Goal: Task Accomplishment & Management: Manage account settings

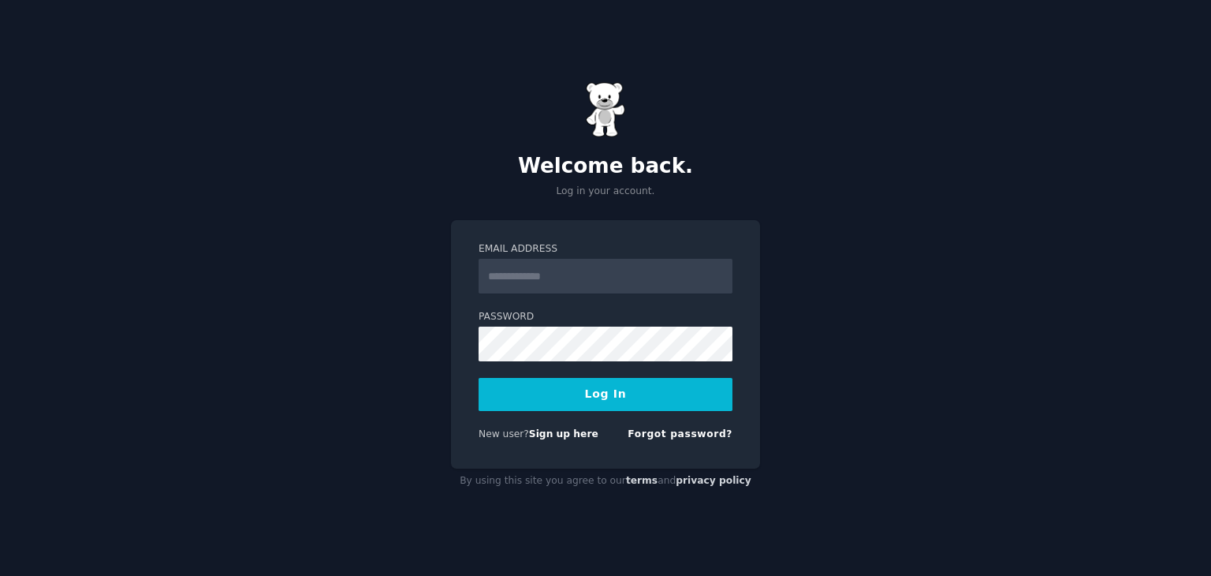
click at [524, 434] on span "New user?" at bounding box center [504, 433] width 50 height 11
click at [537, 432] on link "Sign up here" at bounding box center [563, 433] width 69 height 11
type input "**********"
click at [479, 378] on button "Log In" at bounding box center [606, 394] width 254 height 33
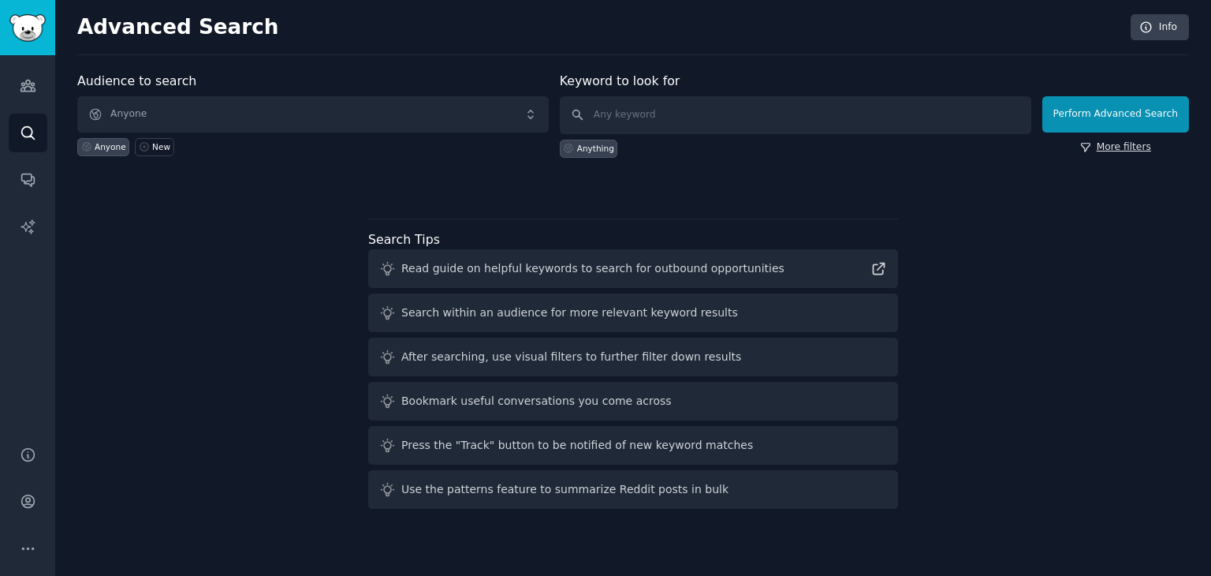
click at [1132, 144] on link "More filters" at bounding box center [1115, 147] width 71 height 14
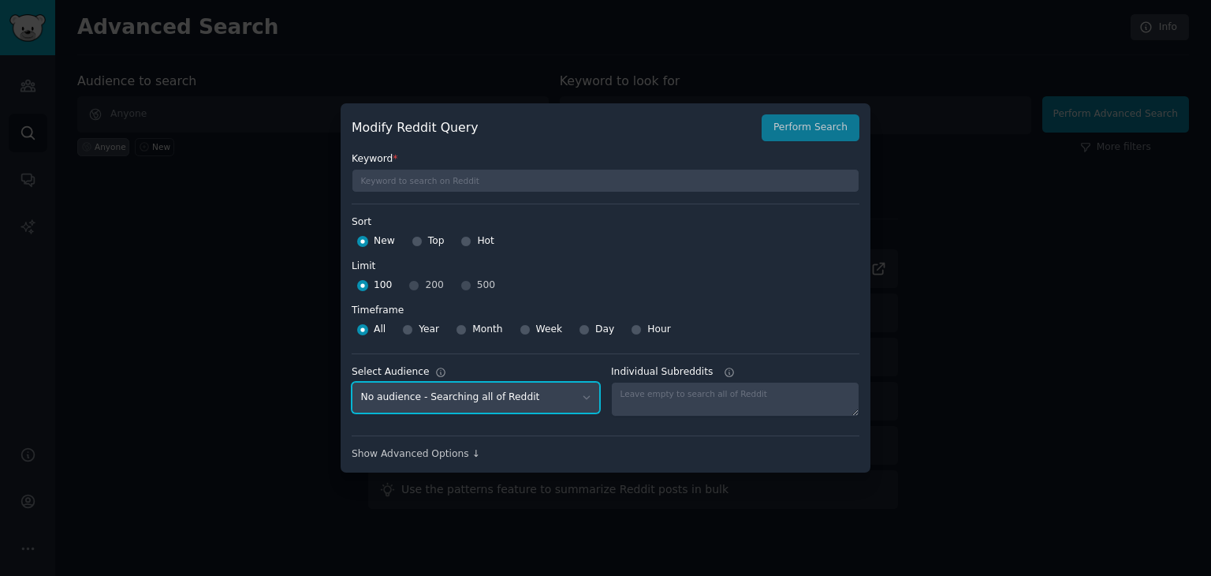
click at [494, 399] on select "No audience - Searching all of Reddit" at bounding box center [476, 398] width 248 height 32
click at [430, 445] on div "Show Advanced Options ↓" at bounding box center [606, 448] width 508 height 26
click at [429, 449] on div "Show Advanced Options ↓" at bounding box center [606, 454] width 508 height 14
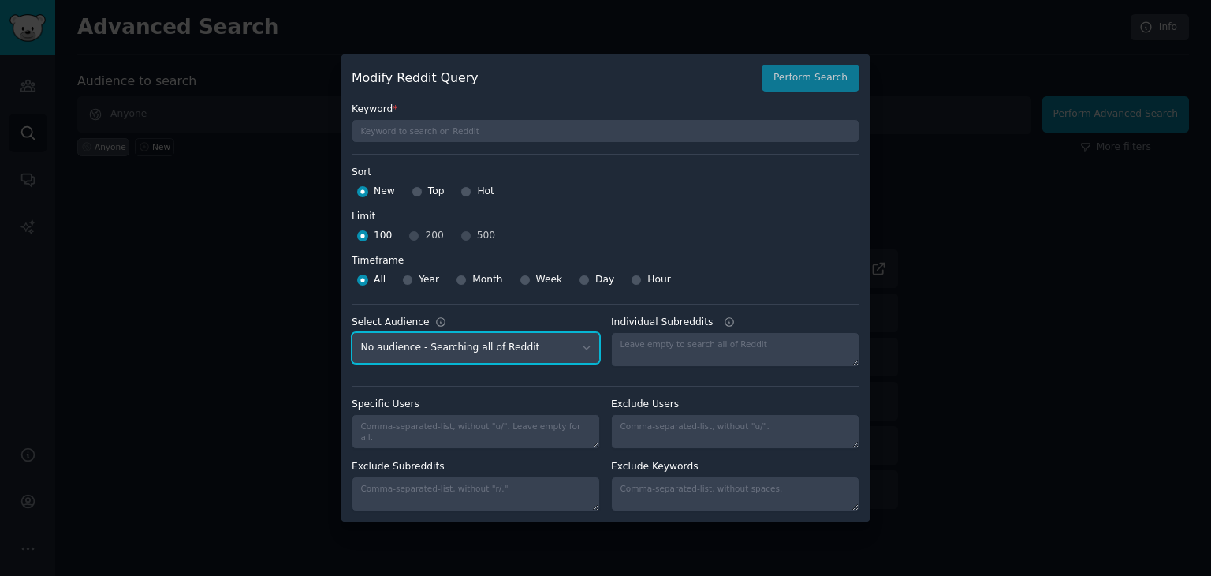
click at [449, 352] on select "No audience - Searching all of Reddit" at bounding box center [476, 348] width 248 height 32
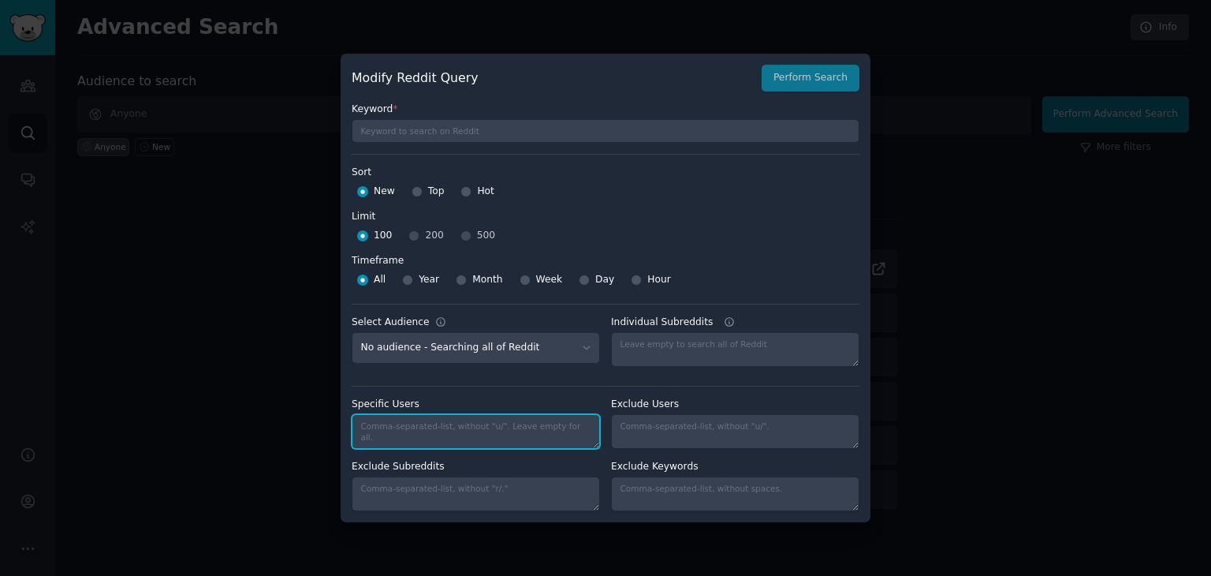
click at [516, 421] on textarea "Specific Users" at bounding box center [476, 431] width 248 height 35
click at [903, 155] on div at bounding box center [605, 288] width 1211 height 576
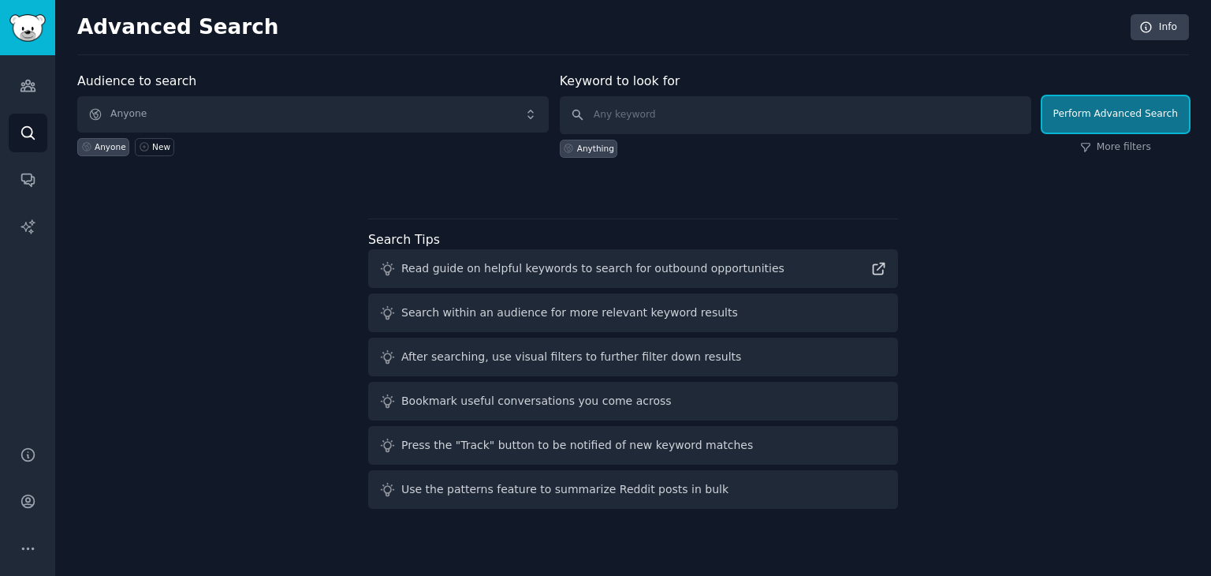
click at [1114, 109] on button "Perform Advanced Search" at bounding box center [1115, 114] width 147 height 36
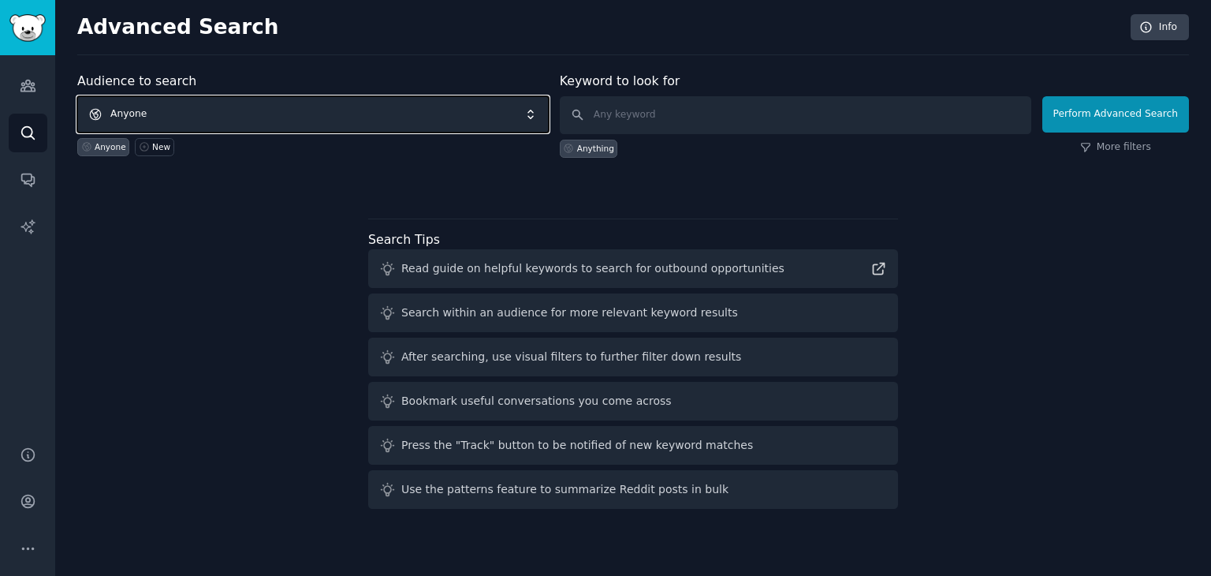
click at [295, 97] on span "Anyone" at bounding box center [312, 114] width 471 height 36
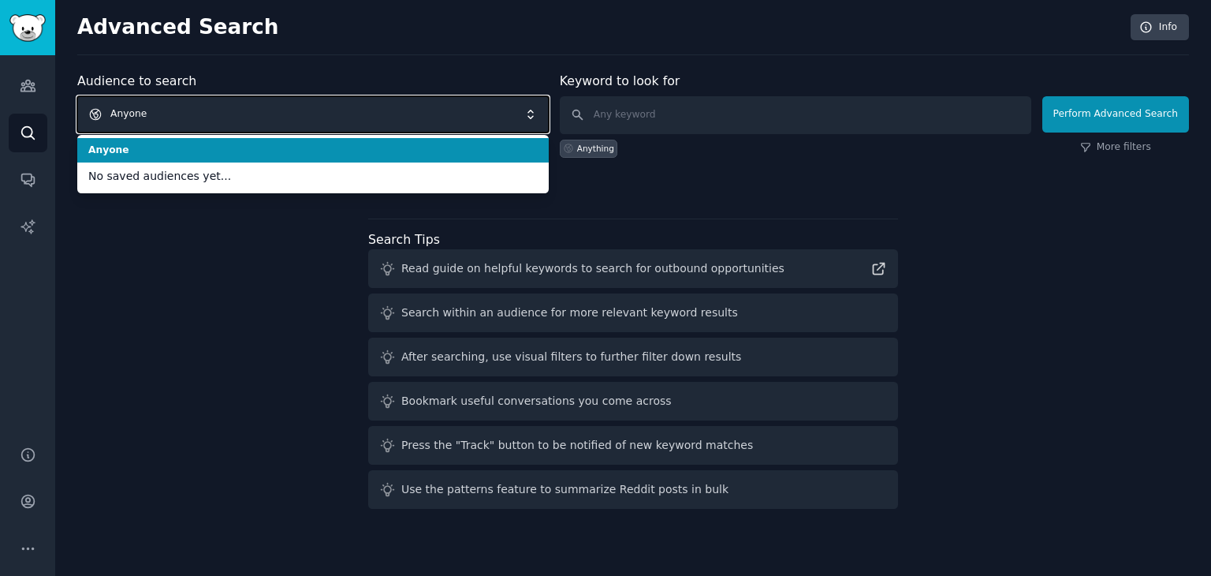
click at [295, 97] on span "Anyone" at bounding box center [312, 114] width 471 height 36
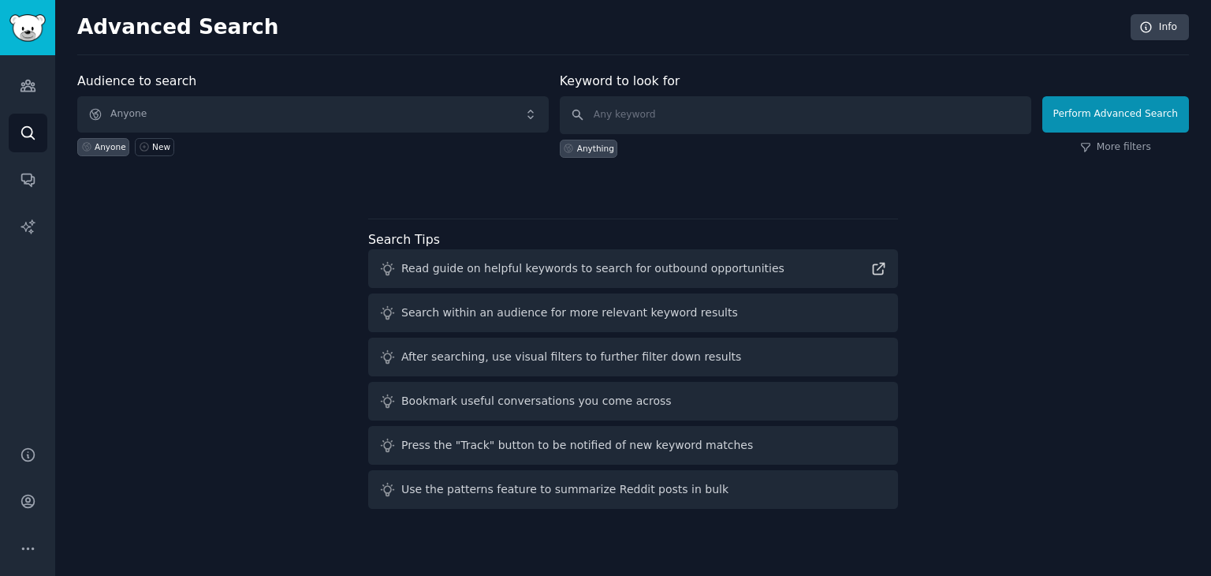
click at [319, 73] on div "Audience to search Anyone Anyone New" at bounding box center [312, 115] width 471 height 86
click at [648, 115] on input "text" at bounding box center [795, 115] width 471 height 38
click at [38, 82] on link "Audiences" at bounding box center [28, 85] width 39 height 39
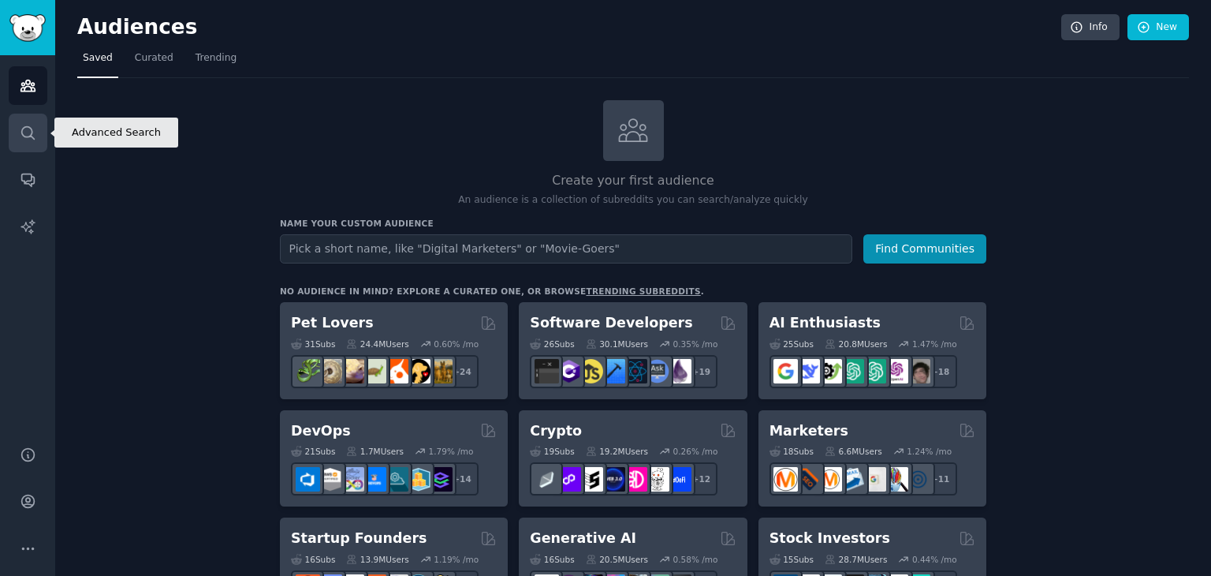
click at [9, 124] on link "Search" at bounding box center [28, 133] width 39 height 39
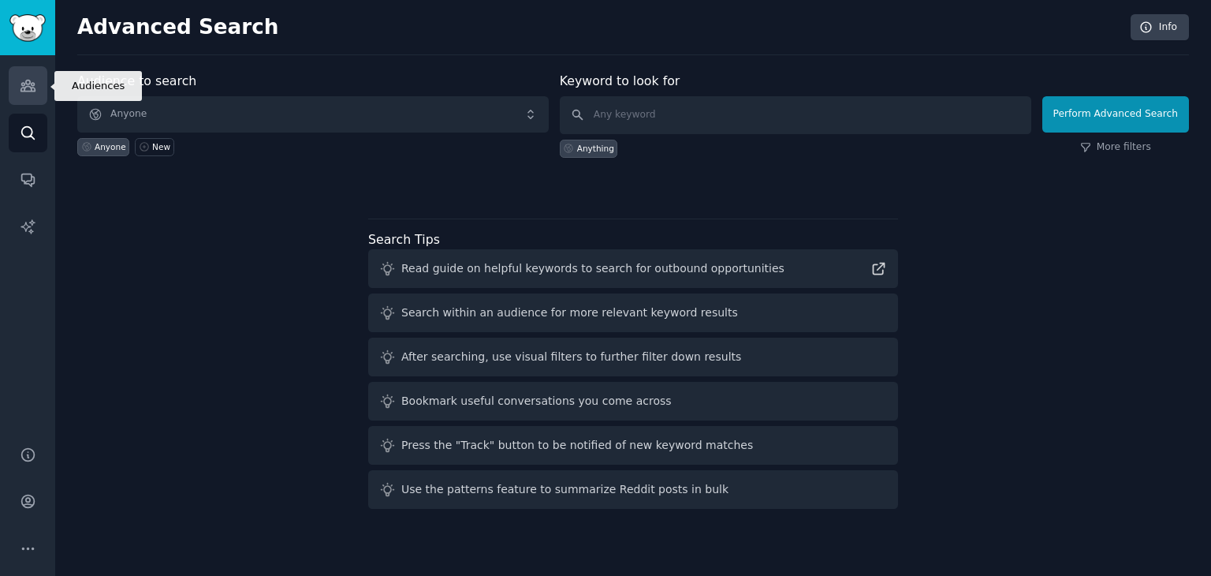
click at [11, 99] on link "Audiences" at bounding box center [28, 85] width 39 height 39
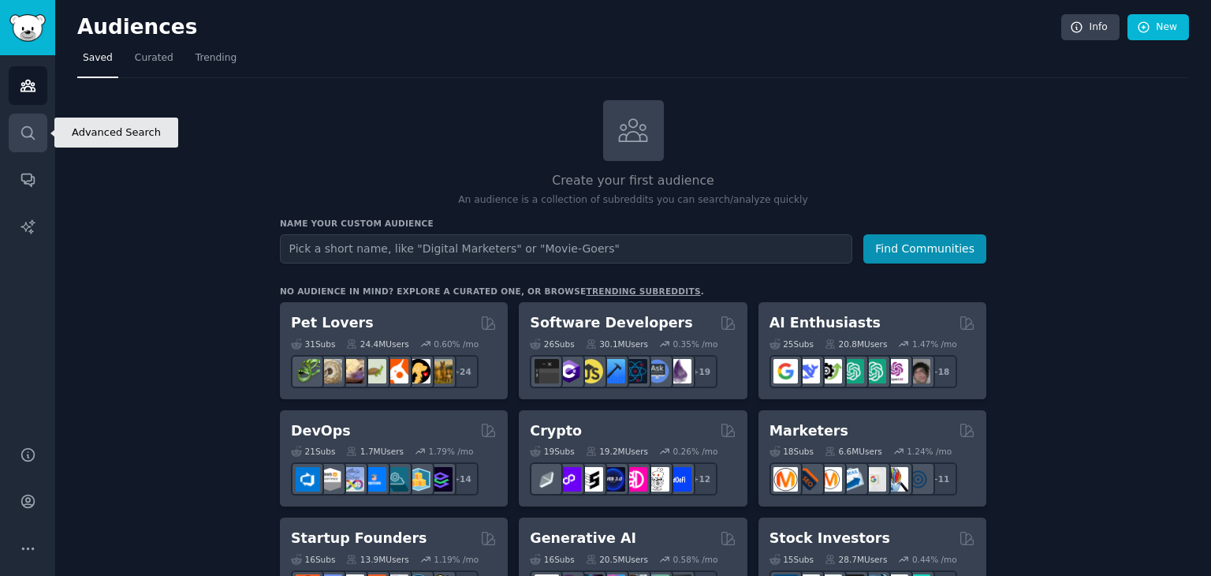
click at [11, 120] on link "Search" at bounding box center [28, 133] width 39 height 39
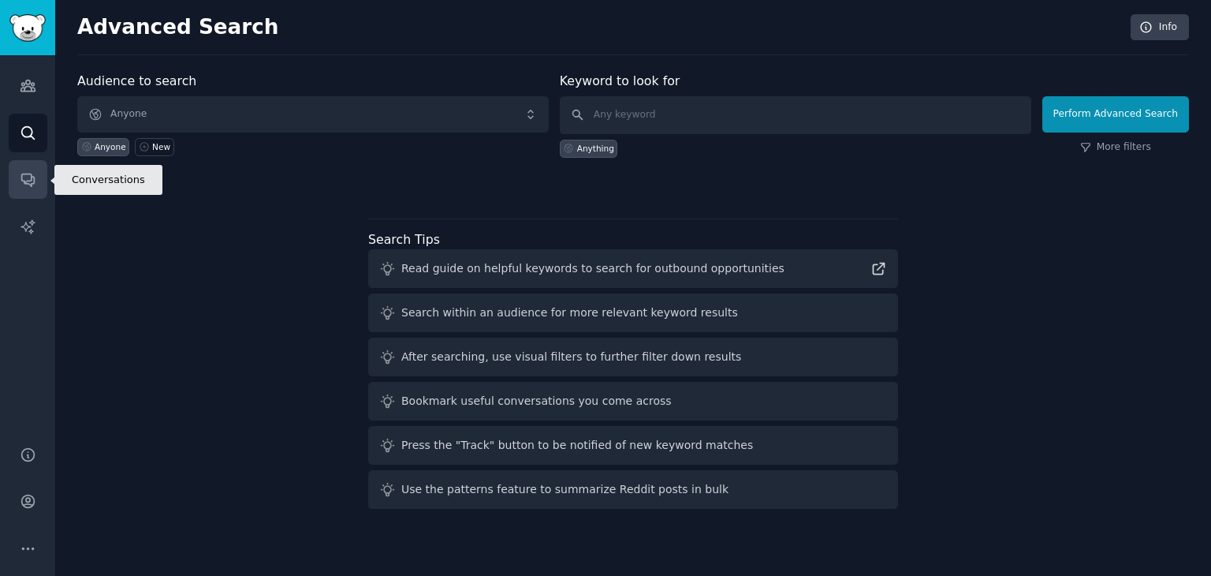
click at [26, 196] on link "Conversations" at bounding box center [28, 179] width 39 height 39
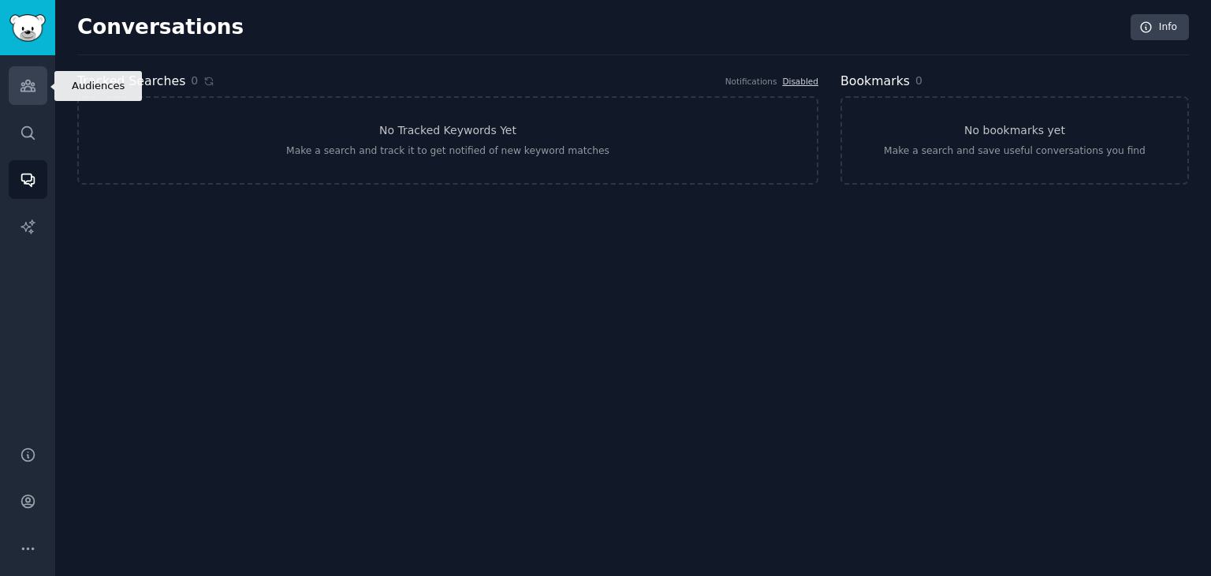
click at [30, 97] on link "Audiences" at bounding box center [28, 85] width 39 height 39
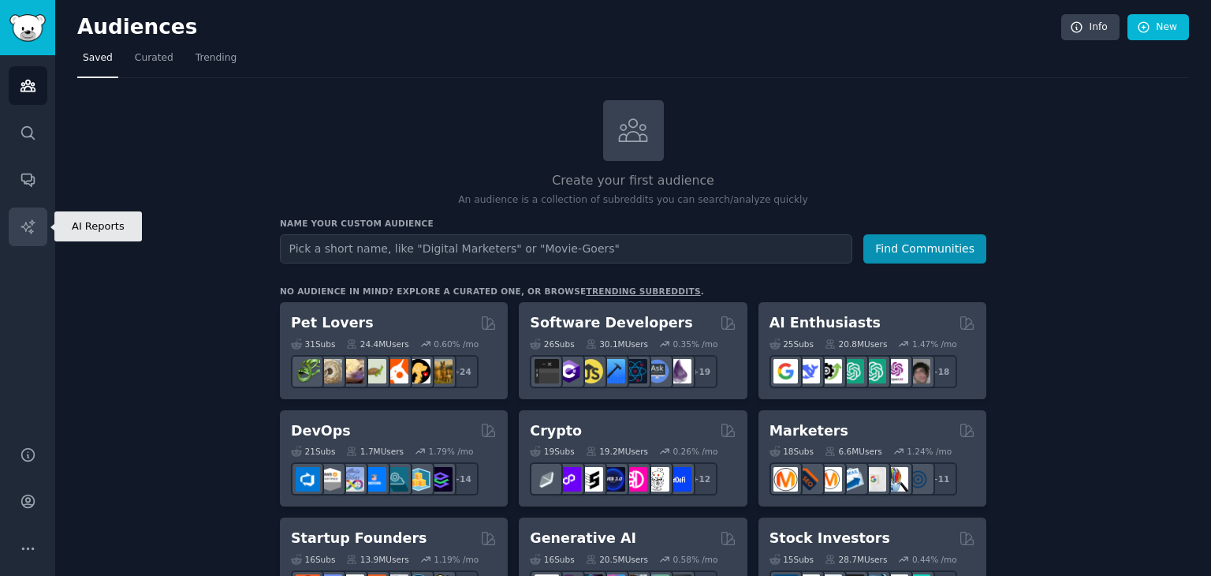
click at [24, 234] on icon "Sidebar" at bounding box center [28, 226] width 17 height 17
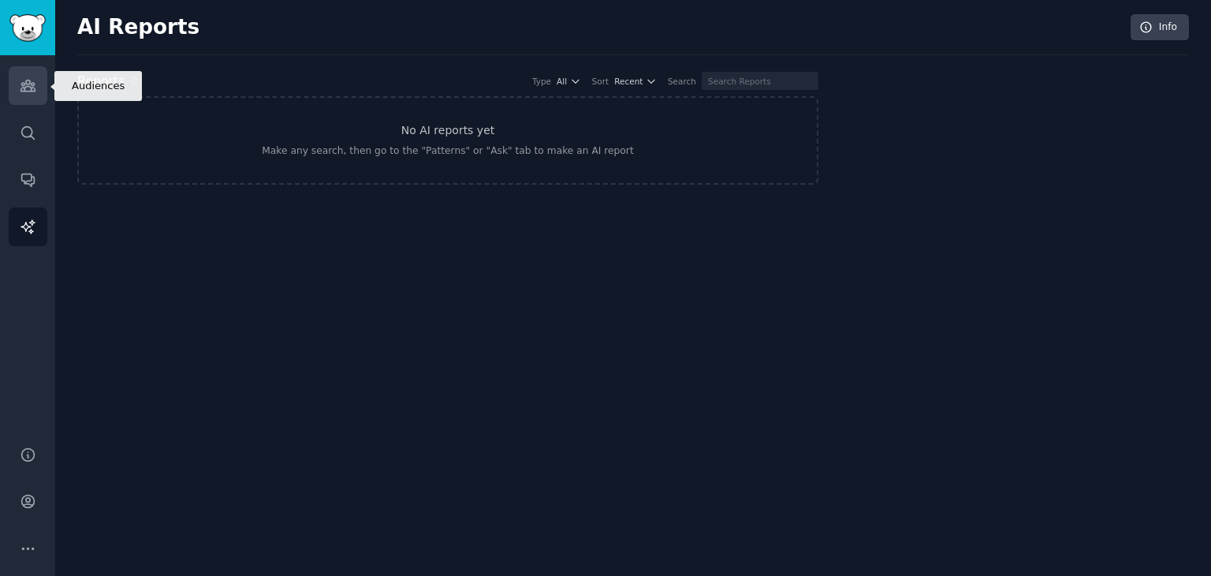
click at [29, 91] on icon "Sidebar" at bounding box center [27, 85] width 14 height 11
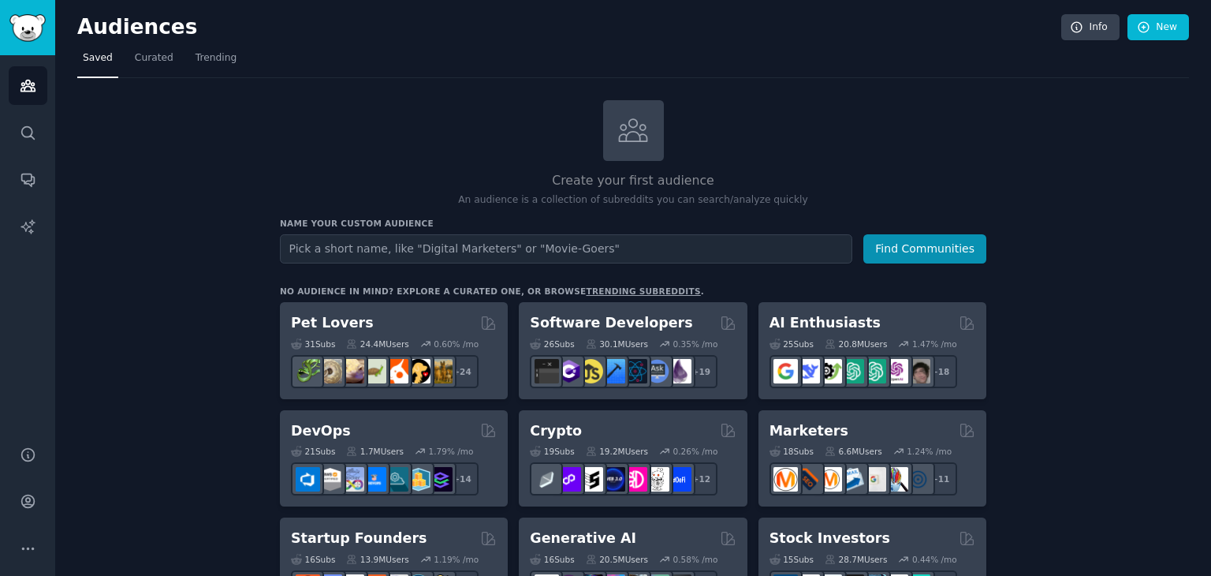
click at [208, 47] on link "Trending" at bounding box center [216, 62] width 52 height 32
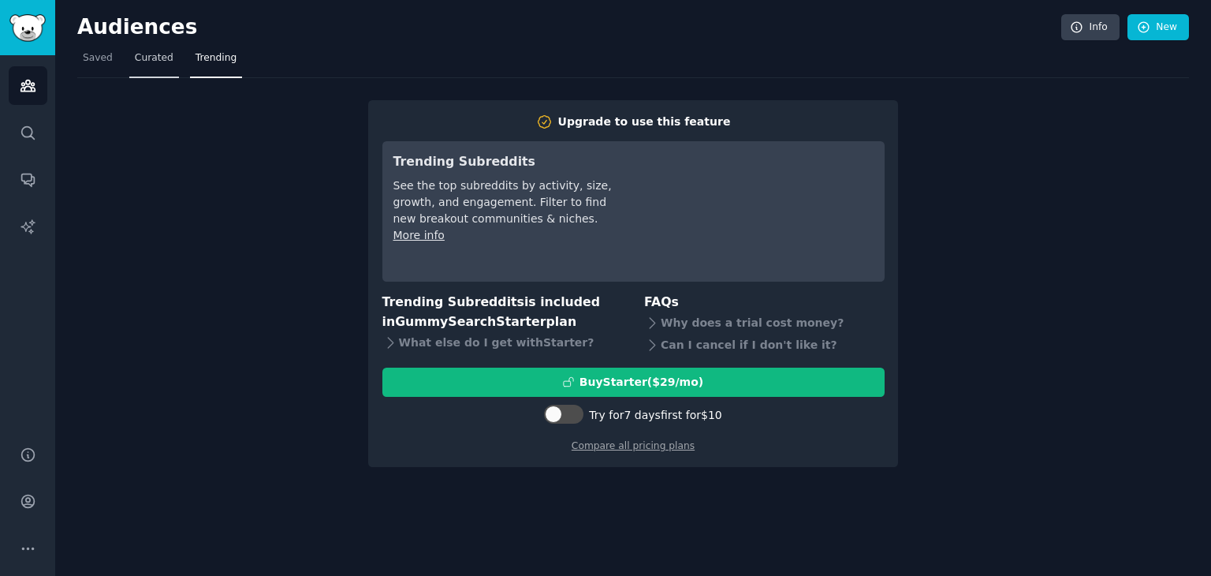
click at [135, 61] on span "Curated" at bounding box center [154, 58] width 39 height 14
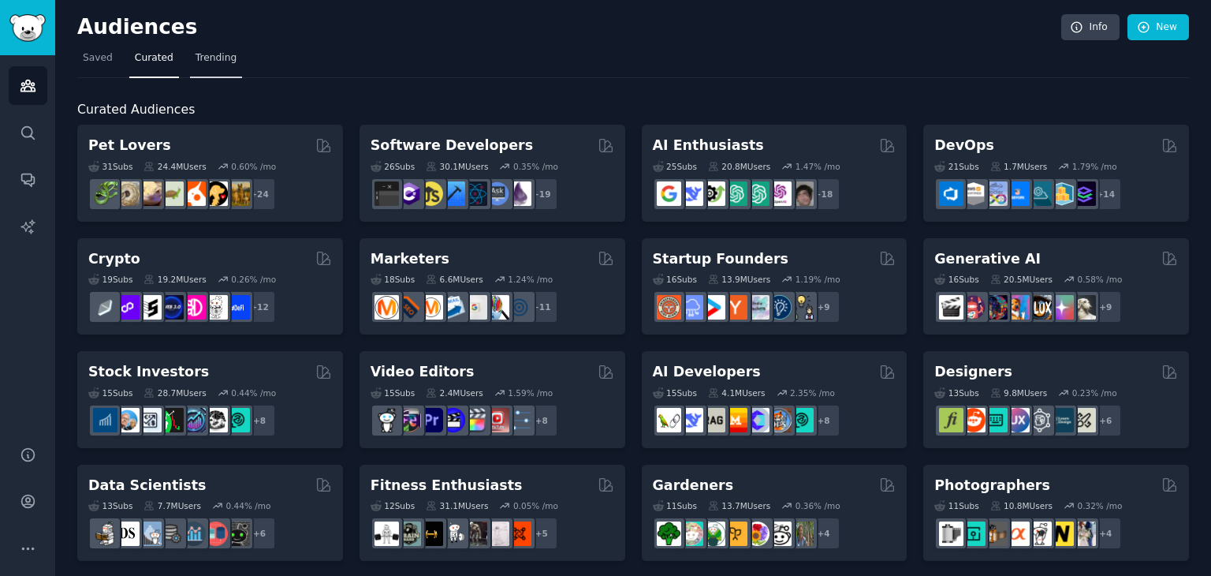
click at [196, 61] on span "Trending" at bounding box center [216, 58] width 41 height 14
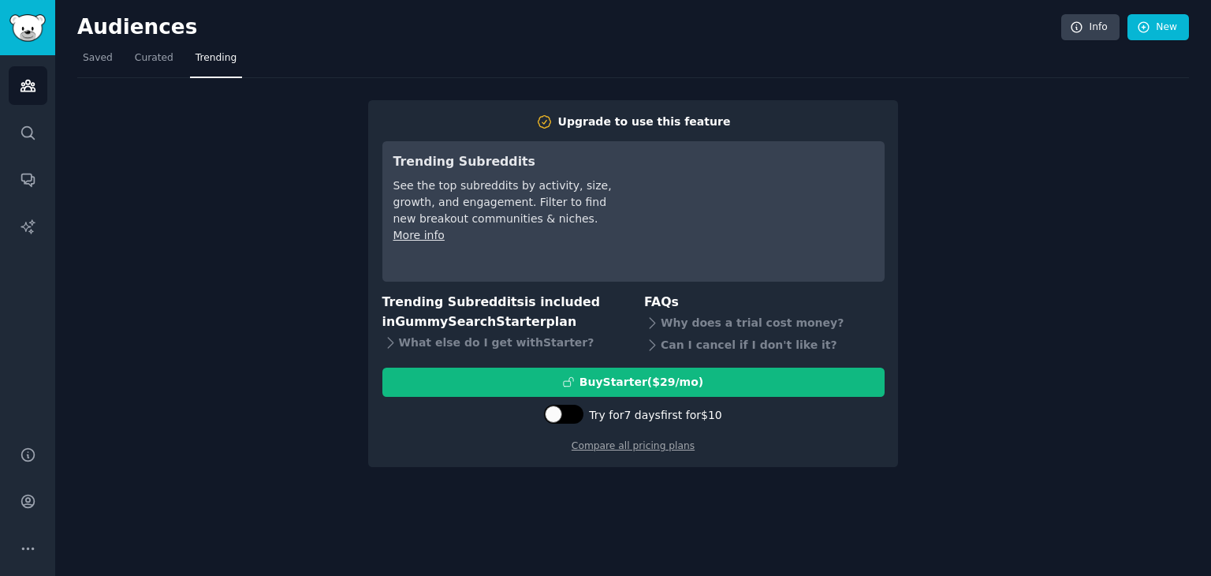
click at [568, 417] on div at bounding box center [563, 413] width 39 height 19
checkbox input "true"
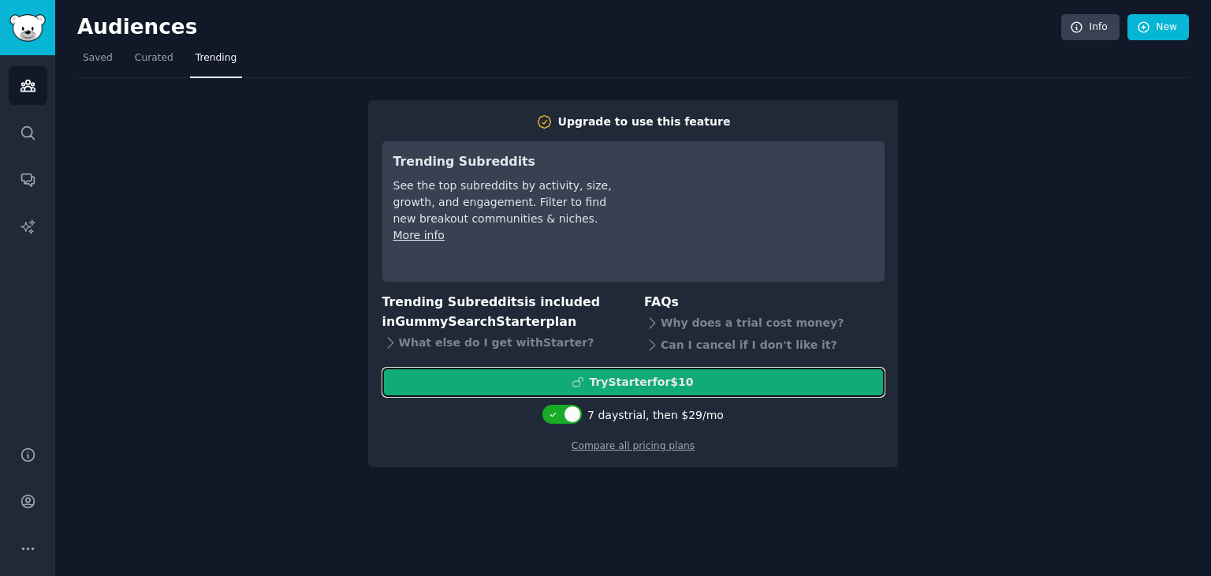
click at [851, 378] on div "Try Starter for $10" at bounding box center [633, 382] width 501 height 17
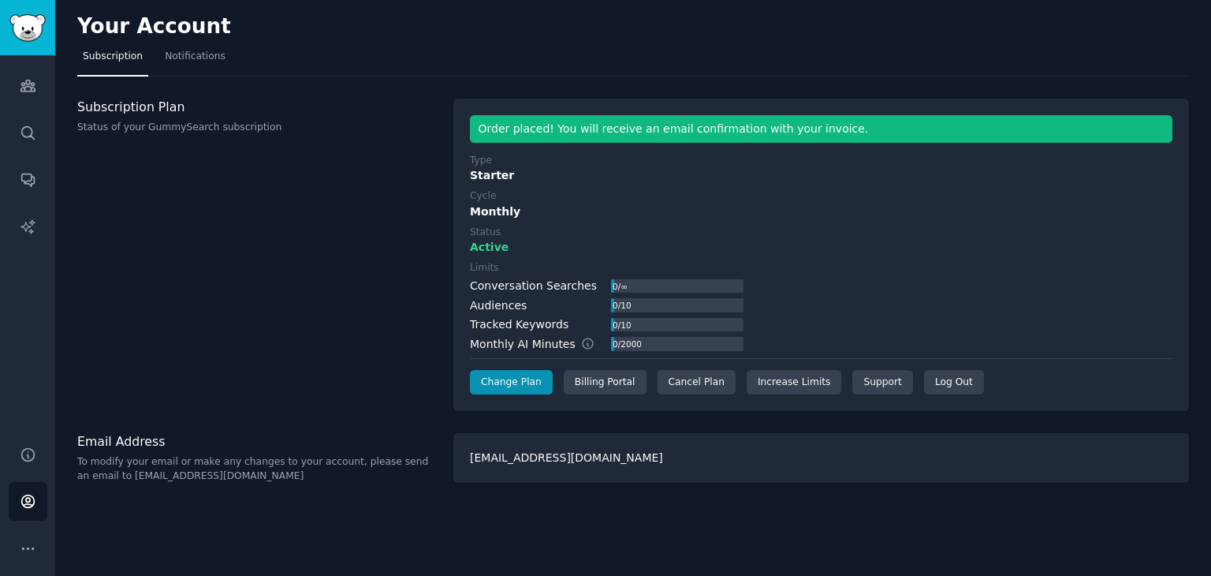
click at [330, 378] on div "Subscription Plan Status of your GummySearch subscription" at bounding box center [257, 255] width 360 height 313
click at [413, 320] on div "Subscription Plan Status of your GummySearch subscription" at bounding box center [257, 255] width 360 height 313
click at [576, 379] on div "Billing Portal" at bounding box center [605, 382] width 83 height 25
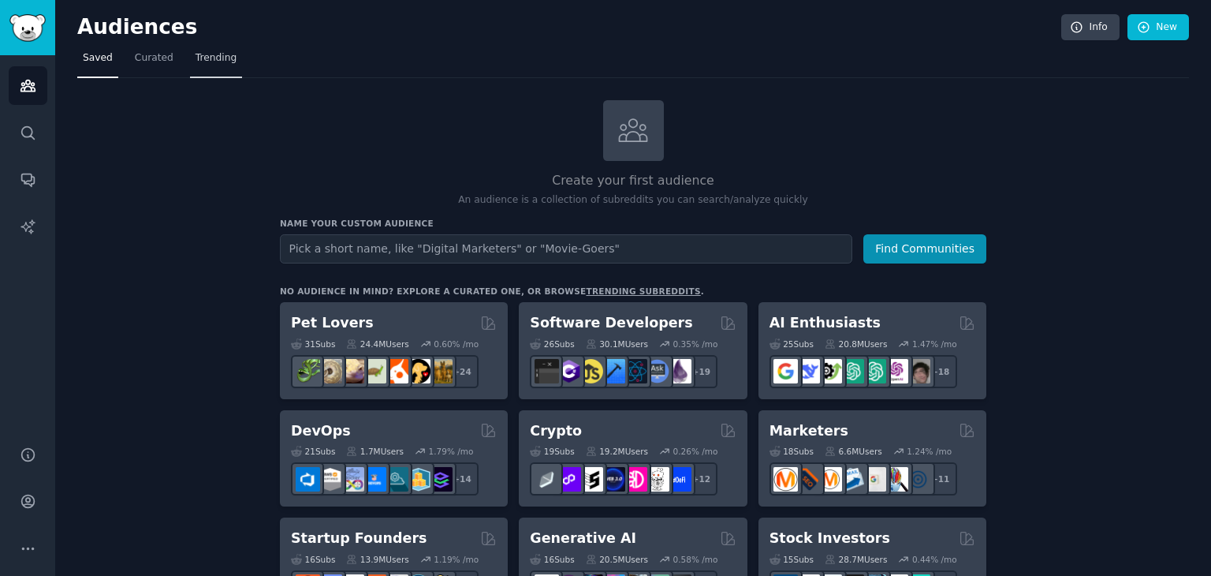
click at [207, 47] on link "Trending" at bounding box center [216, 62] width 52 height 32
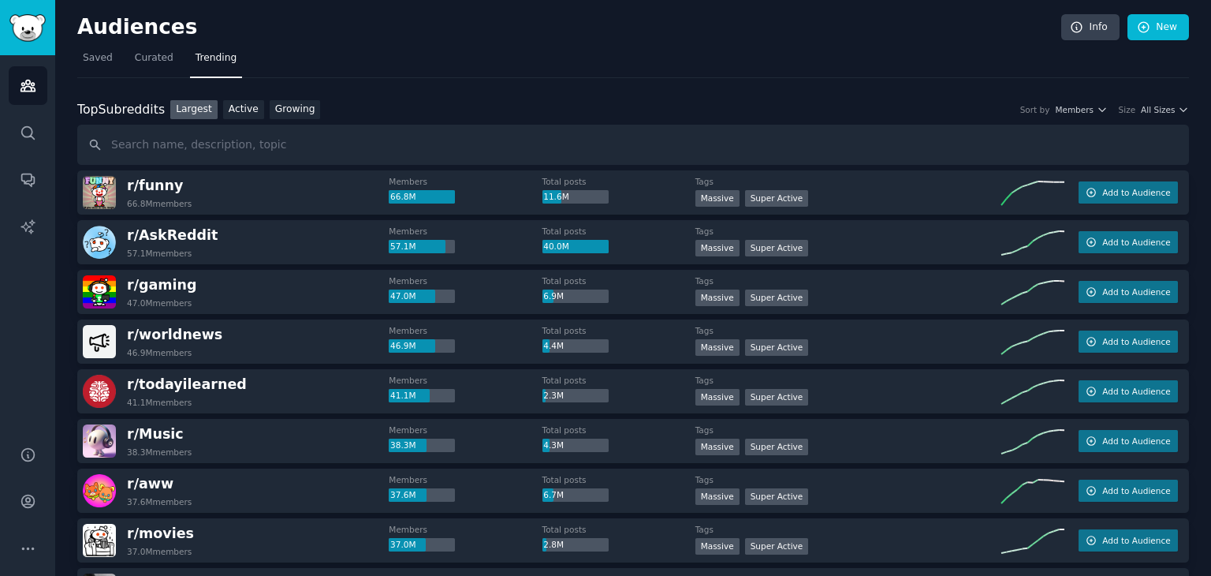
click at [1100, 111] on icon "button" at bounding box center [1102, 109] width 11 height 11
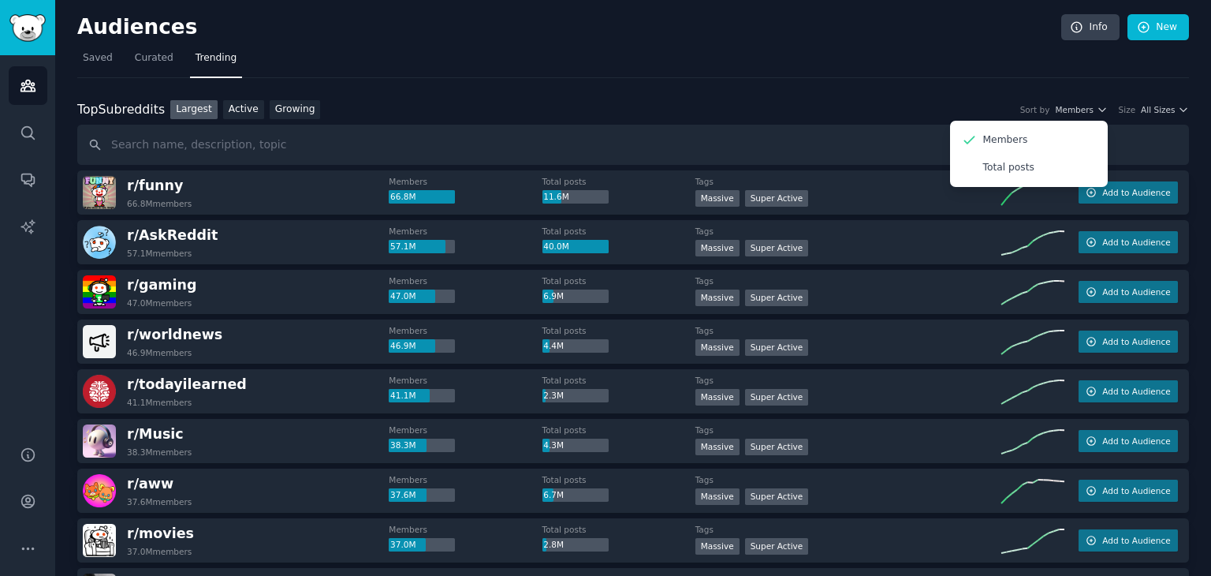
click at [1138, 109] on div "Size All Sizes" at bounding box center [1154, 109] width 70 height 11
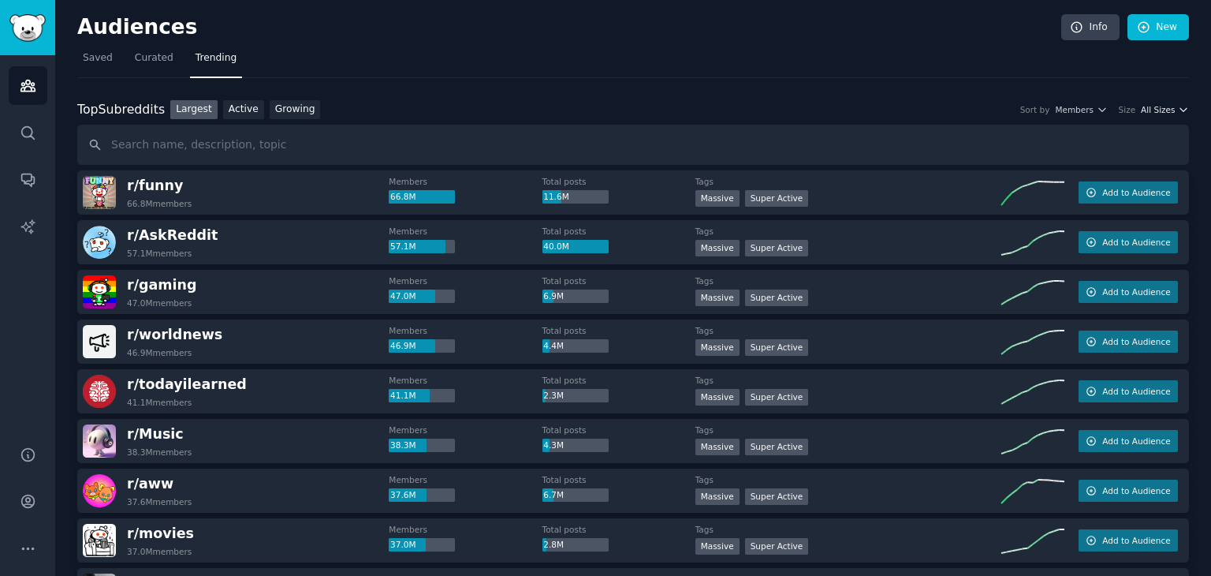
click at [1168, 110] on span "All Sizes" at bounding box center [1158, 109] width 34 height 11
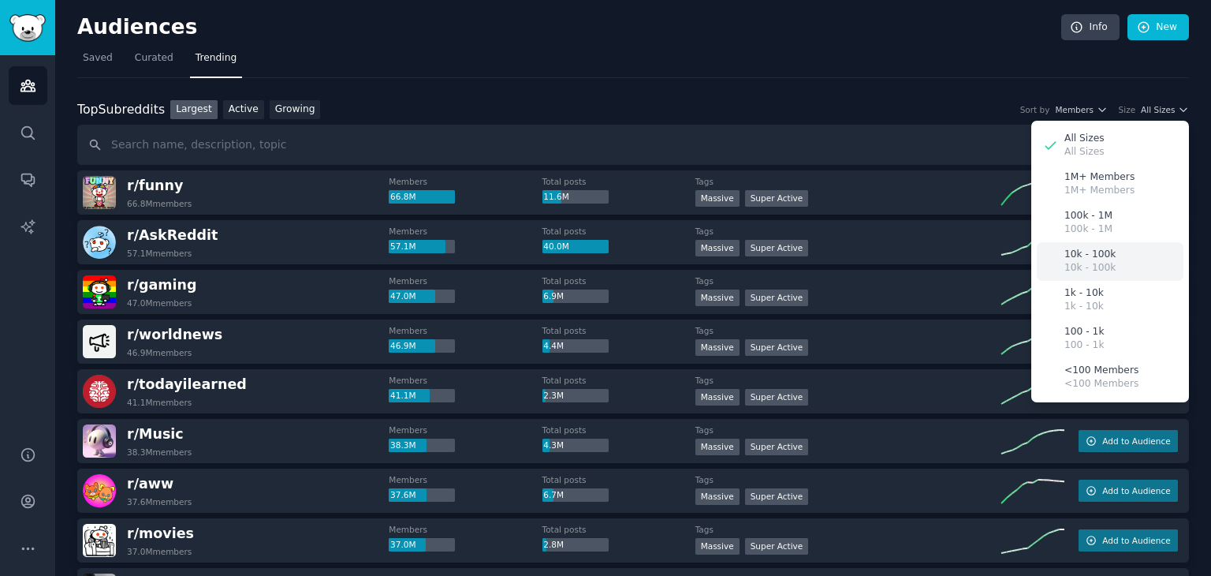
click at [1094, 258] on p "10k - 100k" at bounding box center [1089, 255] width 51 height 14
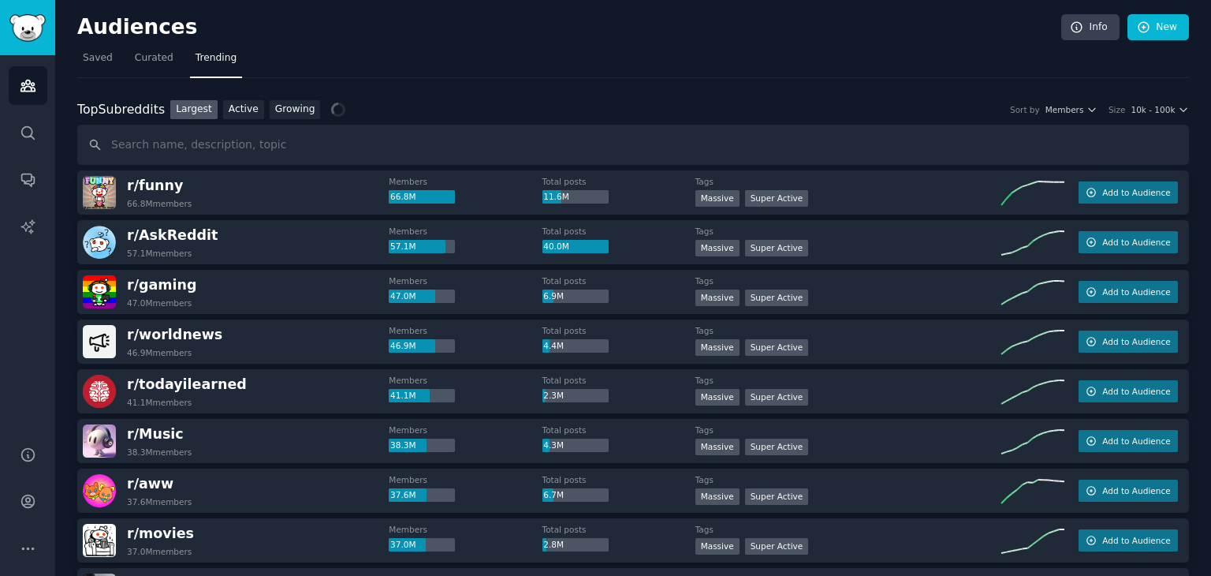
click at [413, 70] on nav "Saved Curated Trending" at bounding box center [633, 62] width 1112 height 32
click at [304, 111] on link "Growing" at bounding box center [295, 110] width 51 height 20
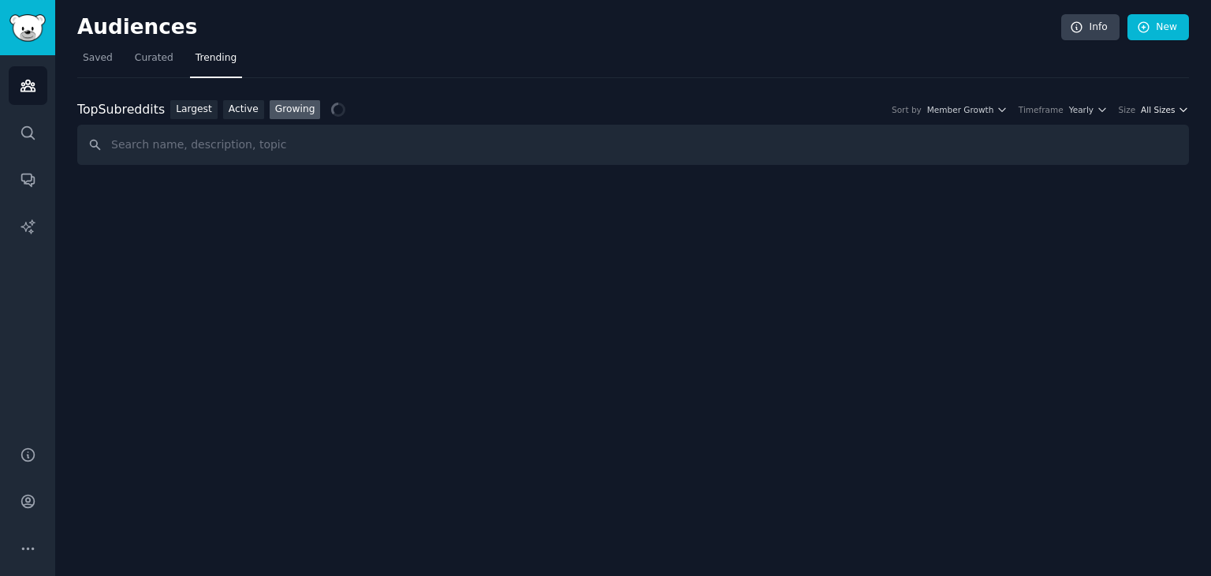
click at [1170, 104] on span "All Sizes" at bounding box center [1158, 109] width 34 height 11
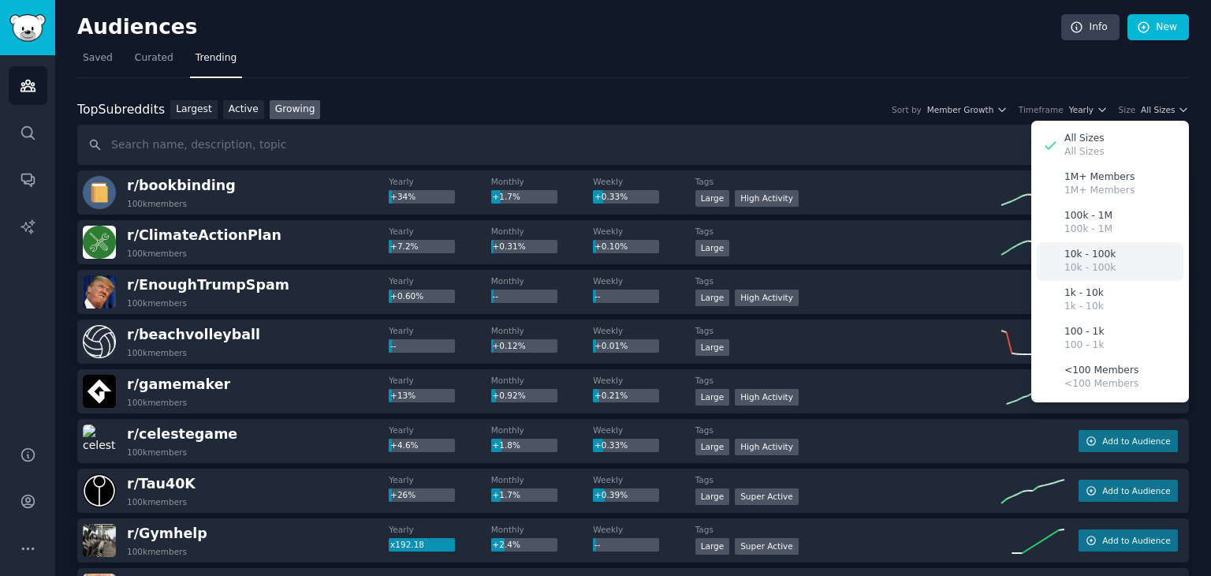
click at [1074, 266] on p "10k - 100k" at bounding box center [1089, 268] width 51 height 14
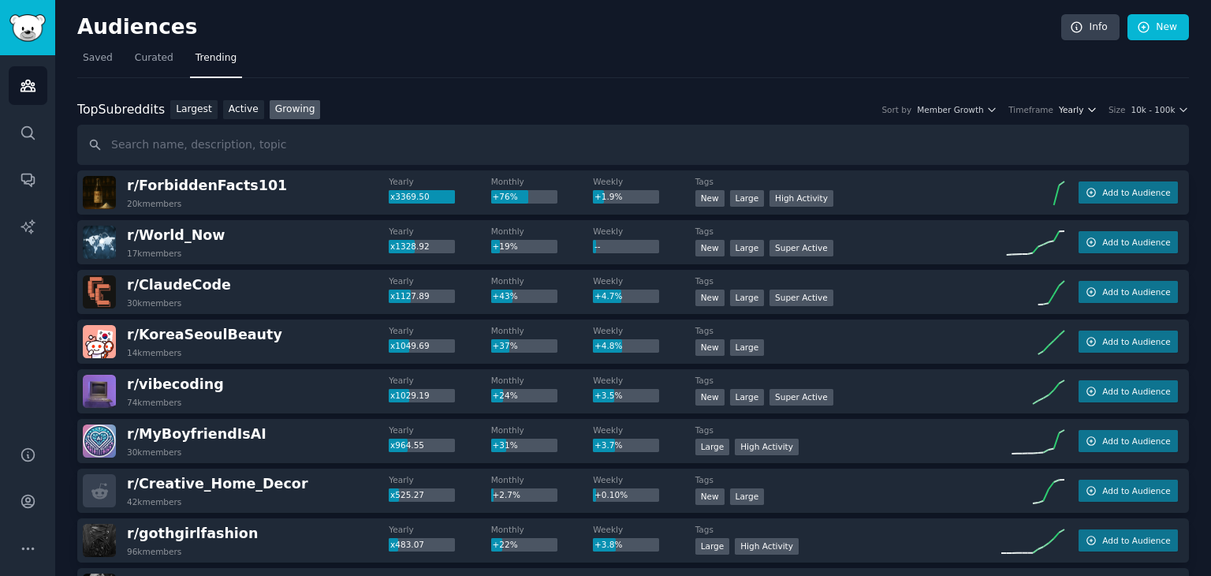
click at [1083, 106] on span "Yearly" at bounding box center [1071, 109] width 24 height 11
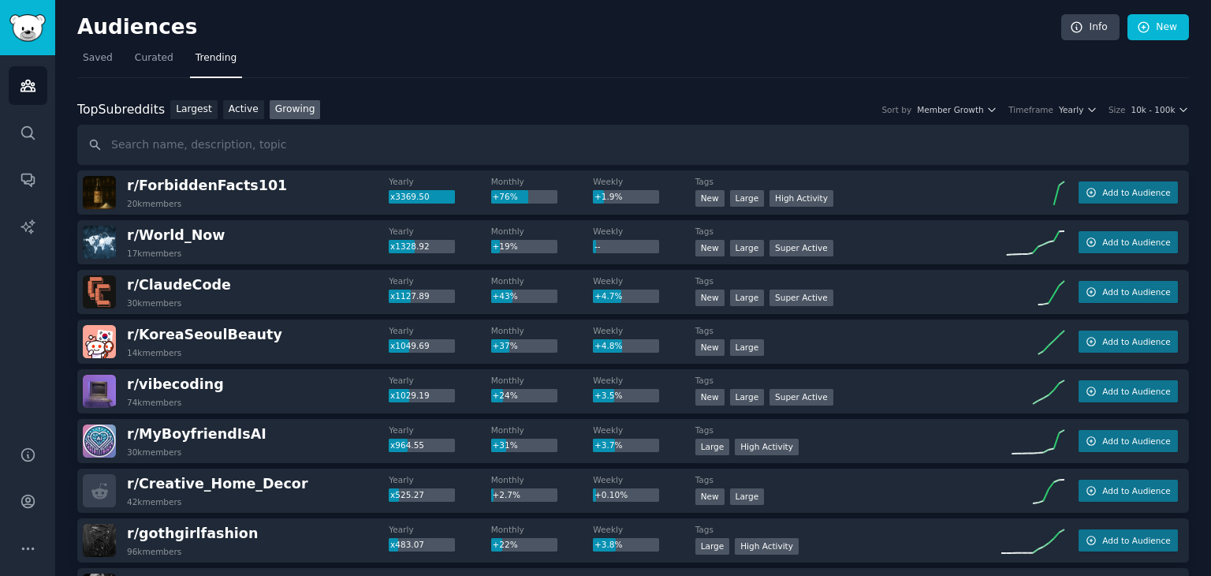
click at [311, 187] on div "r/ ForbiddenFacts101 20k members" at bounding box center [236, 192] width 306 height 33
click at [173, 383] on span "r/ vibecoding" at bounding box center [175, 384] width 97 height 16
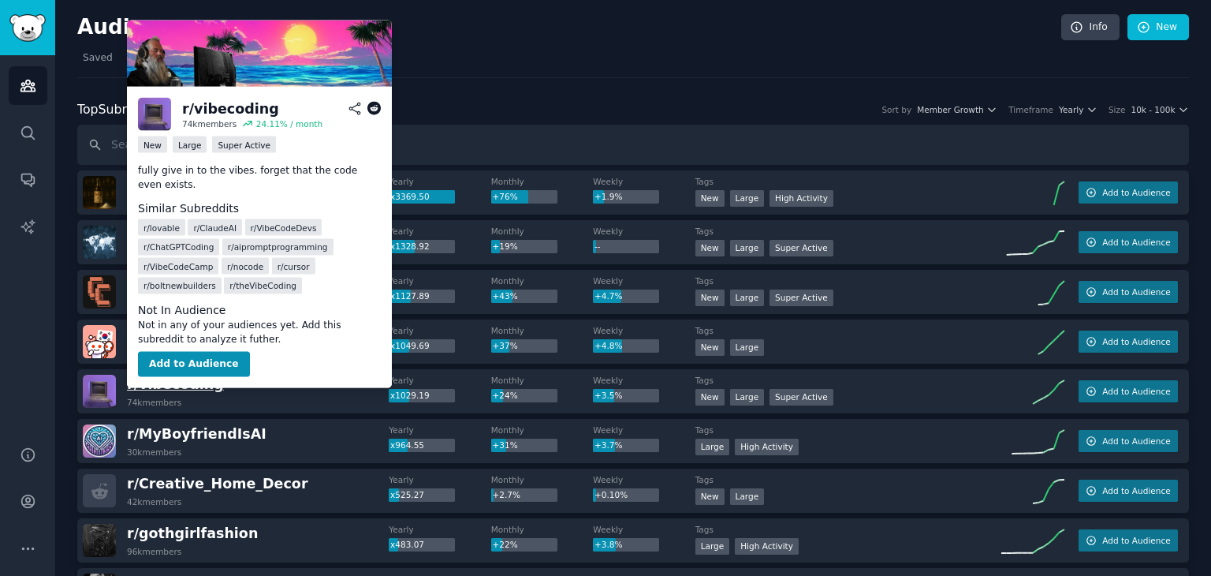
click at [173, 383] on span "r/ vibecoding" at bounding box center [175, 384] width 97 height 16
click at [186, 389] on span "r/ vibecoding" at bounding box center [175, 384] width 97 height 16
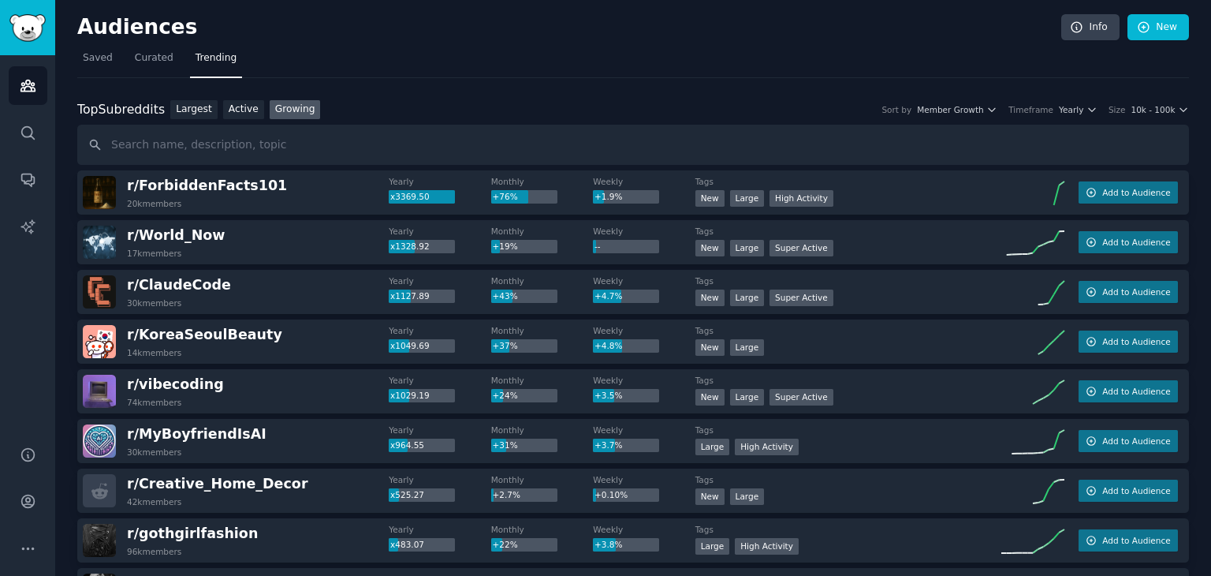
click at [284, 391] on div "r/ vibecoding 74k members" at bounding box center [236, 390] width 306 height 33
click at [98, 382] on img at bounding box center [99, 390] width 33 height 33
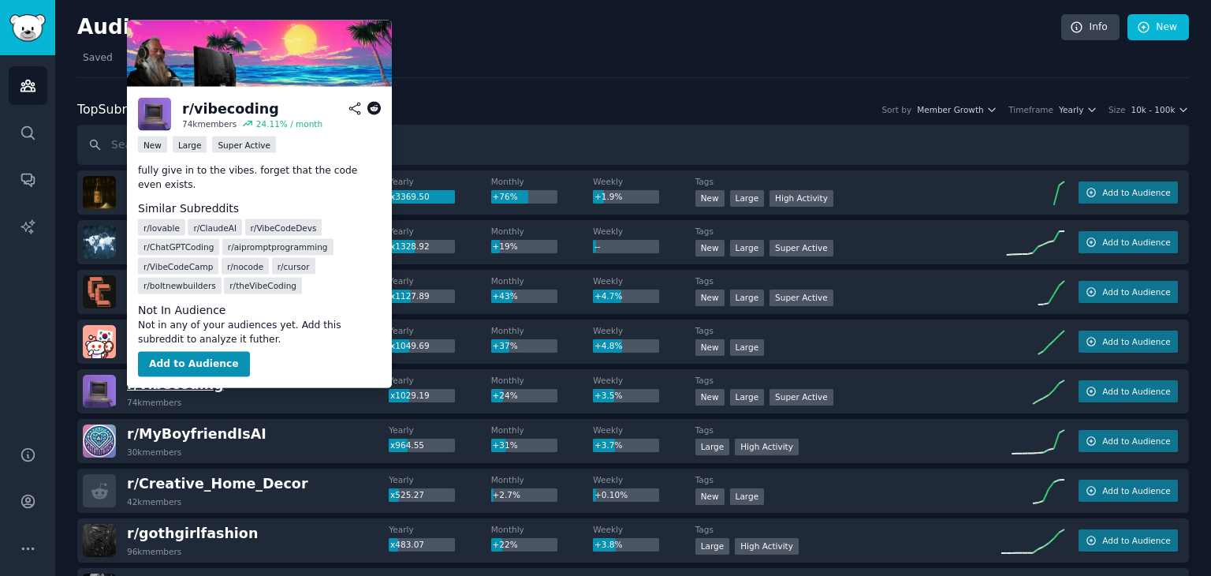
click at [196, 389] on span "r/ vibecoding" at bounding box center [175, 384] width 97 height 16
click at [192, 352] on button "Add to Audience" at bounding box center [194, 364] width 112 height 25
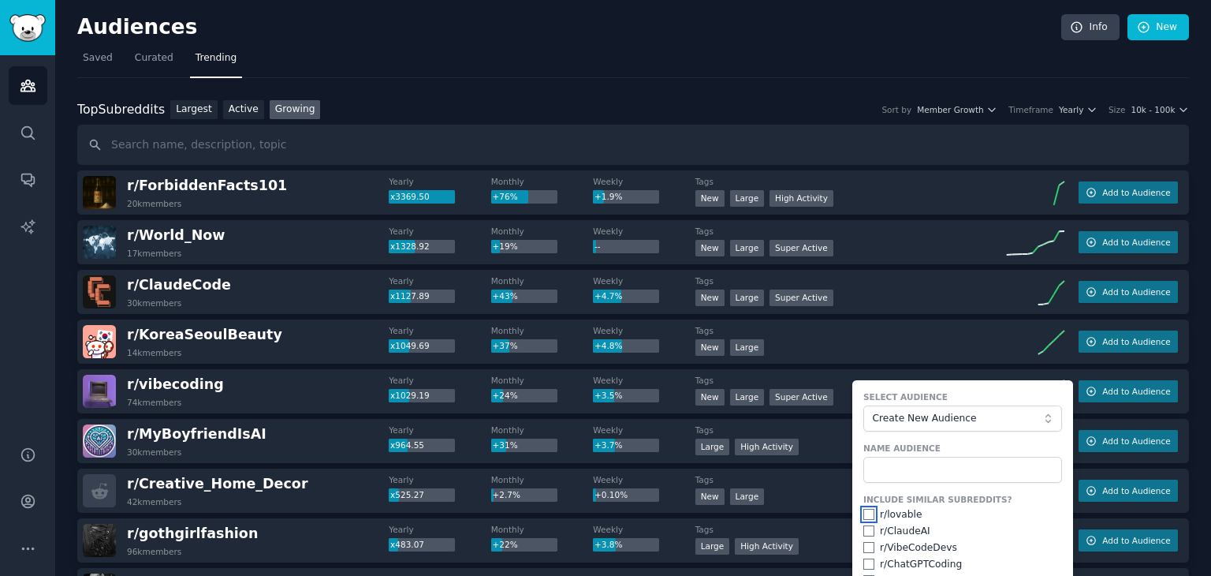
drag, startPoint x: 869, startPoint y: 514, endPoint x: 865, endPoint y: 543, distance: 29.4
click at [865, 543] on div "Include Similar Subreddits? r/ lovable r/ ClaudeAI r/ VibeCodeDevs r/ ChatGPTCo…" at bounding box center [962, 582] width 199 height 177
click at [867, 516] on input "checkbox" at bounding box center [868, 514] width 11 height 11
checkbox input "true"
click at [865, 525] on input "checkbox" at bounding box center [868, 530] width 11 height 11
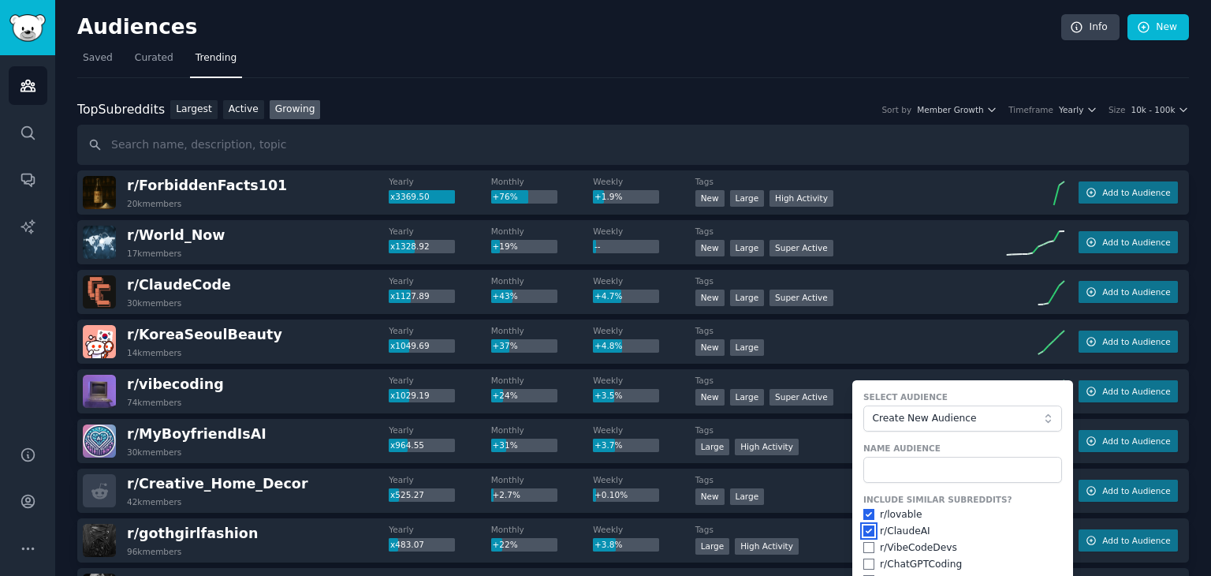
checkbox input "true"
click at [863, 543] on input "checkbox" at bounding box center [868, 547] width 11 height 11
checkbox input "true"
click at [905, 566] on div "r/ ChatGPTCoding" at bounding box center [921, 564] width 82 height 14
click at [865, 558] on input "checkbox" at bounding box center [868, 563] width 11 height 11
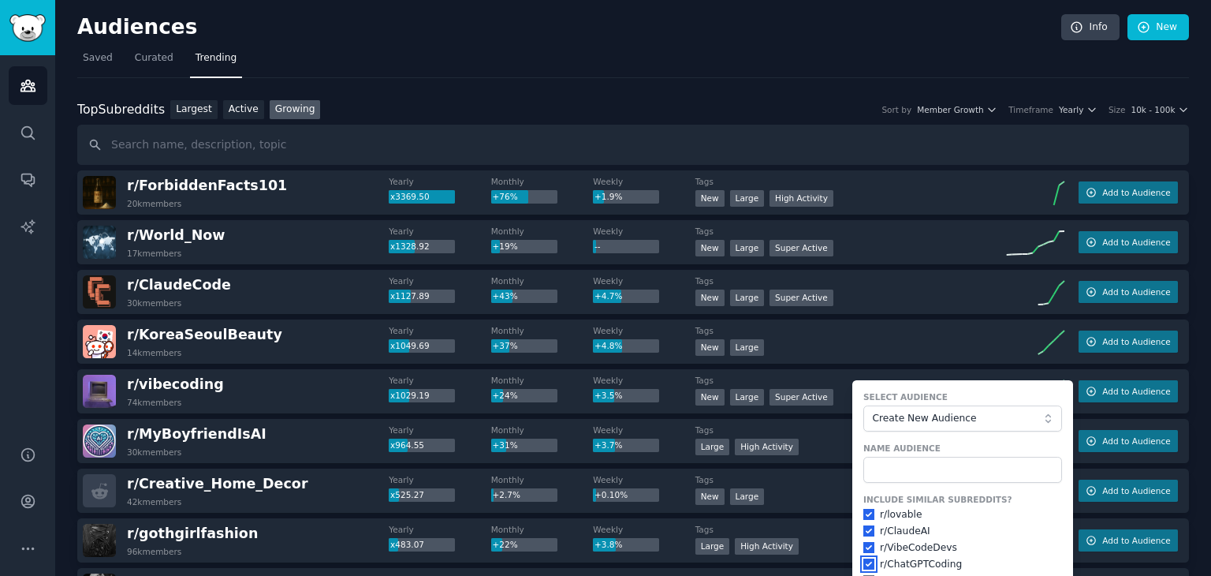
checkbox input "true"
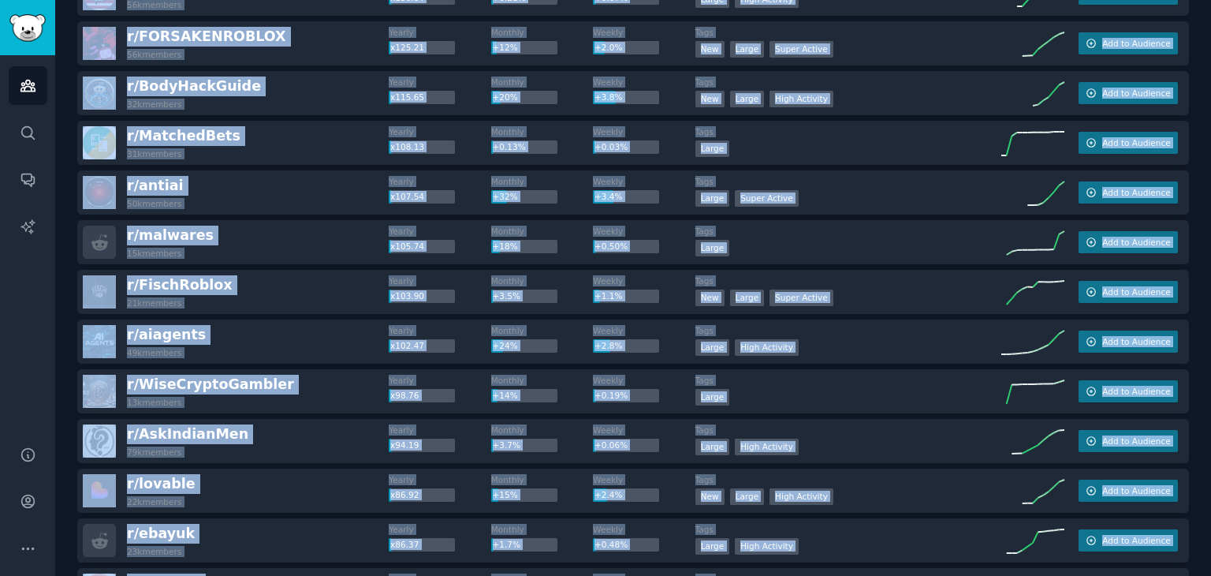
drag, startPoint x: 1066, startPoint y: 435, endPoint x: 956, endPoint y: 552, distance: 160.1
click at [956, 562] on div "r/ ForbiddenFacts101 20k members Yearly x3369.50 Monthly +76% Weekly +1.9% Tags…" at bounding box center [633, 416] width 1112 height 2478
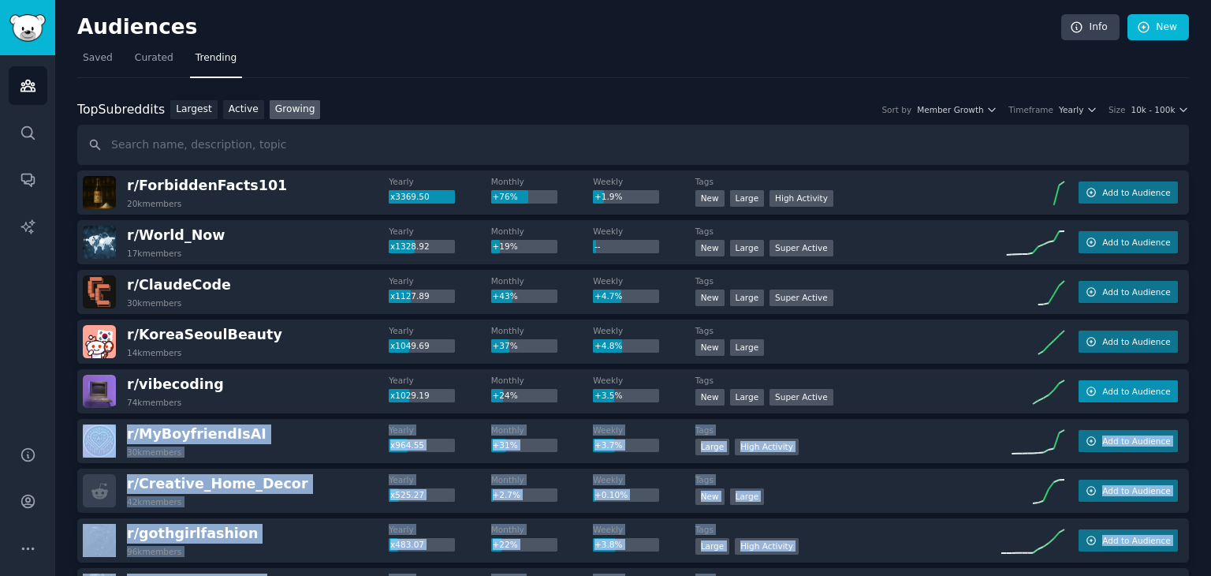
click at [1135, 391] on span "Add to Audience" at bounding box center [1136, 391] width 68 height 11
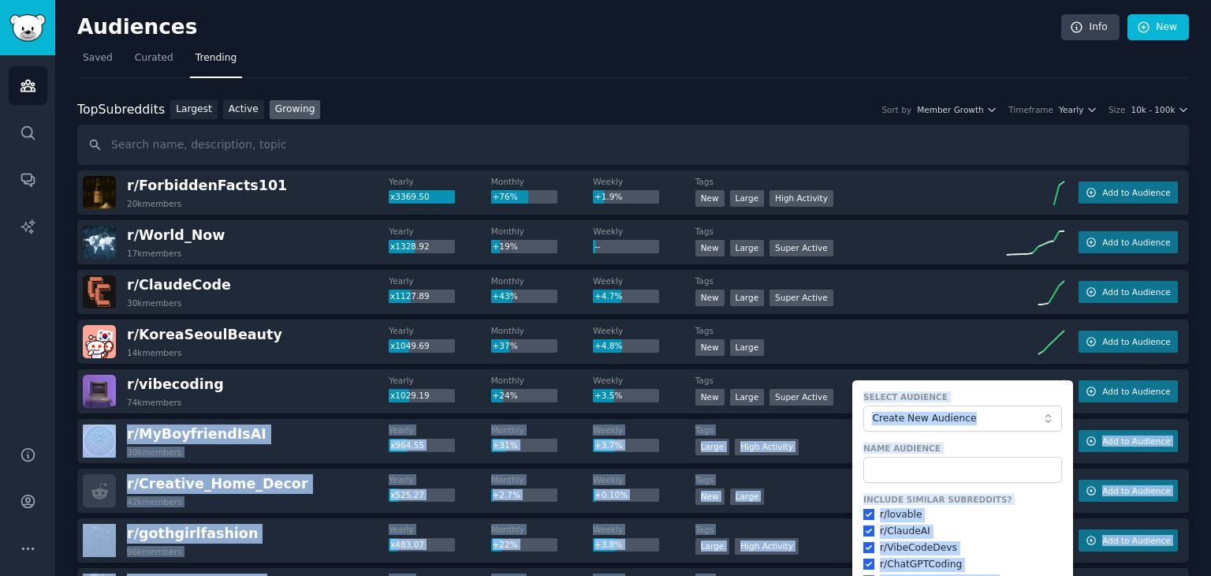
click at [1045, 437] on form "Select Audience Create New Audience Name Audience Include Similar Subreddits? r…" at bounding box center [962, 550] width 221 height 341
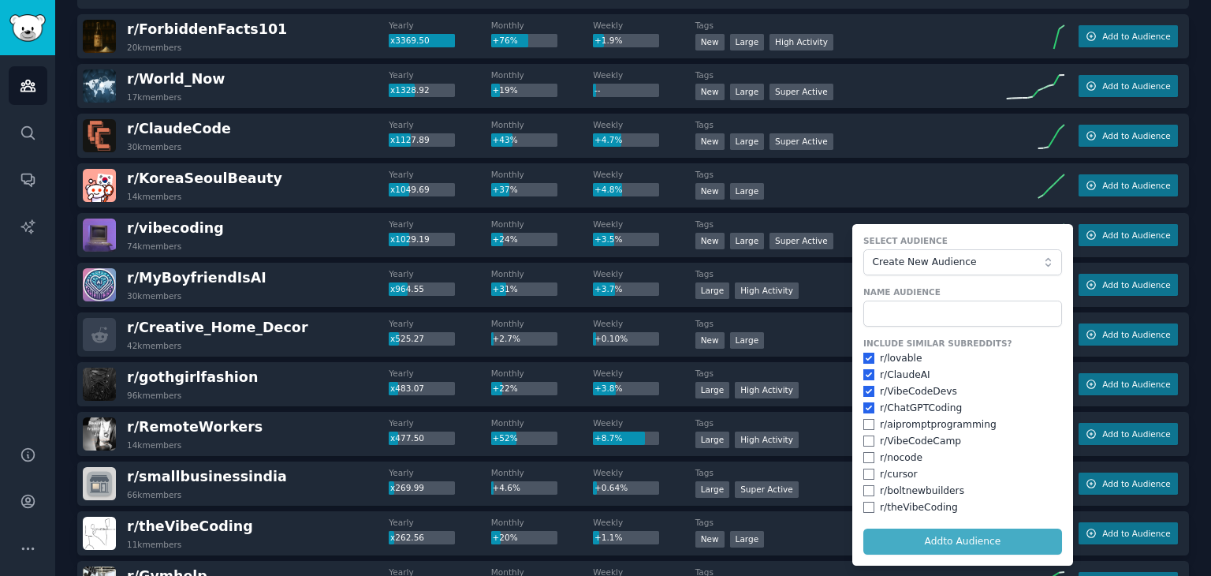
scroll to position [158, 0]
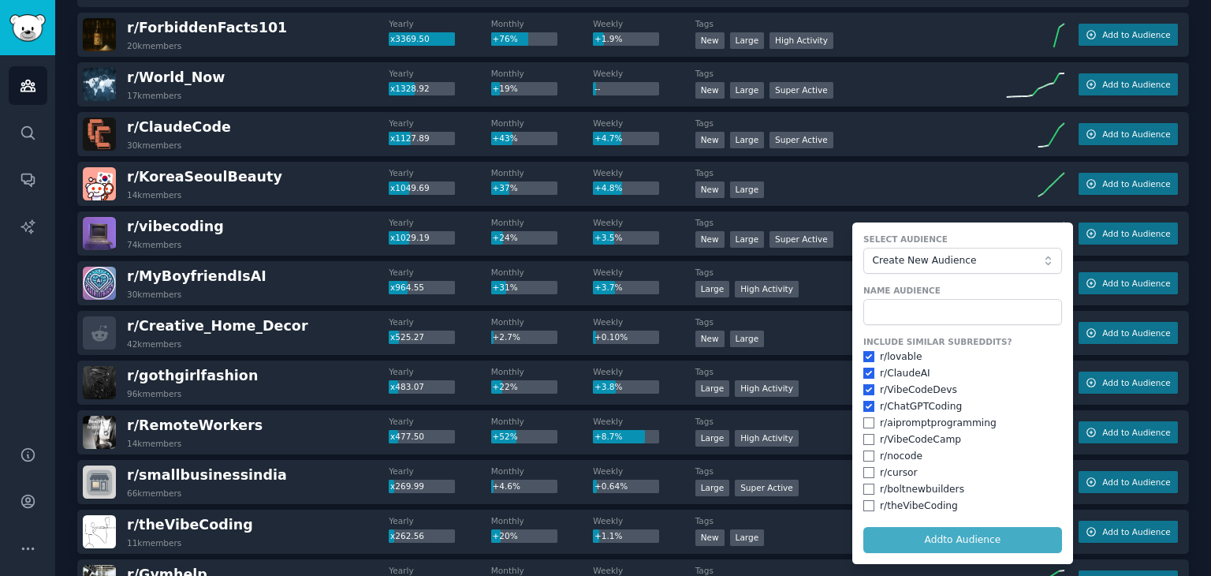
click at [888, 456] on div "r/ nocode" at bounding box center [901, 456] width 43 height 14
click at [866, 456] on input "checkbox" at bounding box center [868, 455] width 11 height 11
checkbox input "true"
click at [866, 501] on input "checkbox" at bounding box center [868, 505] width 11 height 11
checkbox input "true"
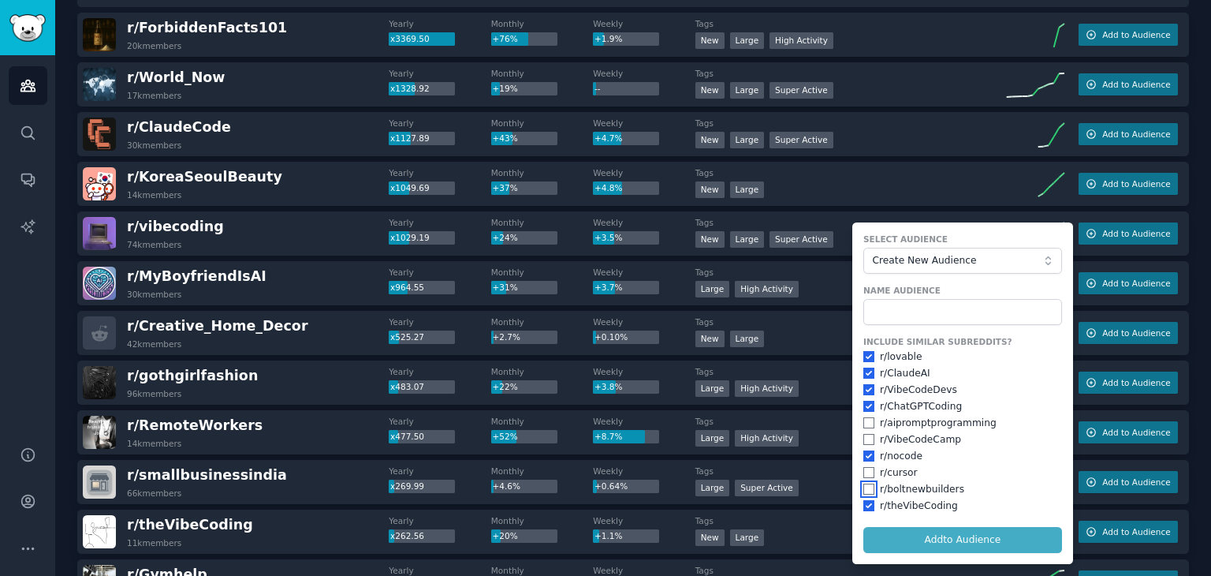
click at [864, 486] on input "checkbox" at bounding box center [868, 488] width 11 height 11
checkbox input "true"
click at [863, 438] on input "checkbox" at bounding box center [868, 439] width 11 height 11
checkbox input "true"
click at [905, 528] on form "Select Audience Create New Audience Name Audience Include Similar Subreddits? r…" at bounding box center [962, 392] width 221 height 341
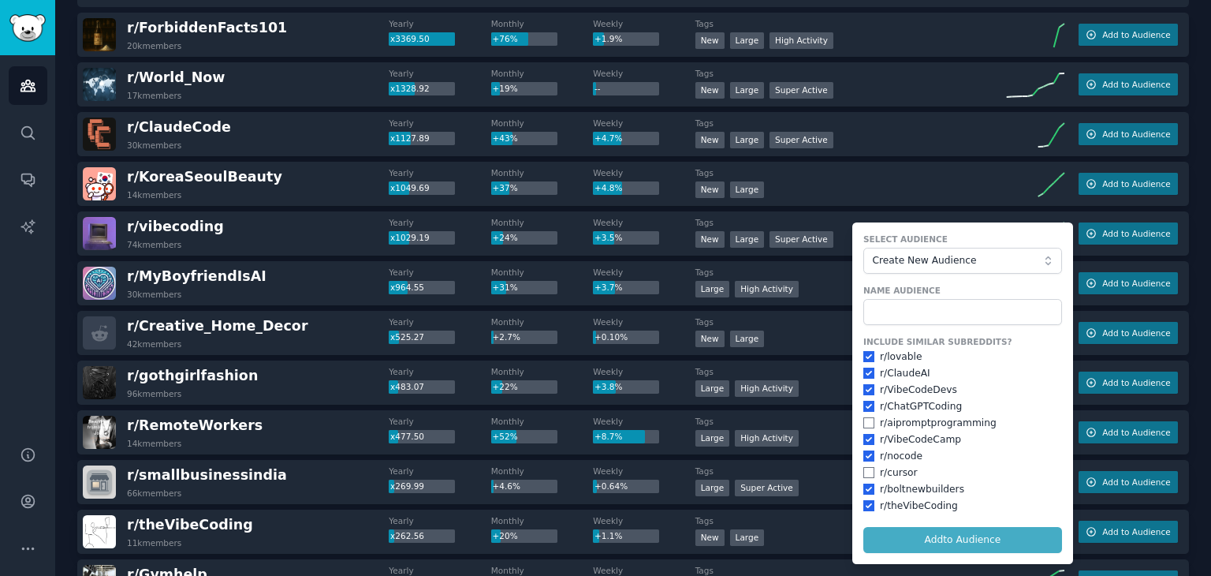
click at [965, 537] on form "Select Audience Create New Audience Name Audience Include Similar Subreddits? r…" at bounding box center [962, 392] width 221 height 341
click at [940, 318] on input "text" at bounding box center [962, 312] width 199 height 27
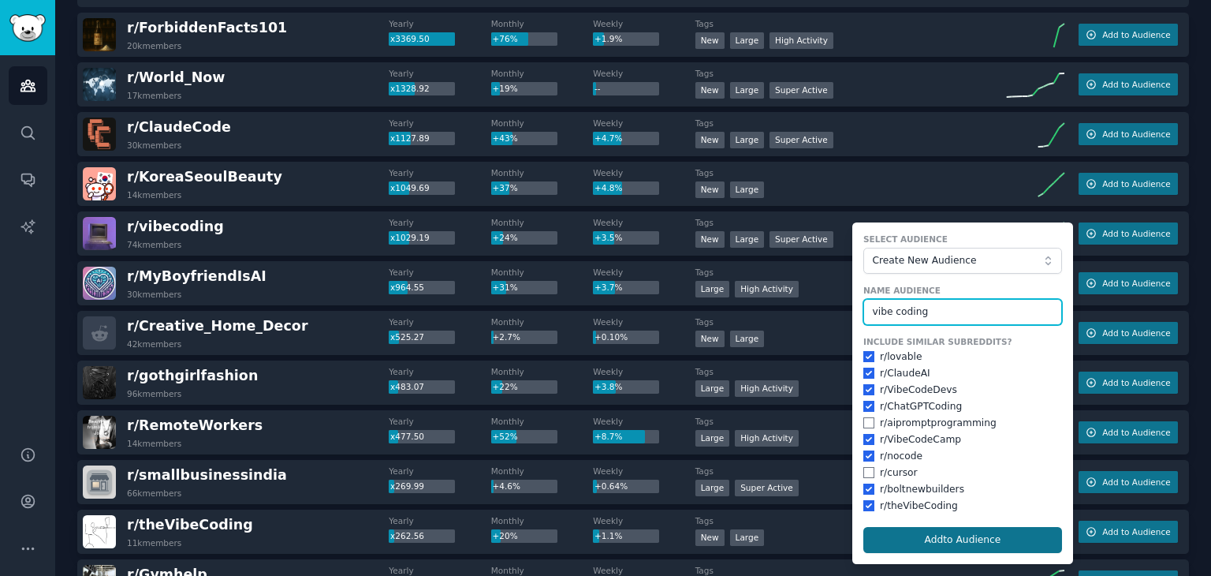
type input "vibe coding"
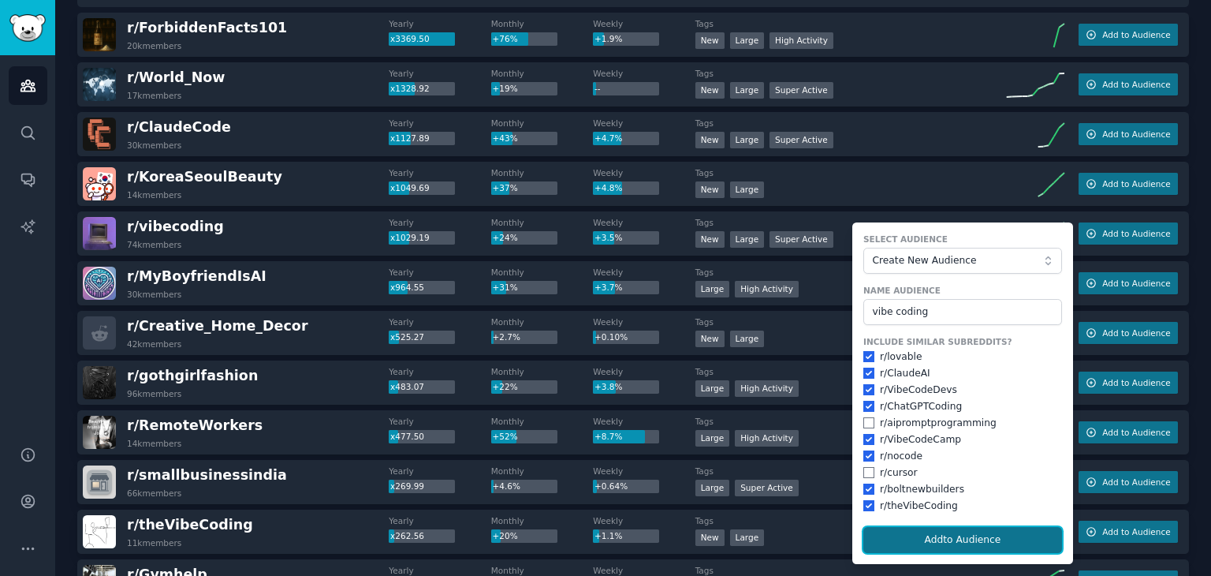
click at [930, 533] on button "Add to Audience" at bounding box center [962, 540] width 199 height 27
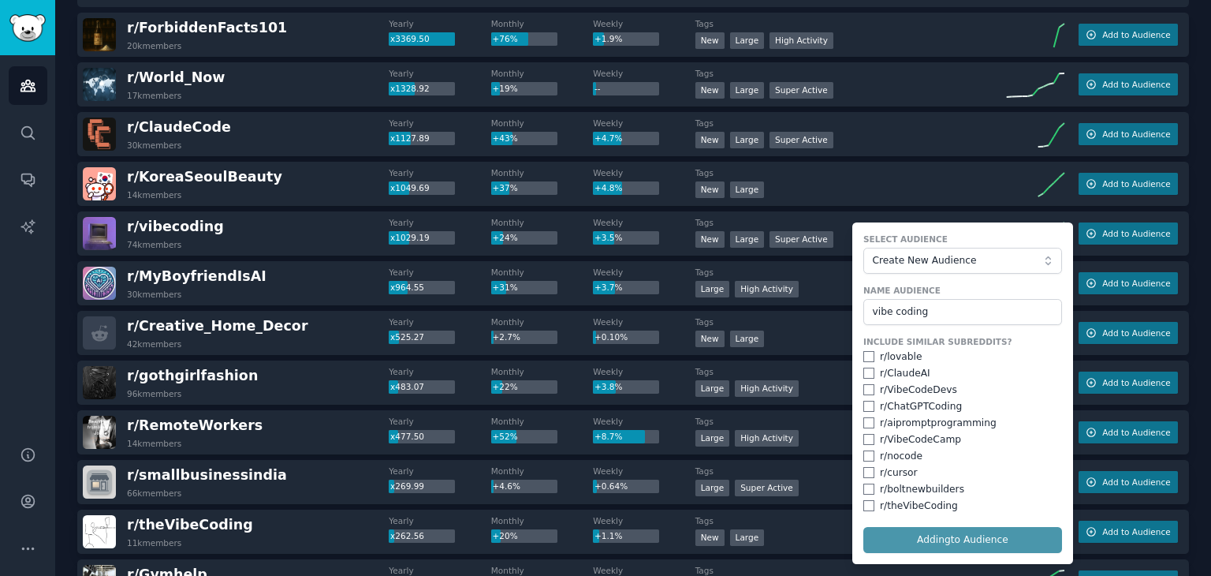
checkbox input "false"
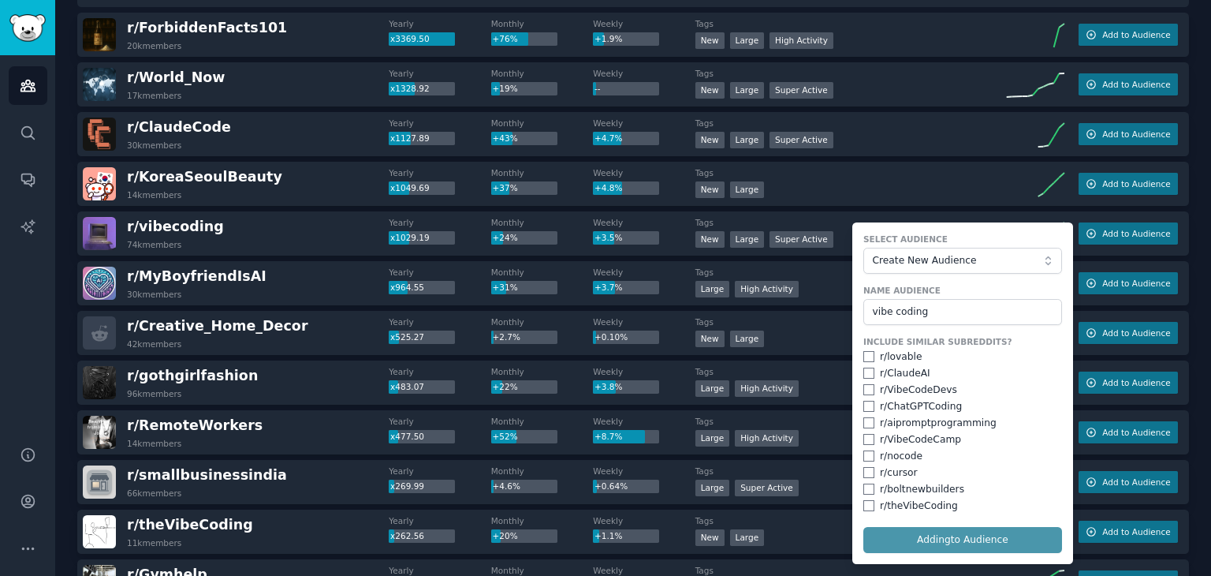
checkbox input "false"
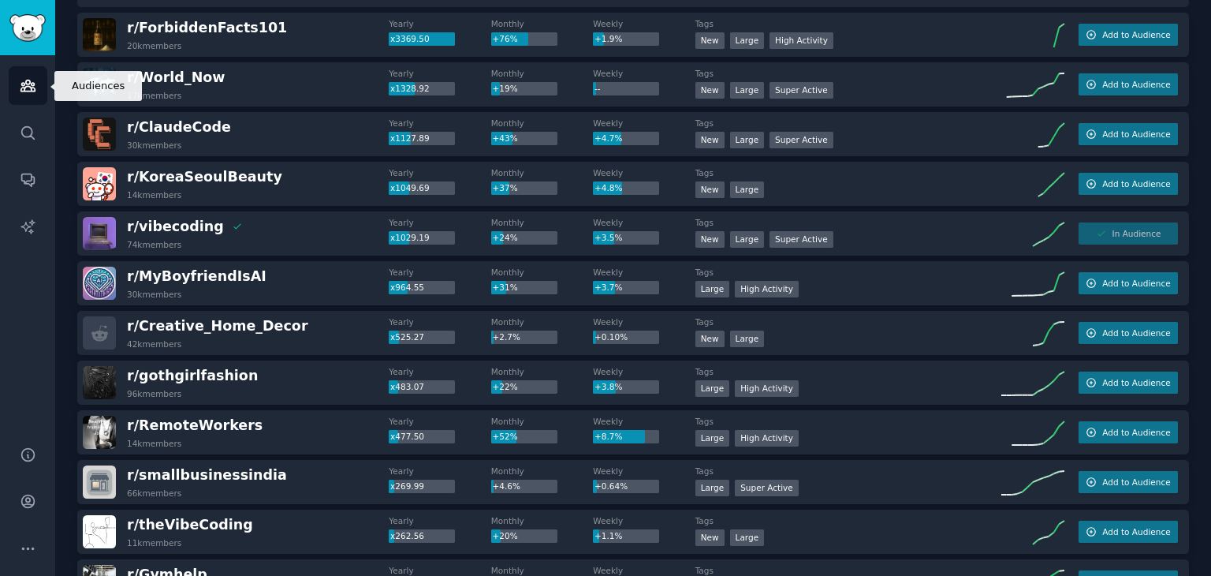
click at [32, 90] on icon "Sidebar" at bounding box center [27, 85] width 14 height 11
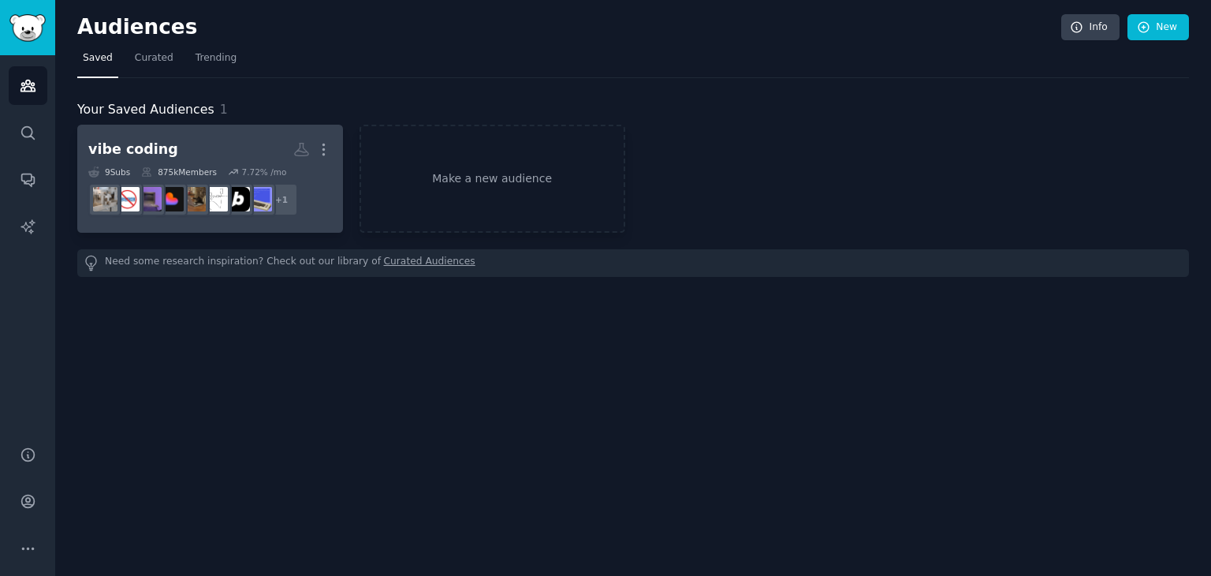
click at [121, 149] on div "vibe coding" at bounding box center [133, 150] width 90 height 20
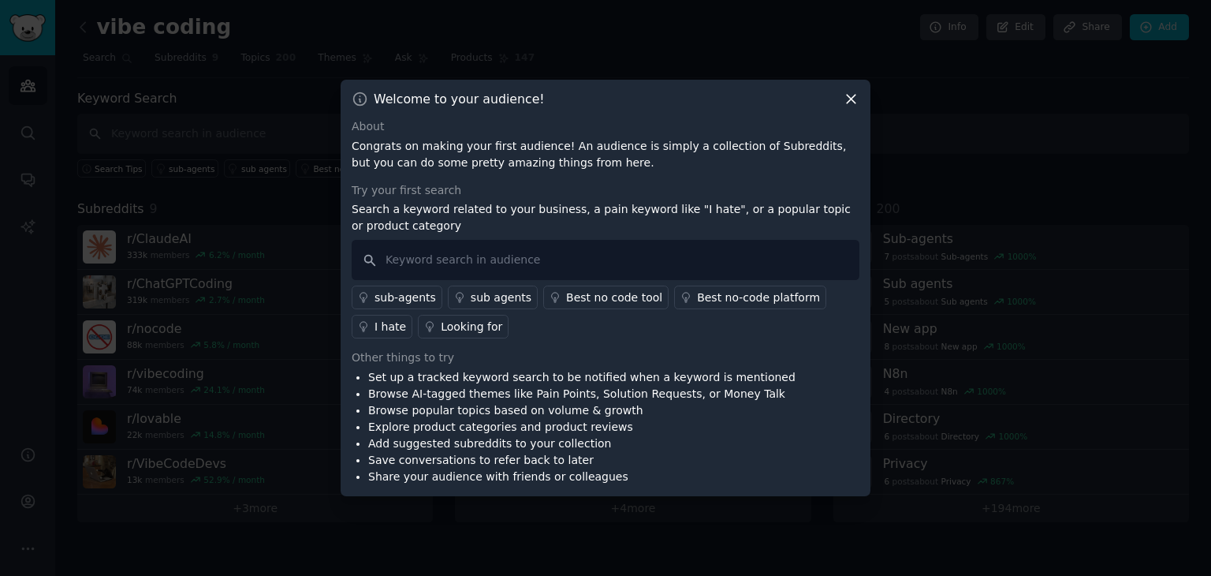
click at [851, 92] on icon at bounding box center [851, 99] width 17 height 17
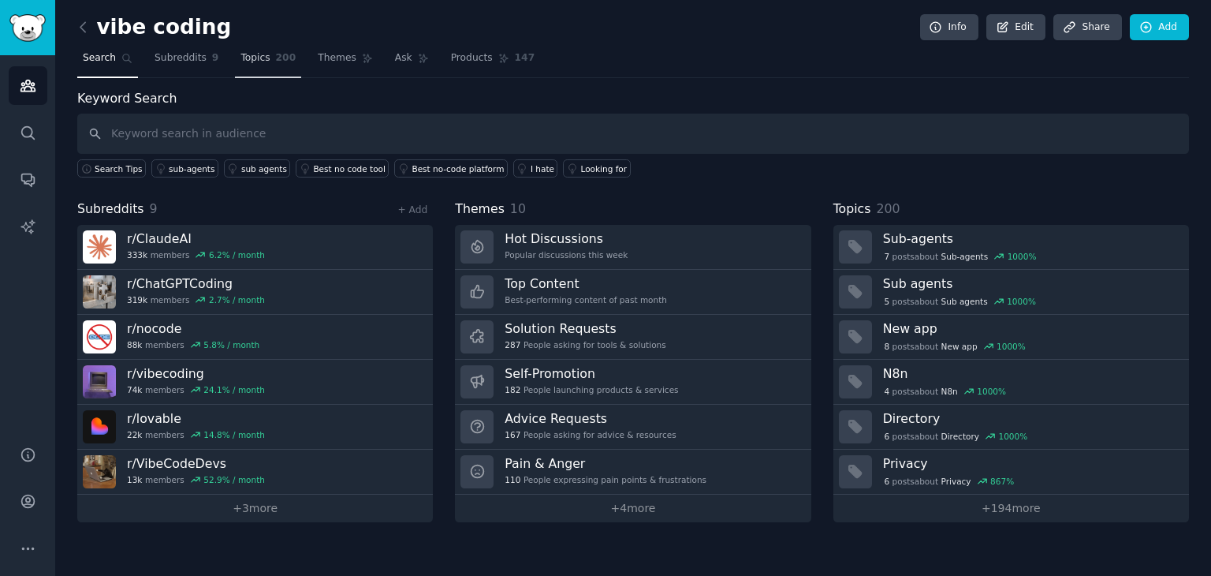
click at [276, 63] on span "200" at bounding box center [286, 58] width 20 height 14
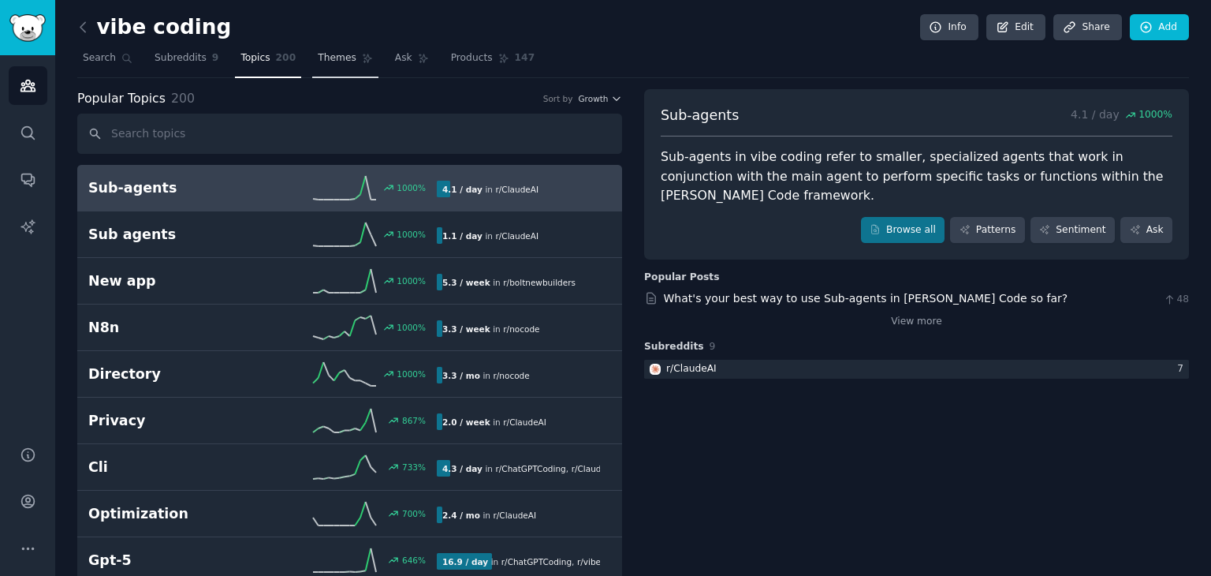
click at [328, 57] on span "Themes" at bounding box center [337, 58] width 39 height 14
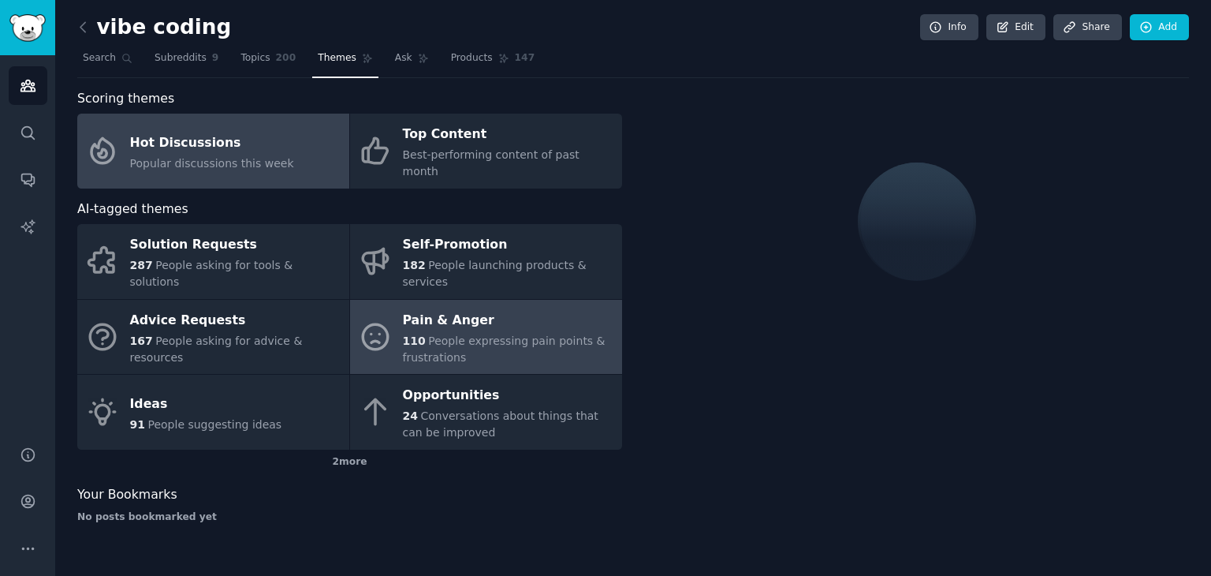
click at [410, 334] on span "110" at bounding box center [414, 340] width 23 height 13
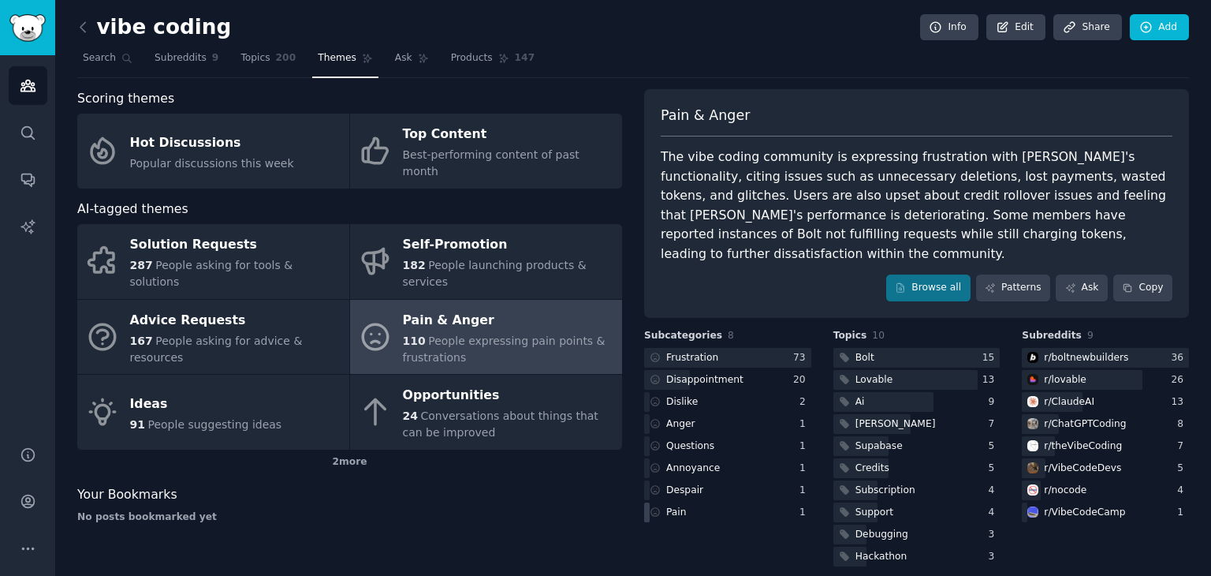
click at [677, 505] on div "Pain" at bounding box center [676, 512] width 20 height 14
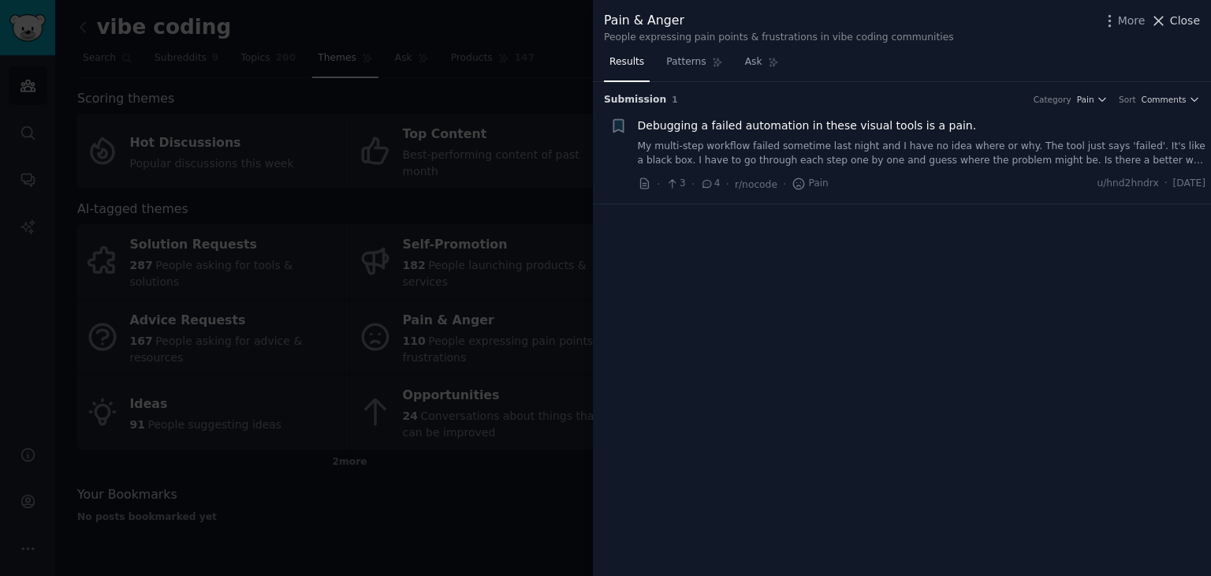
click at [1183, 17] on span "Close" at bounding box center [1185, 21] width 30 height 17
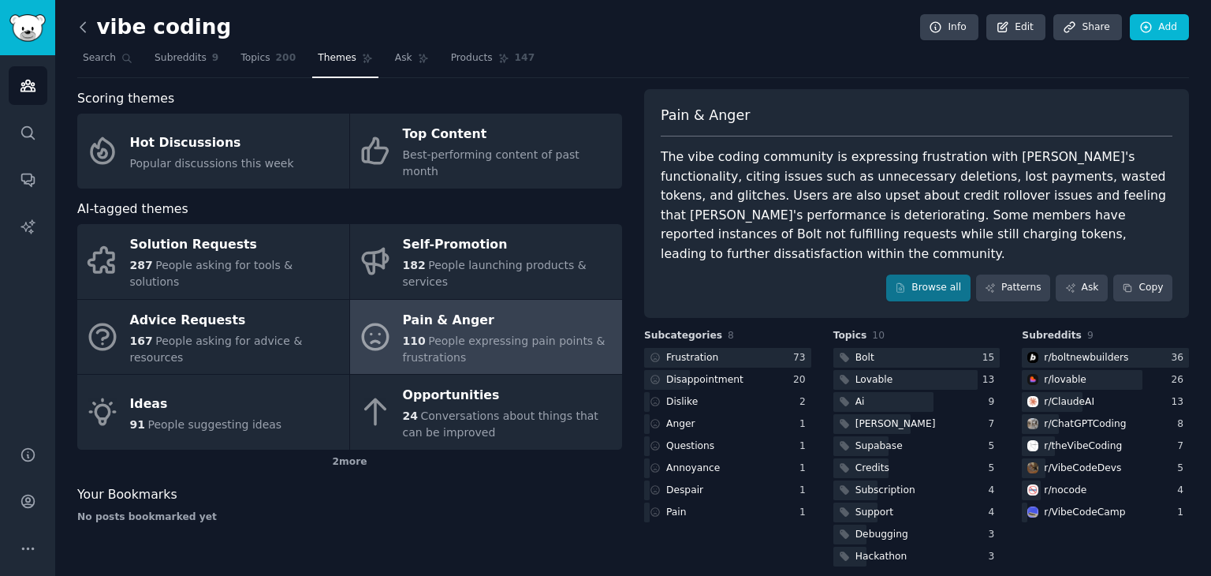
click at [82, 23] on div "vibe coding Info Edit Share Add Search Subreddits 9 Topics 200 Themes Ask Produ…" at bounding box center [633, 295] width 1156 height 591
click at [82, 23] on icon at bounding box center [83, 27] width 17 height 17
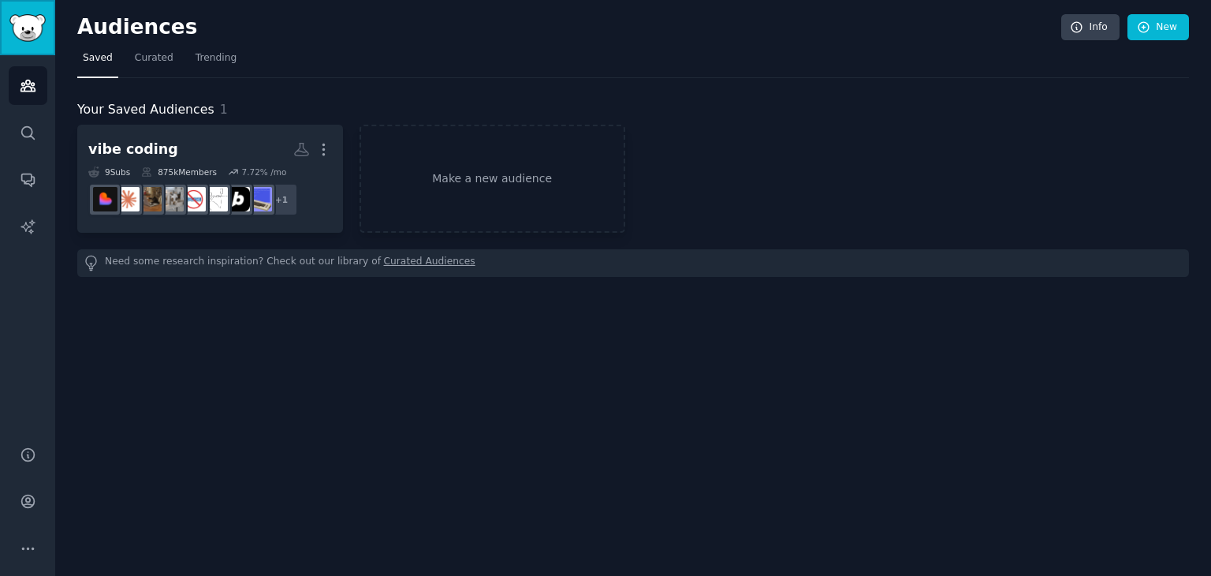
click at [41, 35] on img "Sidebar" at bounding box center [27, 28] width 36 height 28
click at [213, 60] on span "Trending" at bounding box center [216, 58] width 41 height 14
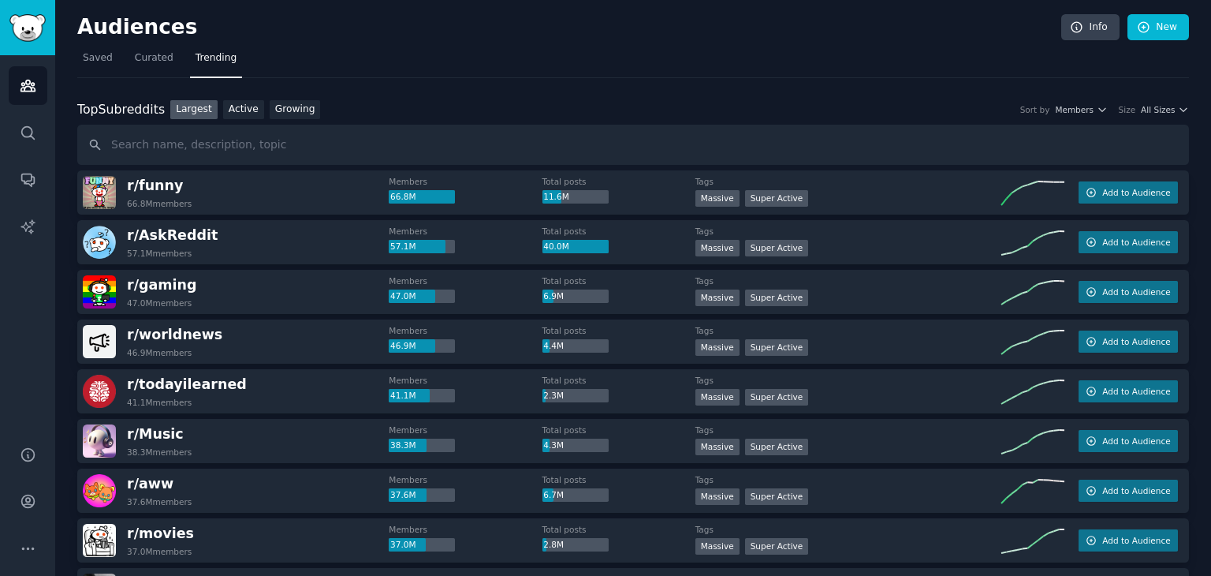
click at [1165, 101] on div "Top Subreddits Top Subreddits Largest Active Growing Sort by Members Size All S…" at bounding box center [633, 110] width 1112 height 20
click at [1158, 106] on span "All Sizes" at bounding box center [1158, 109] width 34 height 11
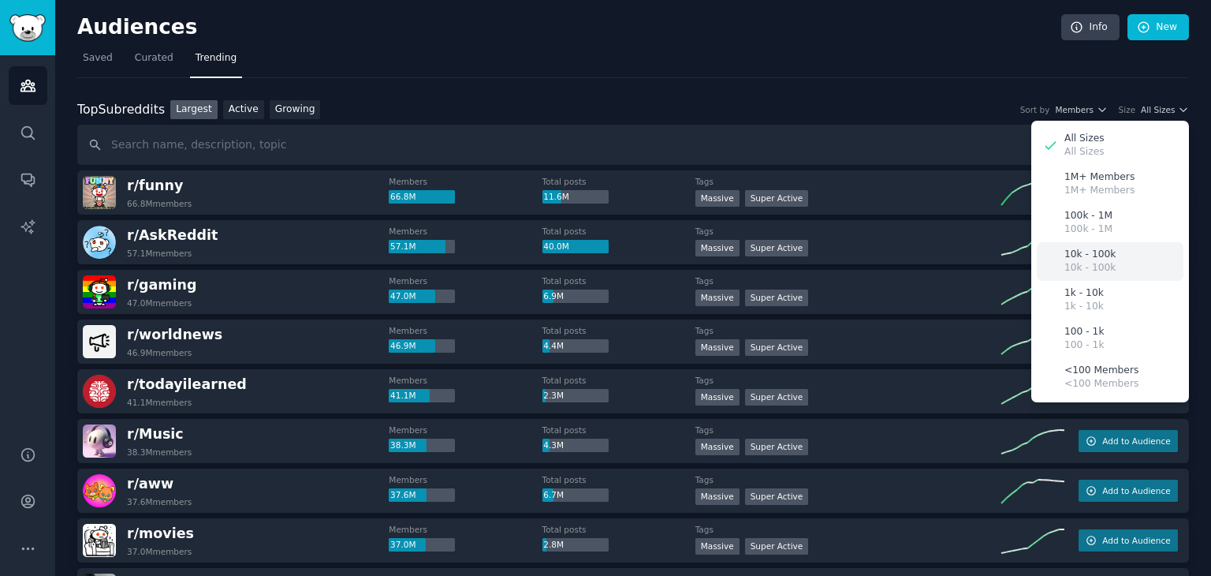
click at [1075, 261] on p "10k - 100k" at bounding box center [1089, 268] width 51 height 14
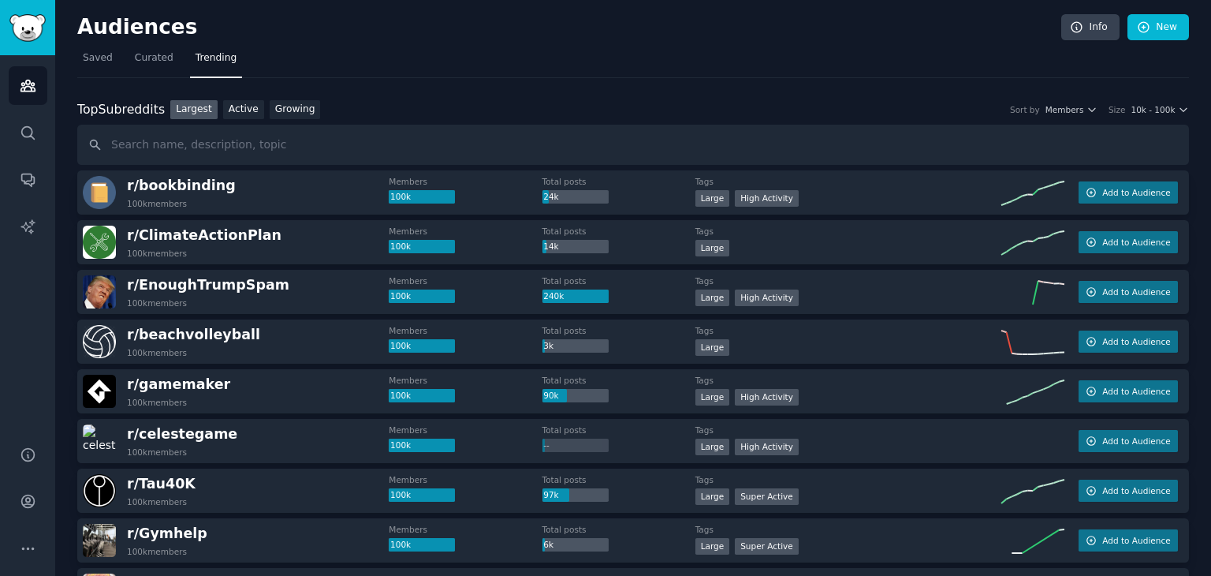
drag, startPoint x: 1210, startPoint y: 216, endPoint x: 1210, endPoint y: 234, distance: 18.1
click at [1210, 234] on main "Audiences Info New Saved Curated Trending Top Subreddits Top Subreddits Largest…" at bounding box center [633, 288] width 1156 height 576
click at [853, 47] on nav "Saved Curated Trending" at bounding box center [633, 62] width 1112 height 32
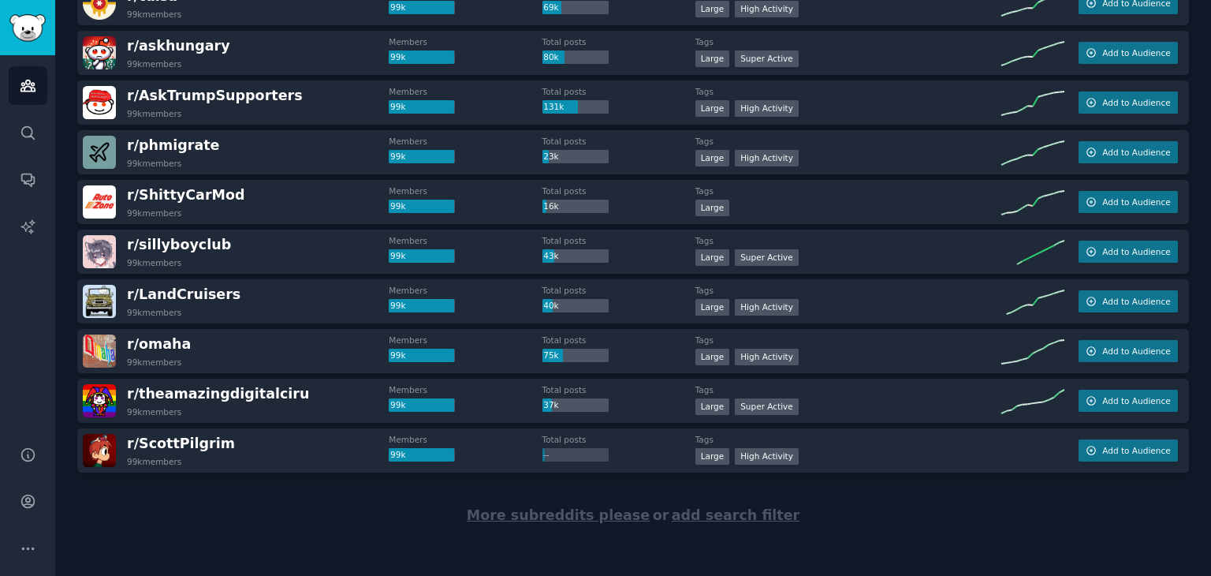
scroll to position [2179, 0]
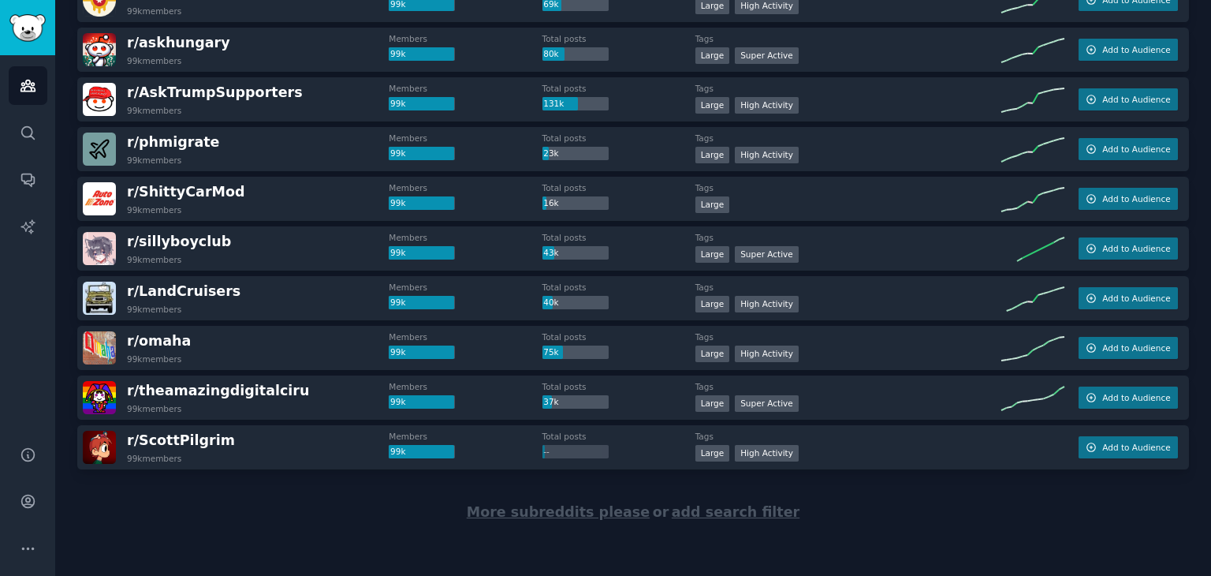
click at [617, 512] on span "More subreddits please" at bounding box center [558, 512] width 183 height 16
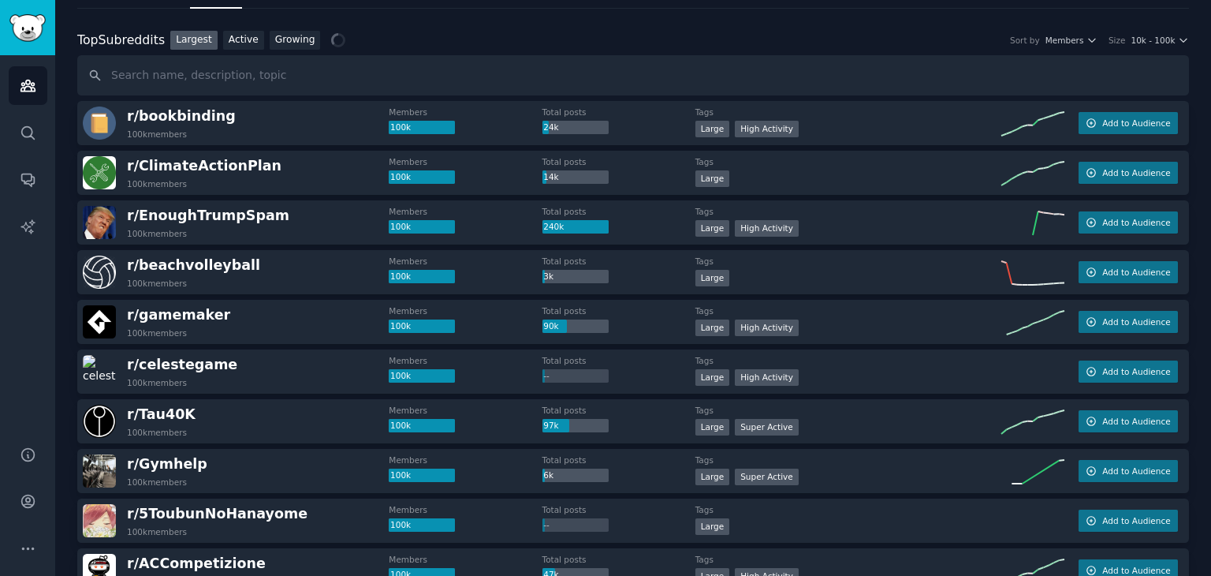
scroll to position [0, 0]
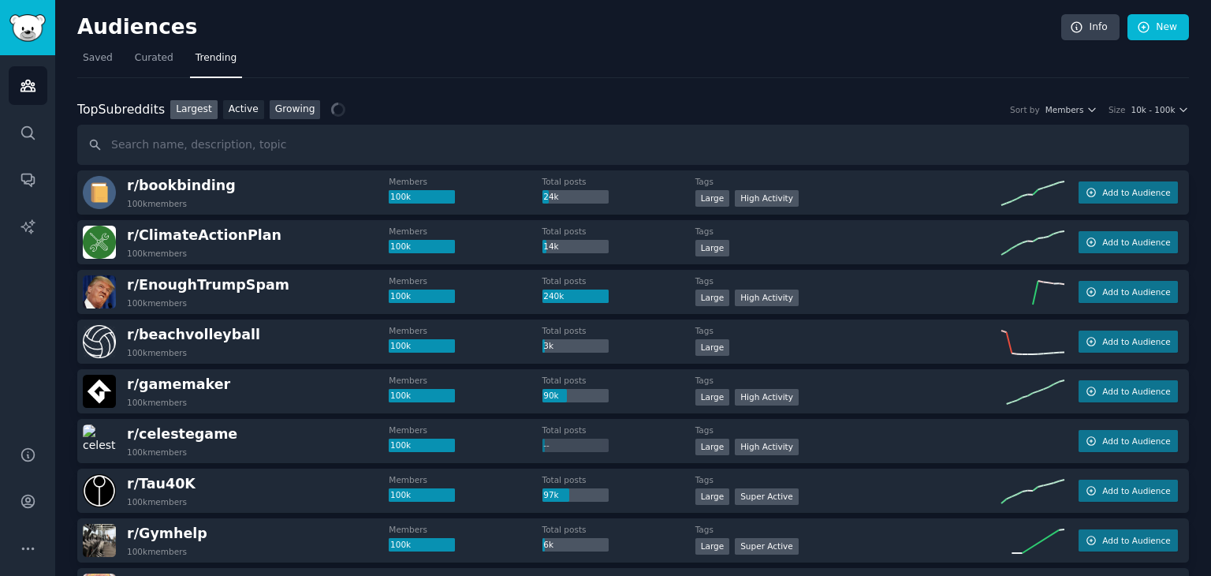
click at [304, 104] on link "Growing" at bounding box center [295, 110] width 51 height 20
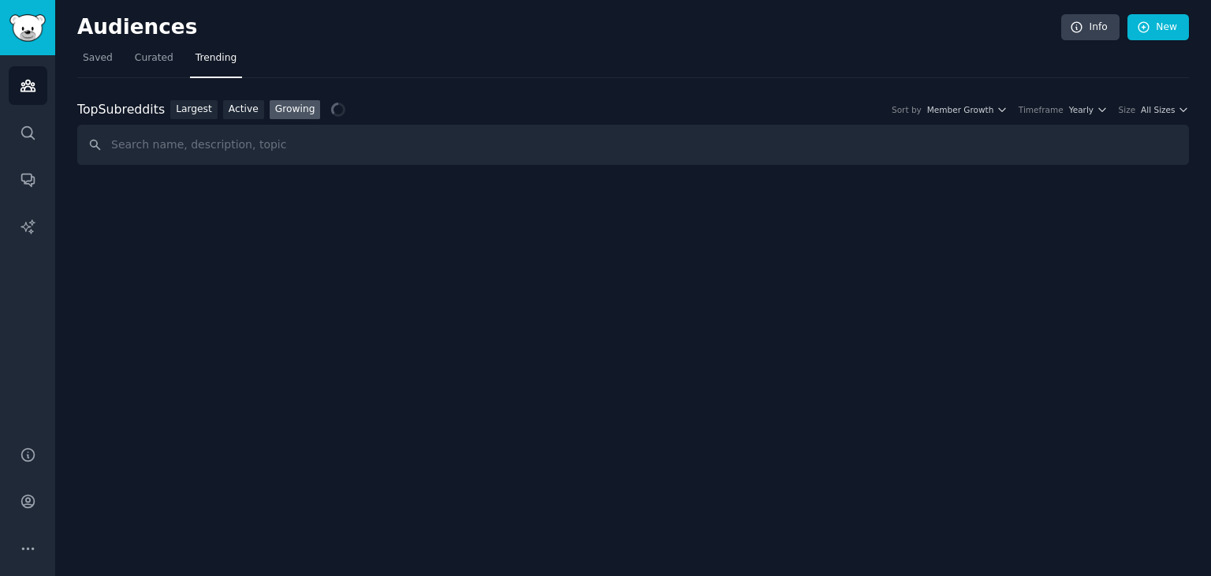
click at [1156, 114] on div "Top Subreddits Top Subreddits Largest Active Growing Sort by Member Growth Time…" at bounding box center [633, 110] width 1112 height 20
click at [1154, 108] on span "All Sizes" at bounding box center [1158, 109] width 34 height 11
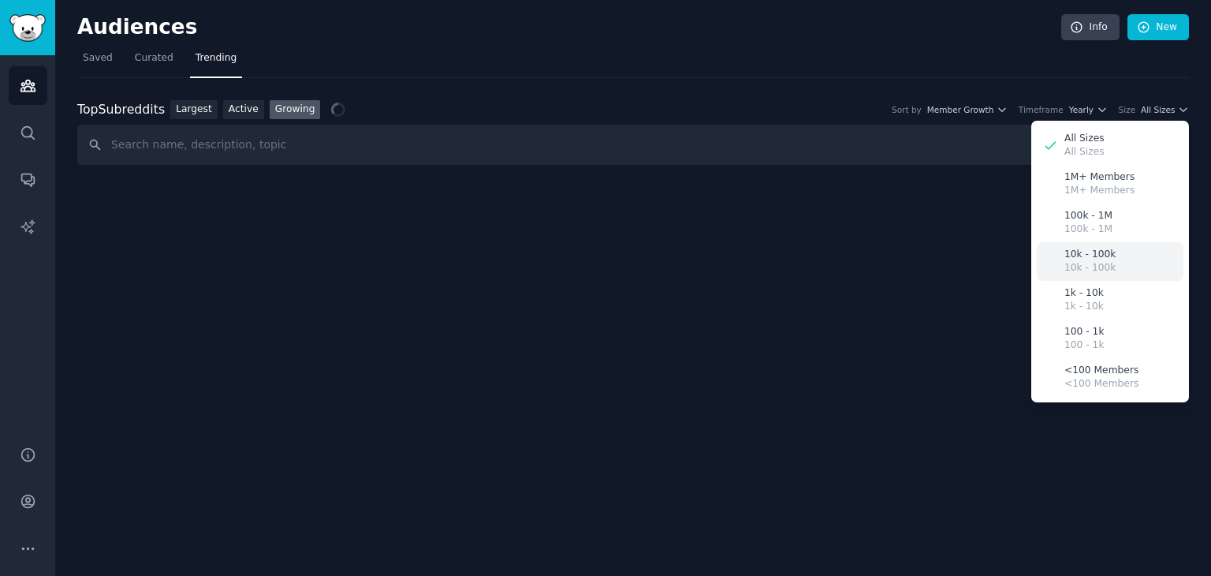
click at [1080, 255] on p "10k - 100k" at bounding box center [1089, 255] width 51 height 14
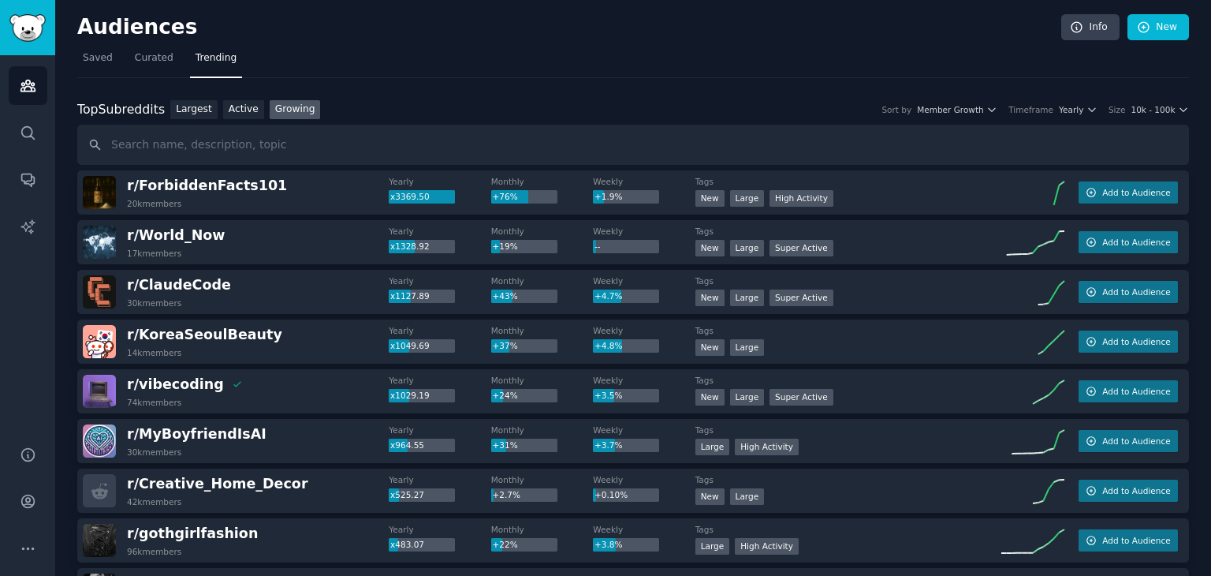
click at [917, 20] on h2 "Audiences" at bounding box center [569, 27] width 984 height 25
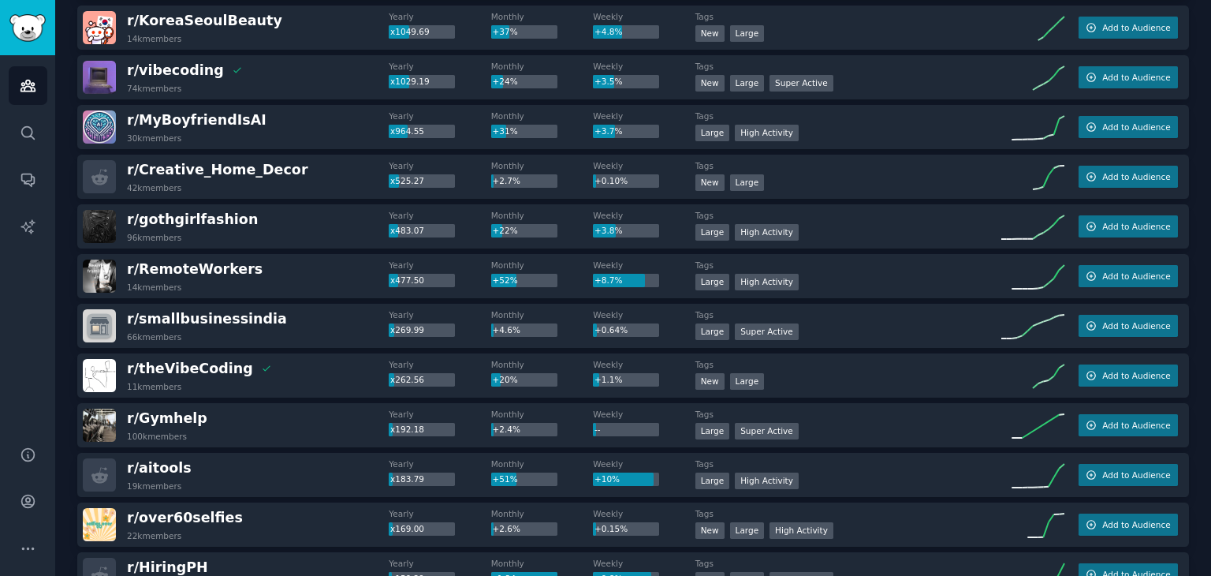
scroll to position [315, 0]
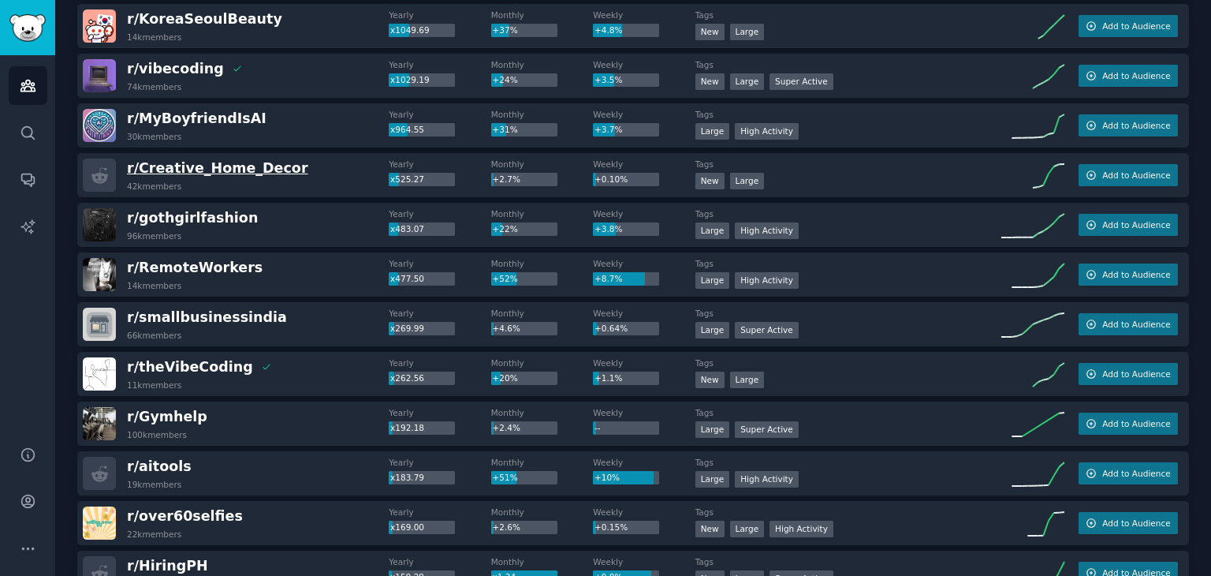
click at [186, 175] on span "r/ Creative_Home_Decor" at bounding box center [217, 168] width 181 height 16
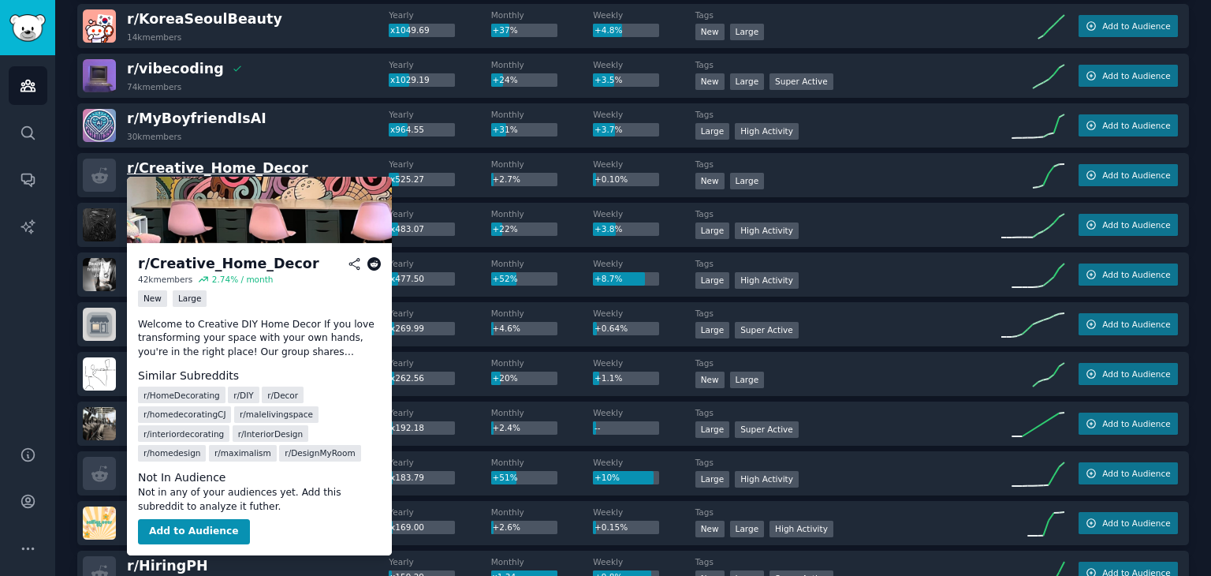
click at [167, 167] on span "r/ Creative_Home_Decor" at bounding box center [217, 168] width 181 height 16
click at [192, 535] on button "Add to Audience" at bounding box center [194, 531] width 112 height 25
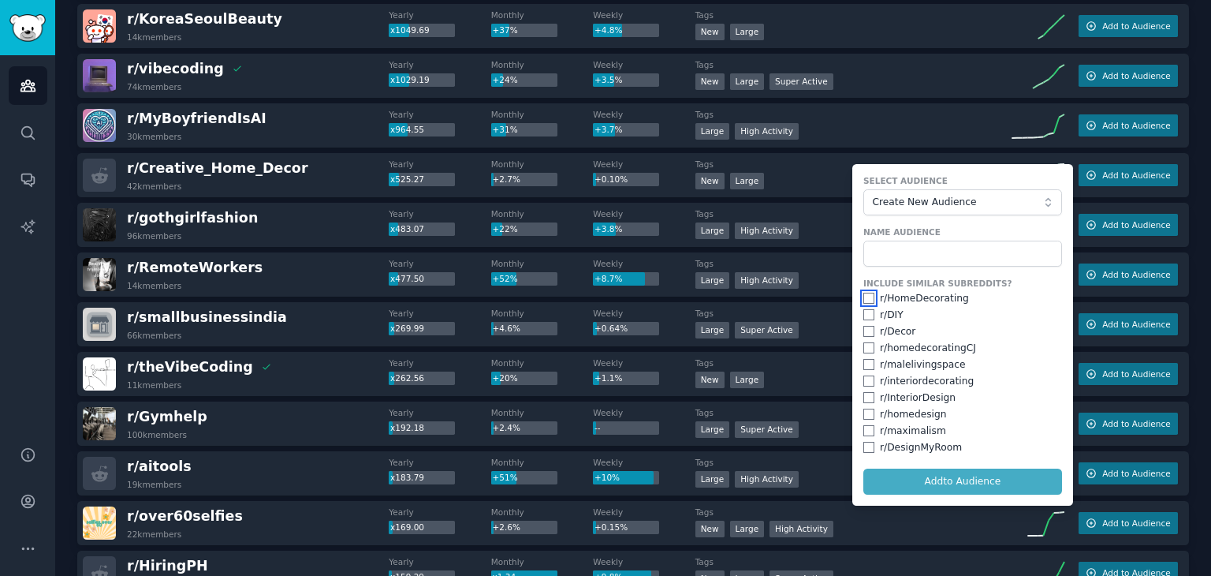
click at [865, 297] on input "checkbox" at bounding box center [868, 298] width 11 height 11
checkbox input "true"
click at [863, 379] on input "checkbox" at bounding box center [868, 380] width 11 height 11
checkbox input "true"
click at [863, 400] on input "checkbox" at bounding box center [868, 397] width 11 height 11
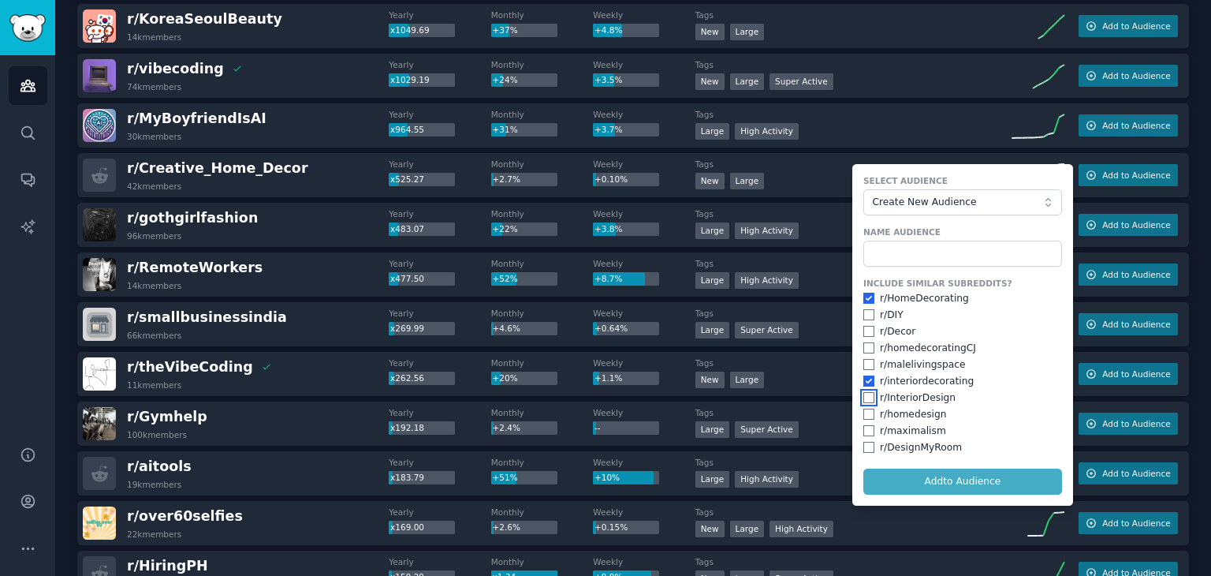
checkbox input "true"
click at [863, 419] on div "r/ homedesign" at bounding box center [962, 415] width 199 height 14
click at [863, 449] on input "checkbox" at bounding box center [868, 447] width 11 height 11
checkbox input "true"
click at [952, 487] on form "Select Audience Create New Audience Name Audience Include Similar Subreddits? r…" at bounding box center [962, 334] width 221 height 341
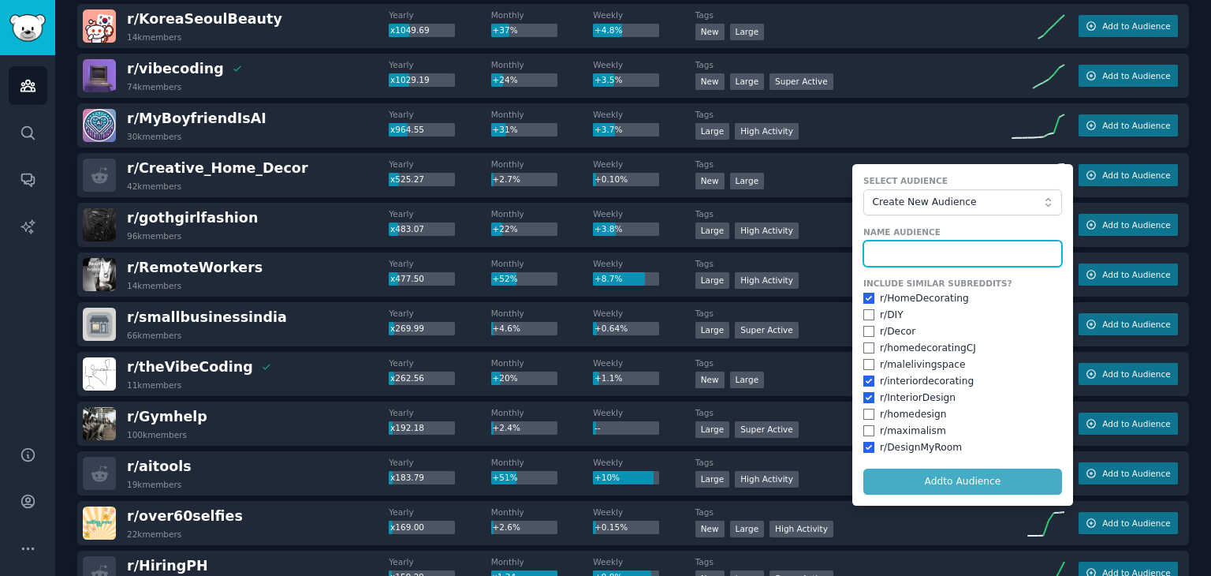
click at [941, 254] on input "text" at bounding box center [962, 253] width 199 height 27
type input "home styling"
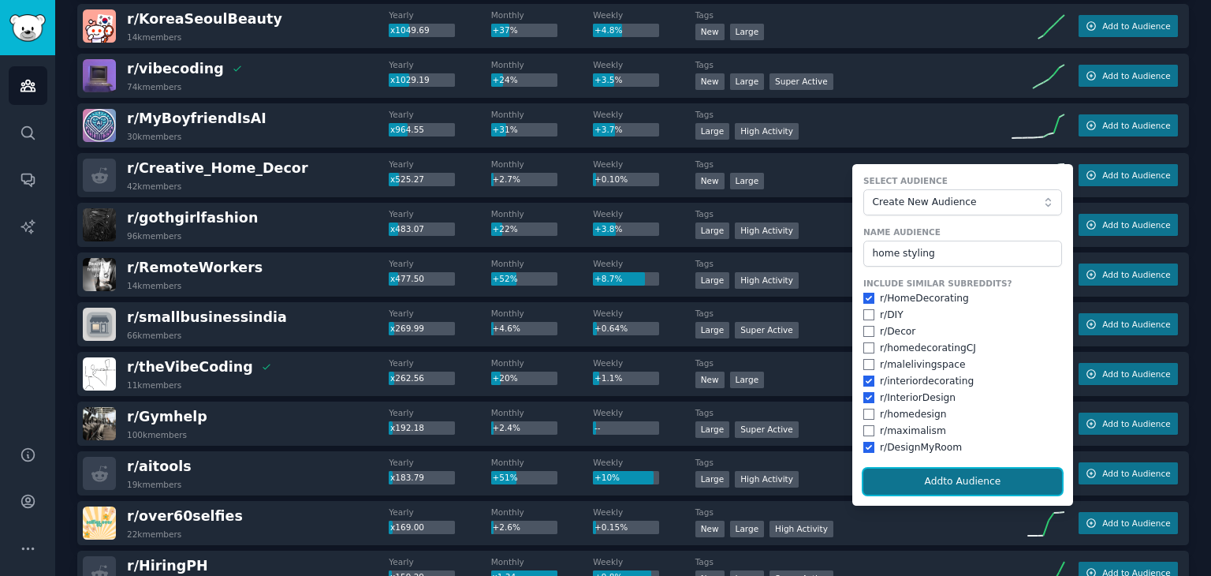
click at [961, 487] on button "Add to Audience" at bounding box center [962, 481] width 199 height 27
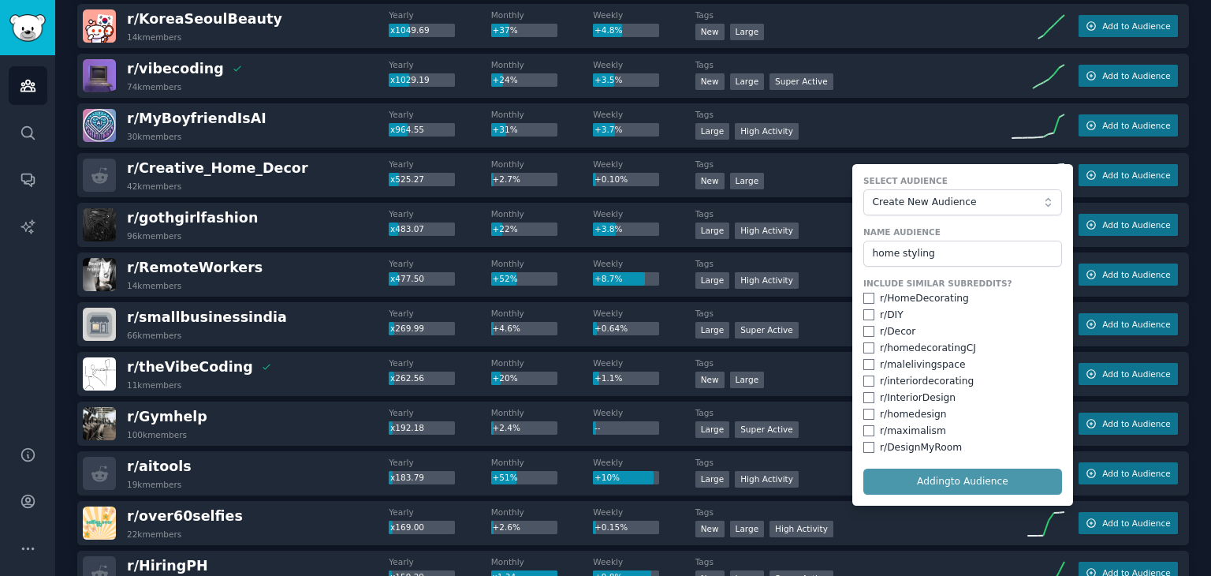
checkbox input "false"
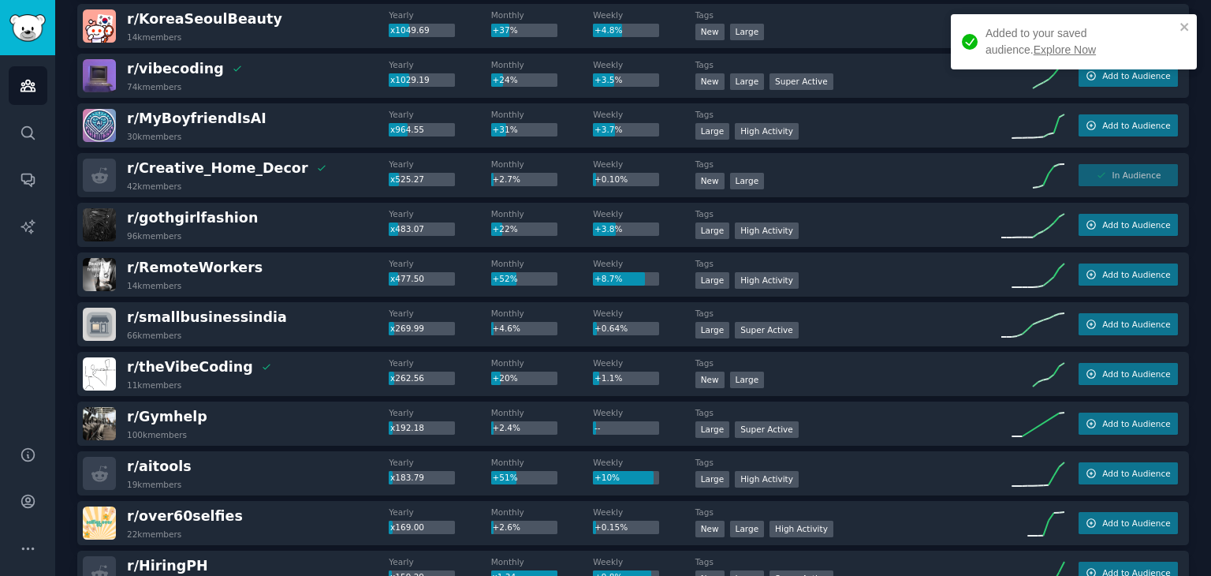
click at [1176, 49] on div "Added to your saved audience. Explore Now" at bounding box center [1068, 41] width 222 height 43
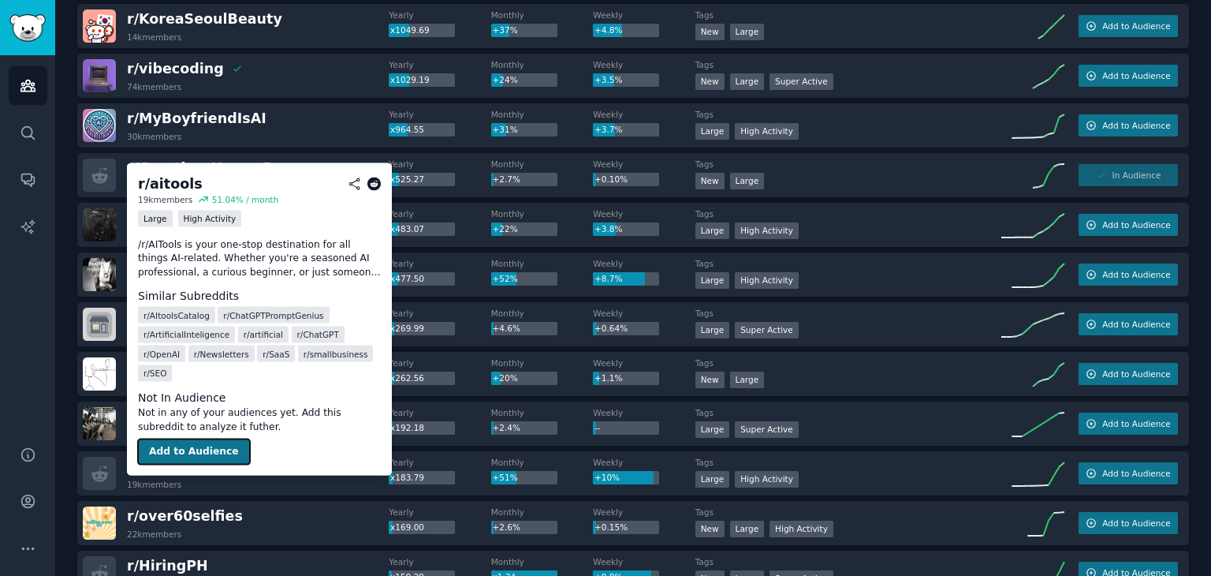
click at [203, 439] on button "Add to Audience" at bounding box center [194, 451] width 112 height 25
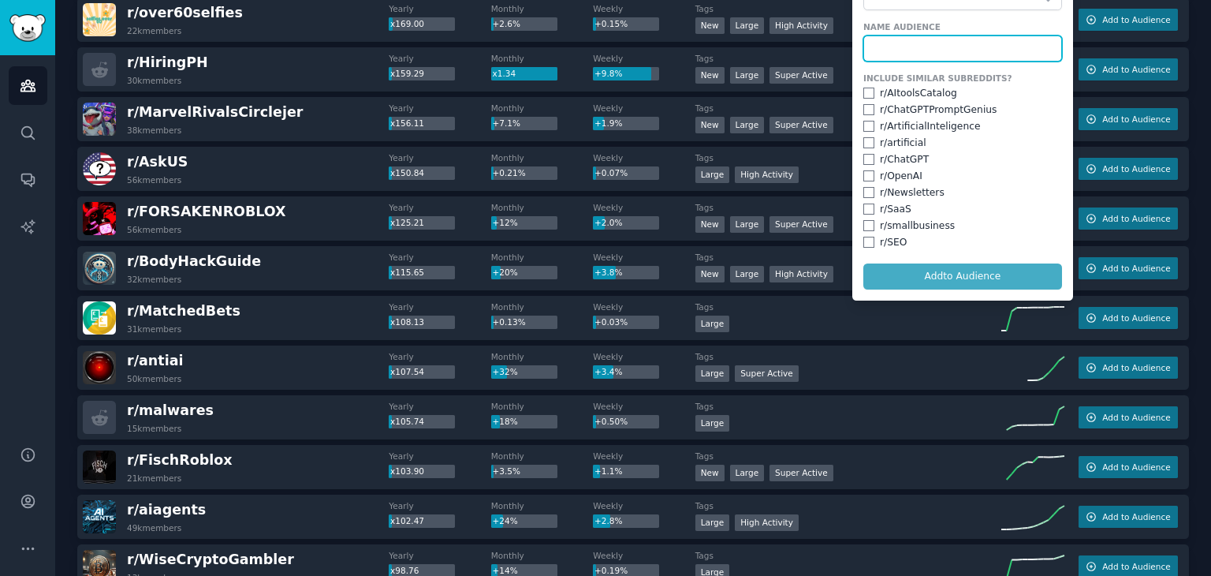
click at [932, 43] on input "text" at bounding box center [962, 48] width 199 height 27
type input "ai tools"
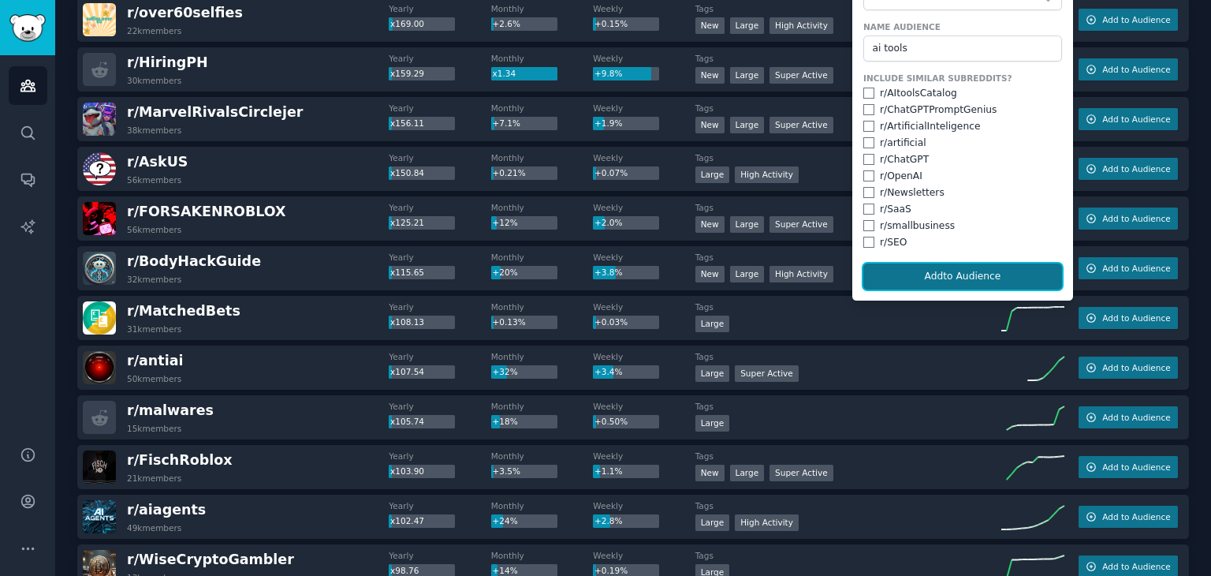
click at [984, 274] on button "Add to Audience" at bounding box center [962, 276] width 199 height 27
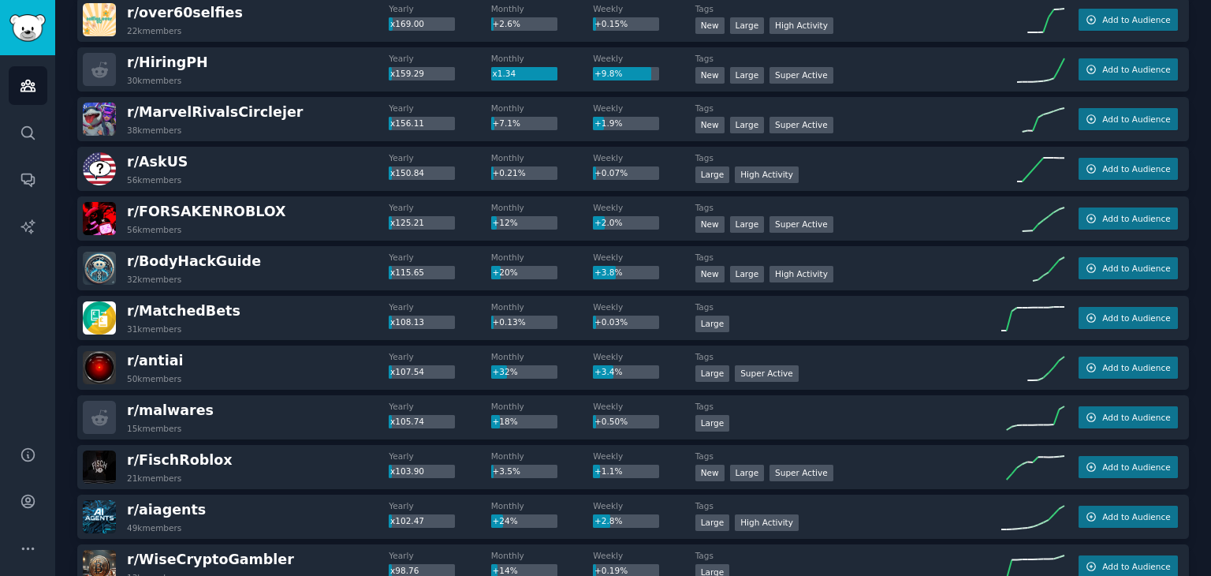
click at [1205, 370] on div "Audiences Info New Saved Curated Trending Top Subreddits Top Subreddits Largest…" at bounding box center [633, 560] width 1156 height 2756
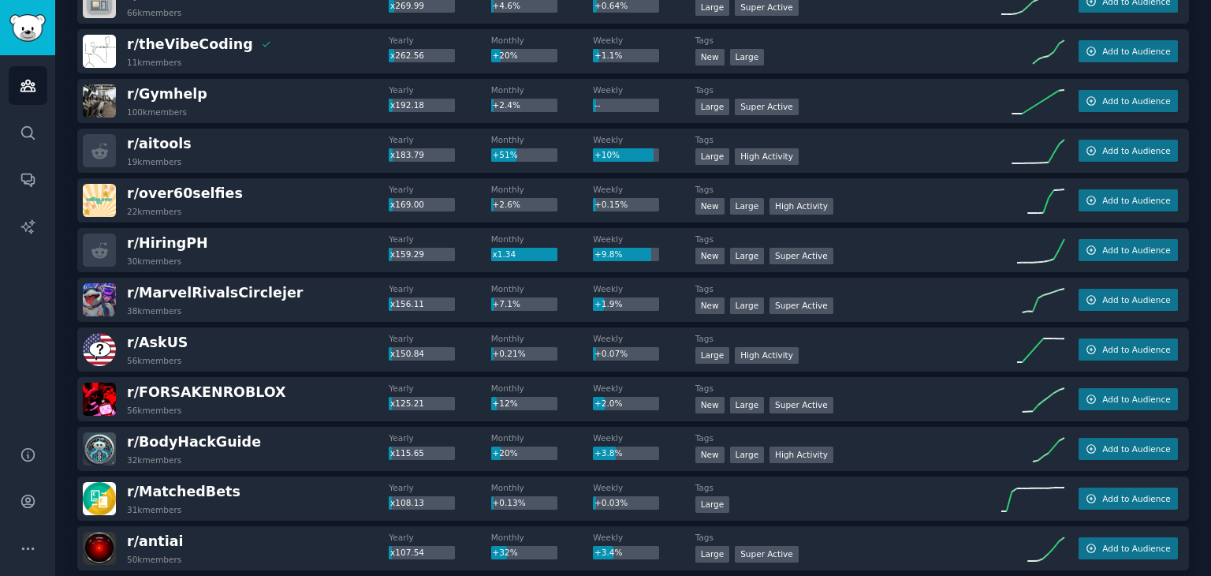
scroll to position [629, 0]
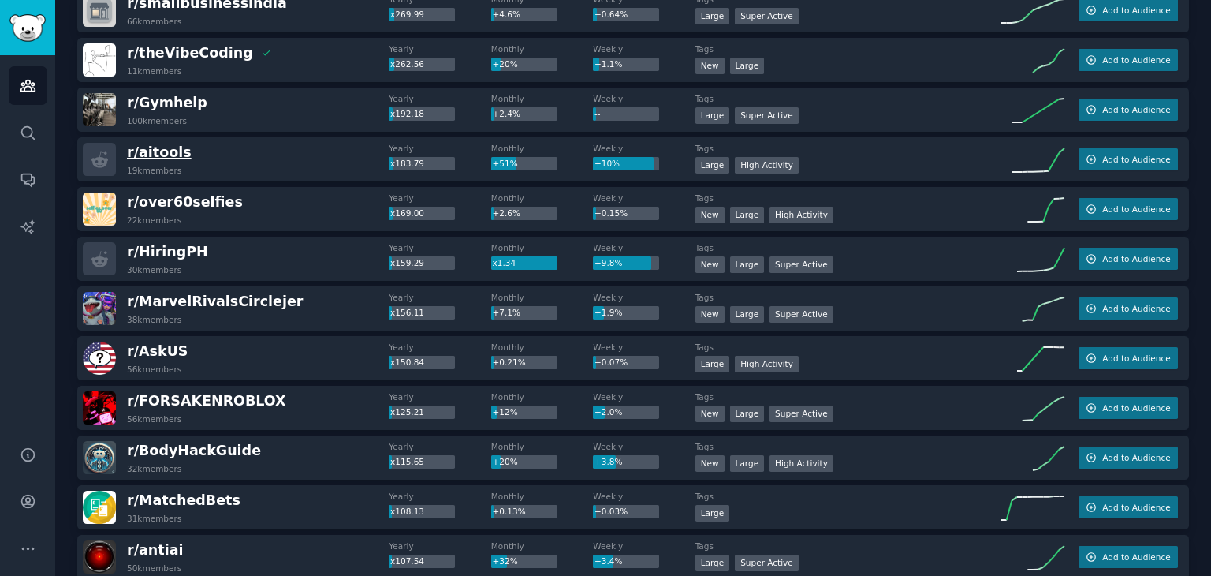
click at [166, 155] on span "r/ aitools" at bounding box center [159, 152] width 65 height 16
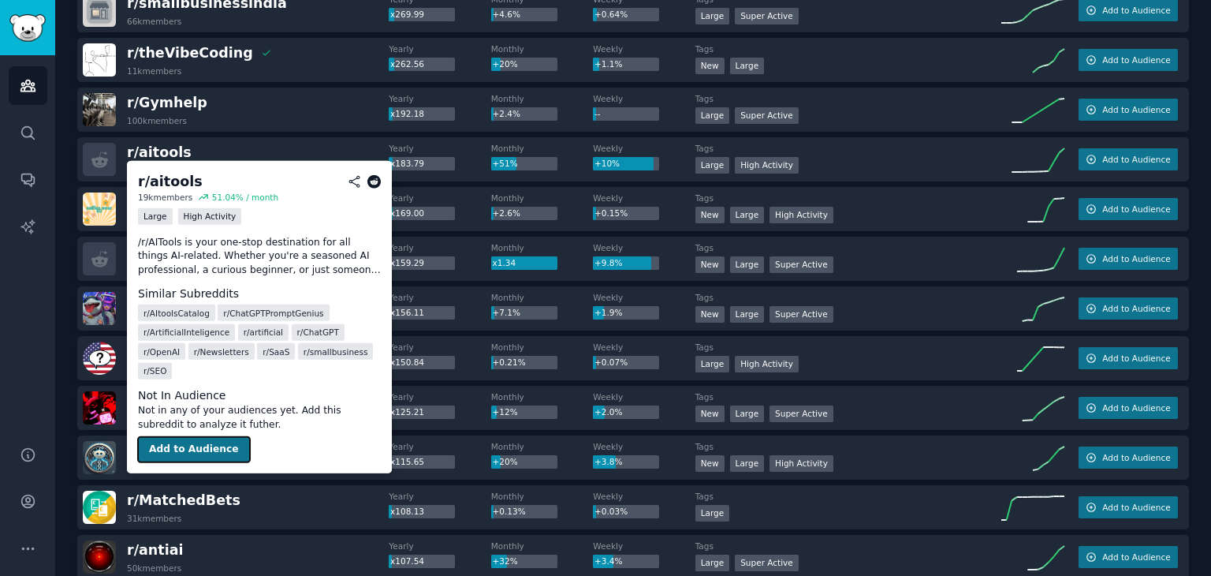
click at [218, 437] on button "Add to Audience" at bounding box center [194, 449] width 112 height 25
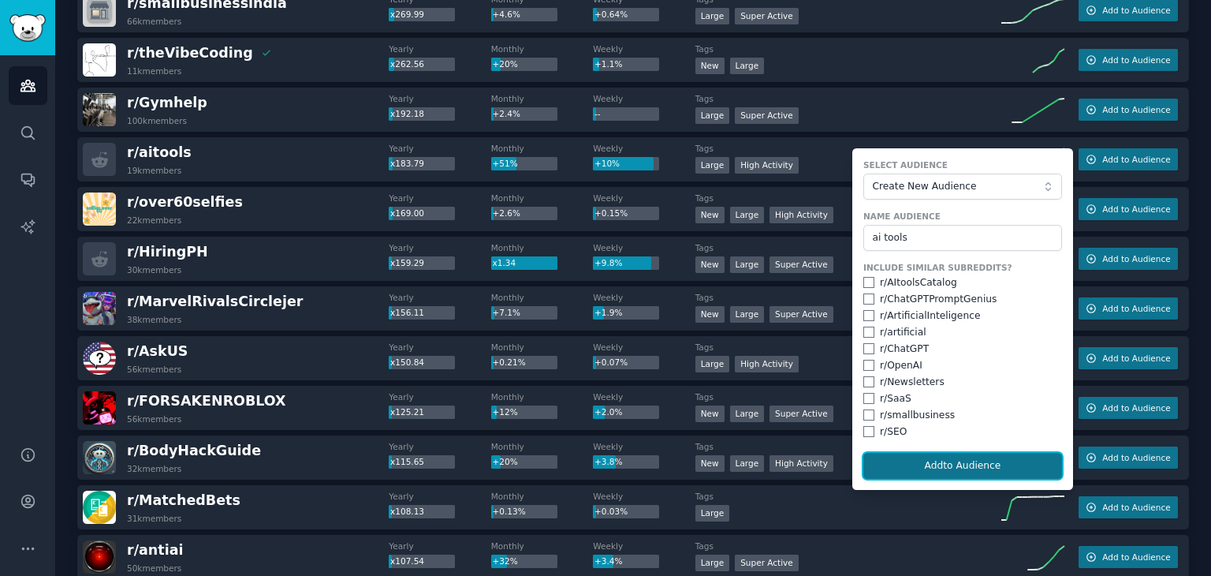
click at [924, 458] on button "Add to Audience" at bounding box center [962, 466] width 199 height 27
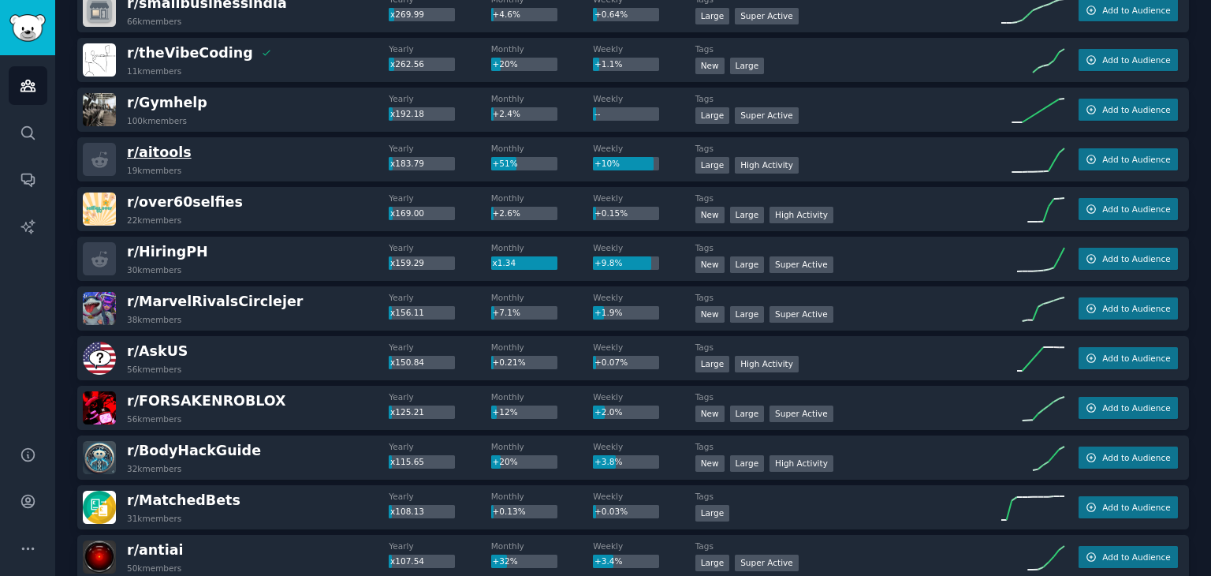
click at [164, 152] on span "r/ aitools" at bounding box center [159, 152] width 65 height 16
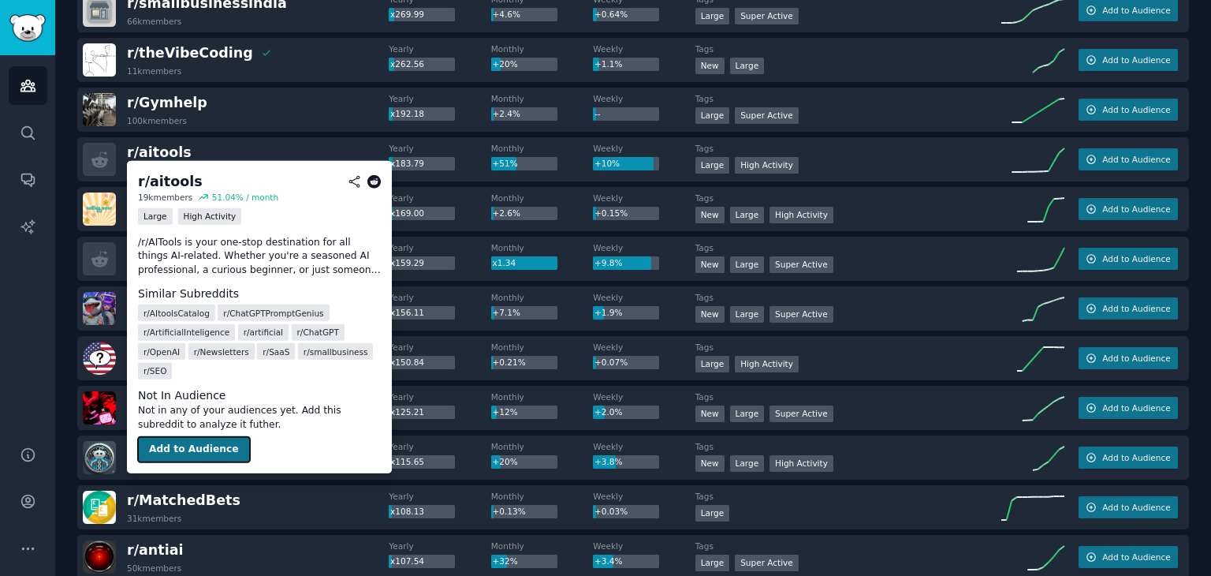
click at [202, 437] on button "Add to Audience" at bounding box center [194, 449] width 112 height 25
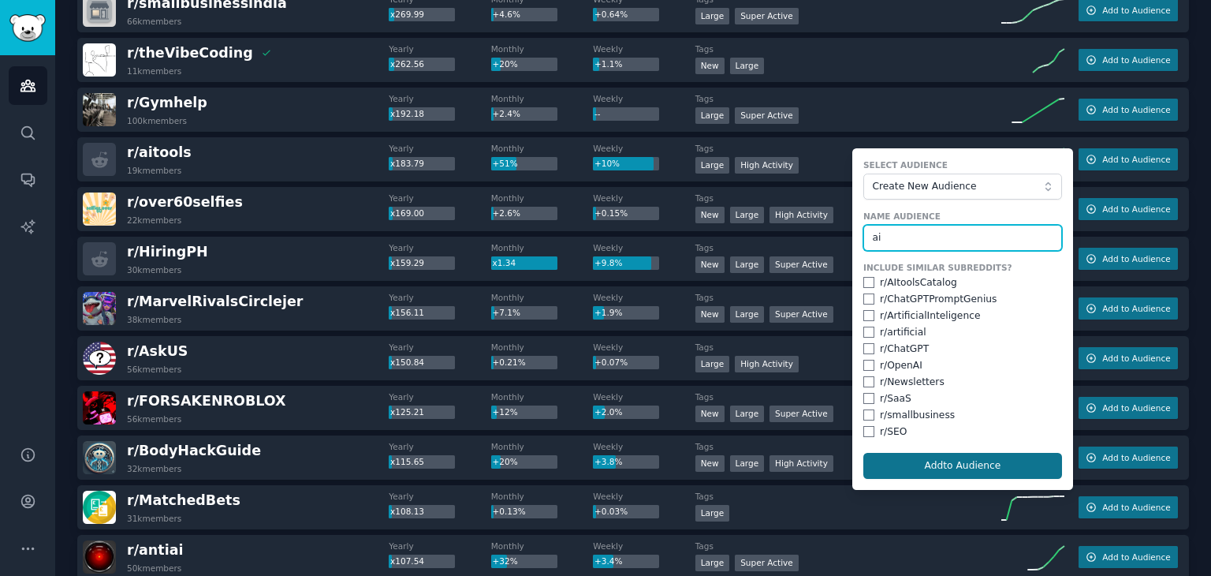
type input "ai"
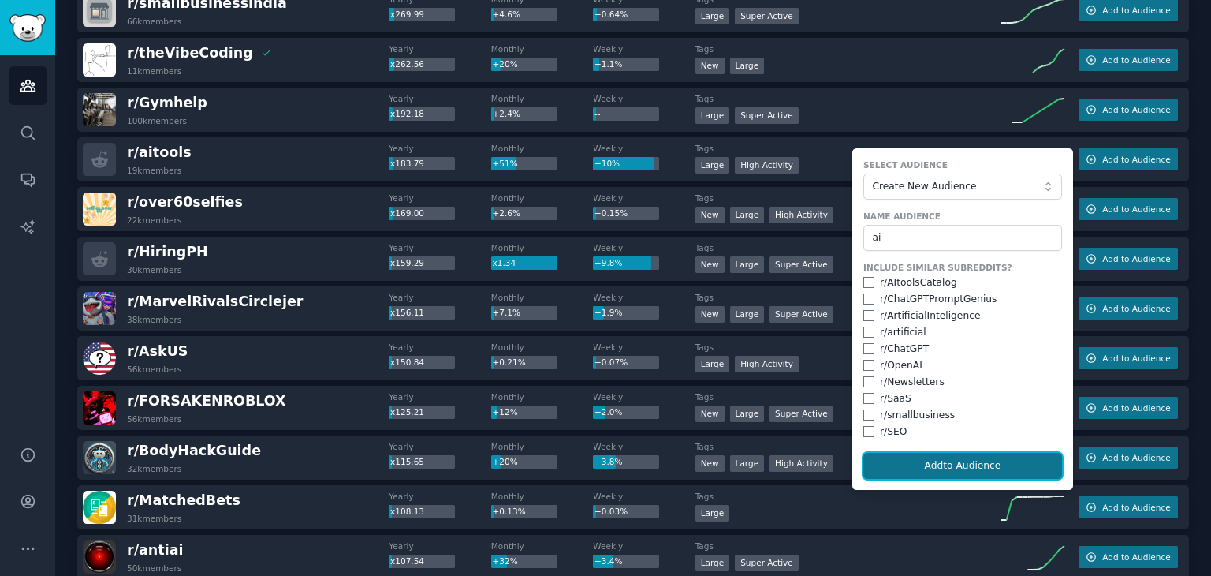
click at [944, 464] on button "Add to Audience" at bounding box center [962, 466] width 199 height 27
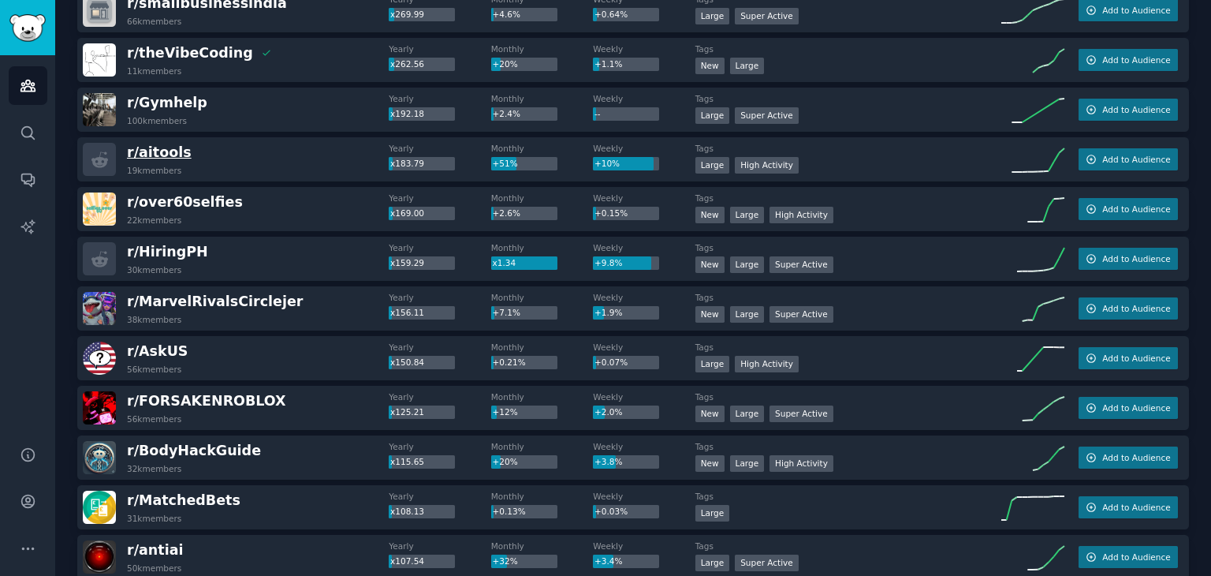
click at [155, 155] on span "r/ aitools" at bounding box center [159, 152] width 65 height 16
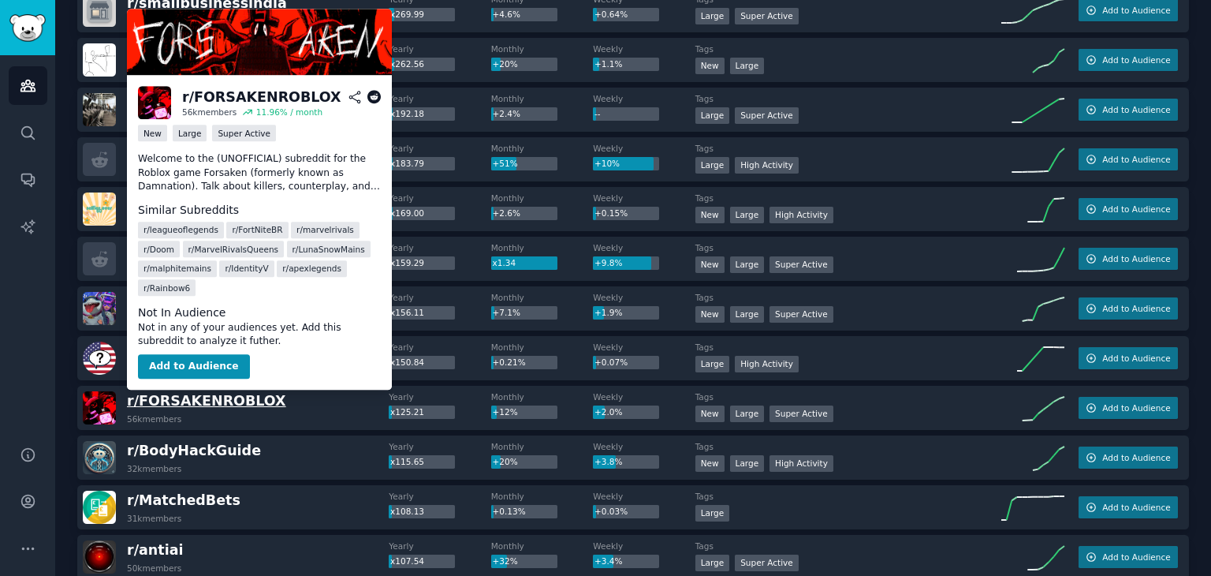
click at [234, 398] on span "r/ FORSAKENROBLOX" at bounding box center [206, 401] width 159 height 16
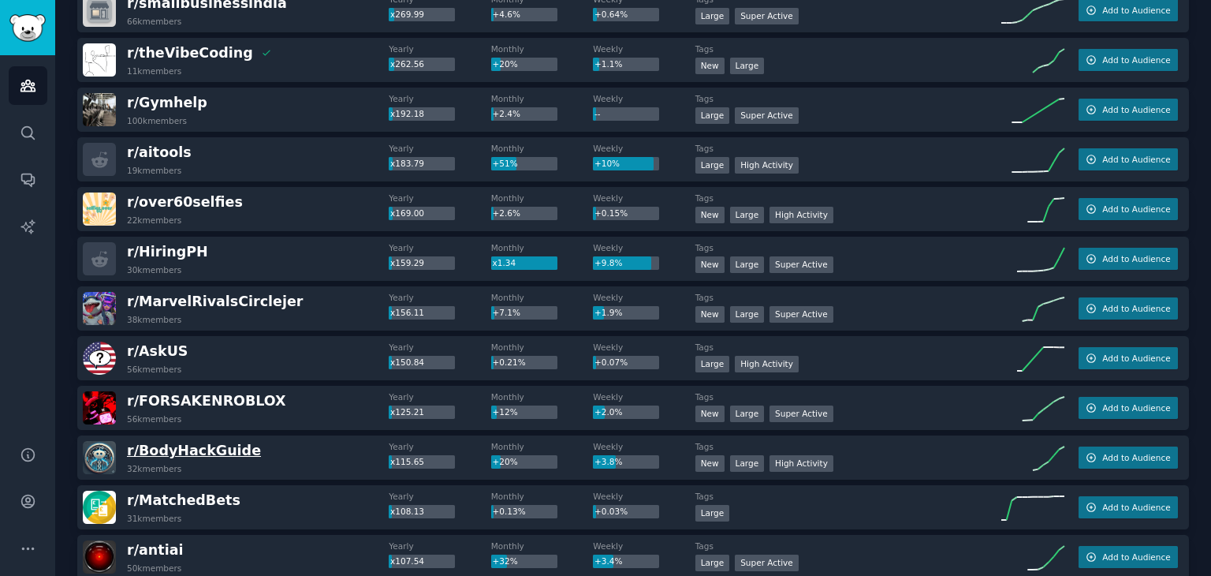
click at [208, 452] on span "r/ BodyHackGuide" at bounding box center [194, 450] width 134 height 16
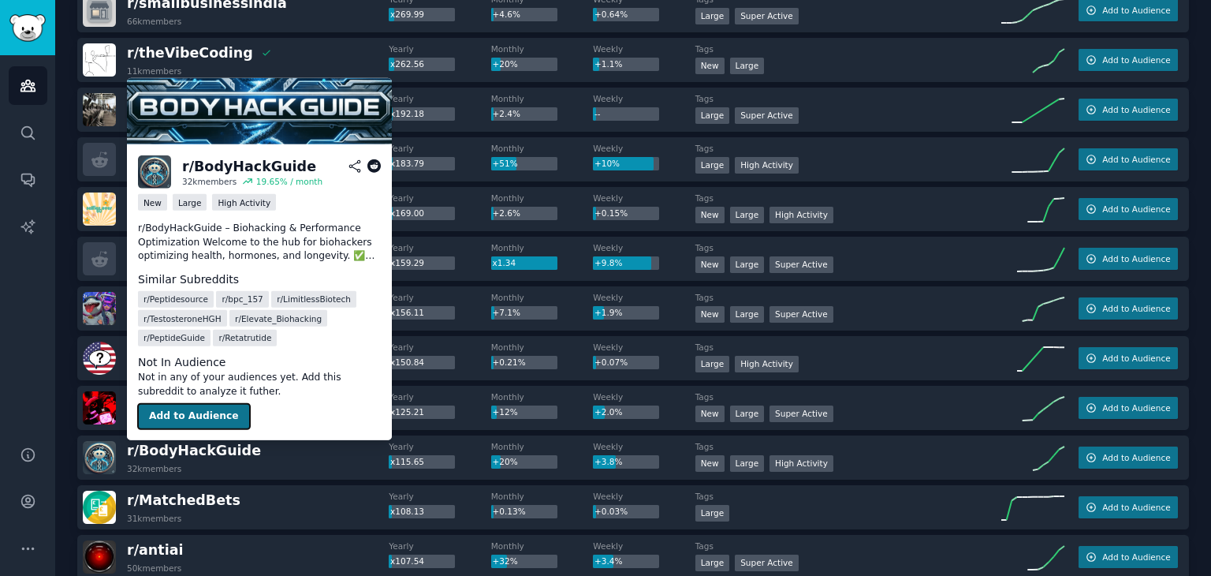
click at [199, 412] on button "Add to Audience" at bounding box center [194, 416] width 112 height 25
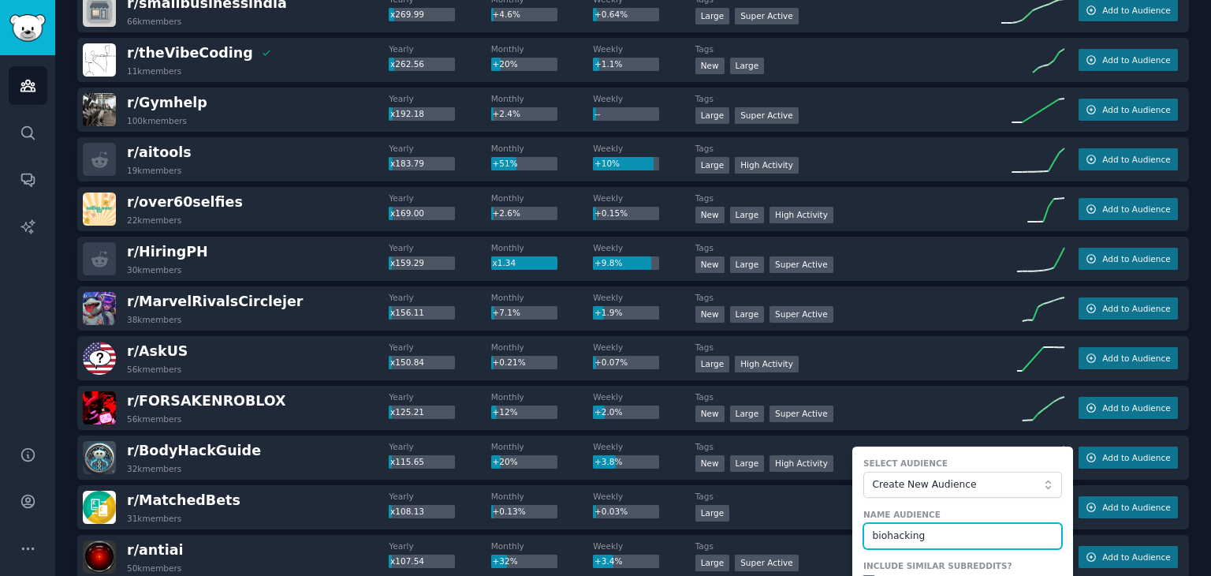
type input "biohacking"
click at [967, 462] on label "Select Audience" at bounding box center [962, 462] width 199 height 11
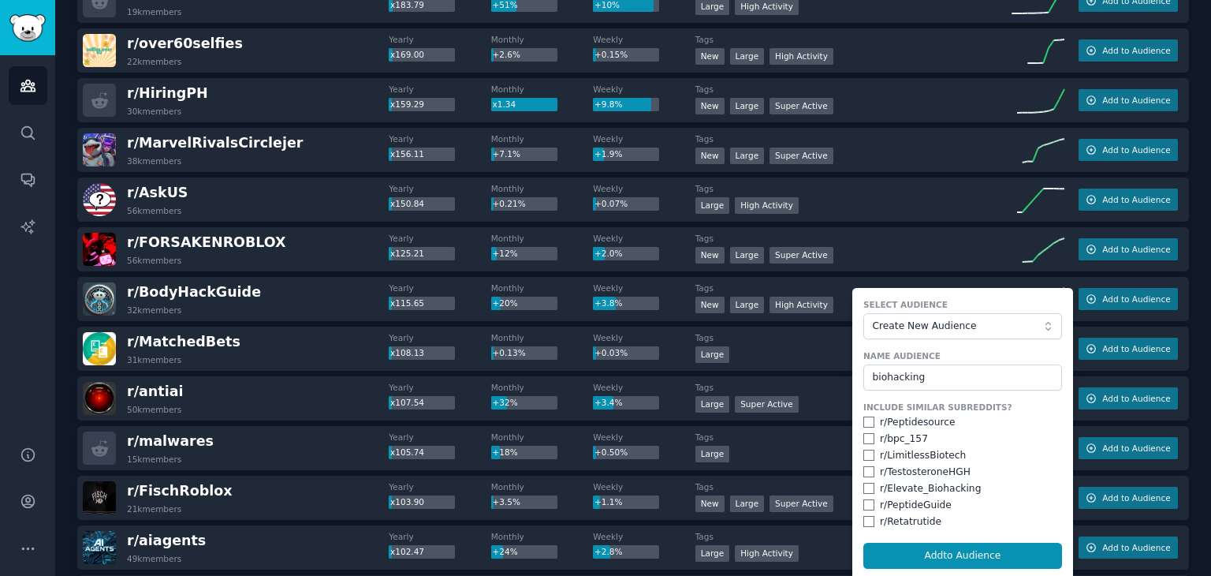
scroll to position [818, 0]
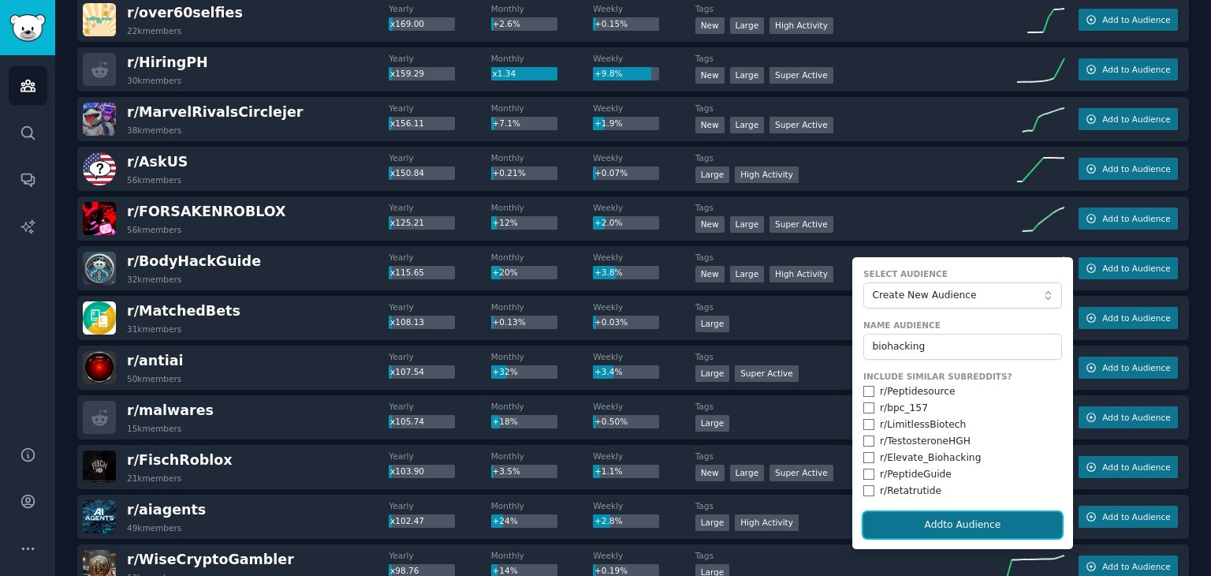
click at [960, 516] on button "Add to Audience" at bounding box center [962, 525] width 199 height 27
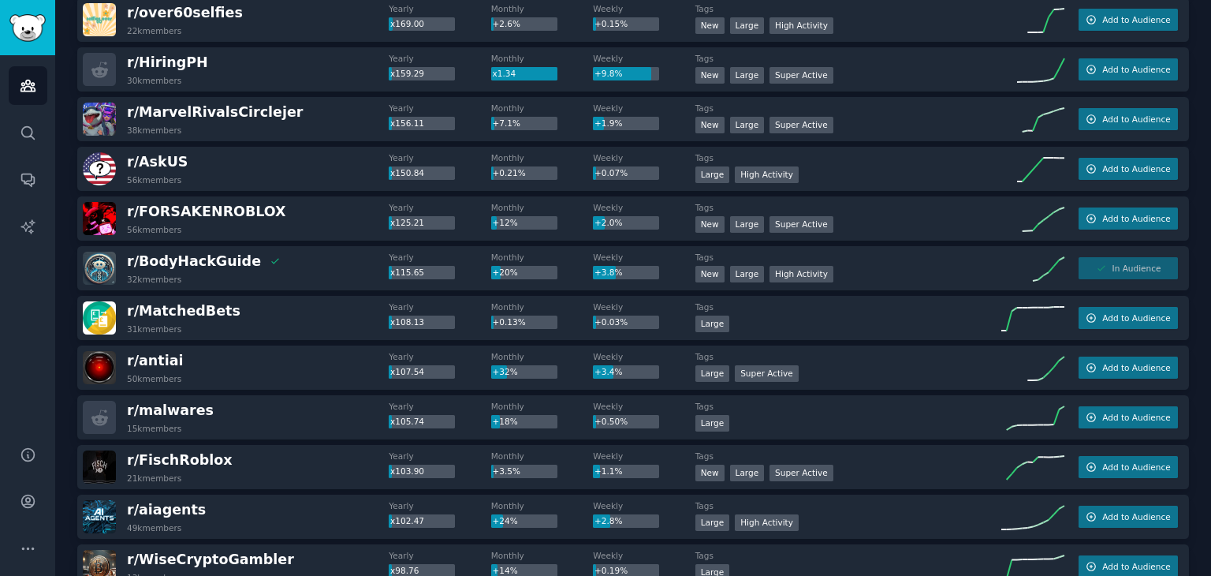
click at [65, 422] on div "Audiences Info New Saved Curated Trending Top Subreddits Top Subreddits Largest…" at bounding box center [633, 560] width 1156 height 2756
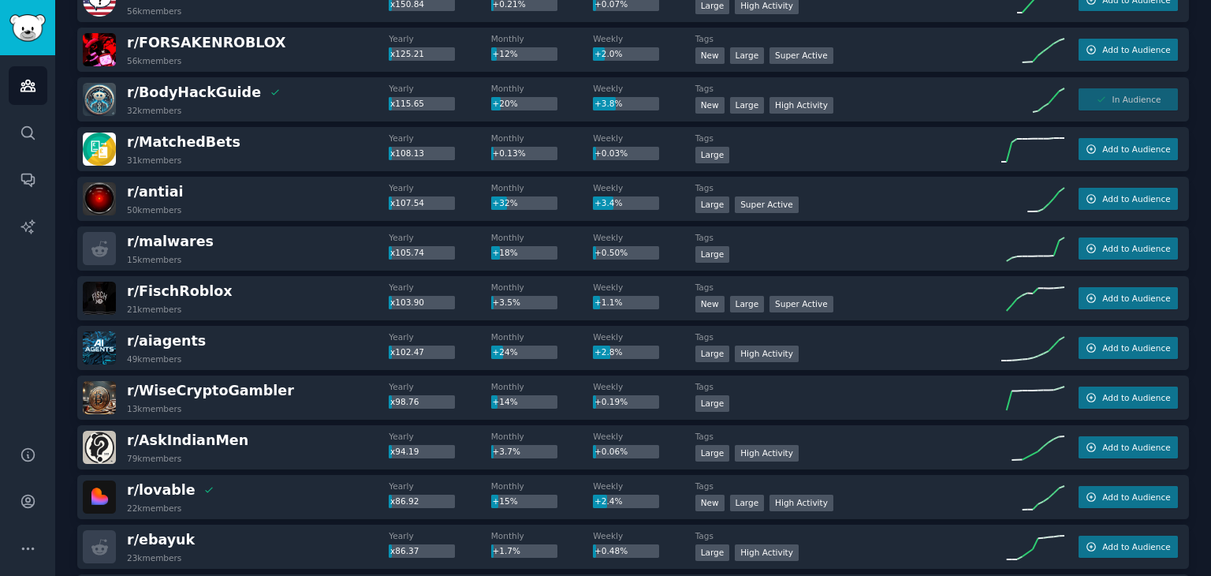
scroll to position [1008, 0]
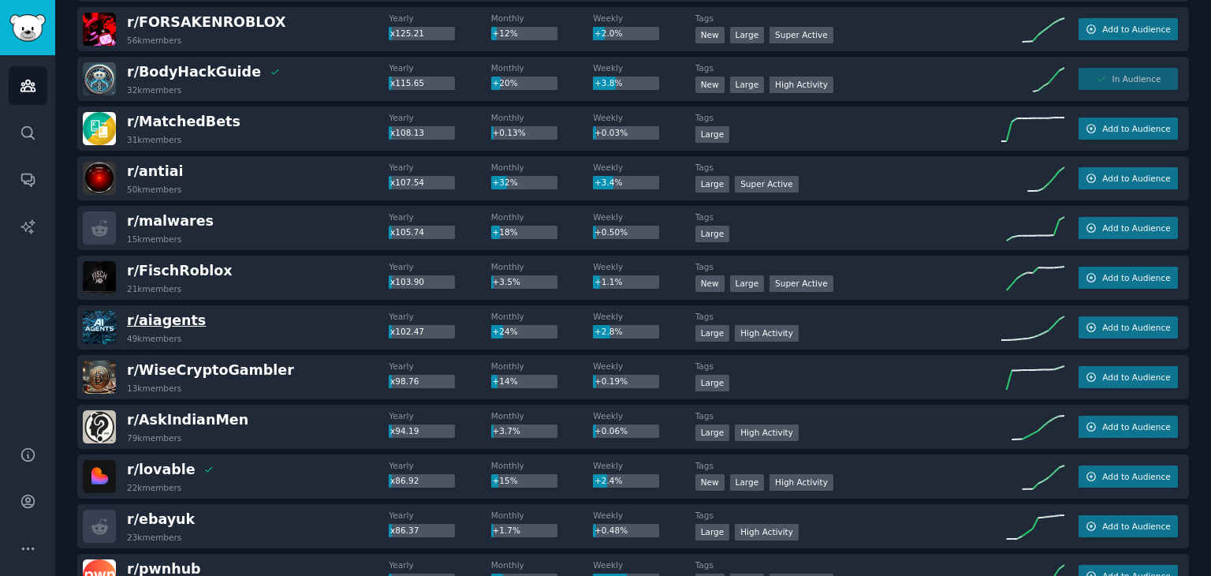
click at [182, 322] on span "r/ aiagents" at bounding box center [166, 320] width 79 height 16
click at [155, 317] on span "r/ aiagents" at bounding box center [166, 320] width 79 height 16
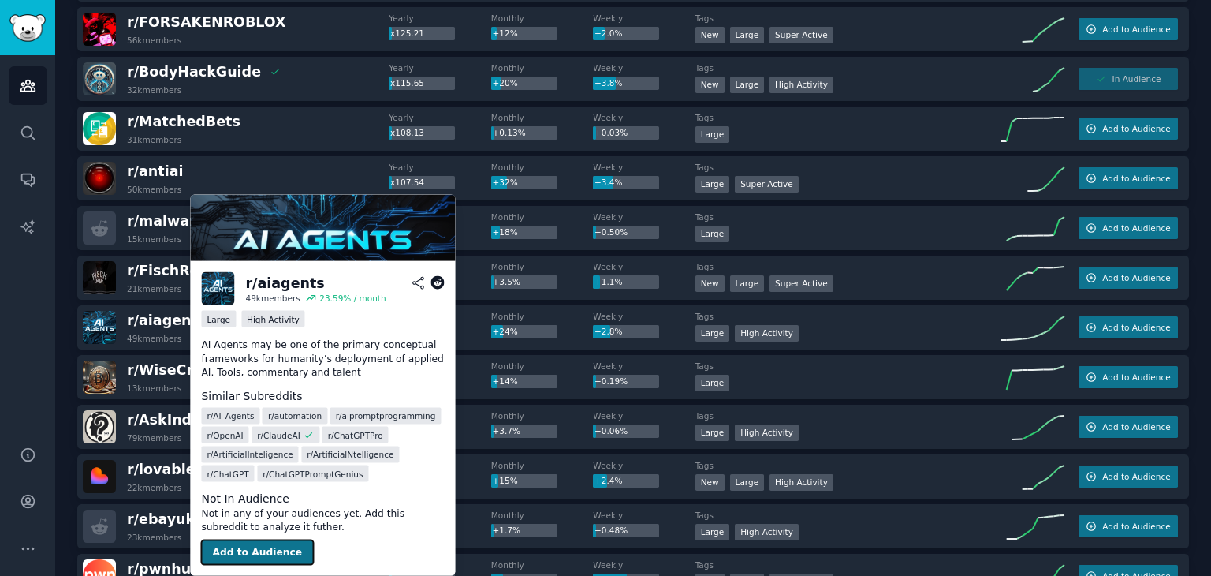
click at [272, 548] on button "Add to Audience" at bounding box center [257, 551] width 112 height 25
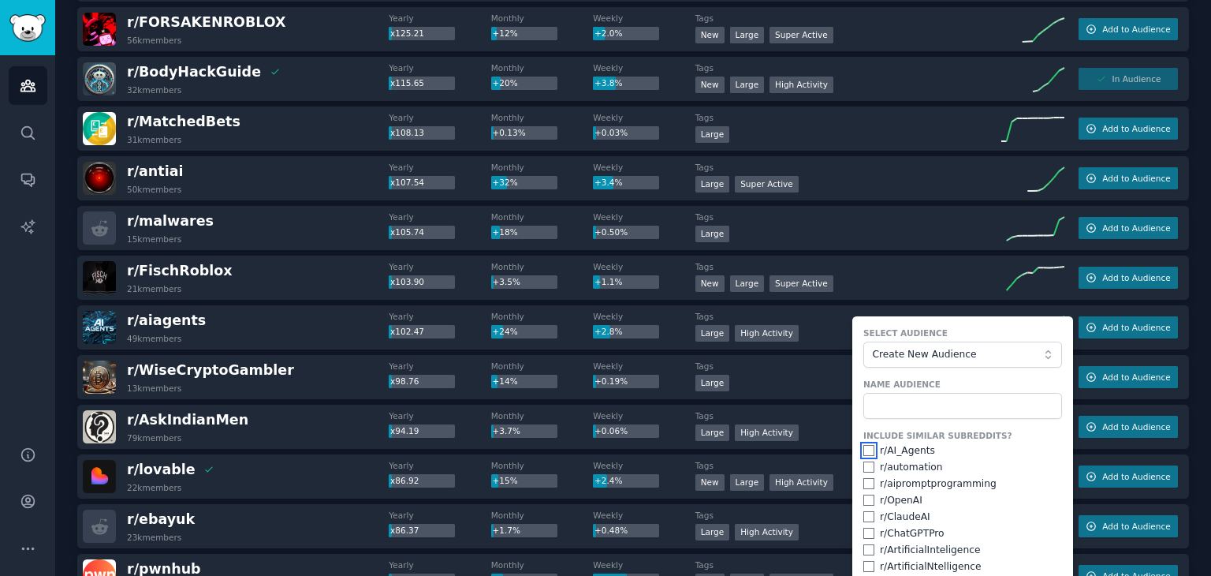
click at [865, 445] on input "checkbox" at bounding box center [868, 450] width 11 height 11
checkbox input "true"
click at [866, 464] on input "checkbox" at bounding box center [868, 466] width 11 height 11
checkbox input "true"
click at [993, 405] on input "text" at bounding box center [962, 406] width 199 height 27
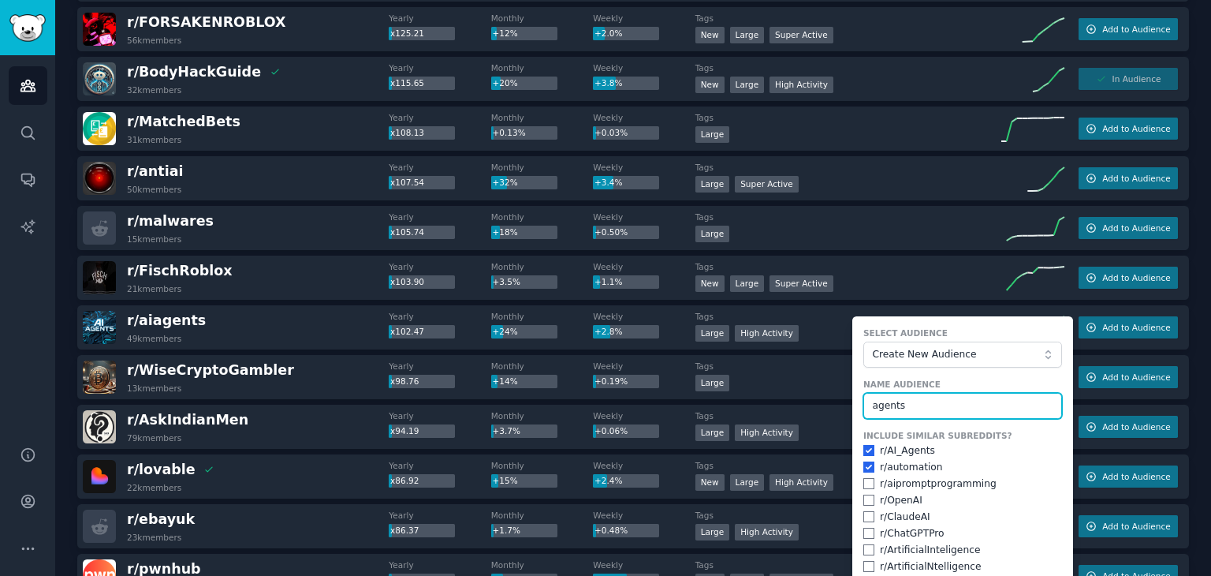
type input "agents"
checkbox input "false"
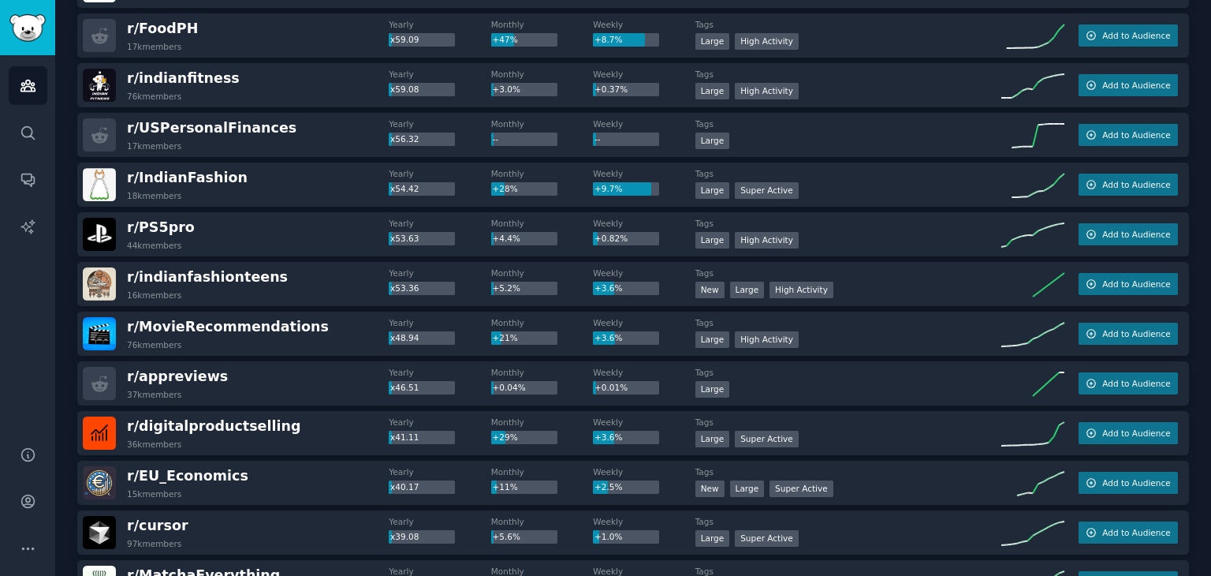
scroll to position [1828, 0]
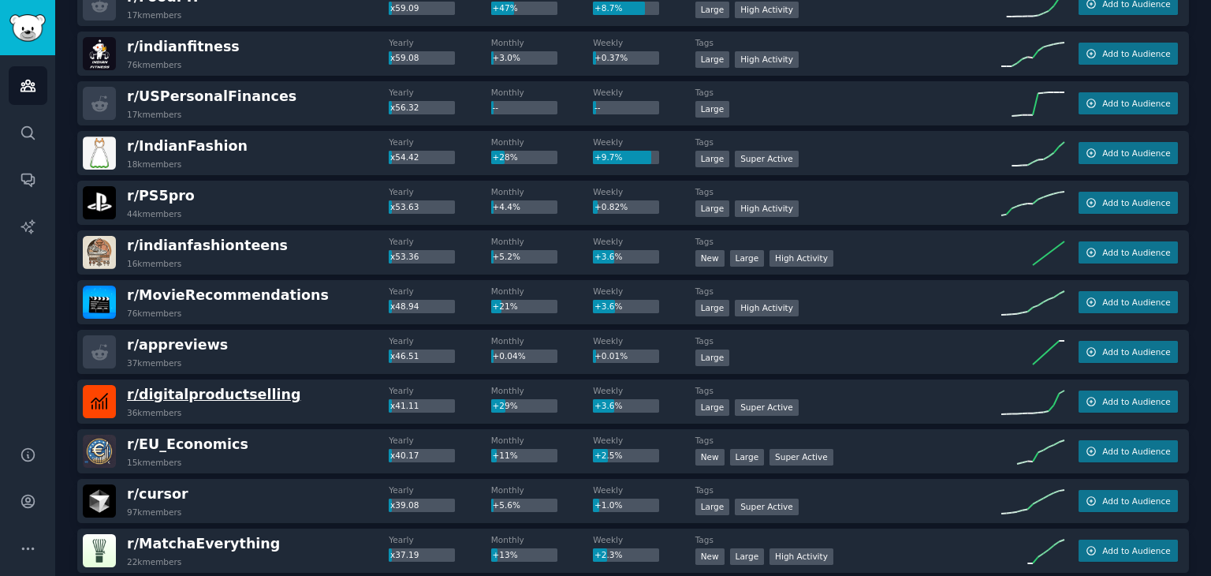
click at [188, 393] on span "r/ digitalproductselling" at bounding box center [213, 394] width 173 height 16
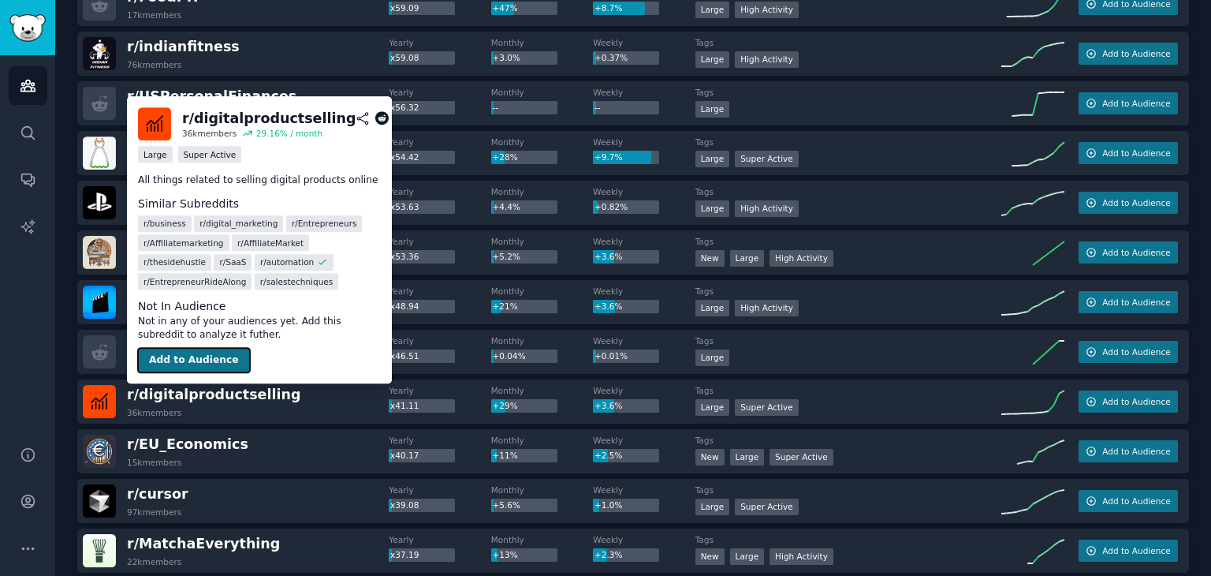
click at [213, 365] on button "Add to Audience" at bounding box center [194, 360] width 112 height 25
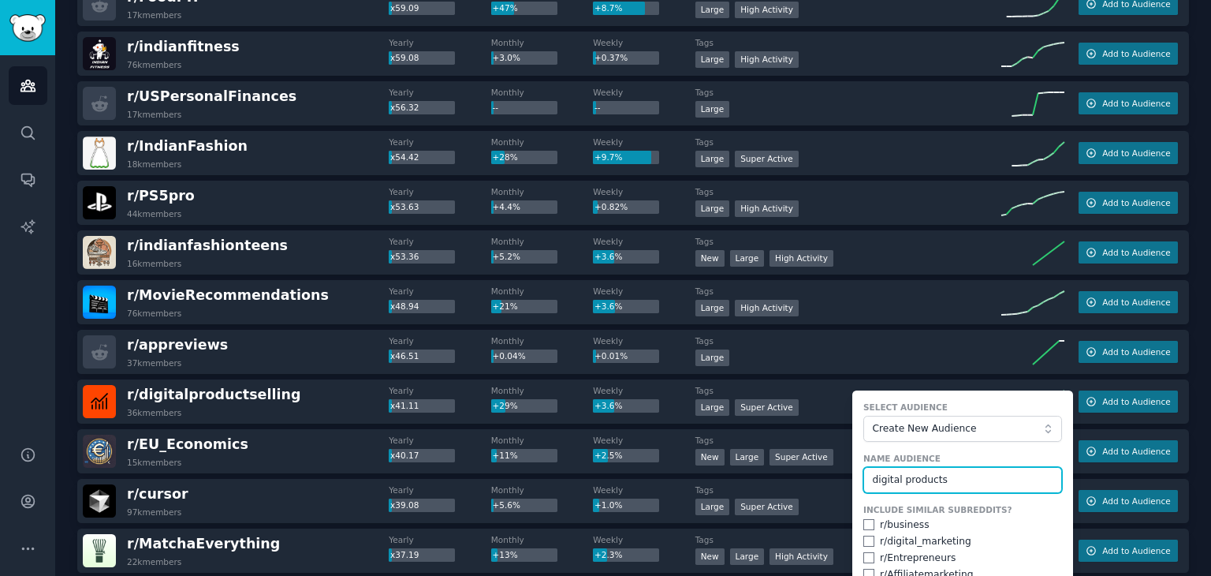
type input "digital products"
click at [885, 527] on div "r/ business" at bounding box center [905, 525] width 50 height 14
click at [869, 526] on input "checkbox" at bounding box center [868, 524] width 11 height 11
checkbox input "true"
click at [867, 541] on input "checkbox" at bounding box center [868, 540] width 11 height 11
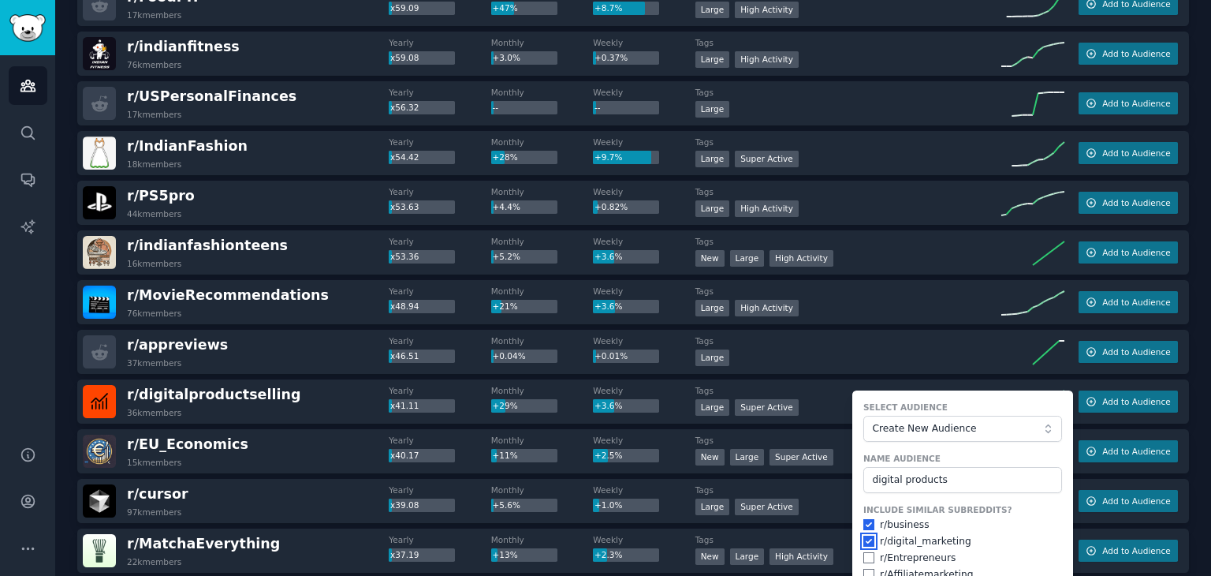
checkbox input "true"
click at [870, 557] on input "checkbox" at bounding box center [868, 557] width 11 height 11
checkbox input "true"
click at [983, 454] on label "Name Audience" at bounding box center [962, 458] width 199 height 11
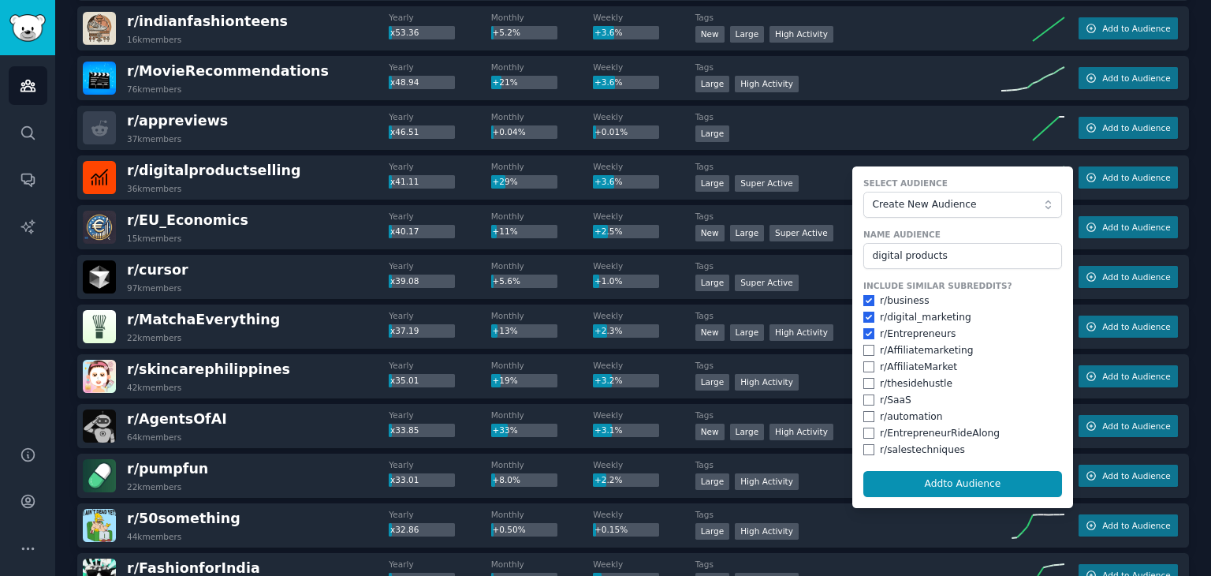
scroll to position [2080, 0]
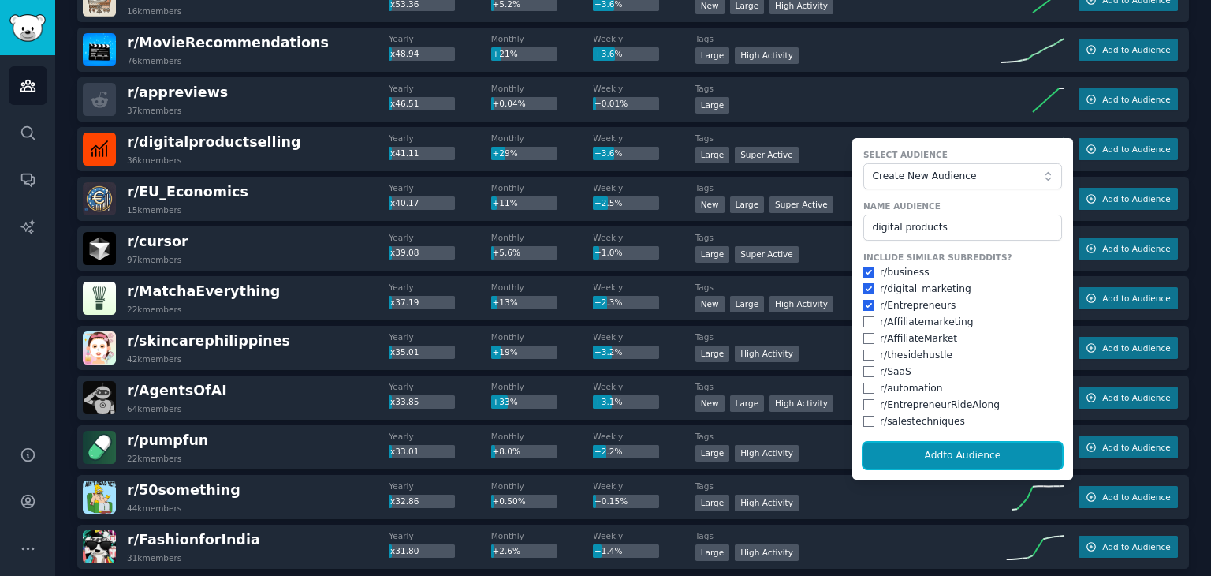
click at [983, 454] on button "Add to Audience" at bounding box center [962, 455] width 199 height 27
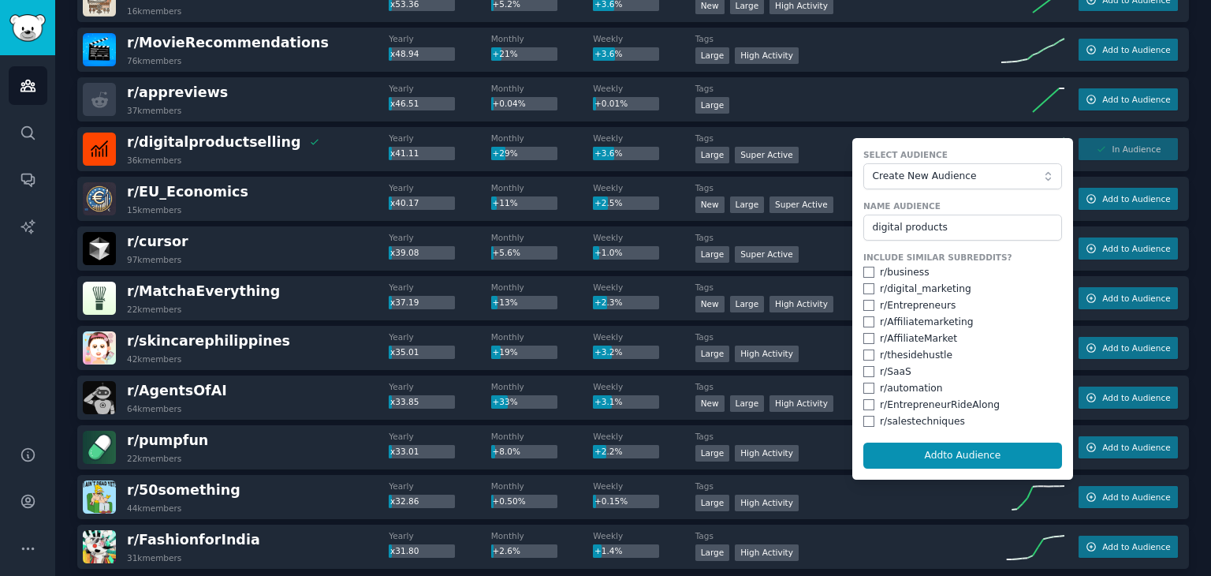
checkbox input "false"
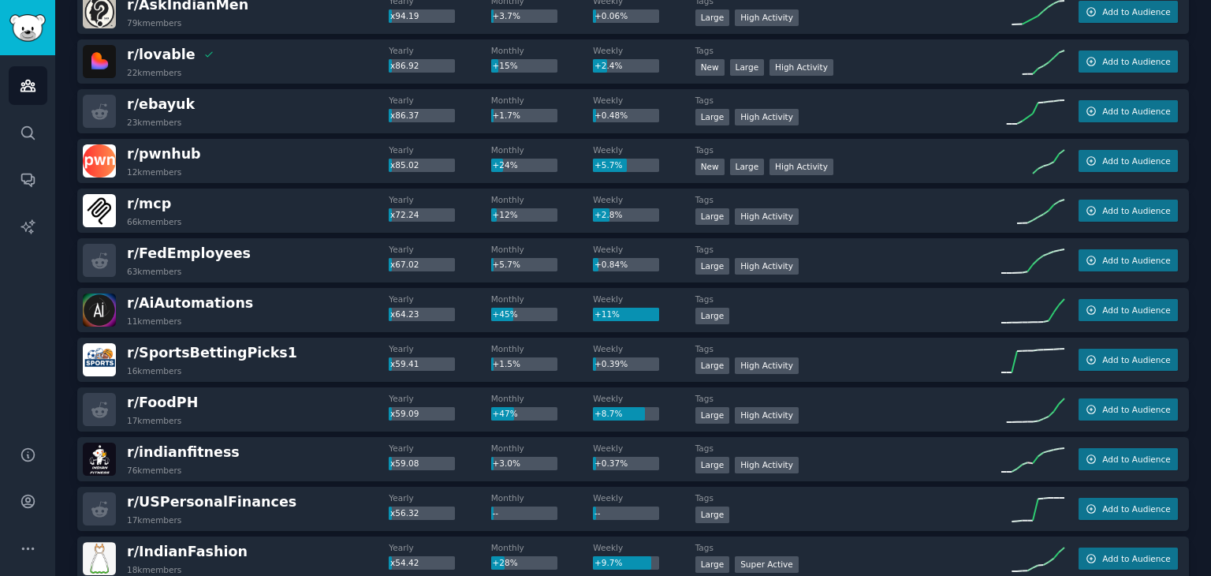
scroll to position [1391, 0]
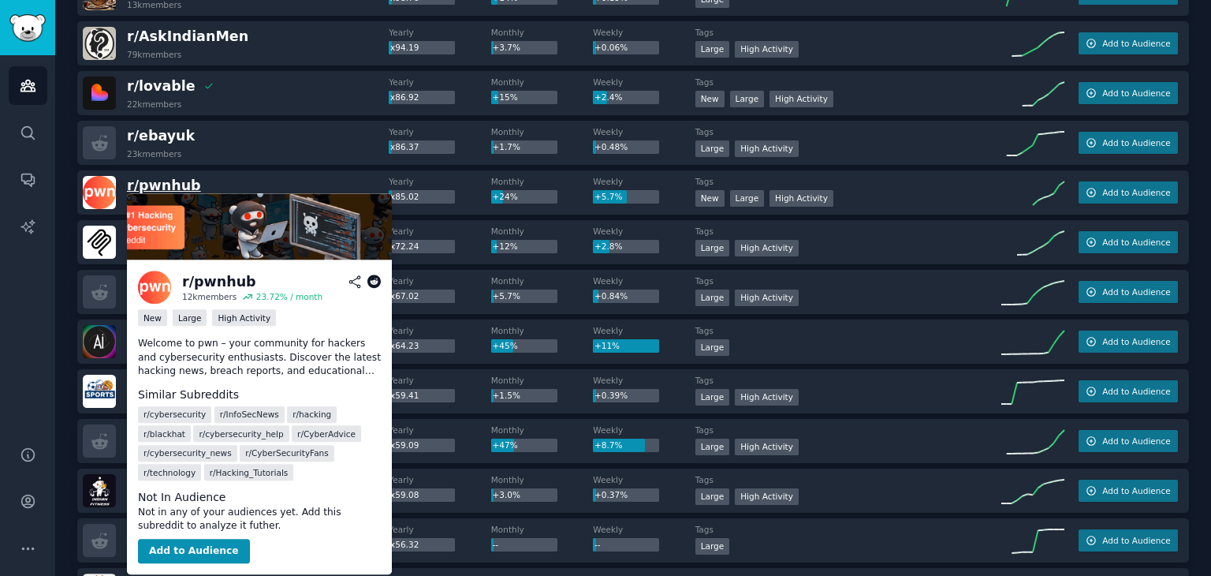
click at [160, 191] on span "r/ pwnhub" at bounding box center [164, 185] width 74 height 16
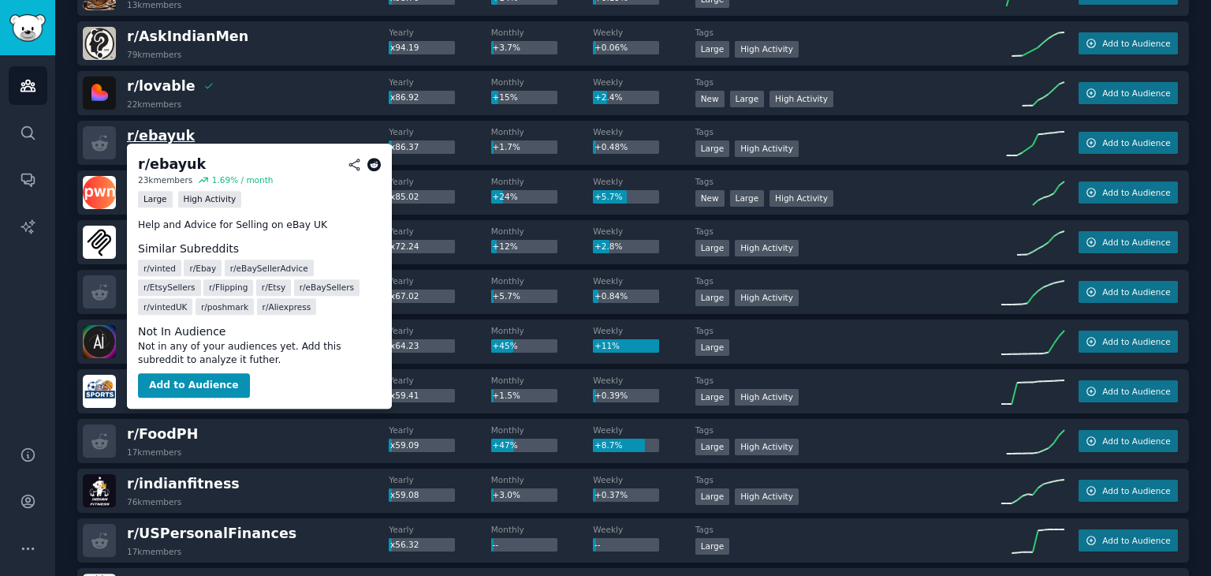
click at [167, 132] on span "r/ ebayuk" at bounding box center [161, 136] width 68 height 16
click at [158, 140] on span "r/ ebayuk" at bounding box center [161, 136] width 68 height 16
click at [172, 386] on button "Add to Audience" at bounding box center [194, 385] width 112 height 25
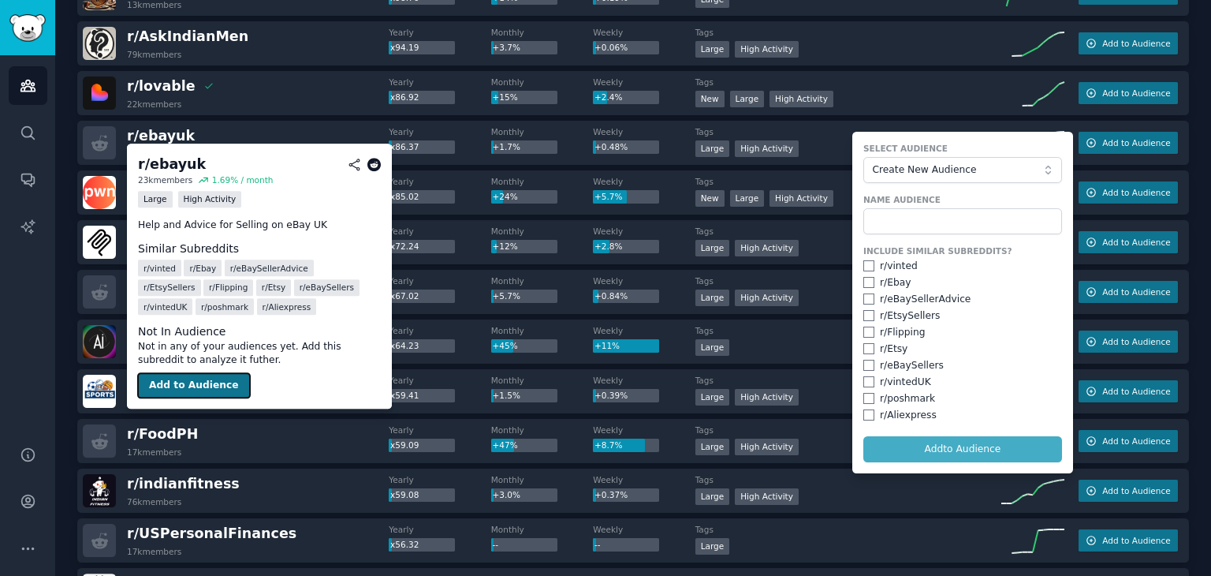
click at [172, 386] on button "Add to Audience" at bounding box center [194, 385] width 112 height 25
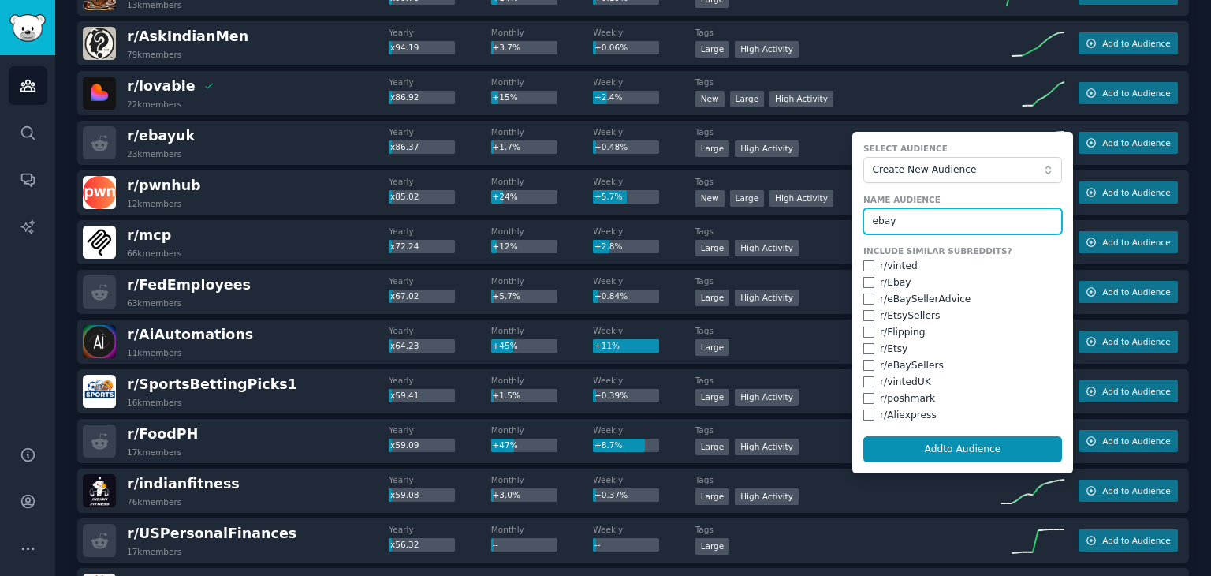
type input "ebay"
click at [863, 278] on input "checkbox" at bounding box center [868, 282] width 11 height 11
checkbox input "true"
click at [863, 296] on input "checkbox" at bounding box center [868, 298] width 11 height 11
checkbox input "true"
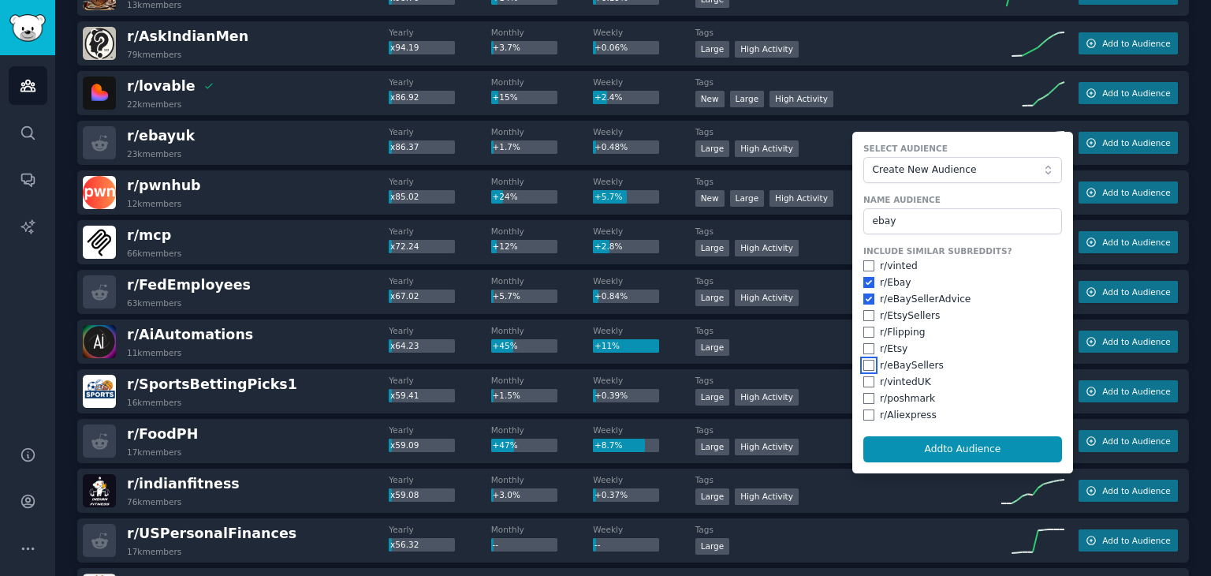
click at [863, 363] on input "checkbox" at bounding box center [868, 365] width 11 height 11
checkbox input "true"
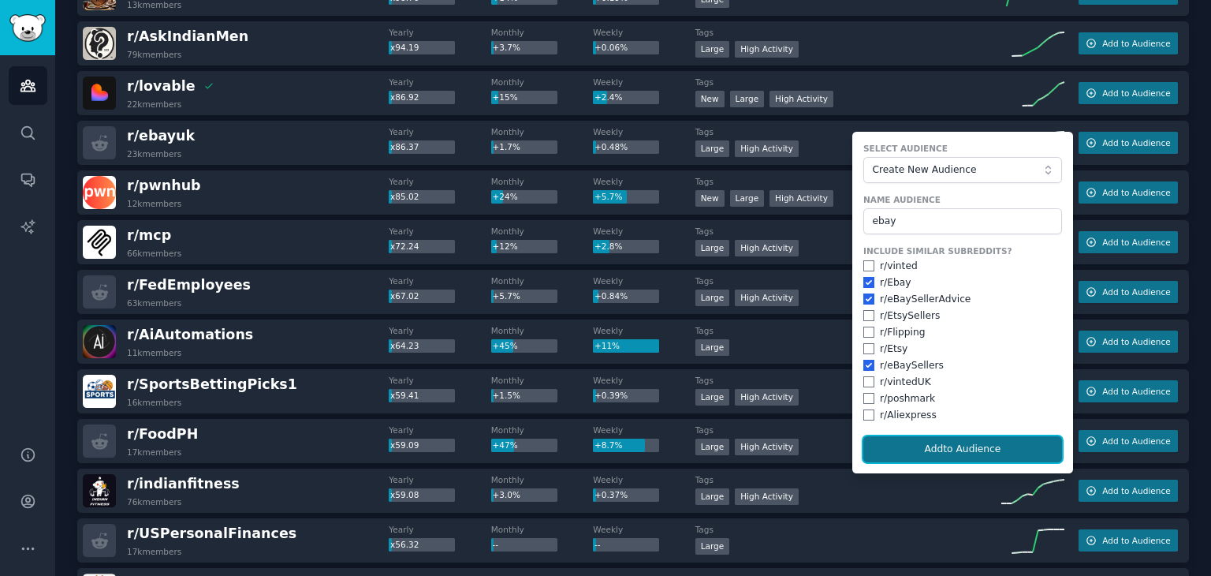
click at [896, 447] on button "Add to Audience" at bounding box center [962, 449] width 199 height 27
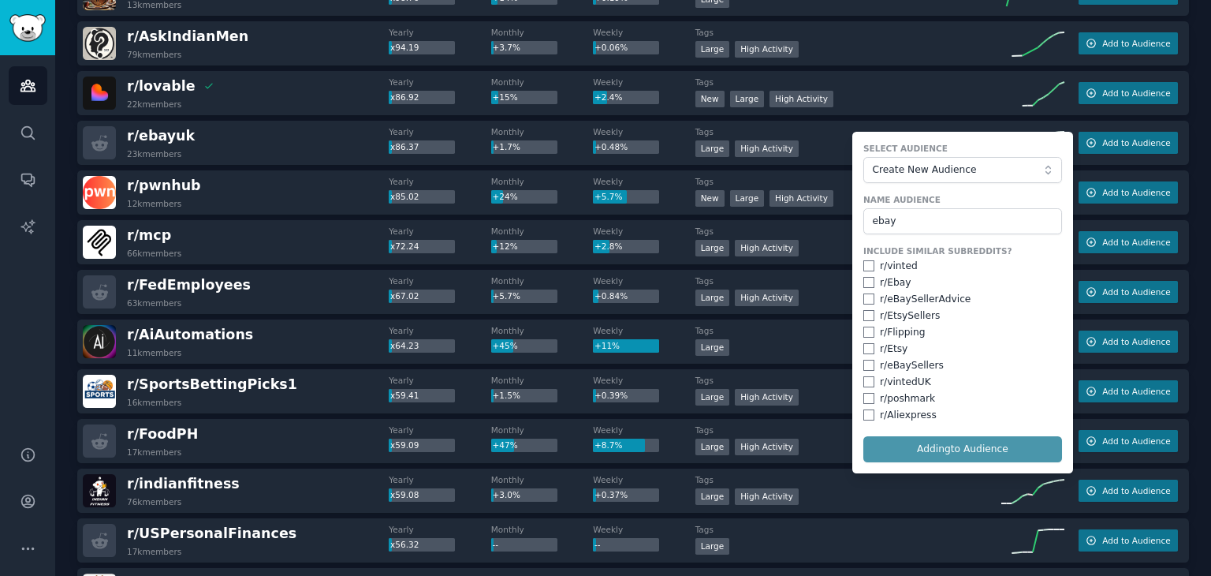
checkbox input "false"
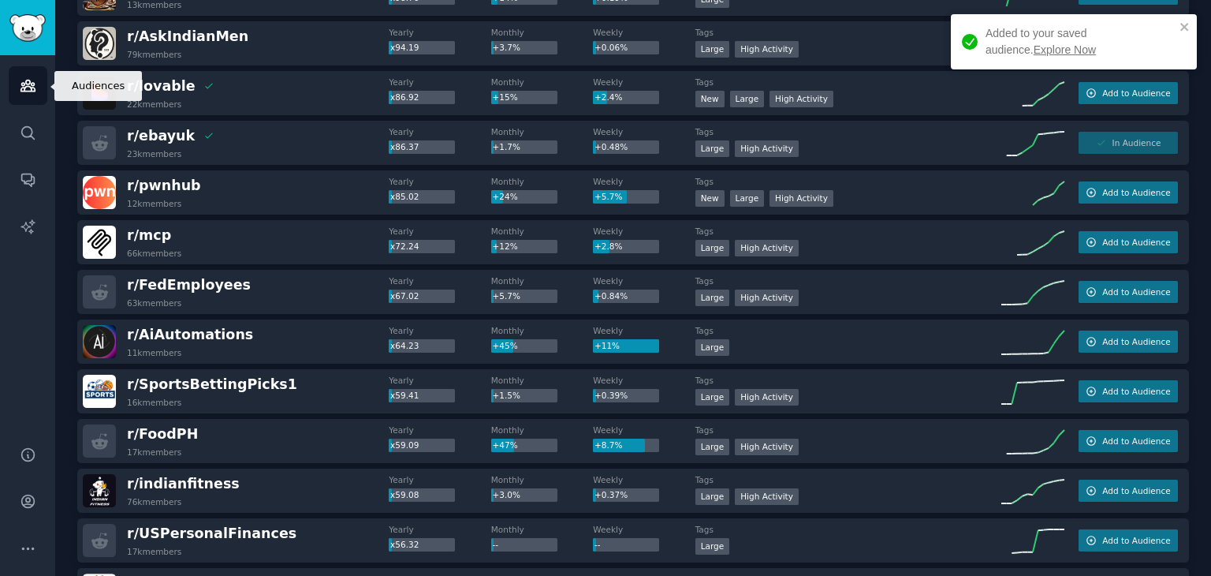
click at [34, 96] on link "Audiences" at bounding box center [28, 85] width 39 height 39
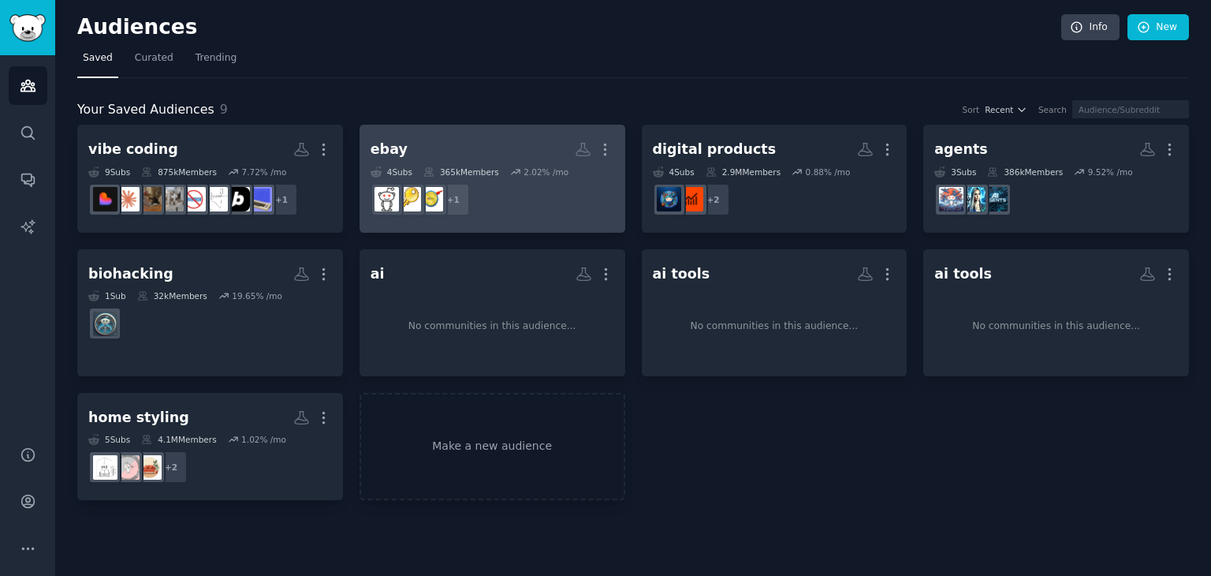
click at [548, 150] on h2 "ebay More" at bounding box center [493, 150] width 244 height 28
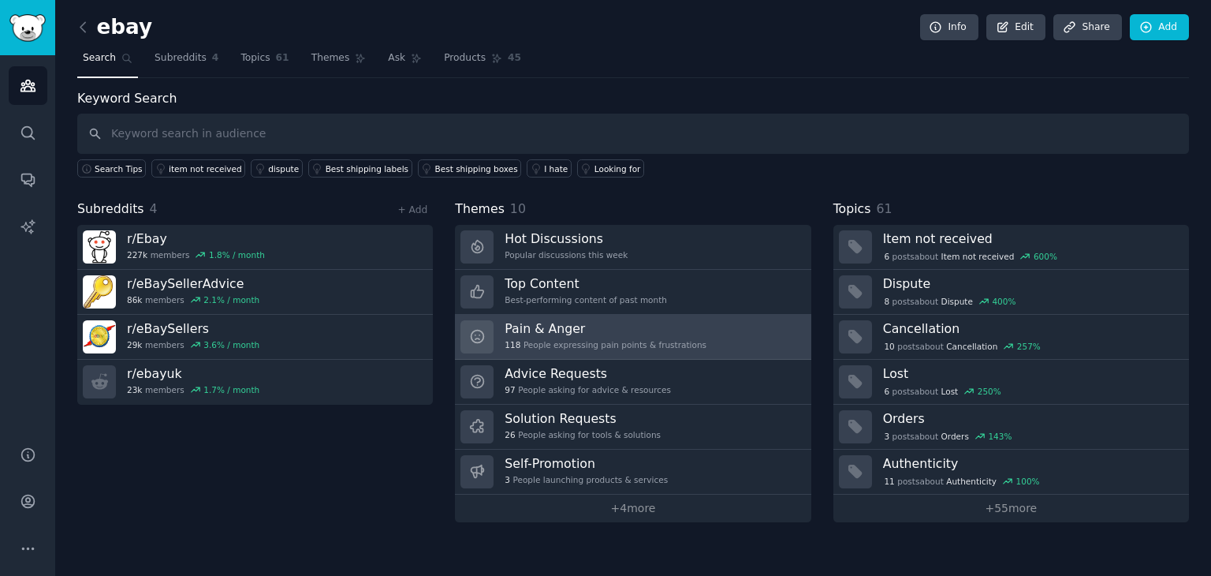
click at [576, 330] on h3 "Pain & Anger" at bounding box center [606, 328] width 202 height 17
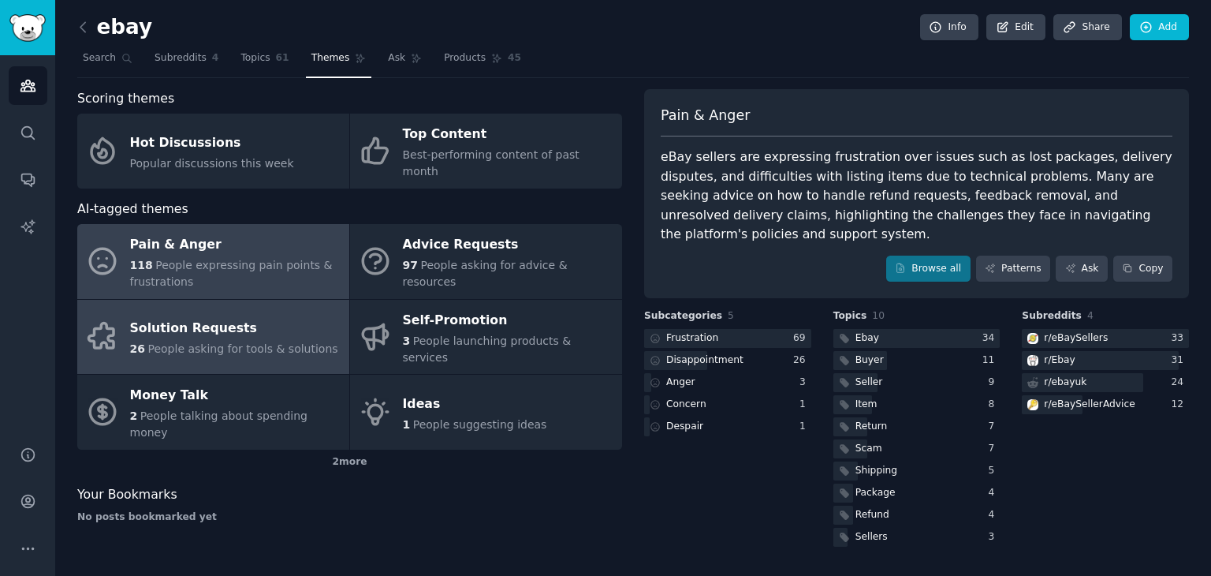
click at [259, 316] on div "Solution Requests" at bounding box center [234, 328] width 208 height 25
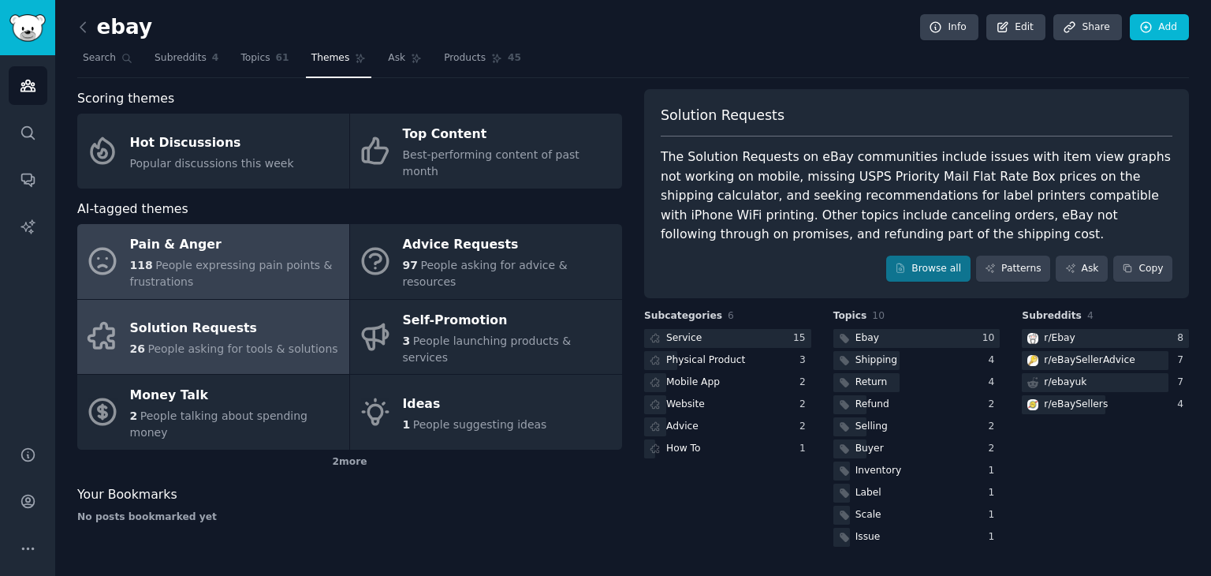
click at [238, 259] on span "People expressing pain points & frustrations" at bounding box center [231, 273] width 203 height 29
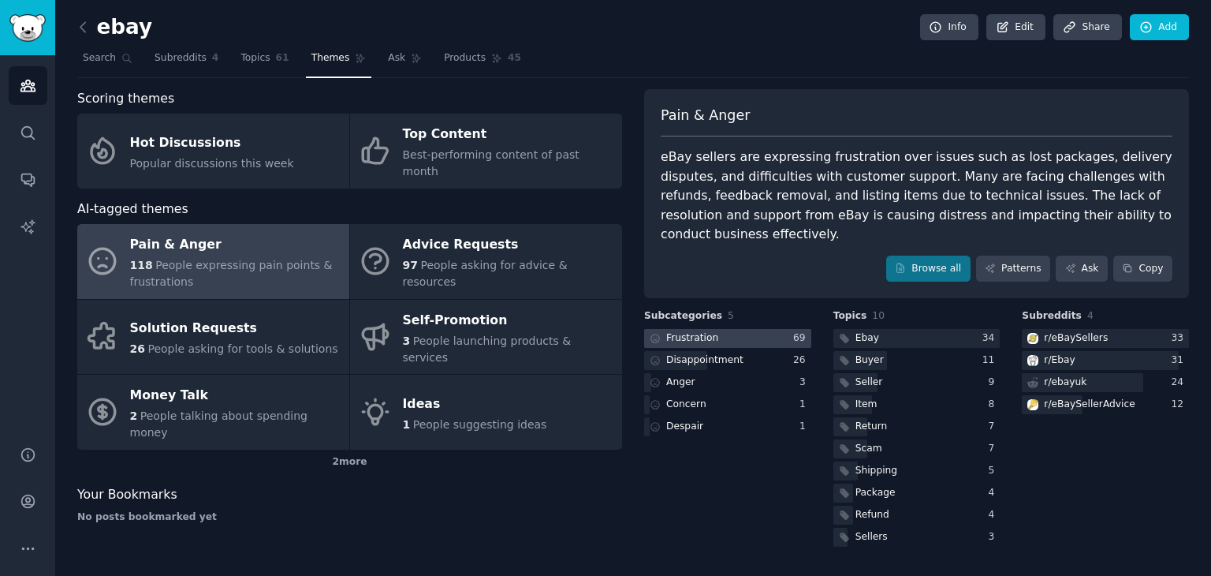
click at [714, 329] on div "Frustration" at bounding box center [682, 339] width 77 height 20
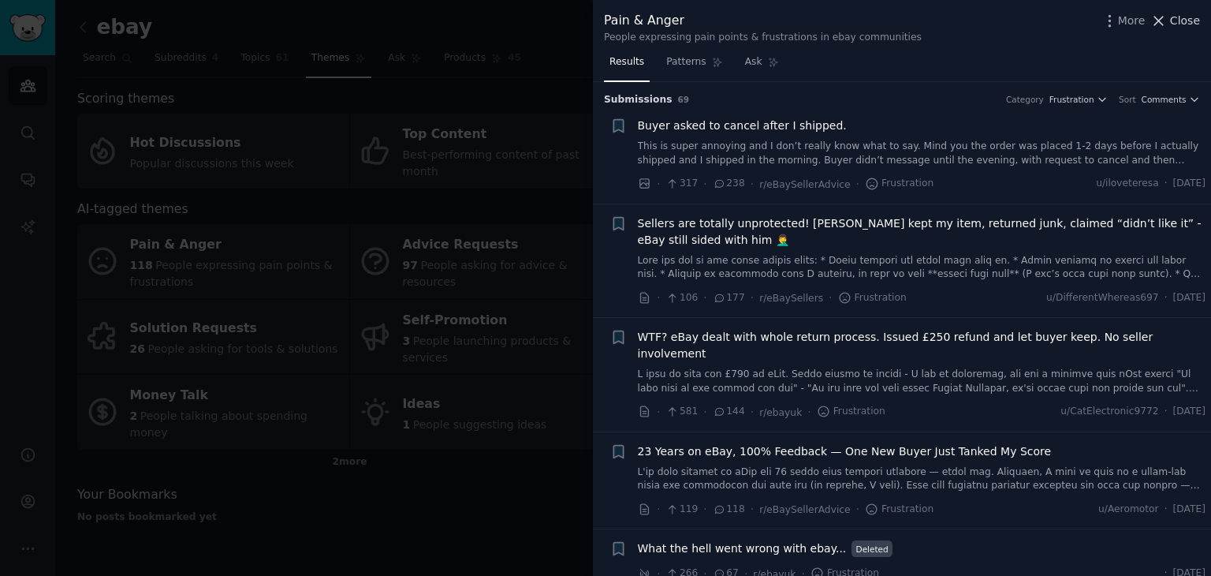
click at [1177, 16] on span "Close" at bounding box center [1185, 21] width 30 height 17
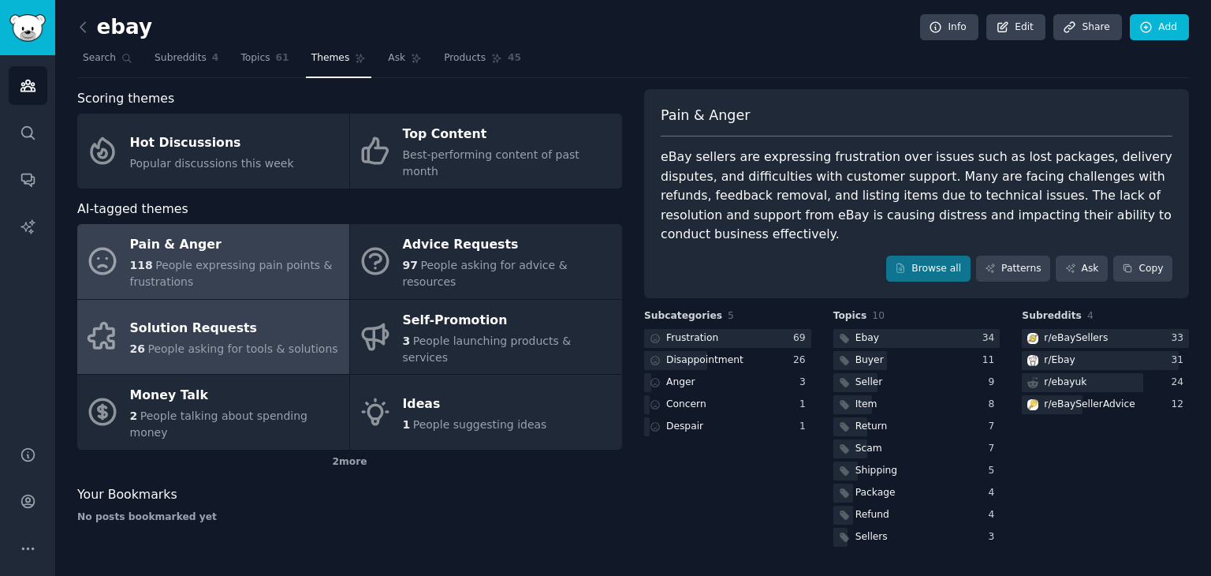
click at [114, 320] on icon at bounding box center [102, 336] width 33 height 33
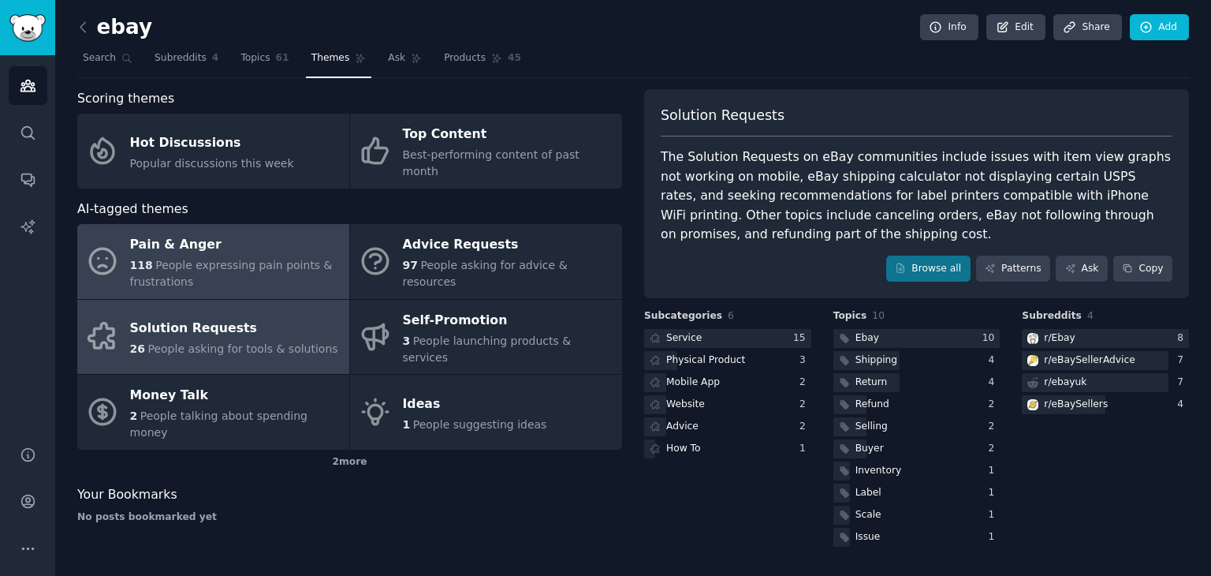
click at [266, 257] on div "118 People expressing pain points & frustrations" at bounding box center [235, 273] width 211 height 33
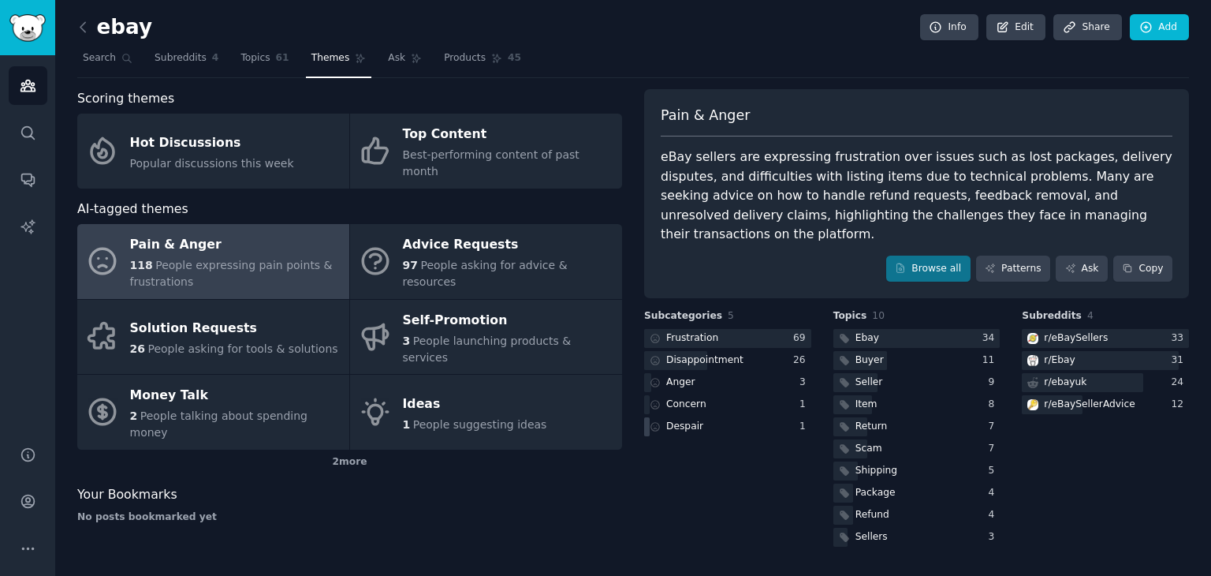
click at [685, 419] on div "Despair" at bounding box center [684, 426] width 37 height 14
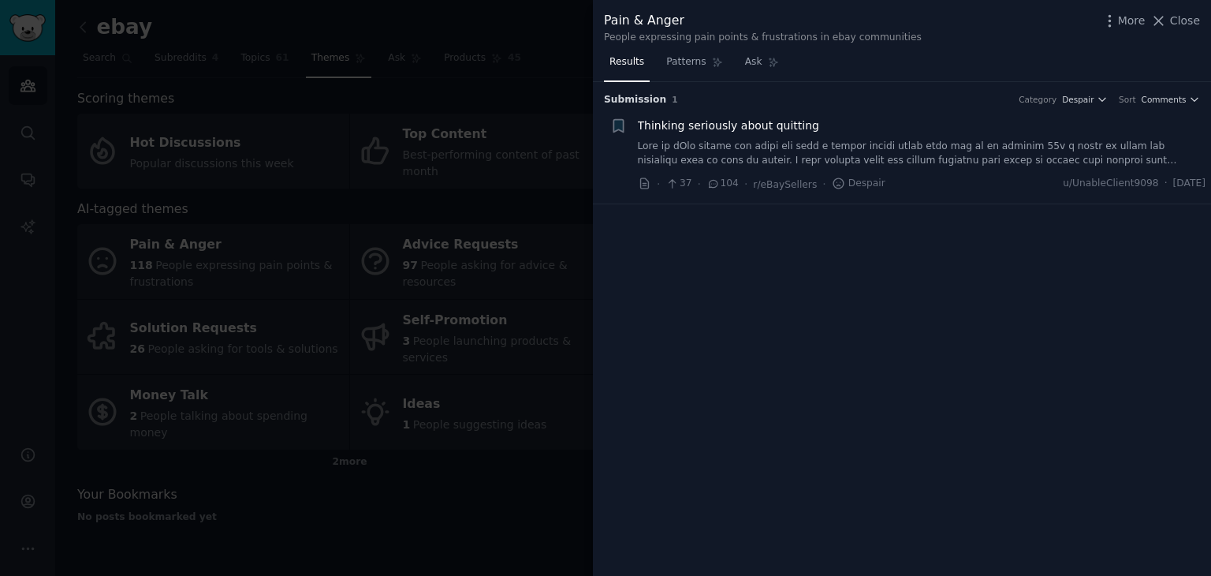
click at [824, 146] on link at bounding box center [922, 154] width 568 height 28
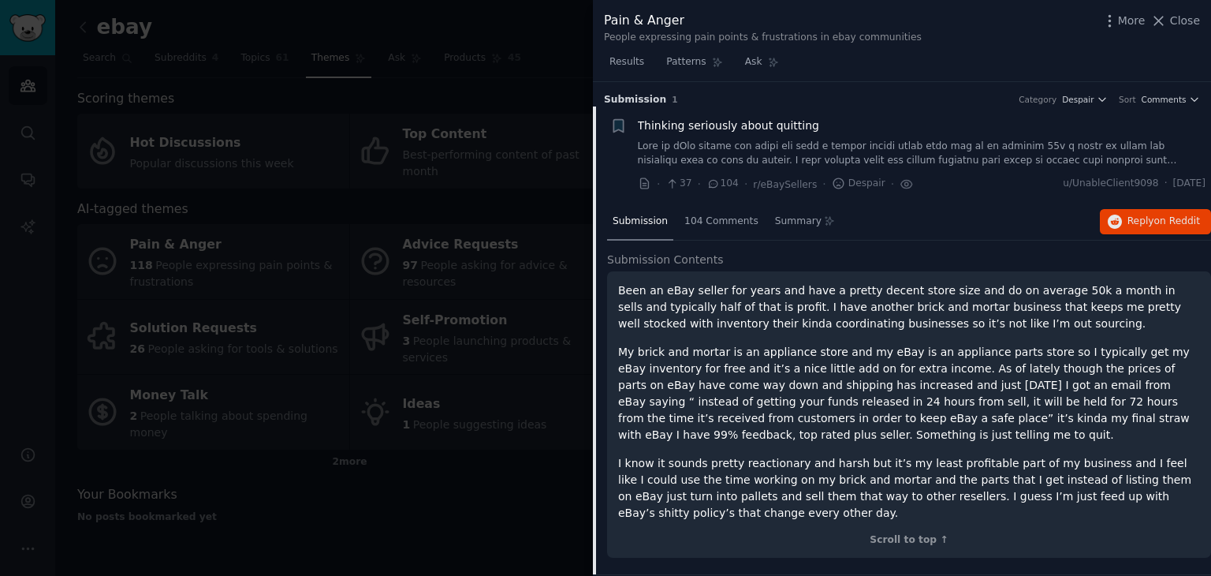
click at [574, 463] on div at bounding box center [605, 288] width 1211 height 576
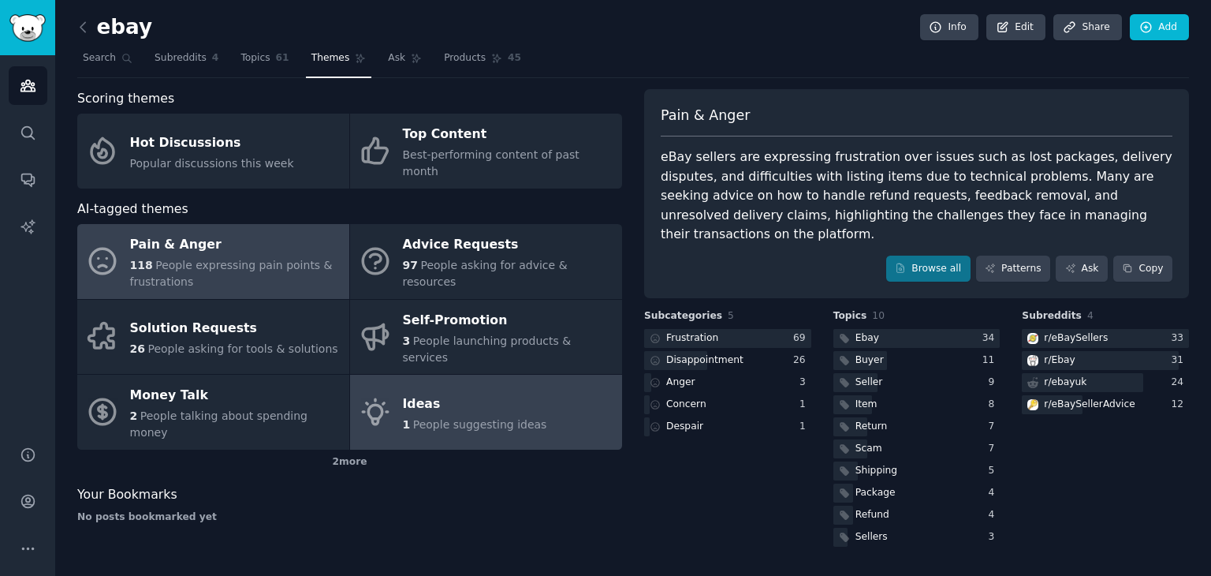
click at [500, 390] on link "Ideas 1 People suggesting ideas" at bounding box center [486, 411] width 272 height 75
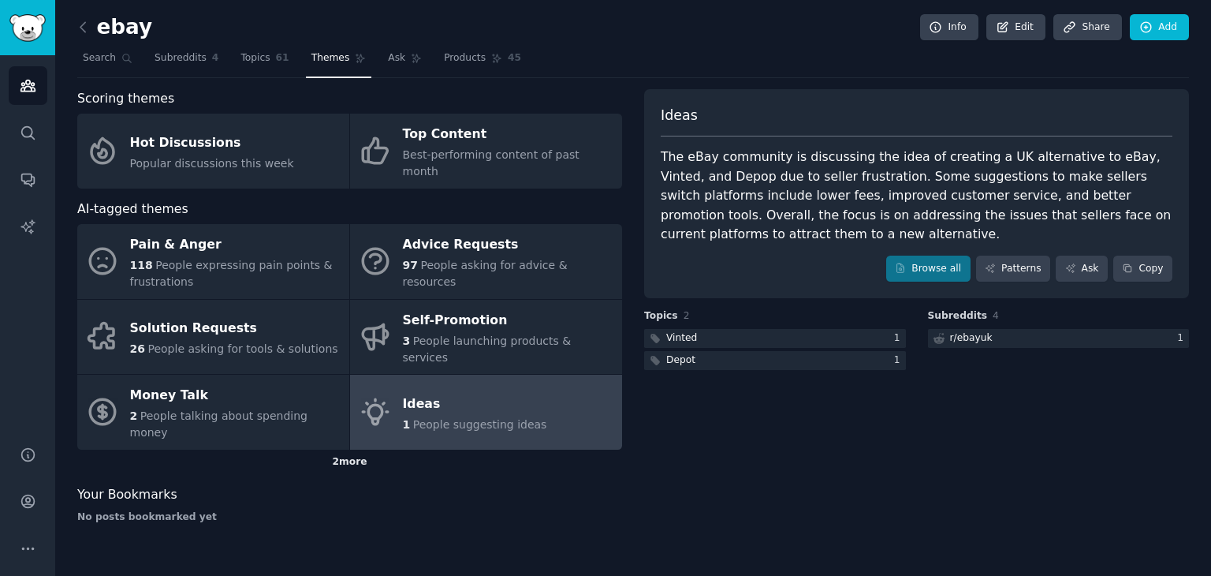
click at [359, 449] on div "2 more" at bounding box center [349, 461] width 545 height 25
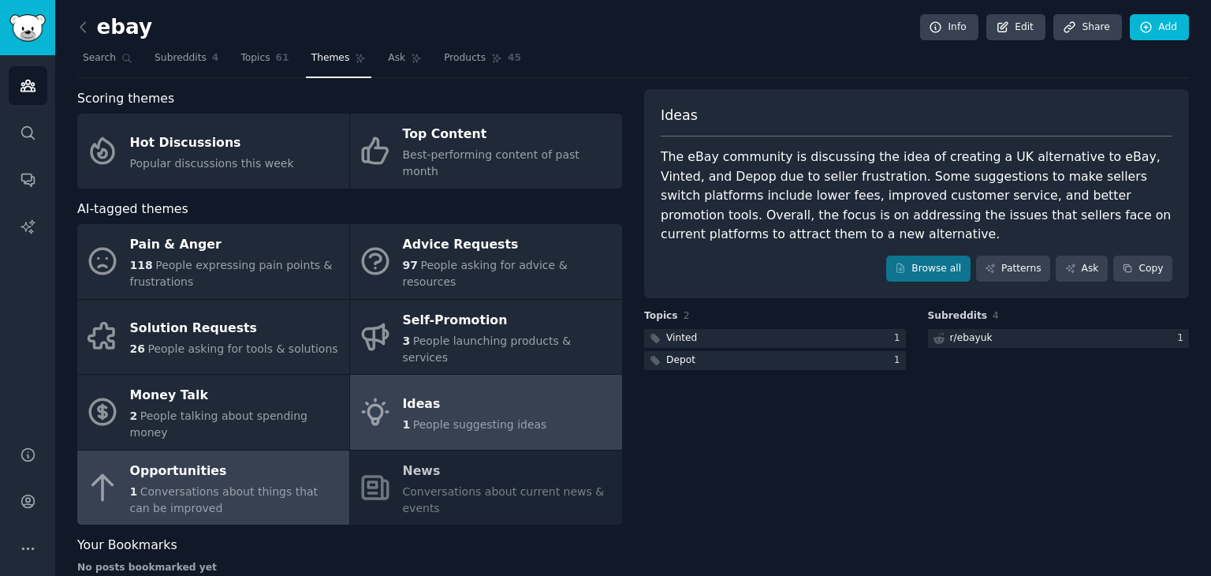
click at [211, 483] on div "1 Conversations about things that can be improved" at bounding box center [235, 499] width 211 height 33
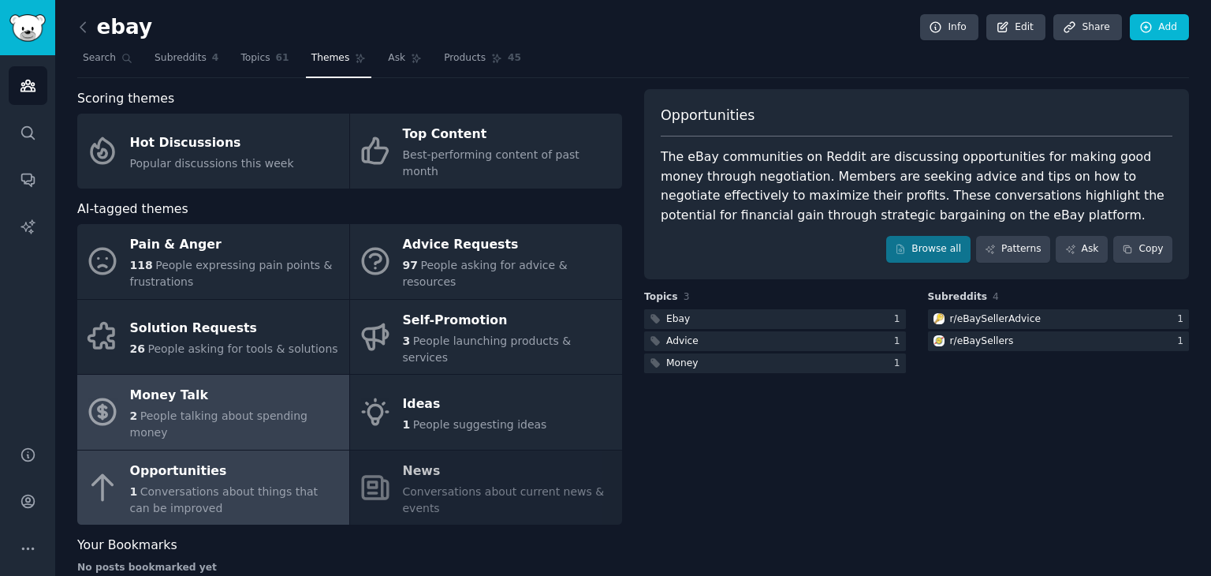
click at [196, 409] on span "People talking about spending money" at bounding box center [218, 423] width 177 height 29
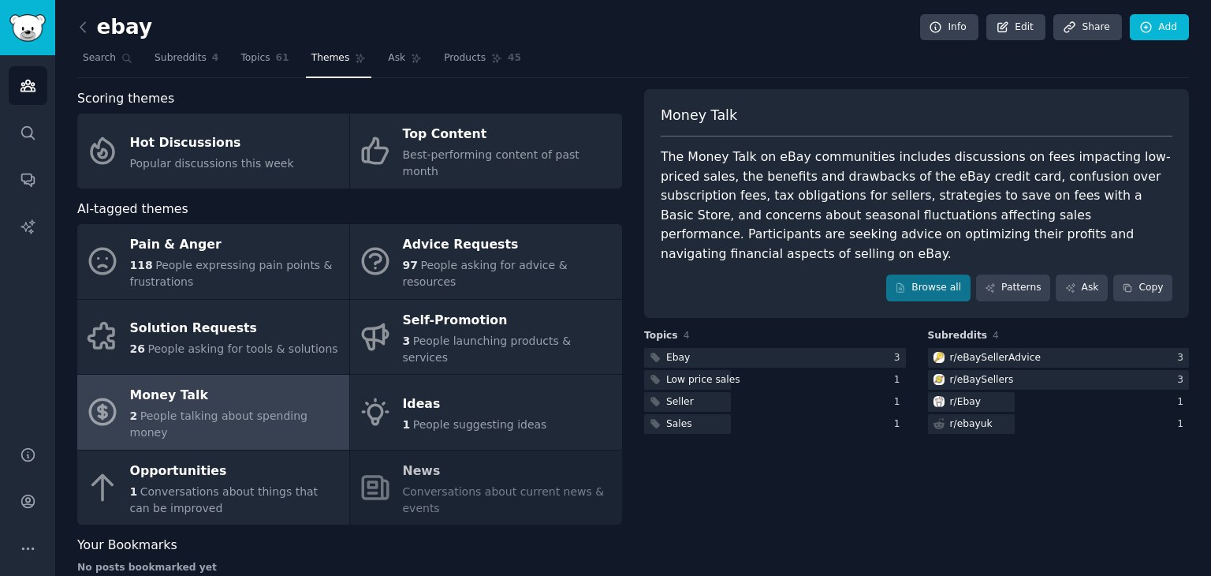
click at [91, 25] on link at bounding box center [87, 27] width 20 height 25
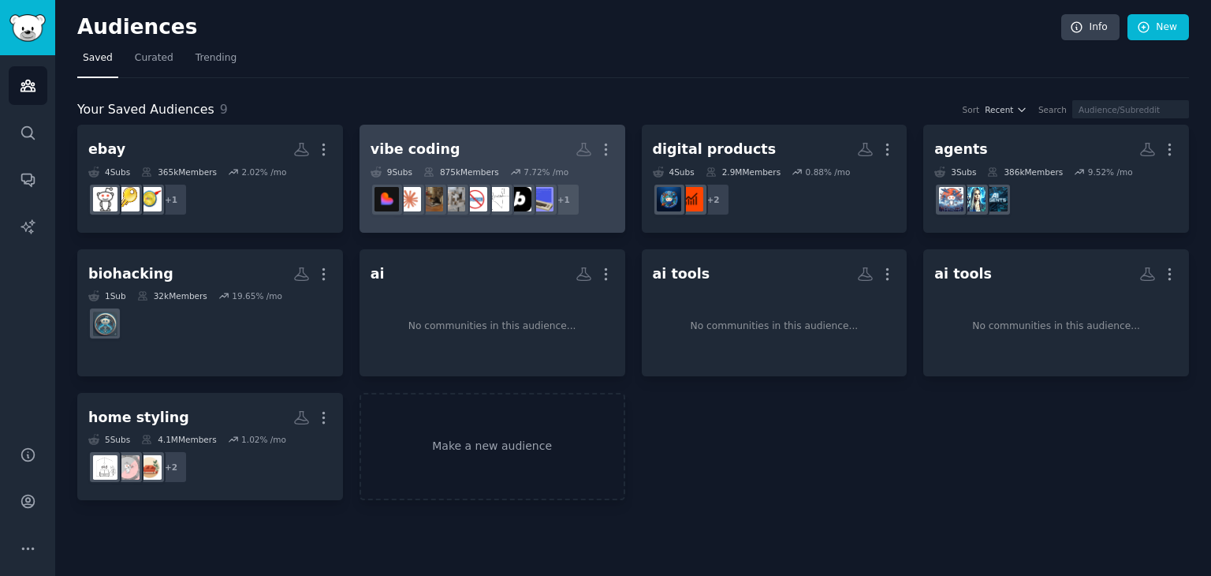
click at [510, 129] on link "vibe coding More 9 Sub s 875k Members 7.72 % /mo + 1" at bounding box center [493, 179] width 266 height 108
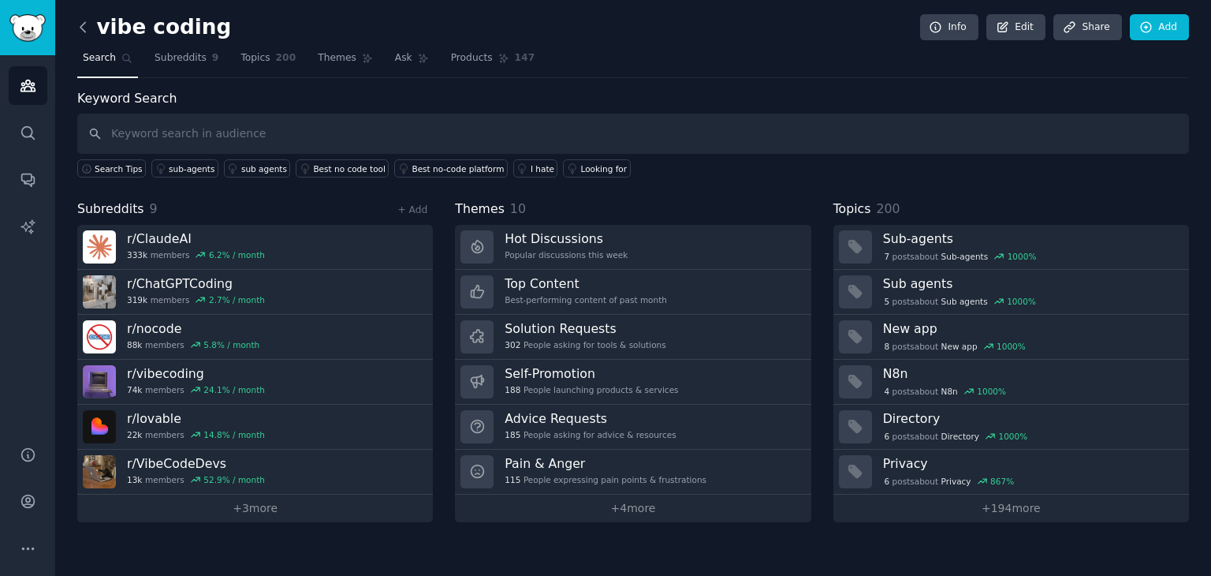
click at [85, 28] on icon at bounding box center [83, 27] width 17 height 17
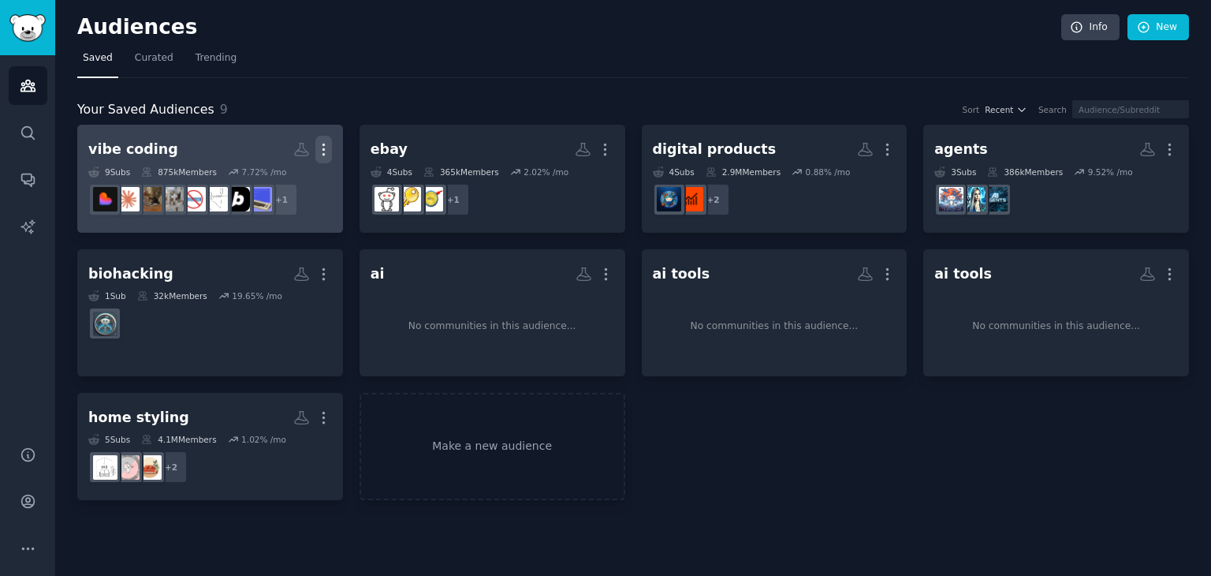
click at [327, 146] on icon "button" at bounding box center [323, 149] width 17 height 17
click at [273, 150] on p "View" at bounding box center [276, 155] width 26 height 17
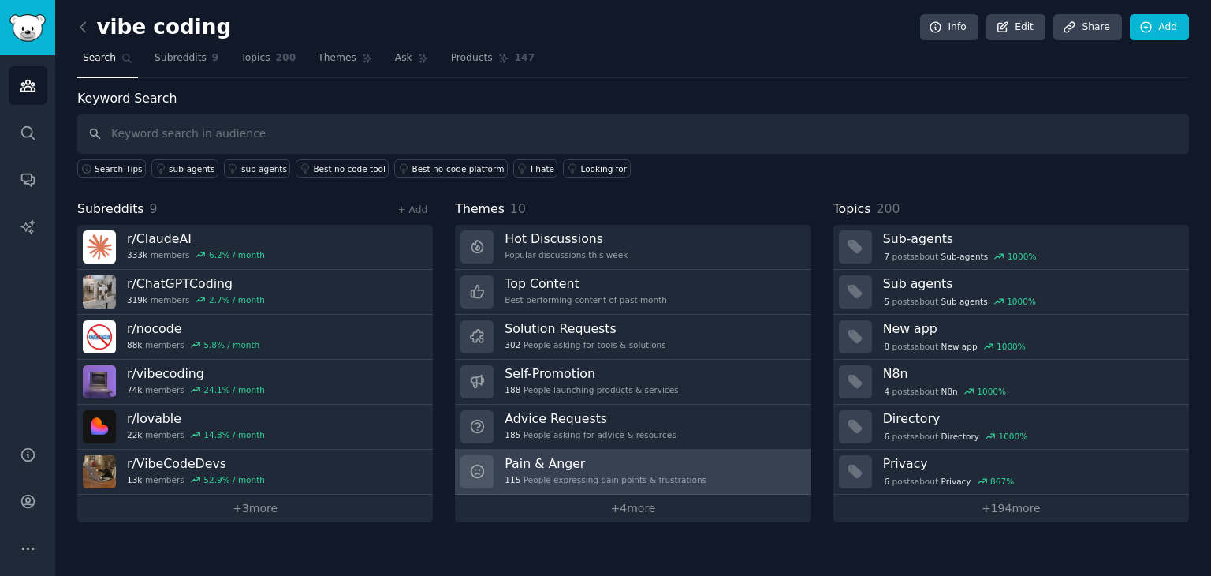
click at [630, 467] on h3 "Pain & Anger" at bounding box center [606, 463] width 202 height 17
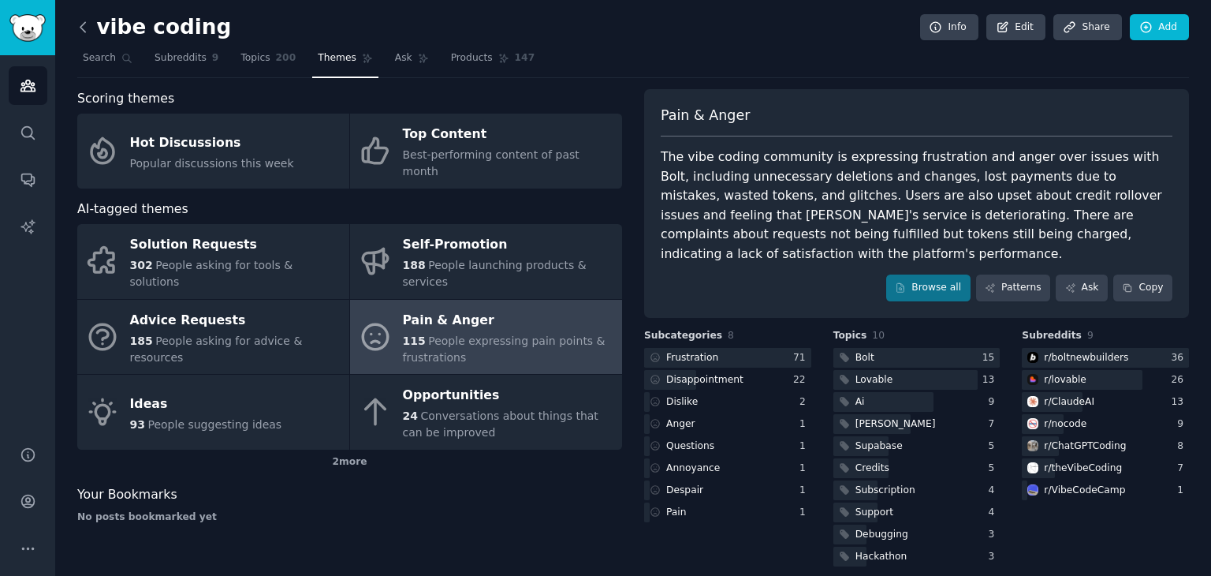
click at [85, 31] on icon at bounding box center [83, 27] width 17 height 17
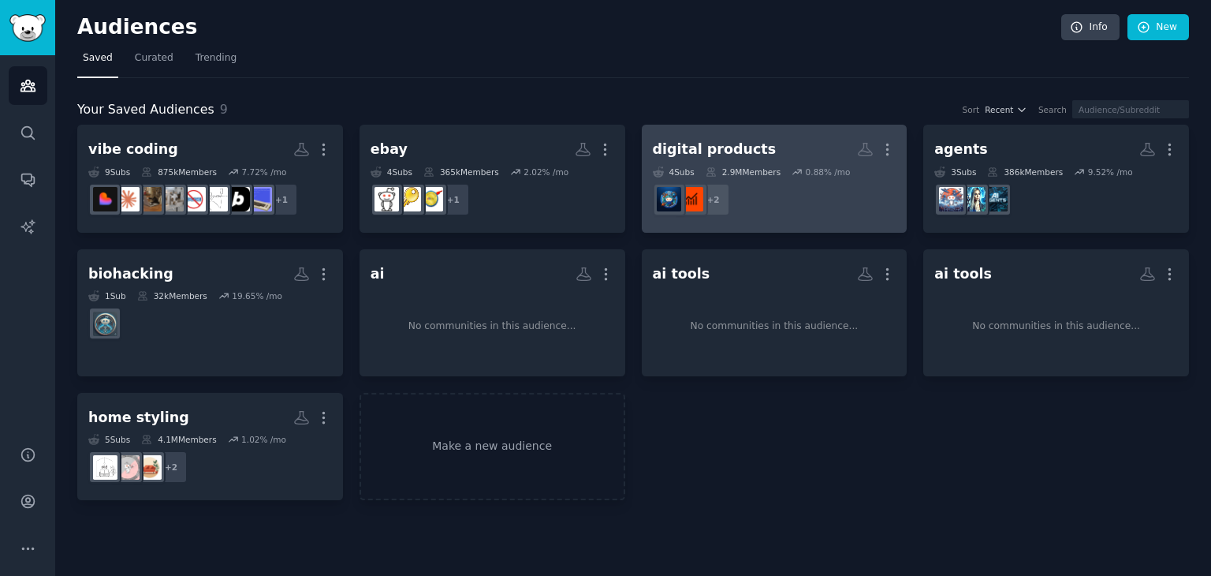
click at [677, 158] on h2 "digital products More" at bounding box center [775, 150] width 244 height 28
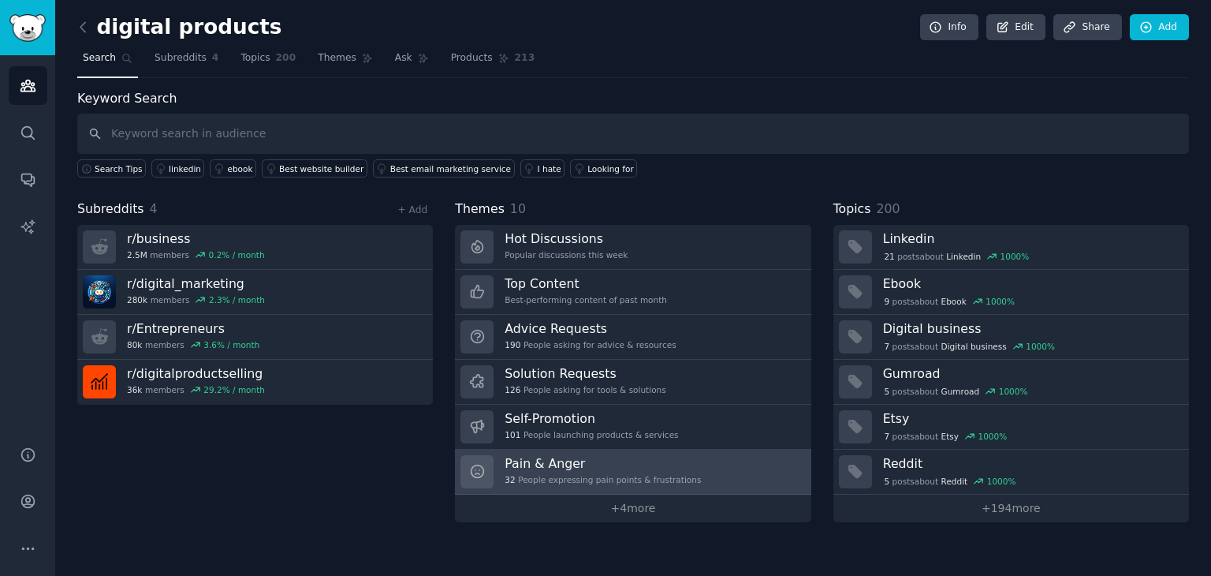
click at [563, 455] on h3 "Pain & Anger" at bounding box center [603, 463] width 196 height 17
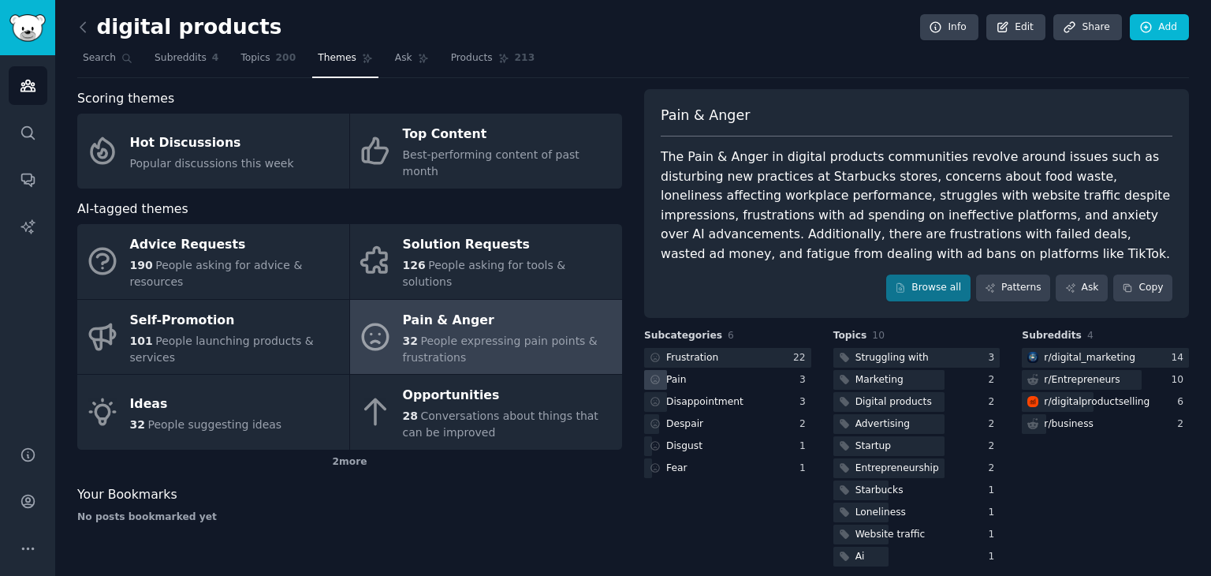
click at [725, 373] on div "Pain" at bounding box center [727, 380] width 167 height 20
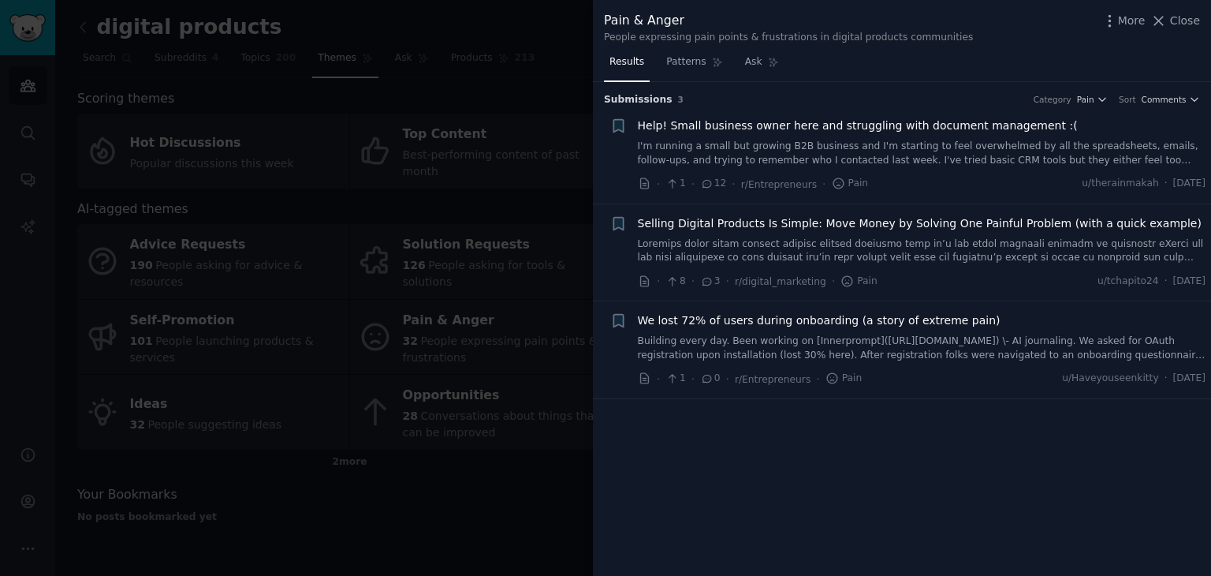
click at [898, 136] on div "Help! Small business owner here and struggling with document management :( I'm …" at bounding box center [922, 142] width 568 height 50
click at [889, 128] on span "Help! Small business owner here and struggling with document management :(" at bounding box center [858, 125] width 440 height 17
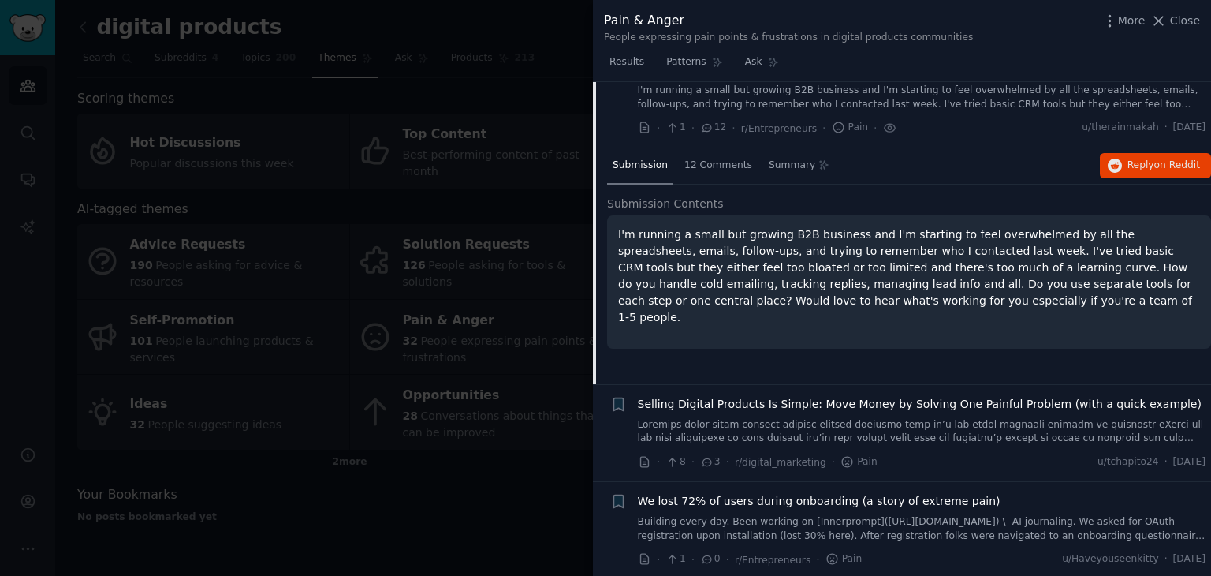
scroll to position [58, 0]
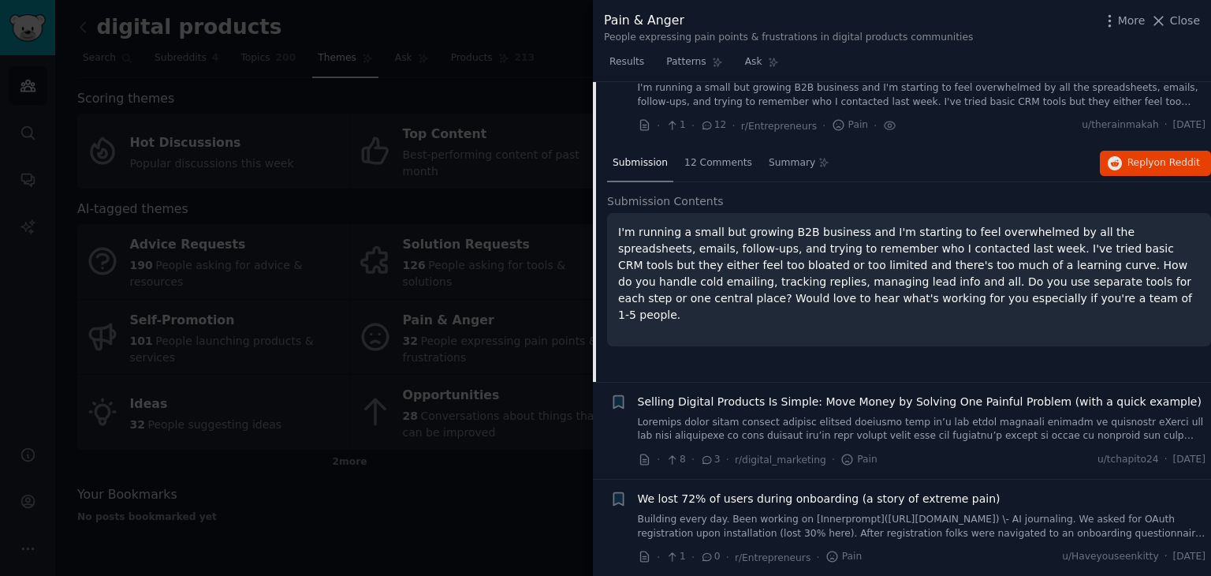
click at [777, 408] on span "Selling Digital Products Is Simple: Move Money by Solving One Painful Problem (…" at bounding box center [920, 401] width 564 height 17
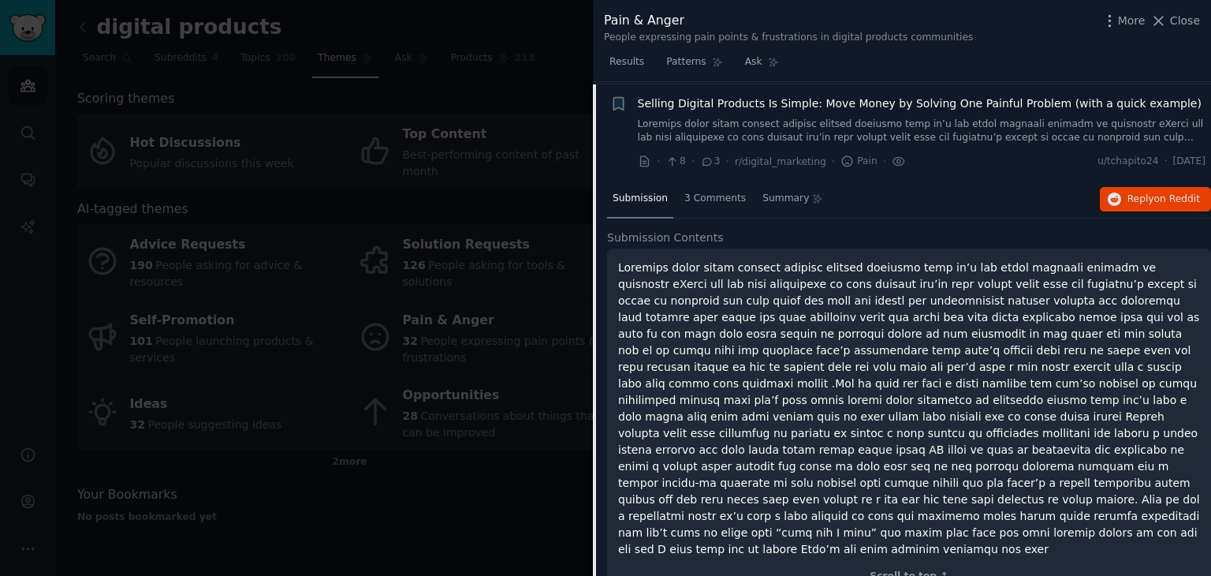
scroll to position [122, 0]
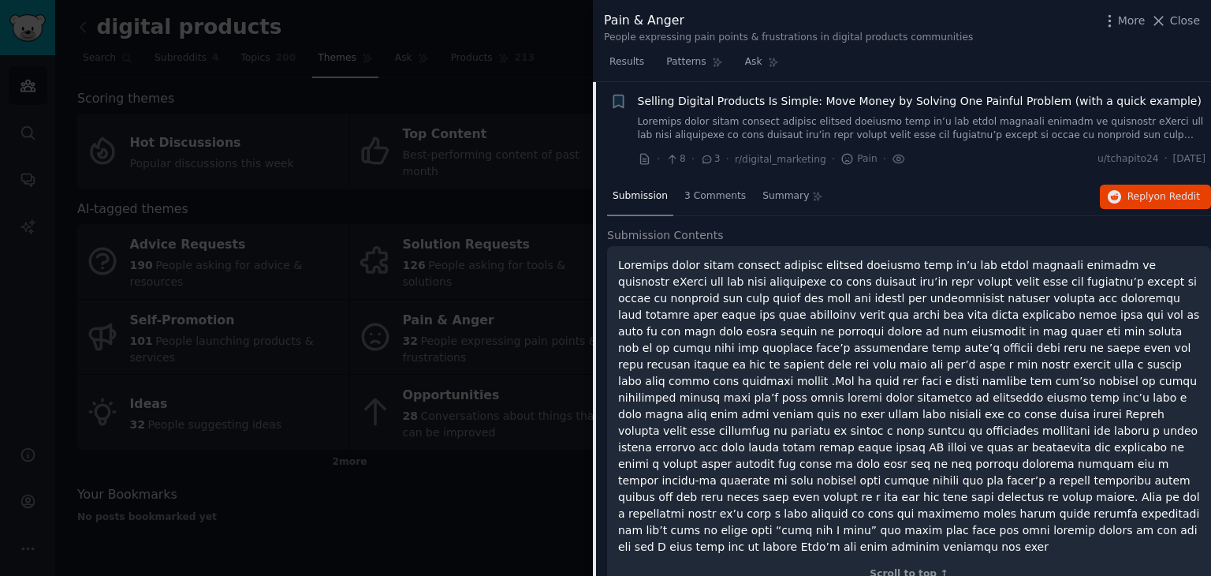
click at [800, 93] on span "Selling Digital Products Is Simple: Move Money by Solving One Painful Problem (…" at bounding box center [920, 101] width 564 height 17
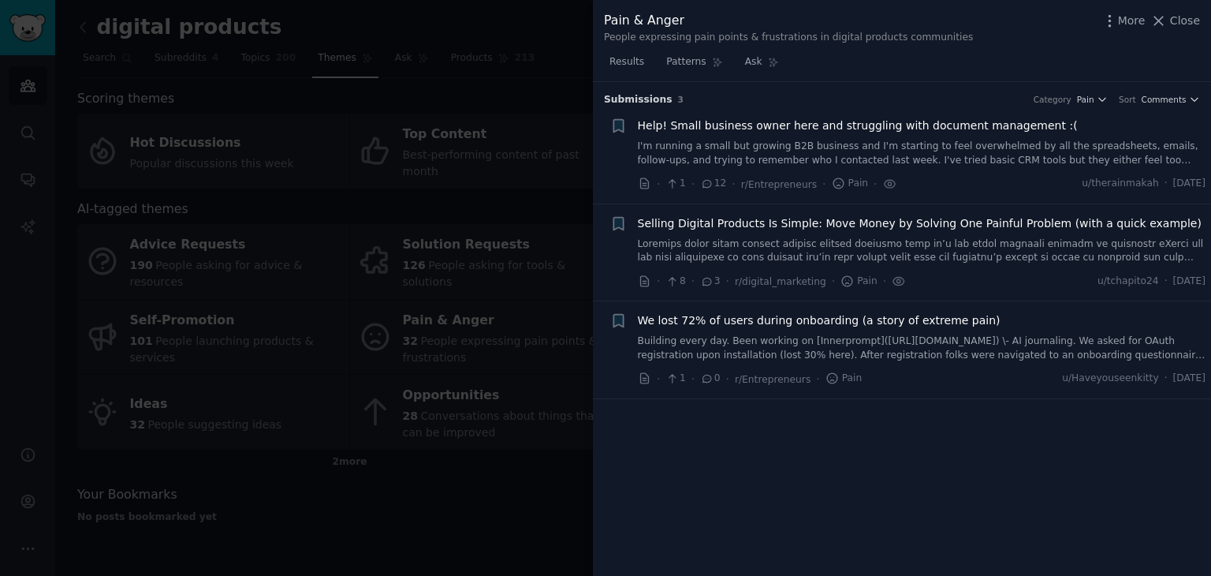
click at [727, 318] on span "We lost 72% of users during onboarding (a story of extreme pain)" at bounding box center [819, 320] width 363 height 17
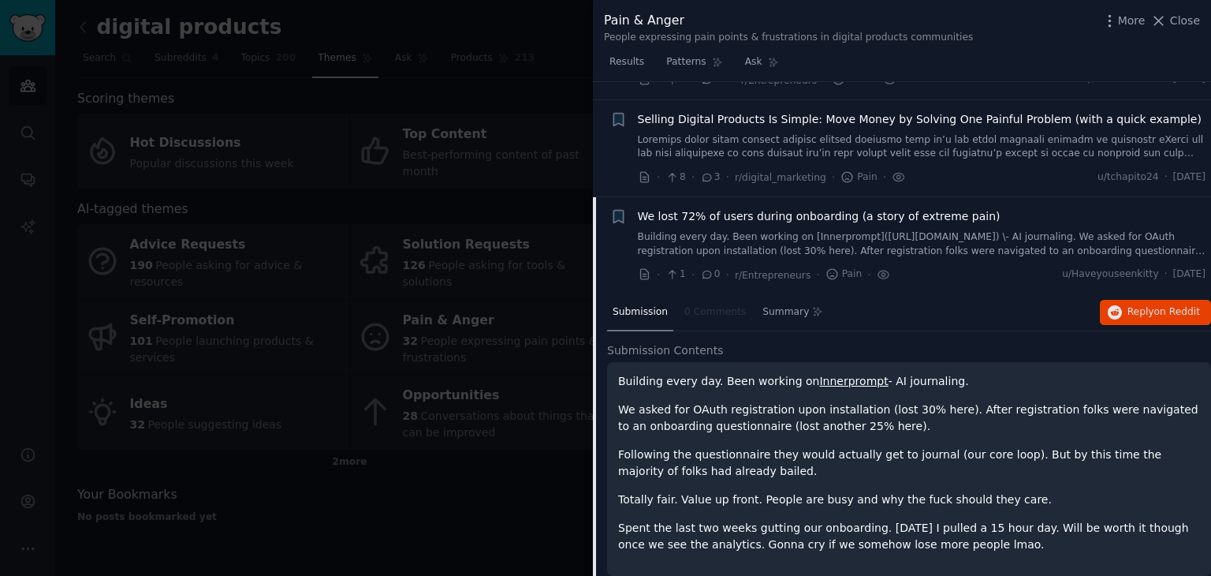
scroll to position [120, 0]
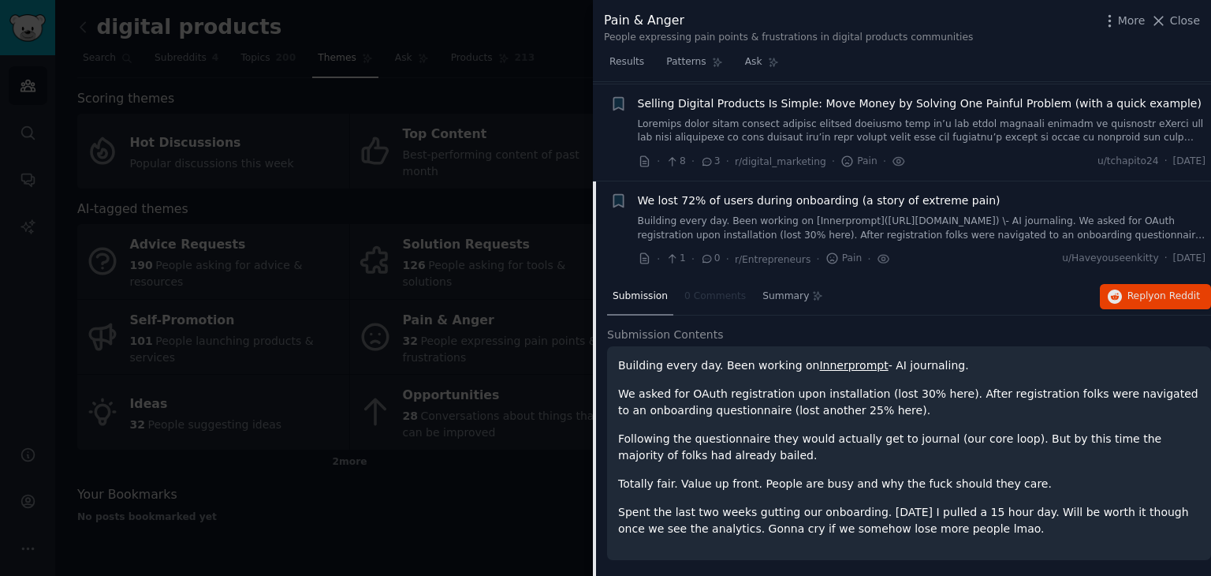
click at [630, 291] on span "Submission" at bounding box center [640, 296] width 55 height 14
drag, startPoint x: 1181, startPoint y: 29, endPoint x: 1185, endPoint y: 61, distance: 31.8
click at [1185, 61] on div "Pain & Anger People expressing pain points & frustrations in digital products c…" at bounding box center [902, 288] width 618 height 576
click at [1169, 4] on div "Pain & Anger People expressing pain points & frustrations in digital products c…" at bounding box center [902, 25] width 618 height 50
click at [1164, 23] on icon at bounding box center [1159, 21] width 9 height 9
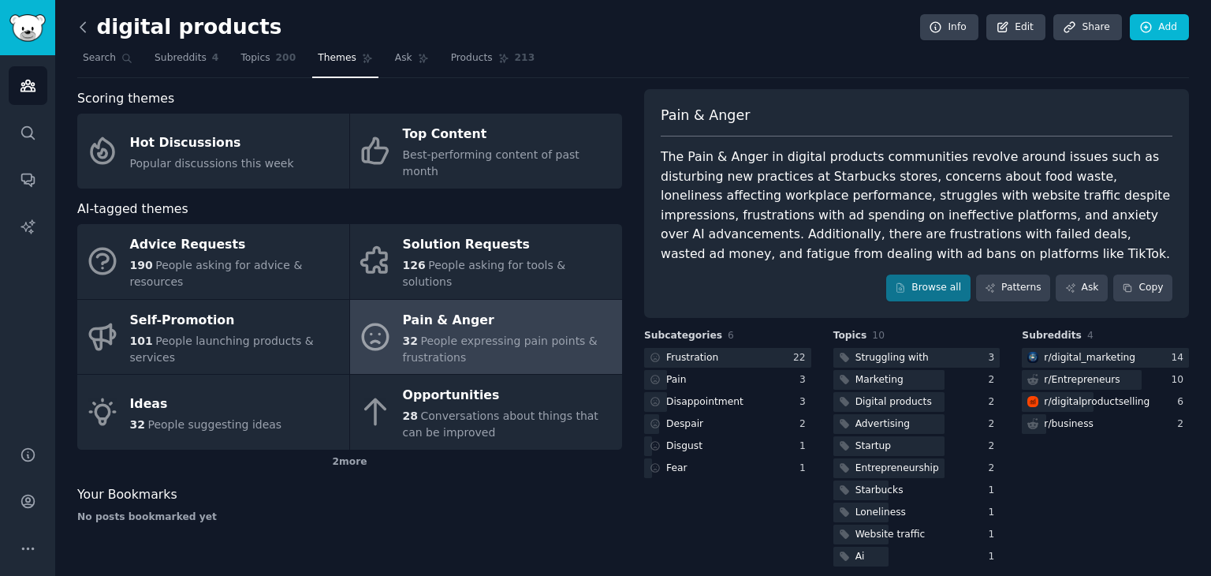
click at [91, 20] on icon at bounding box center [83, 27] width 17 height 17
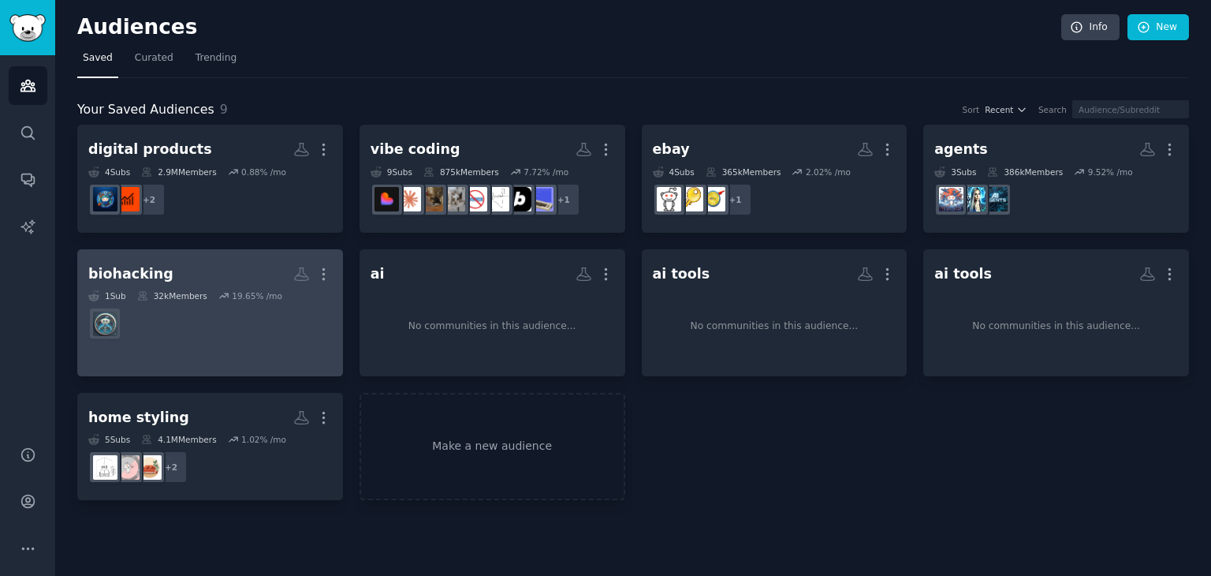
click at [241, 294] on div "19.65 % /mo" at bounding box center [257, 295] width 50 height 11
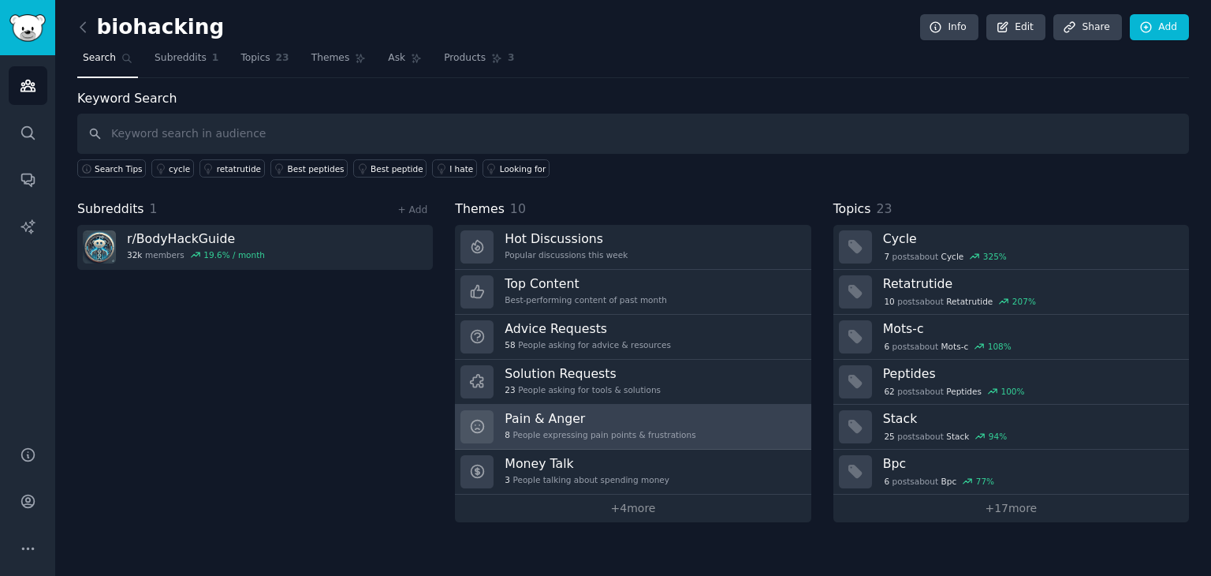
click at [664, 437] on div "8 People expressing pain points & frustrations" at bounding box center [600, 434] width 191 height 11
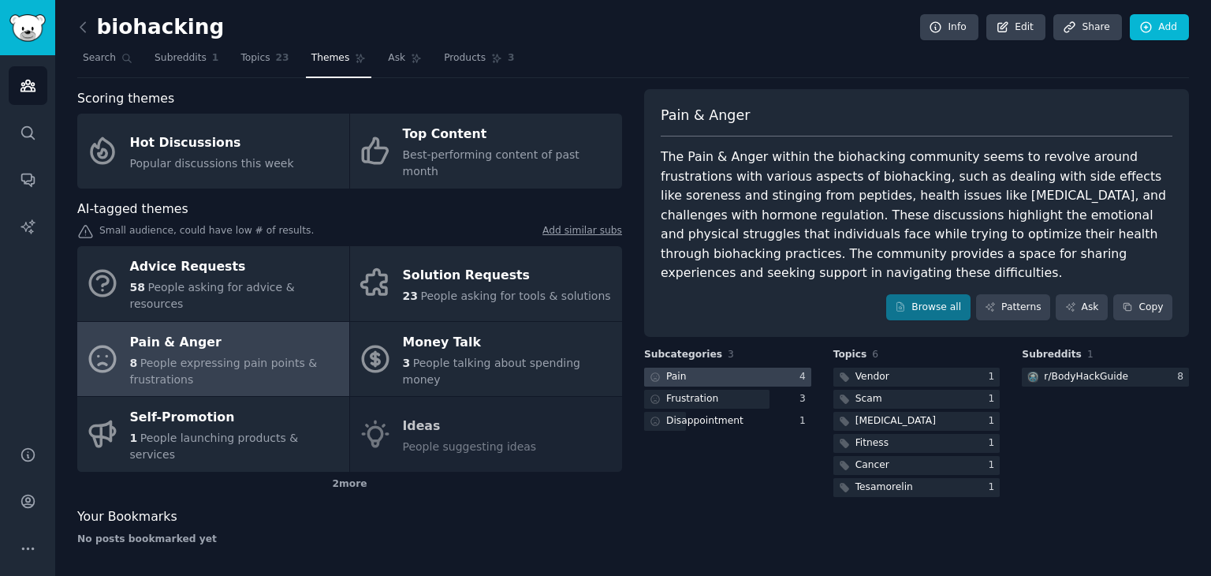
click at [713, 367] on div at bounding box center [727, 377] width 167 height 20
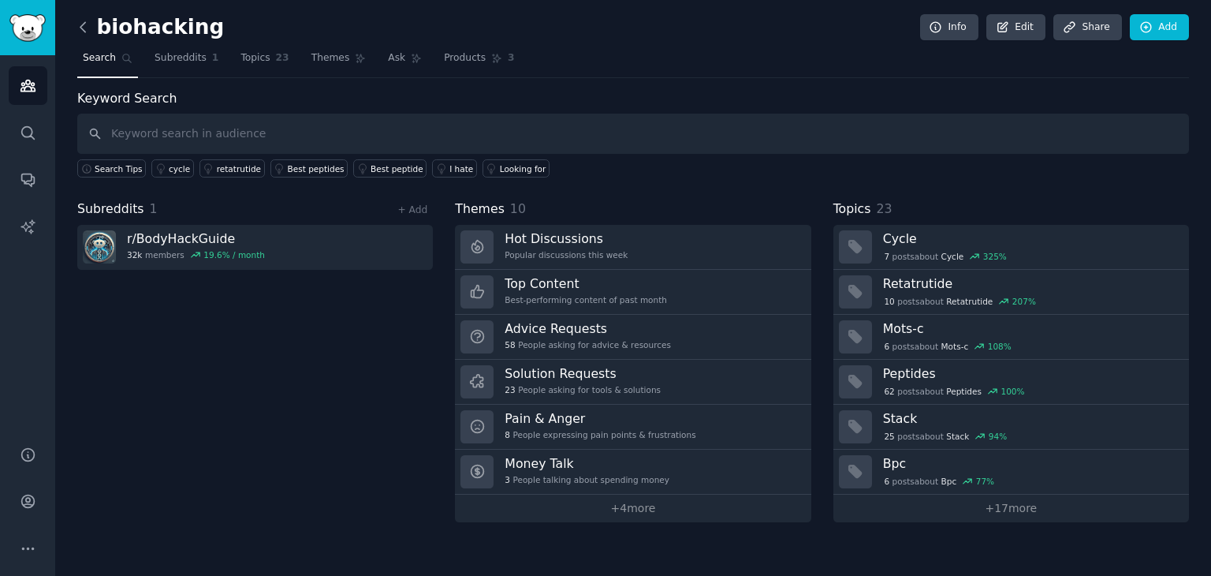
click at [86, 29] on icon at bounding box center [83, 27] width 17 height 17
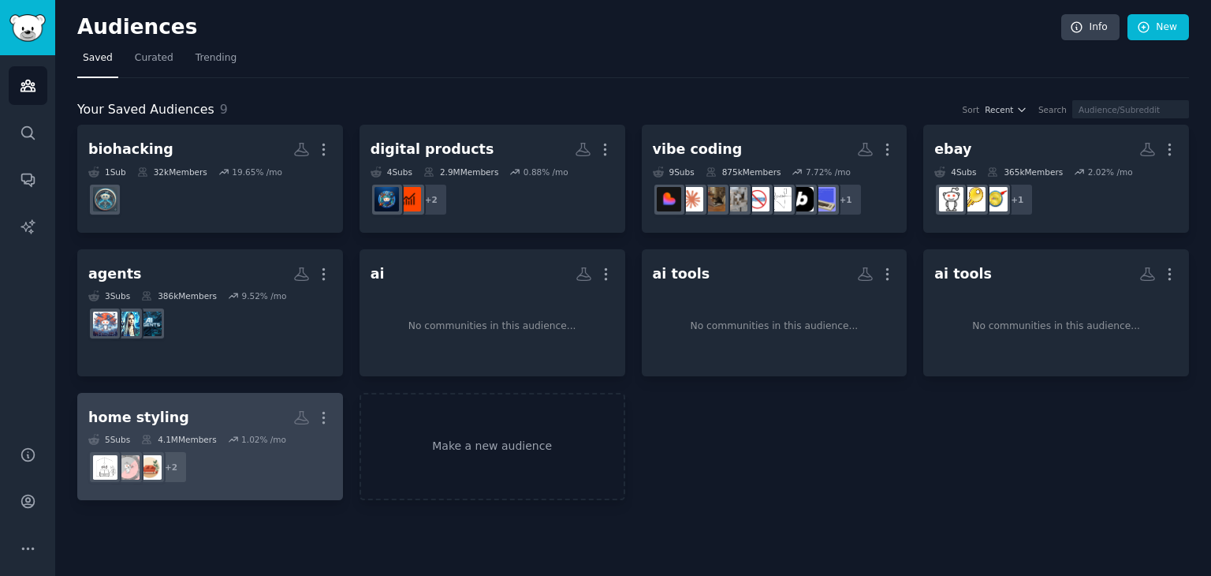
click at [202, 398] on link "home styling More 5 Sub s 4.1M Members 1.02 % /mo + 2" at bounding box center [210, 447] width 266 height 108
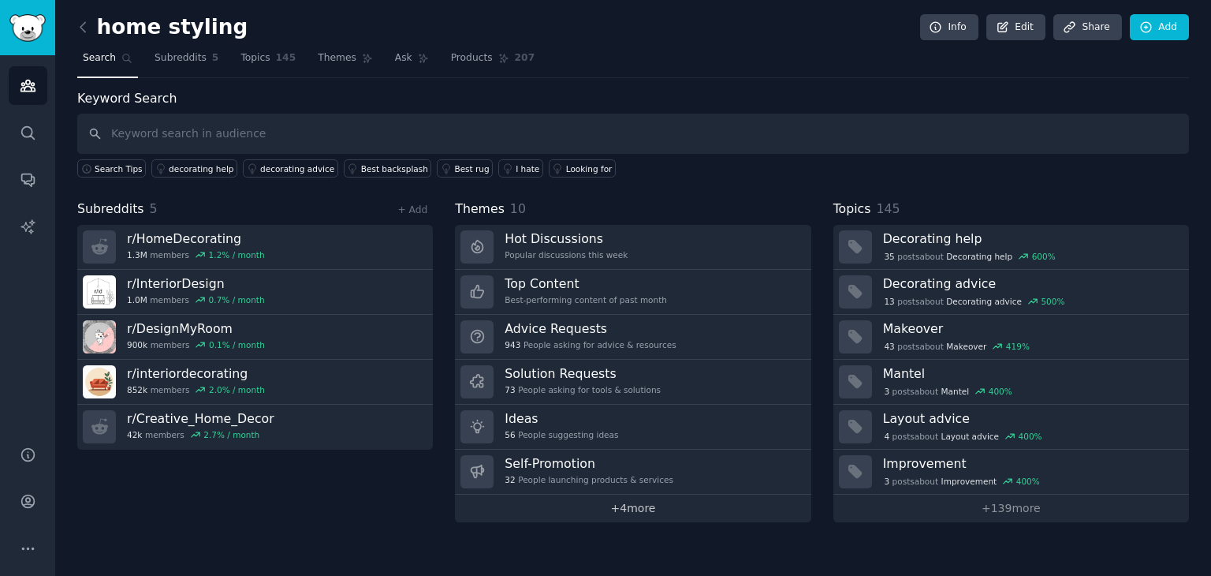
click at [610, 503] on link "+ 4 more" at bounding box center [633, 508] width 356 height 28
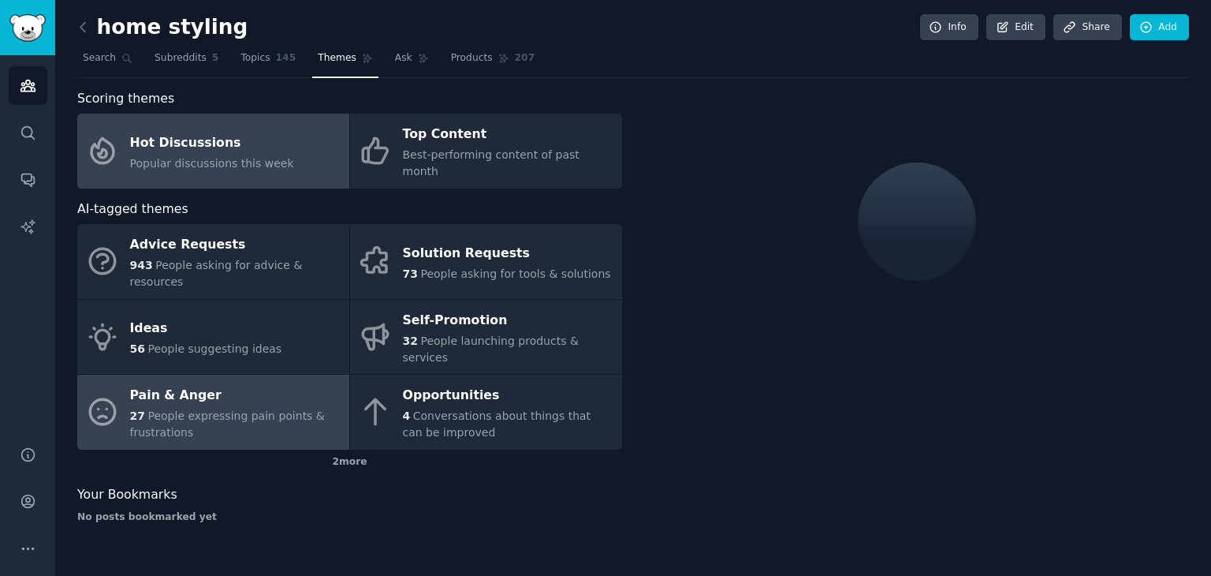
click at [260, 408] on div "27 People expressing pain points & frustrations" at bounding box center [235, 424] width 211 height 33
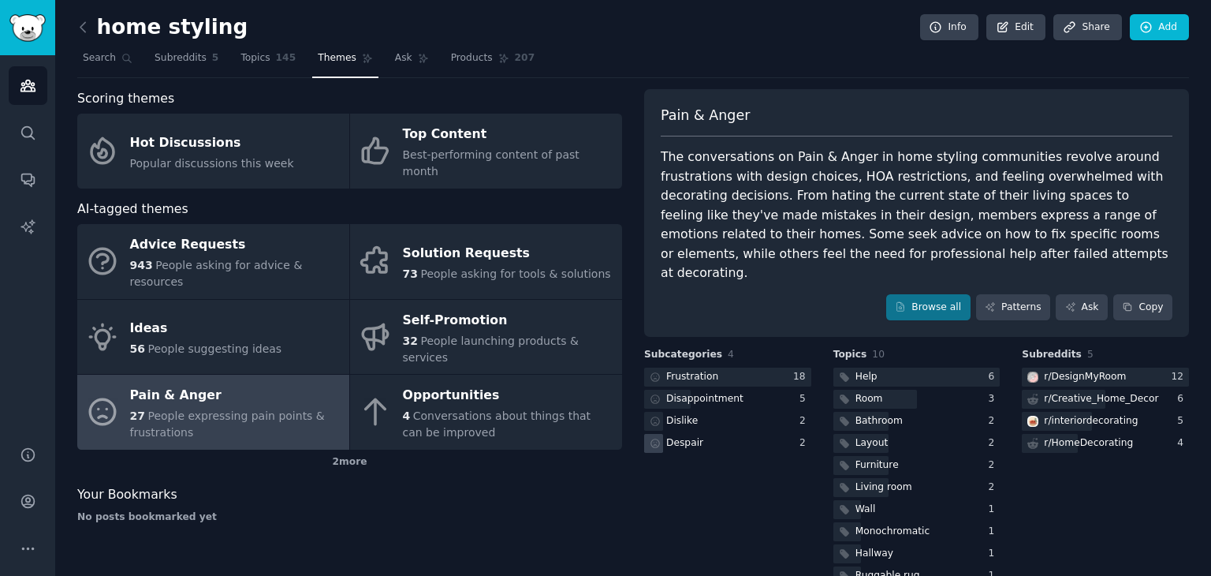
click at [710, 434] on div "Despair" at bounding box center [727, 444] width 167 height 20
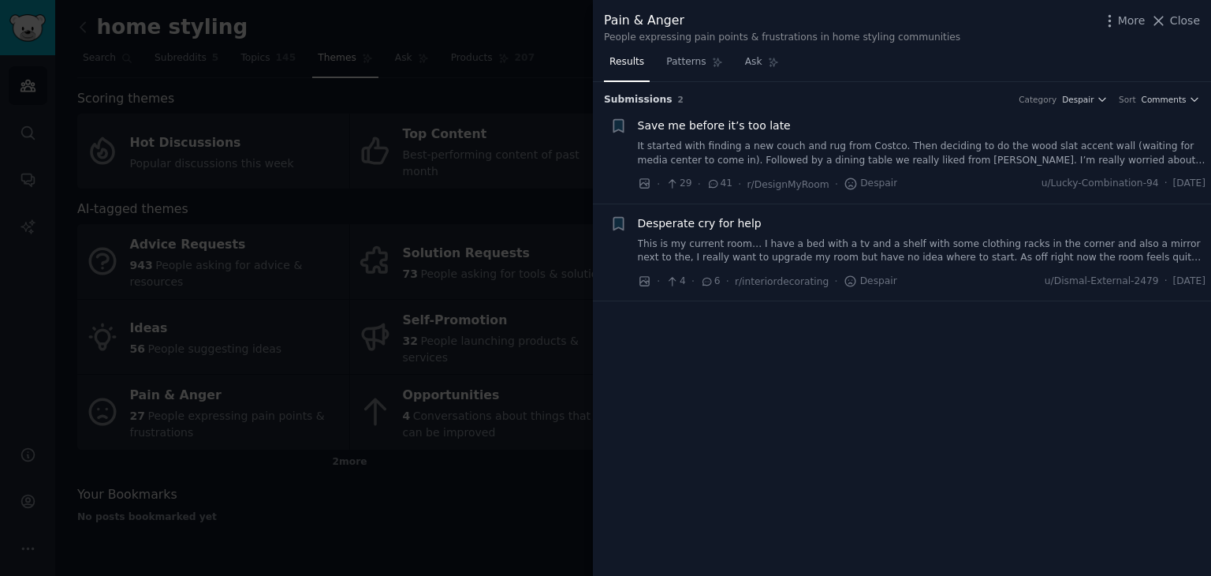
click at [969, 158] on link "It started with finding a new couch and rug from Costco. Then deciding to do th…" at bounding box center [922, 154] width 568 height 28
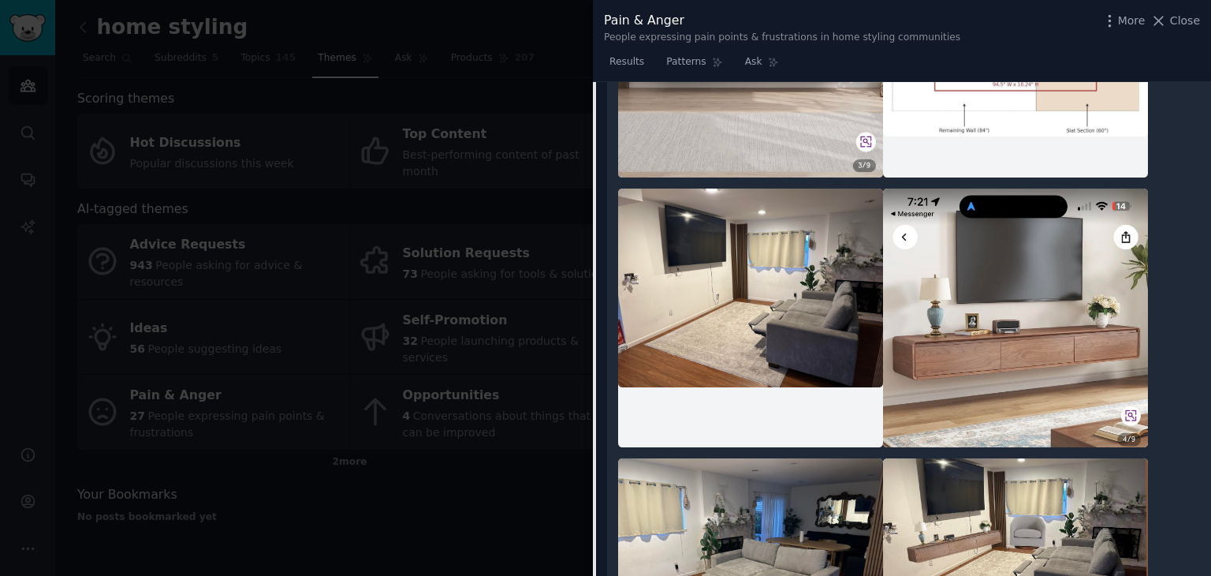
scroll to position [599, 0]
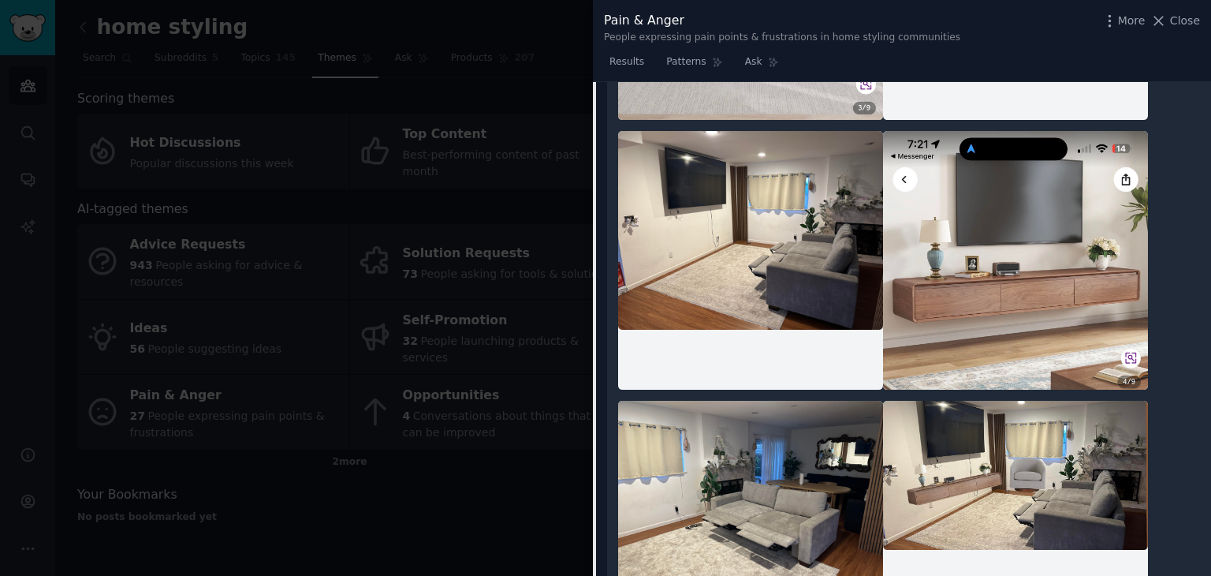
drag, startPoint x: 1205, startPoint y: 254, endPoint x: 1204, endPoint y: 265, distance: 11.1
click at [1204, 265] on div "It started with finding a new couch and rug from Costco. Then deciding to do th…" at bounding box center [909, 467] width 604 height 1590
click at [1175, 26] on span "Close" at bounding box center [1185, 21] width 30 height 17
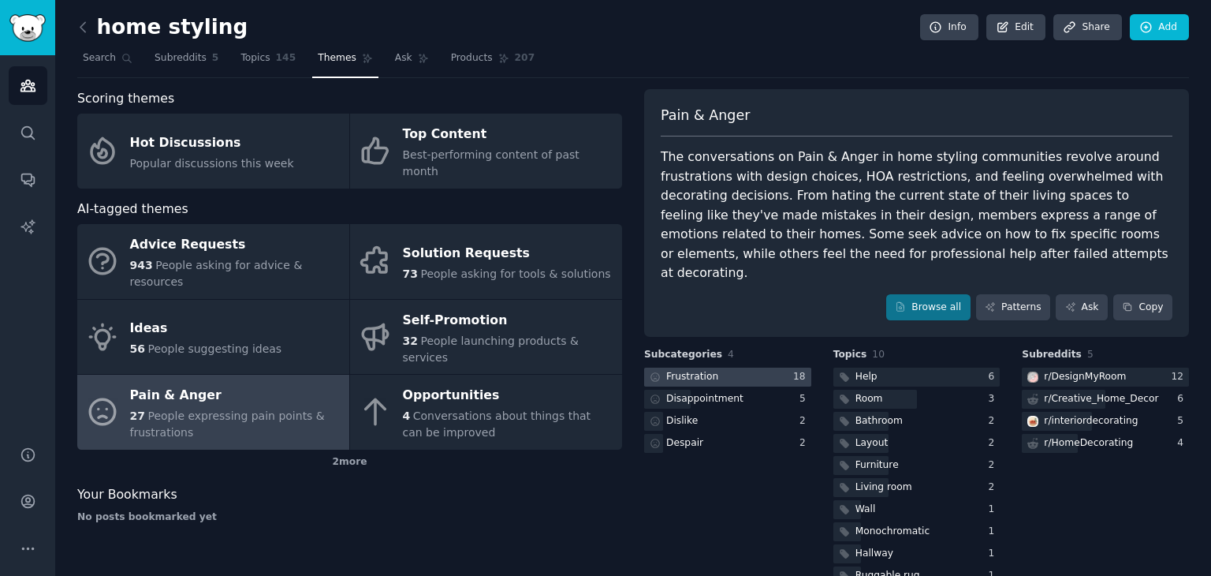
click at [714, 367] on div at bounding box center [727, 377] width 167 height 20
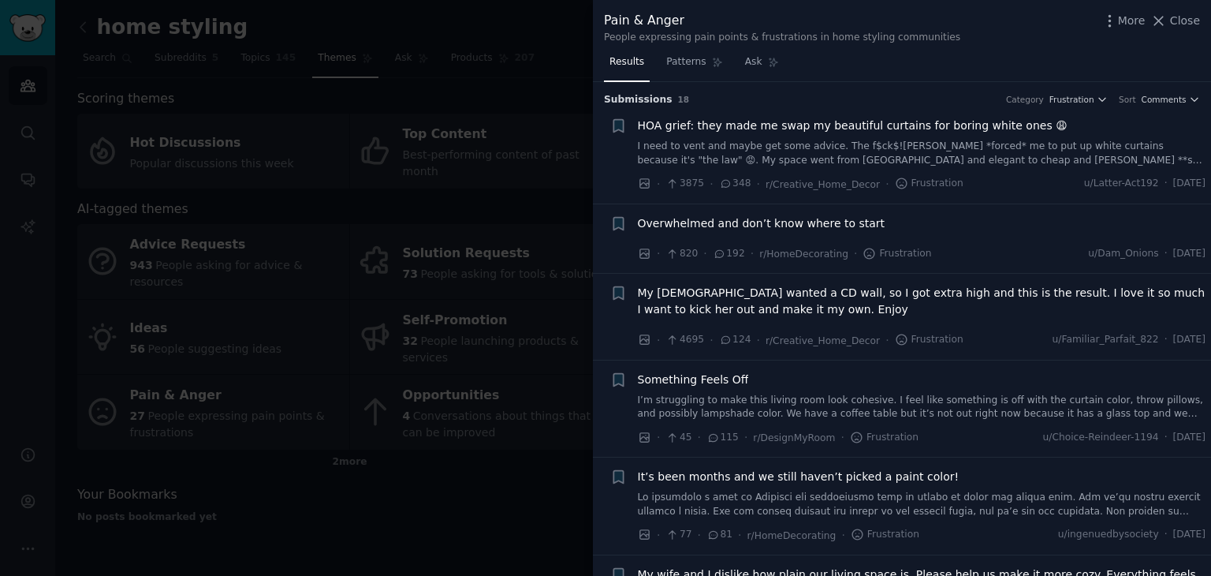
click at [797, 165] on link "I need to vent and maybe get some advice. The f$ck$!ng HOA *forced* me to put u…" at bounding box center [922, 154] width 568 height 28
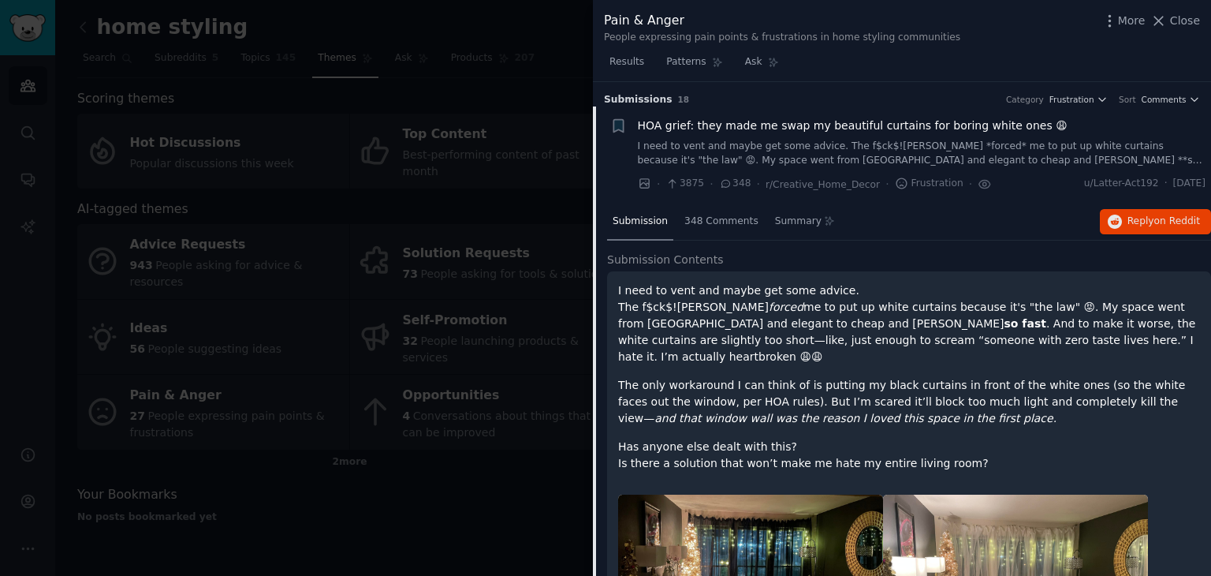
scroll to position [24, 0]
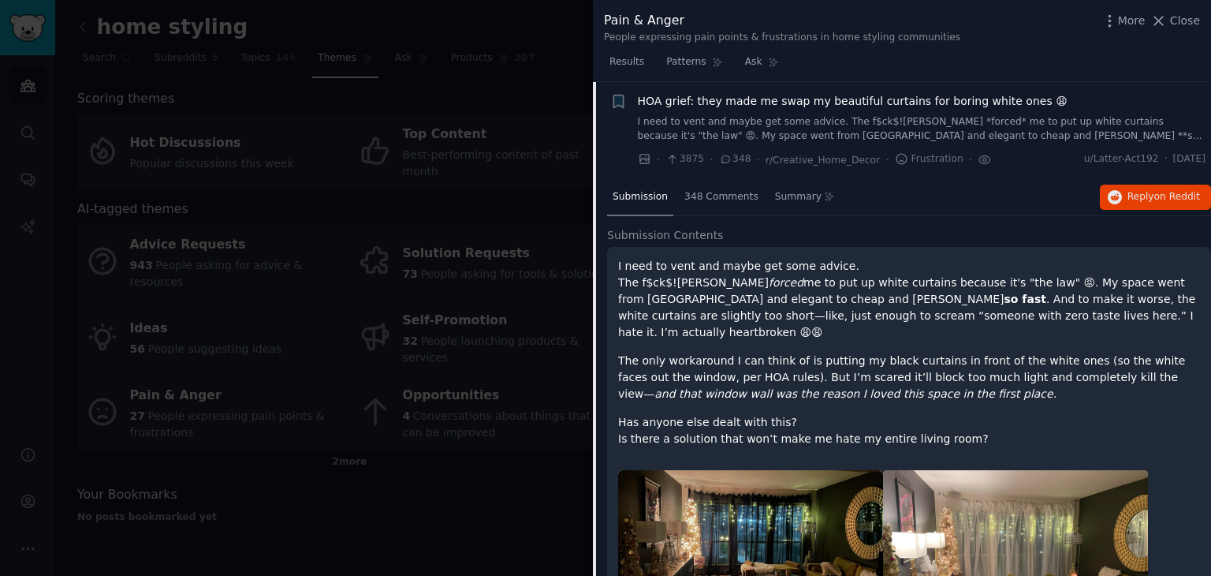
click at [1179, 29] on div "More Close" at bounding box center [1150, 21] width 99 height 20
click at [1167, 17] on icon at bounding box center [1158, 21] width 17 height 17
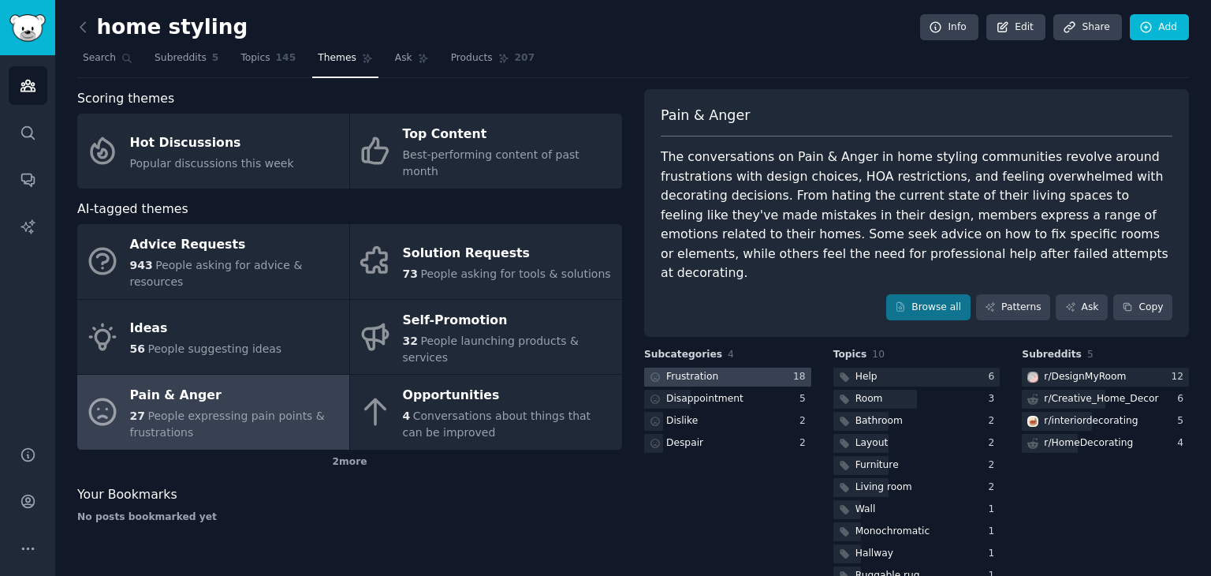
click at [717, 367] on div at bounding box center [727, 377] width 167 height 20
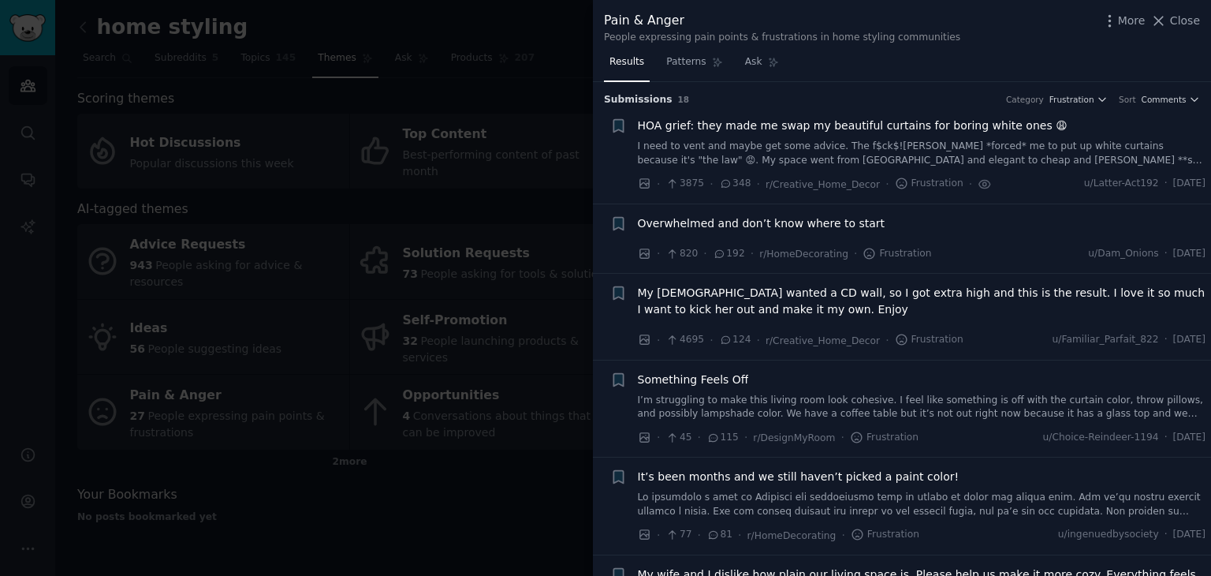
click at [858, 481] on span "It’s been months and we still haven’t picked a paint color!" at bounding box center [799, 476] width 322 height 17
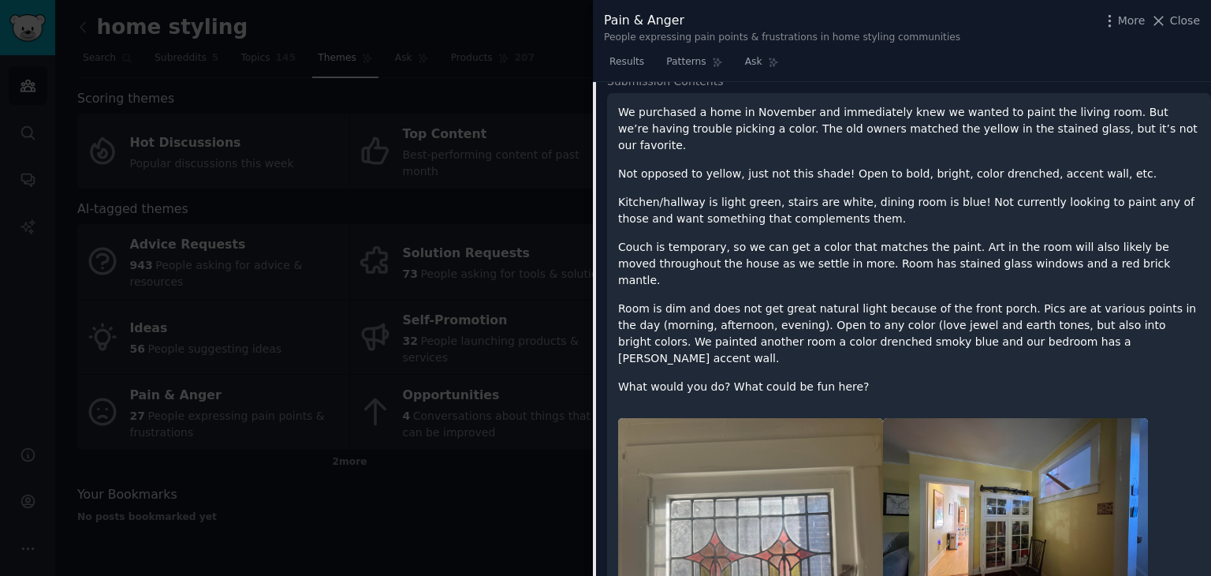
scroll to position [533, 0]
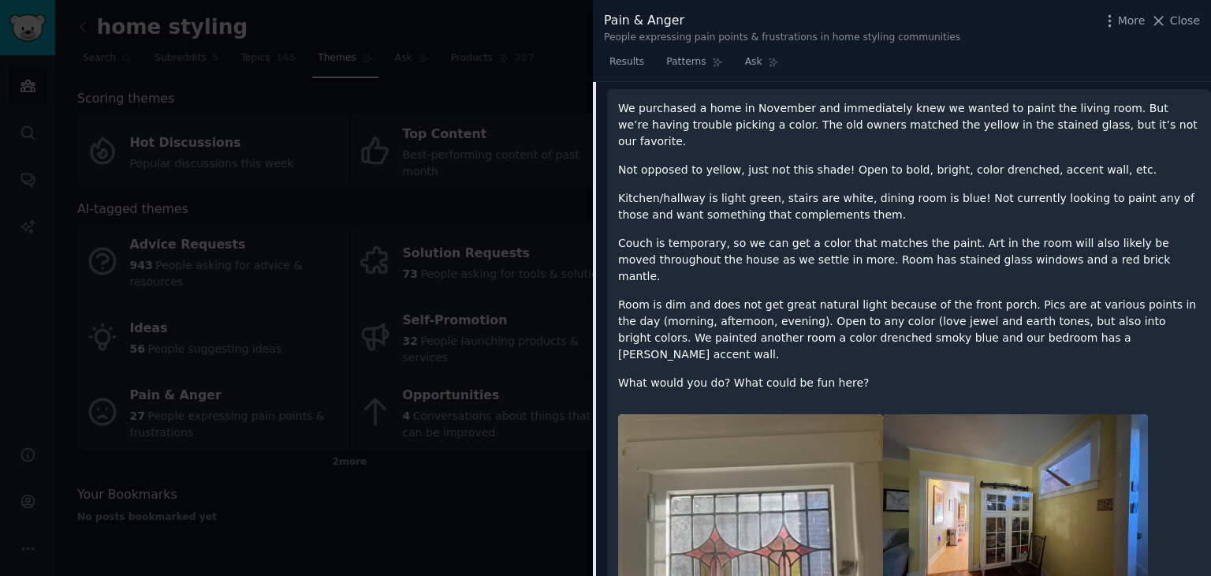
click at [498, 454] on div at bounding box center [605, 288] width 1211 height 576
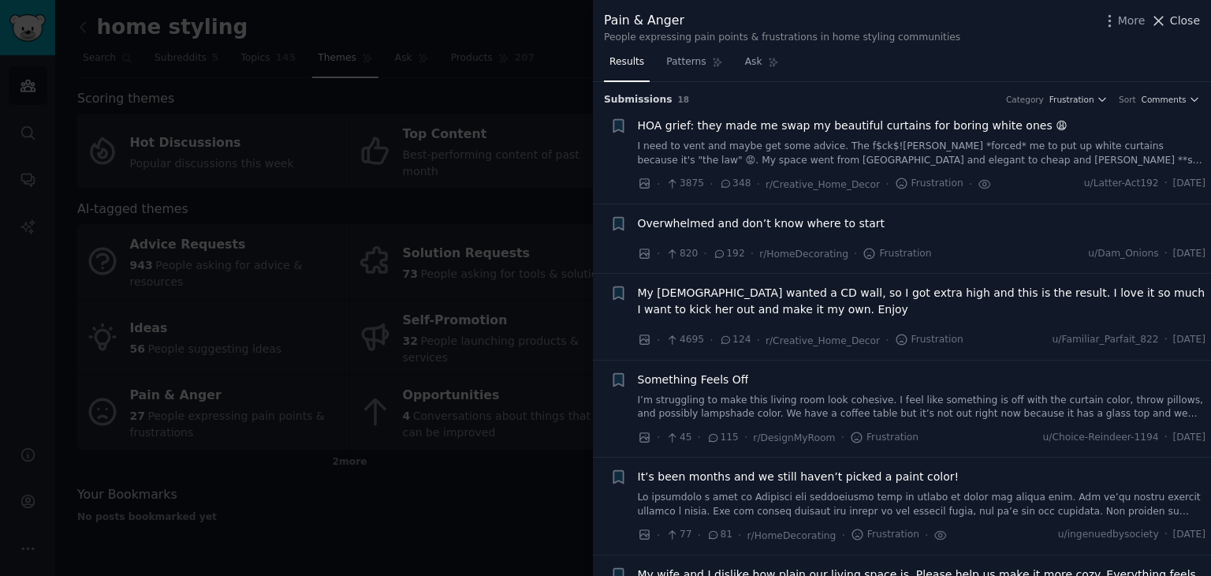
click at [1182, 13] on span "Close" at bounding box center [1185, 21] width 30 height 17
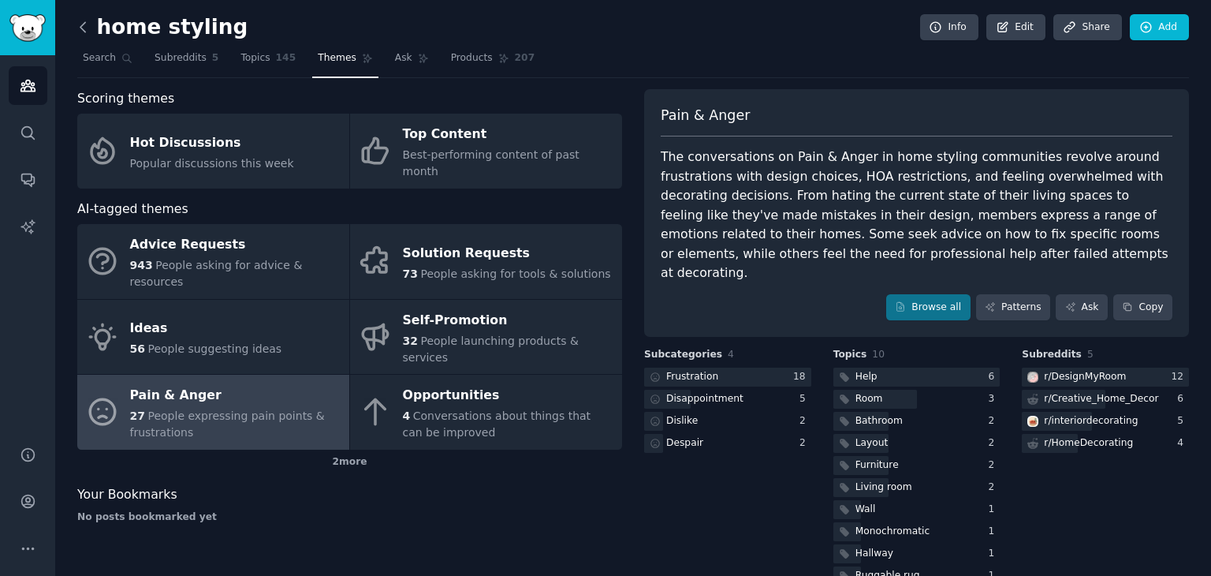
click at [86, 28] on icon at bounding box center [83, 27] width 17 height 17
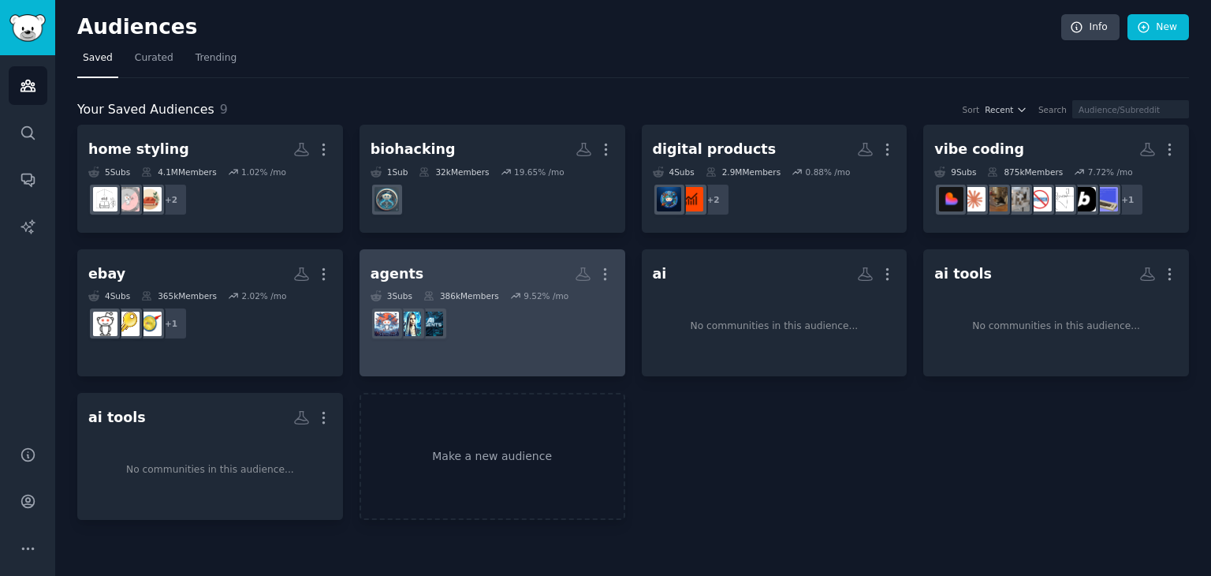
click at [442, 260] on h2 "agents More" at bounding box center [493, 274] width 244 height 28
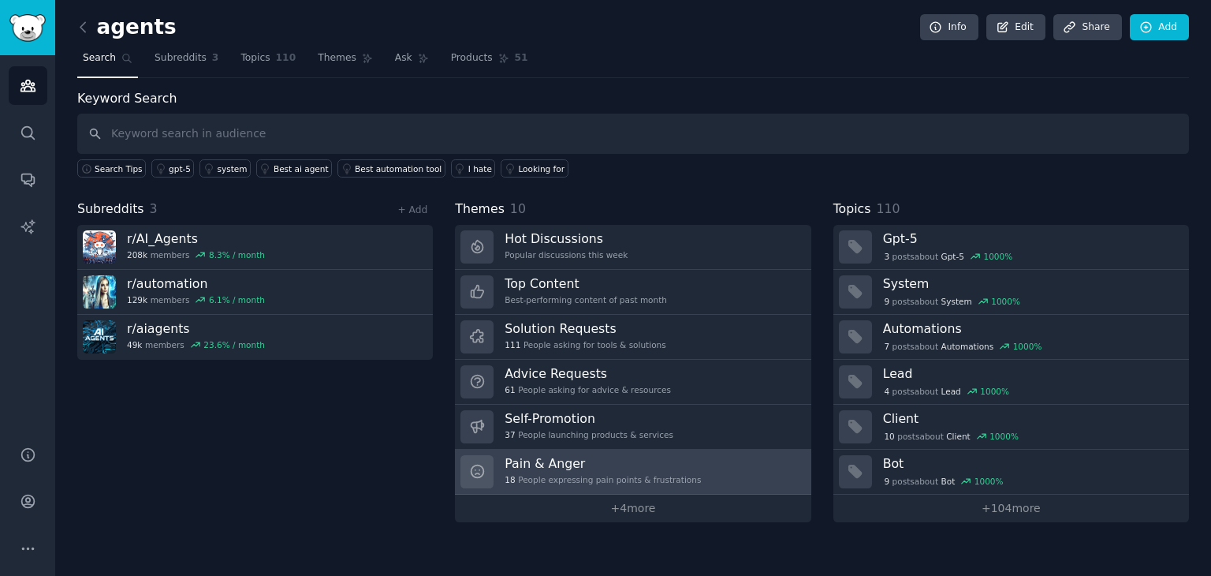
click at [538, 482] on div "18 People expressing pain points & frustrations" at bounding box center [603, 479] width 196 height 11
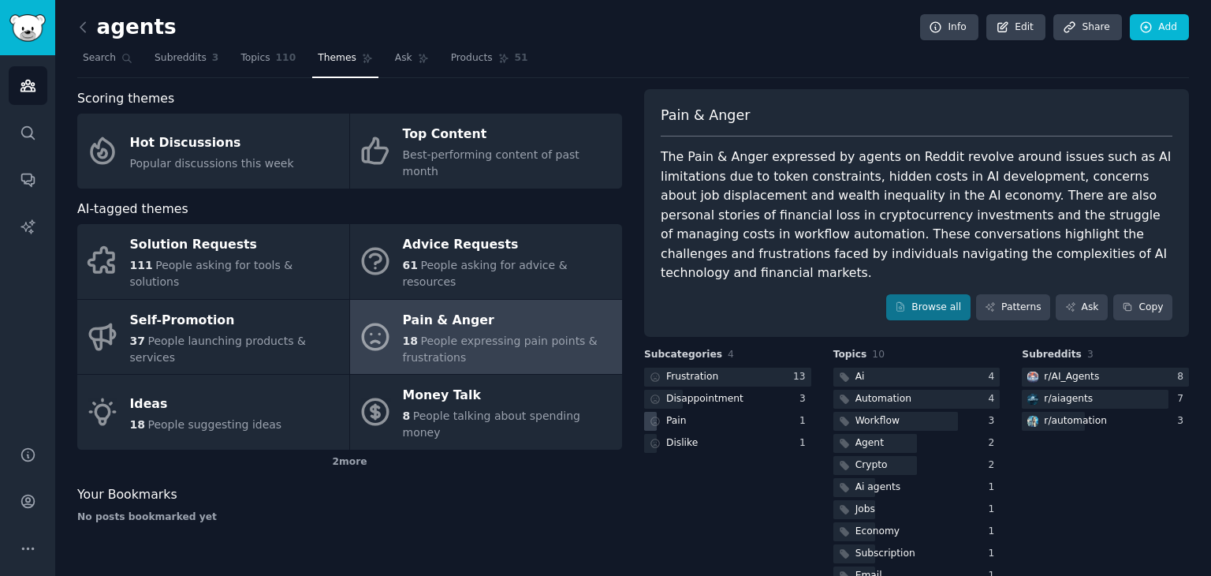
click at [716, 412] on div "Pain" at bounding box center [727, 422] width 167 height 20
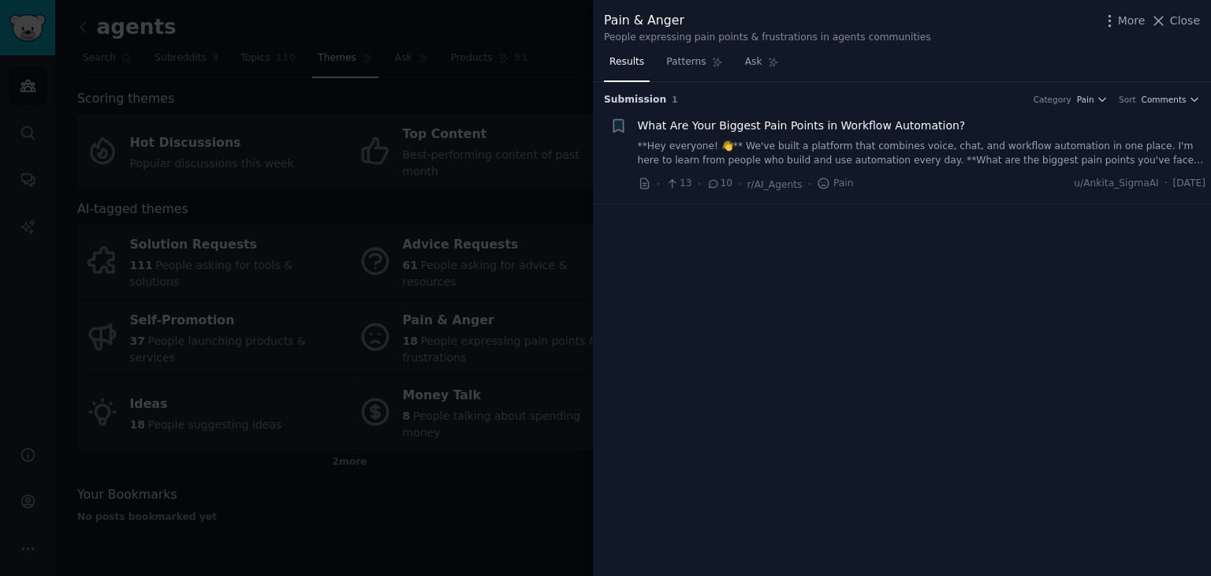
click at [758, 133] on div "What Are Your Biggest Pain Points in Workflow Automation? **Hey everyone! 👋** W…" at bounding box center [922, 142] width 568 height 50
click at [757, 122] on span "What Are Your Biggest Pain Points in Workflow Automation?" at bounding box center [802, 125] width 328 height 17
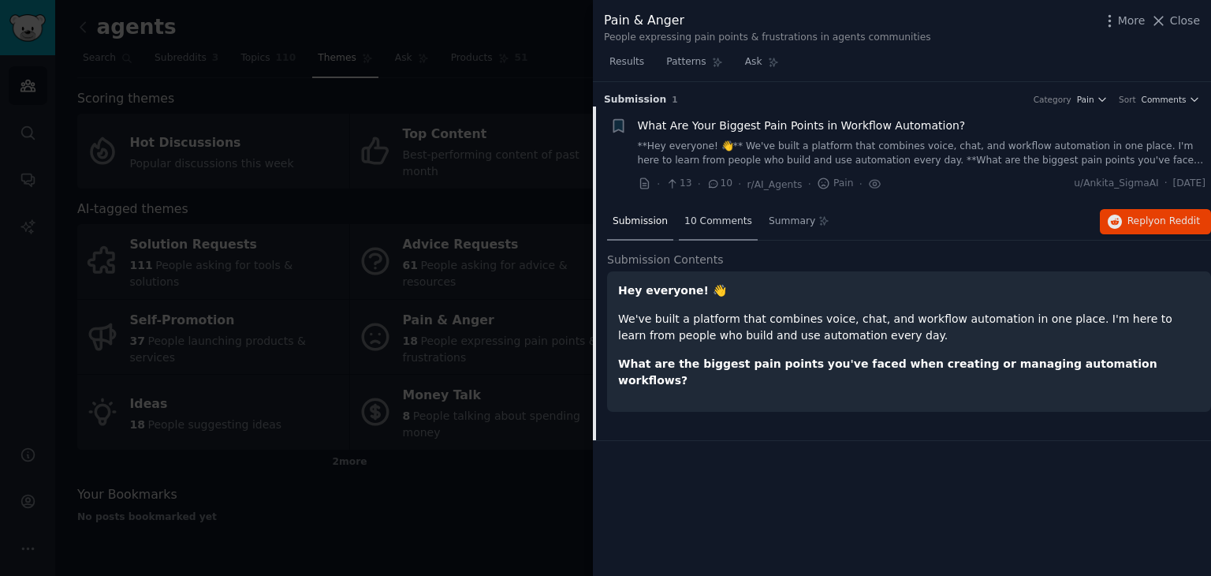
click at [693, 225] on span "10 Comments" at bounding box center [718, 221] width 68 height 14
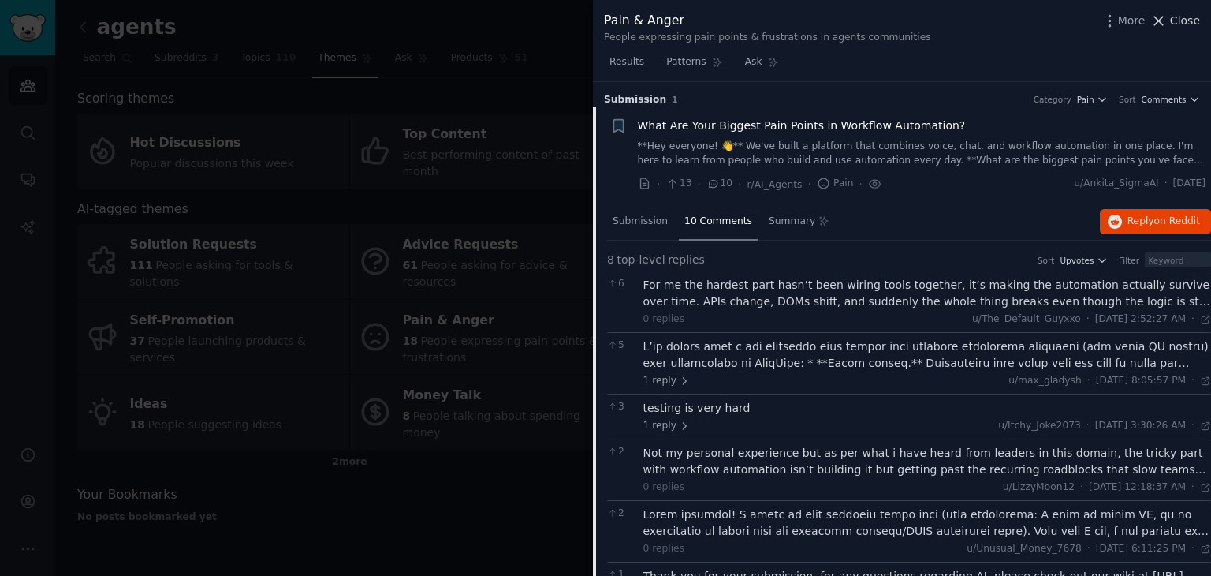
click at [1174, 14] on span "Close" at bounding box center [1185, 21] width 30 height 17
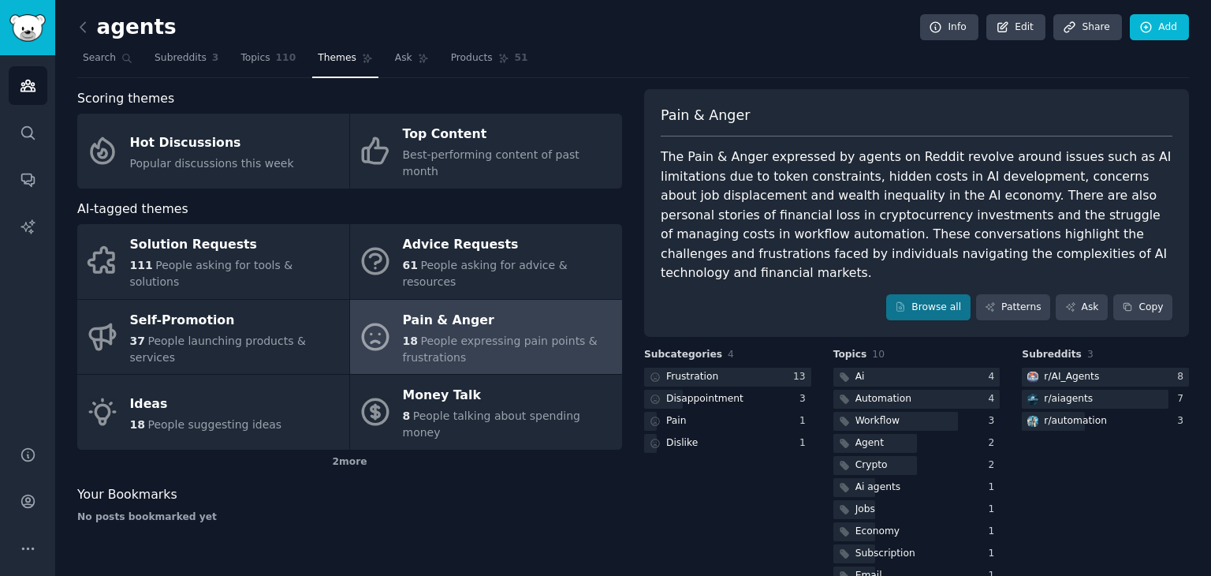
click at [464, 569] on div "agents Info Edit Share Add Search Subreddits 3 Topics 110 Themes Ask Products 5…" at bounding box center [633, 305] width 1156 height 610
click at [89, 23] on icon at bounding box center [83, 27] width 17 height 17
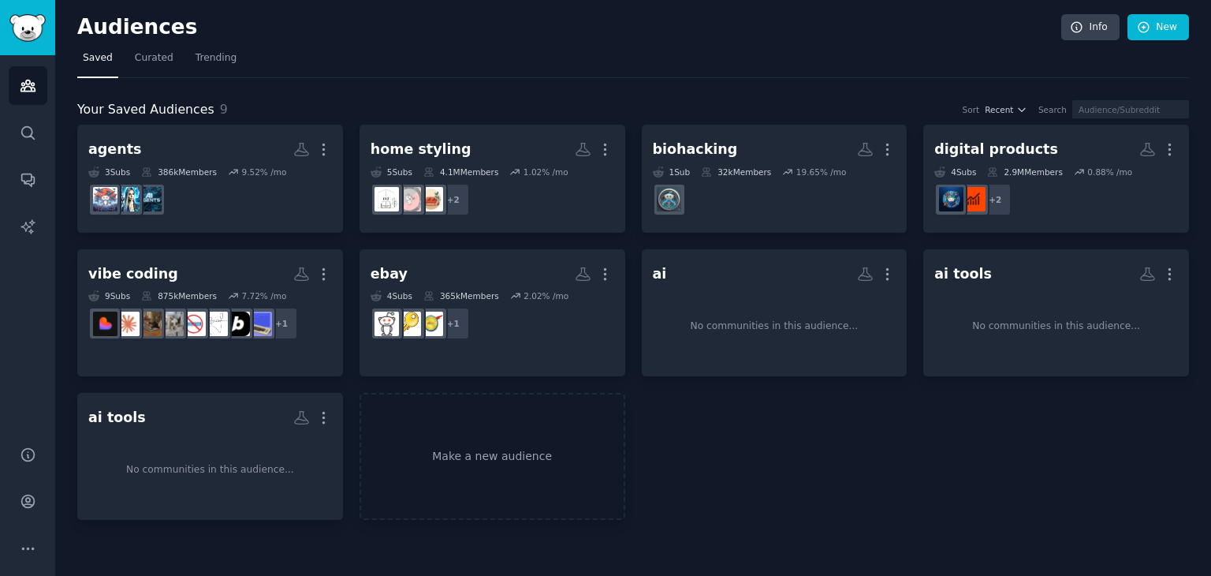
click at [974, 409] on div "agents More 3 Sub s 386k Members 9.52 % /mo home styling More 5 Sub s 4.1M Memb…" at bounding box center [633, 322] width 1112 height 395
click at [517, 379] on div "agents More 3 Sub s 386k Members 9.52 % /mo home styling More 5 Sub s 4.1M Memb…" at bounding box center [633, 322] width 1112 height 395
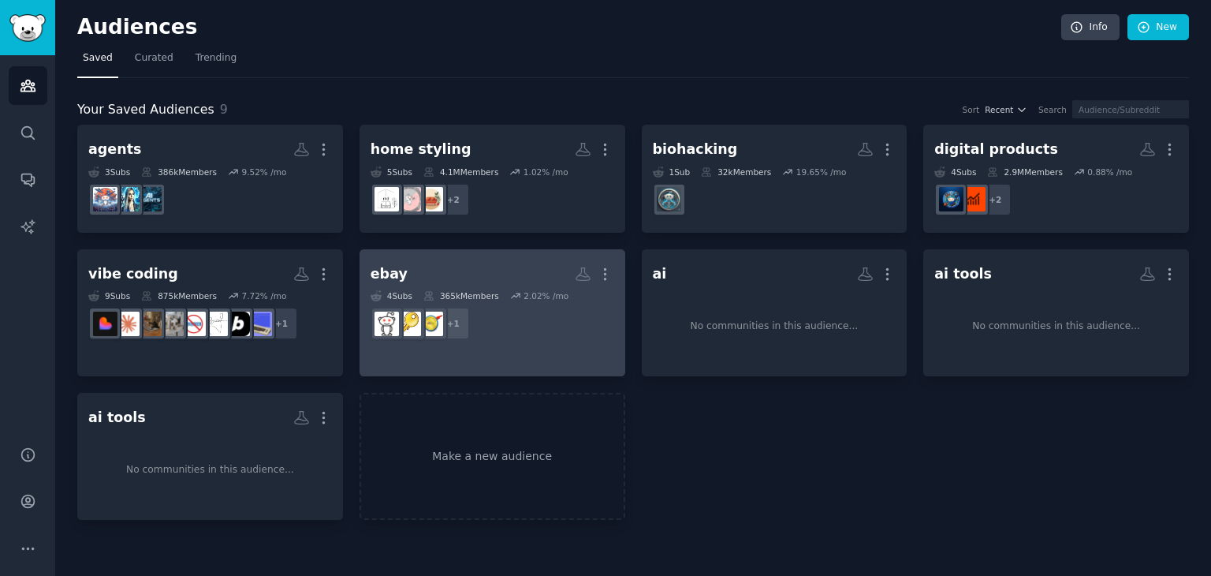
click at [468, 276] on h2 "ebay More" at bounding box center [493, 274] width 244 height 28
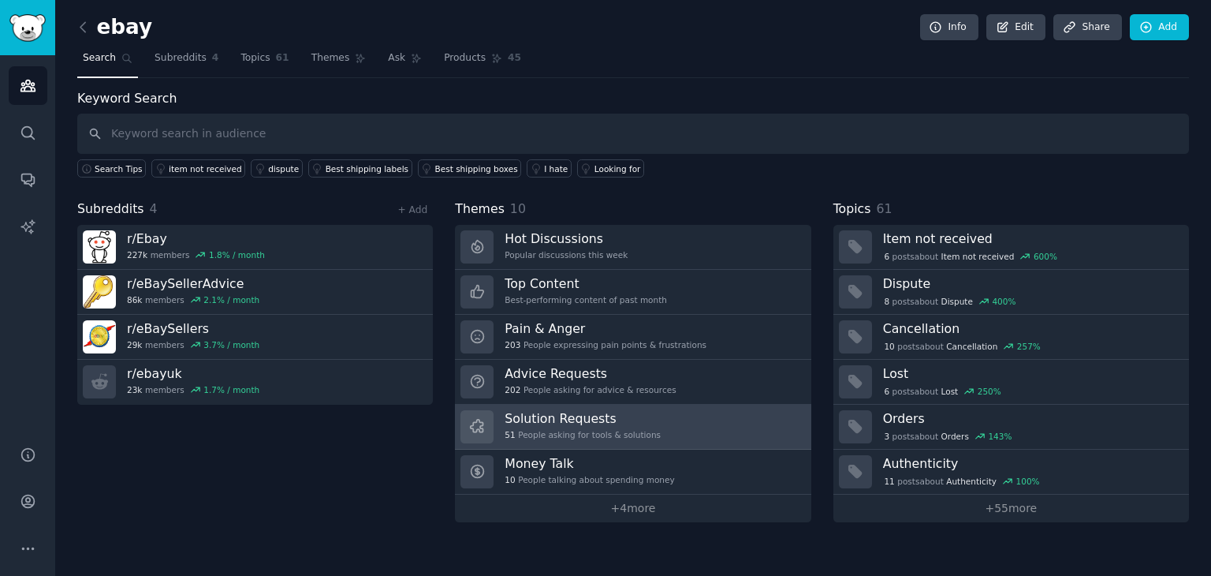
click at [607, 432] on div "51 People asking for tools & solutions" at bounding box center [583, 434] width 156 height 11
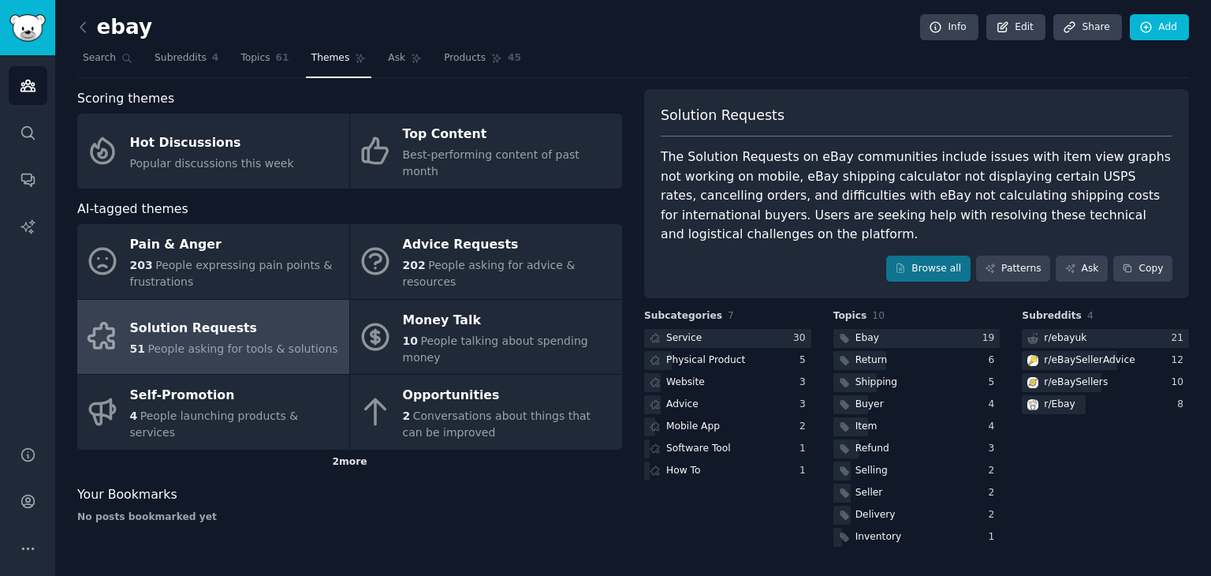
click at [349, 449] on div "2 more" at bounding box center [349, 461] width 545 height 25
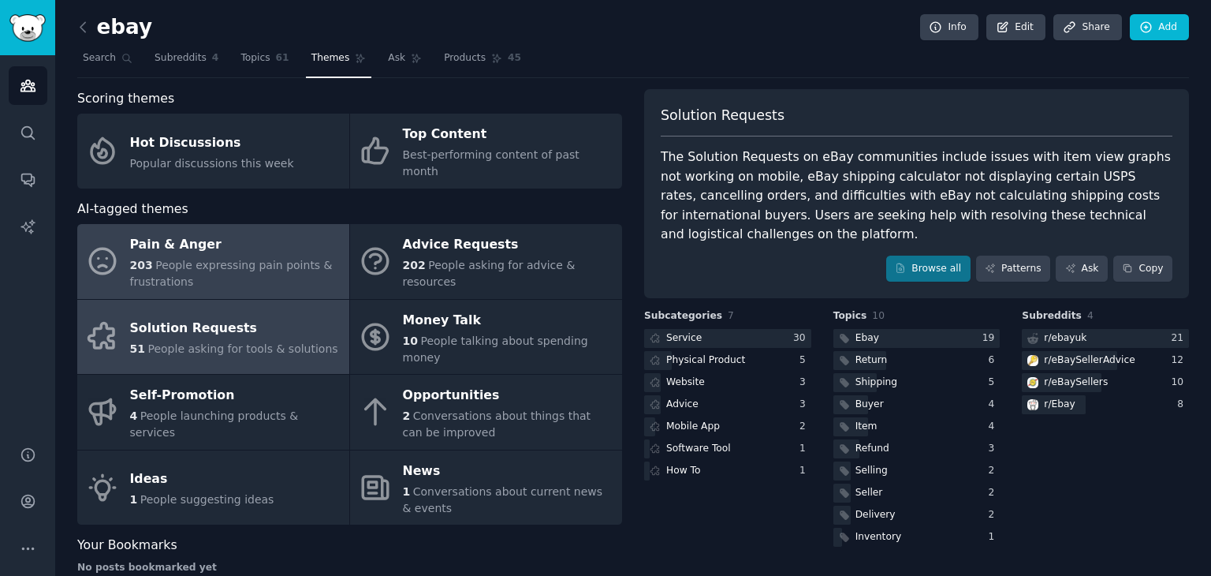
click at [259, 262] on div "203 People expressing pain points & frustrations" at bounding box center [235, 273] width 211 height 33
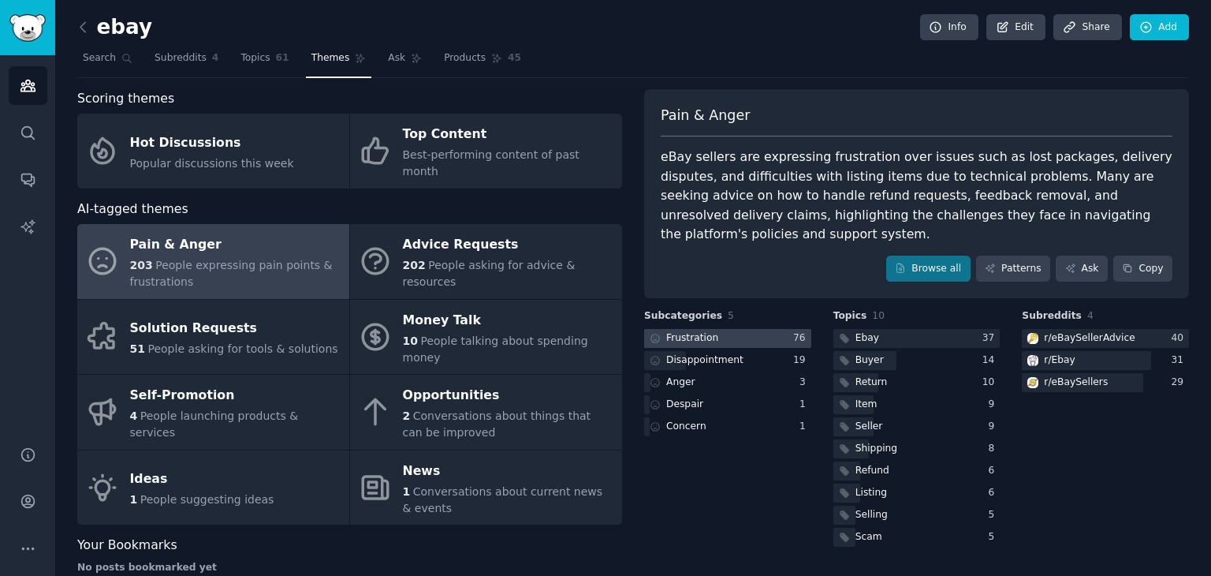
click at [682, 331] on div "Frustration" at bounding box center [692, 338] width 52 height 14
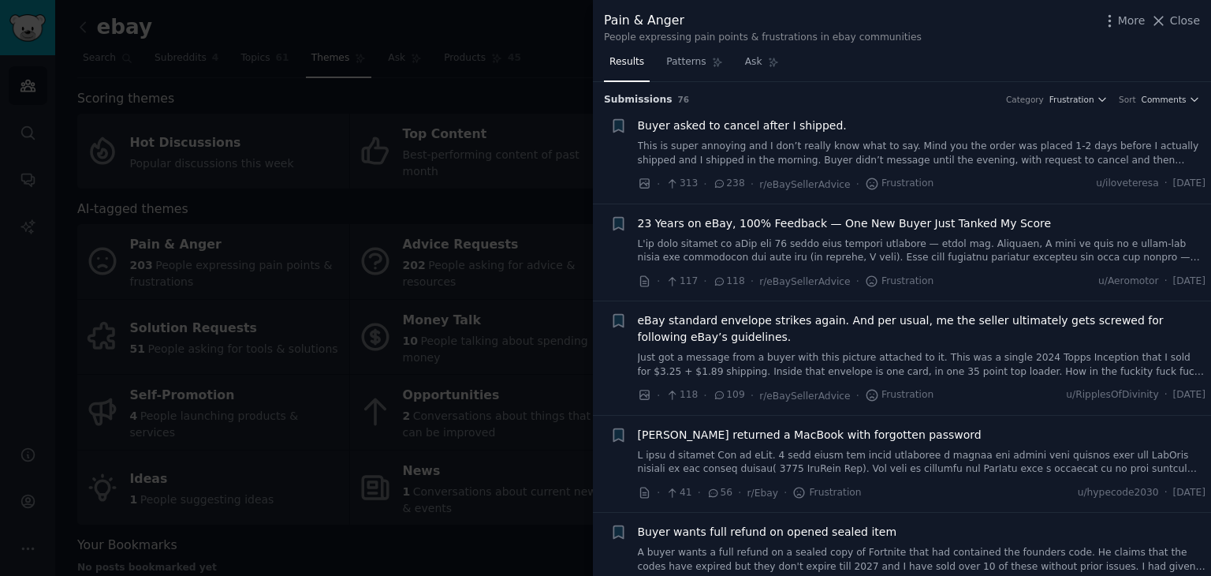
click at [1095, 47] on div "Pain & Anger People expressing pain points & frustrations in ebay communities M…" at bounding box center [902, 25] width 618 height 50
click at [1090, 88] on div "Submission s 76 Category Frustration Sort Comments" at bounding box center [902, 94] width 596 height 25
click at [1088, 94] on span "Frustration" at bounding box center [1071, 99] width 45 height 11
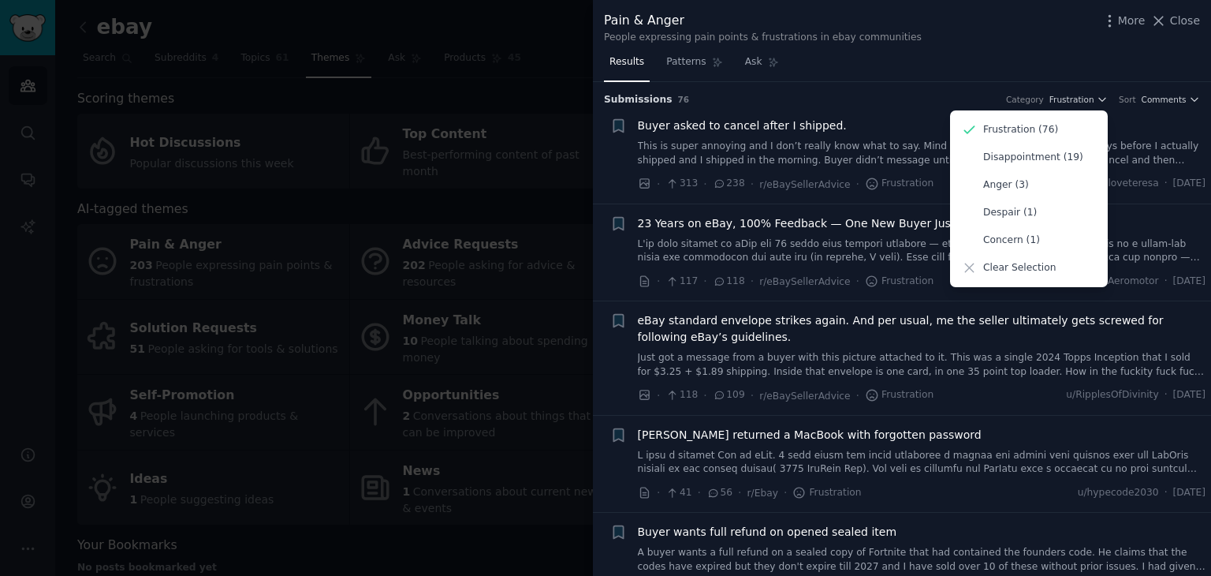
click at [334, 338] on div at bounding box center [605, 288] width 1211 height 576
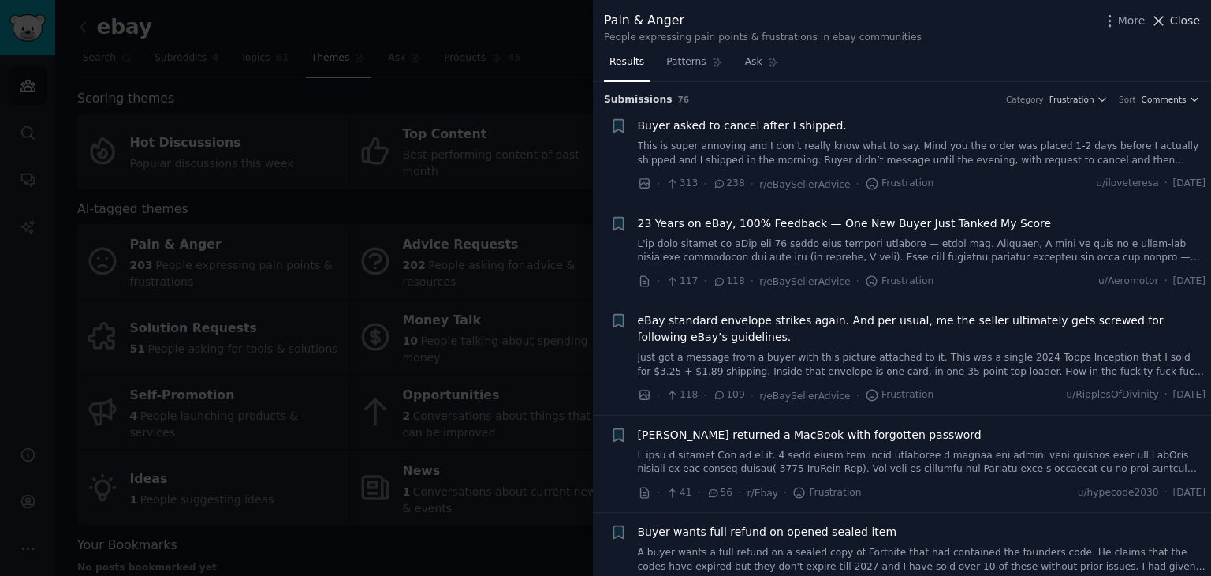
click at [1161, 20] on icon at bounding box center [1159, 21] width 9 height 9
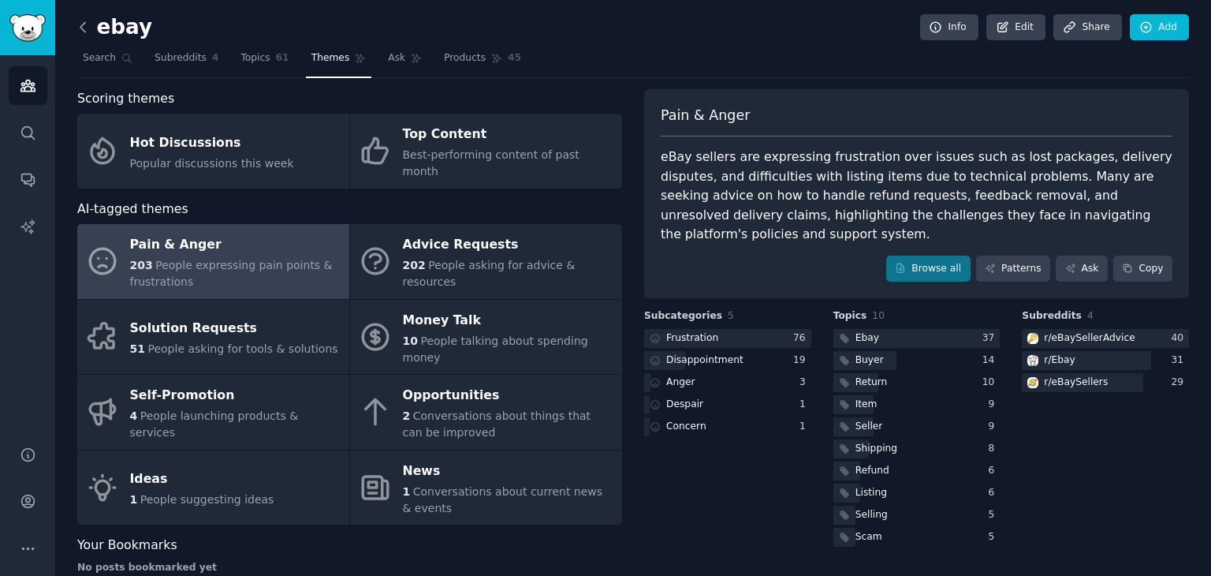
click at [82, 23] on icon at bounding box center [83, 27] width 17 height 17
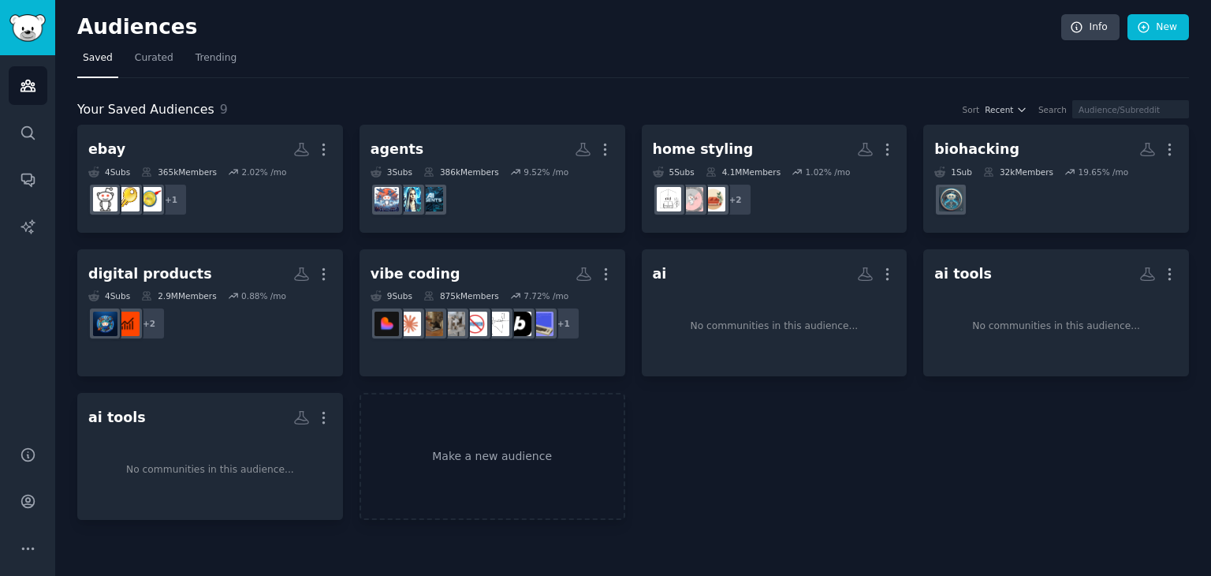
click at [532, 26] on h2 "Audiences" at bounding box center [569, 27] width 984 height 25
click at [227, 50] on link "Trending" at bounding box center [216, 62] width 52 height 32
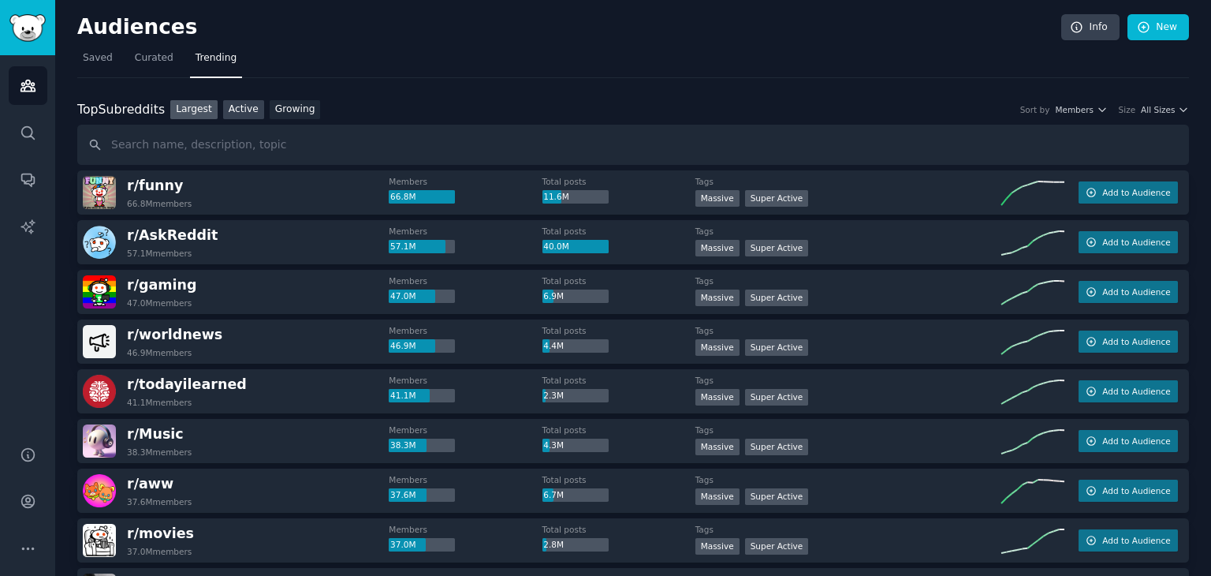
click at [227, 108] on link "Active" at bounding box center [243, 110] width 41 height 20
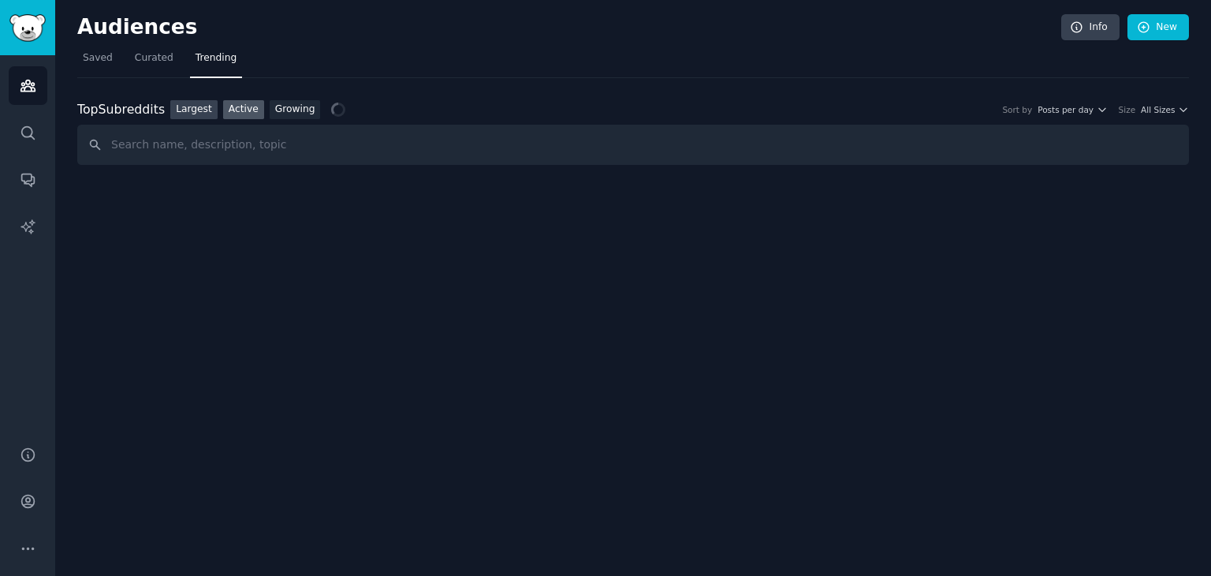
click at [185, 107] on link "Largest" at bounding box center [193, 110] width 47 height 20
click at [1179, 110] on icon "button" at bounding box center [1183, 109] width 11 height 11
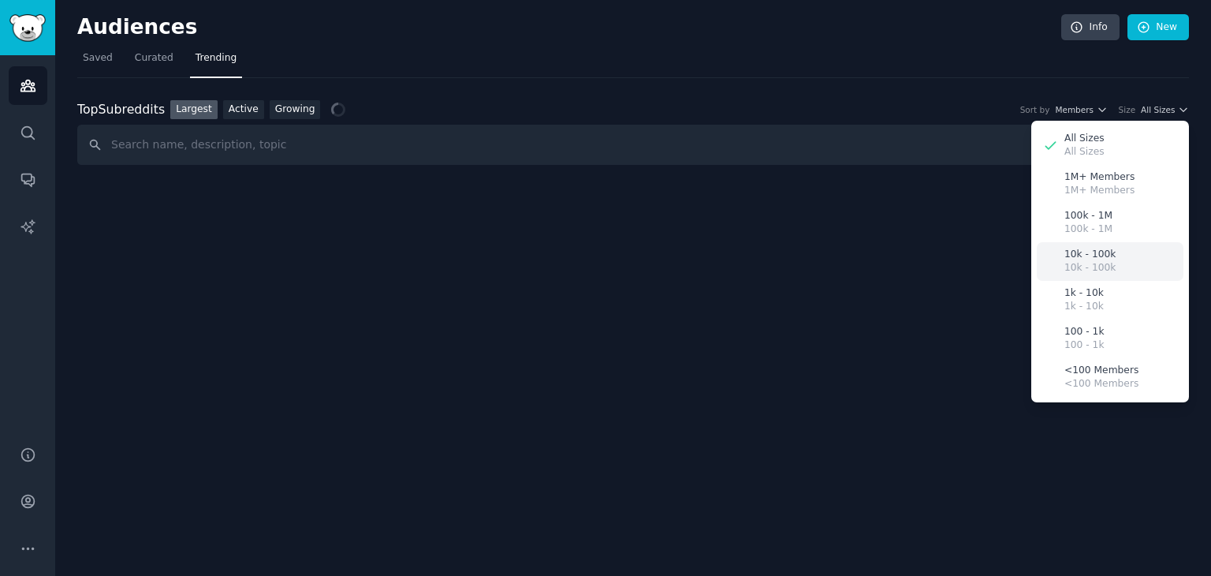
click at [1117, 257] on div "10k - 100k 10k - 100k" at bounding box center [1110, 261] width 147 height 39
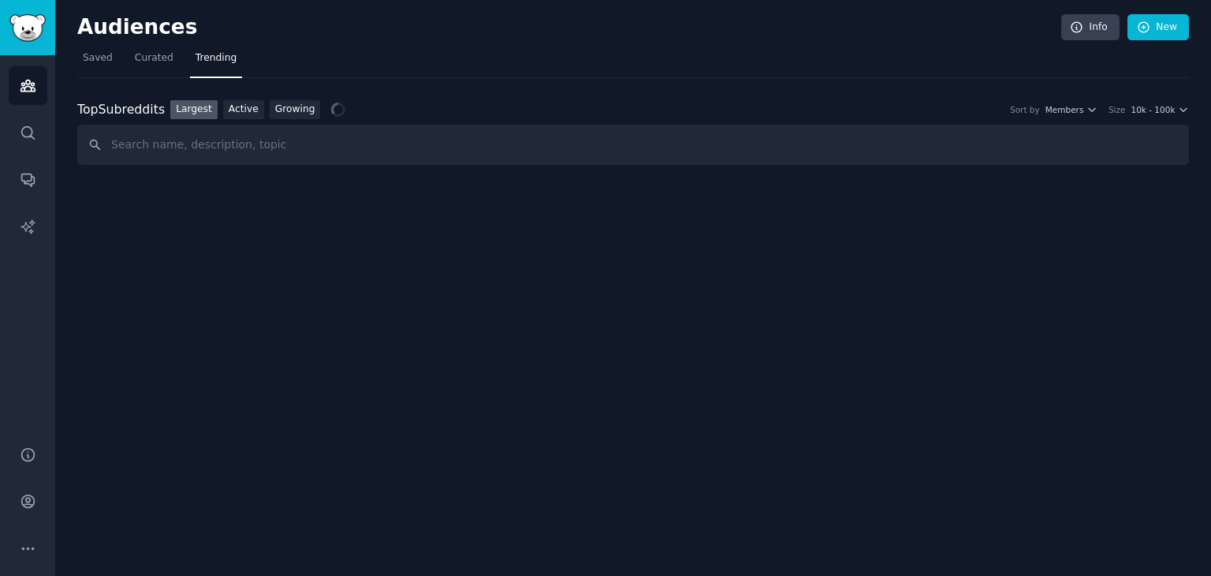
click at [755, 367] on div "Audiences Info New Saved Curated Trending Top Subreddits Top Subreddits Largest…" at bounding box center [633, 288] width 1156 height 576
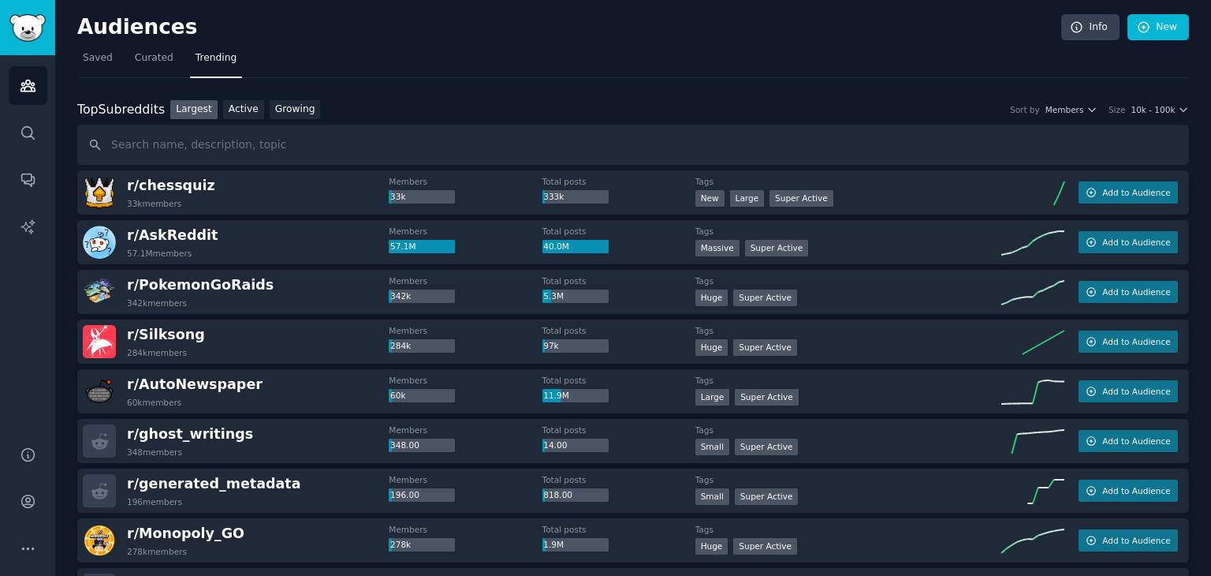
click at [1165, 106] on span "10k - 100k" at bounding box center [1153, 109] width 44 height 11
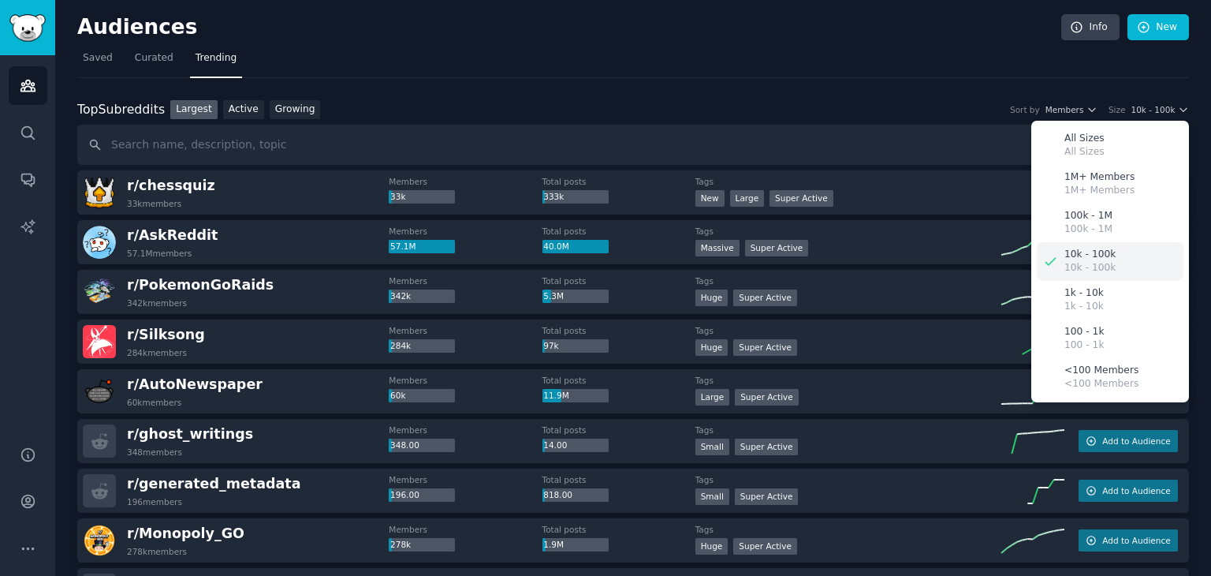
click at [1082, 258] on p "10k - 100k" at bounding box center [1089, 255] width 51 height 14
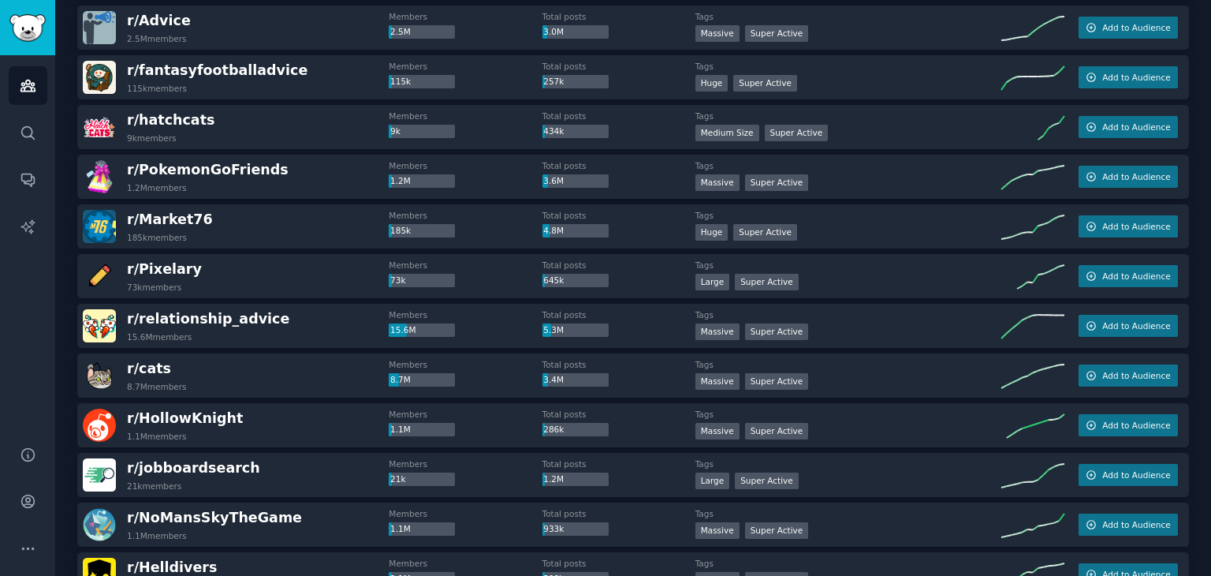
scroll to position [1041, 0]
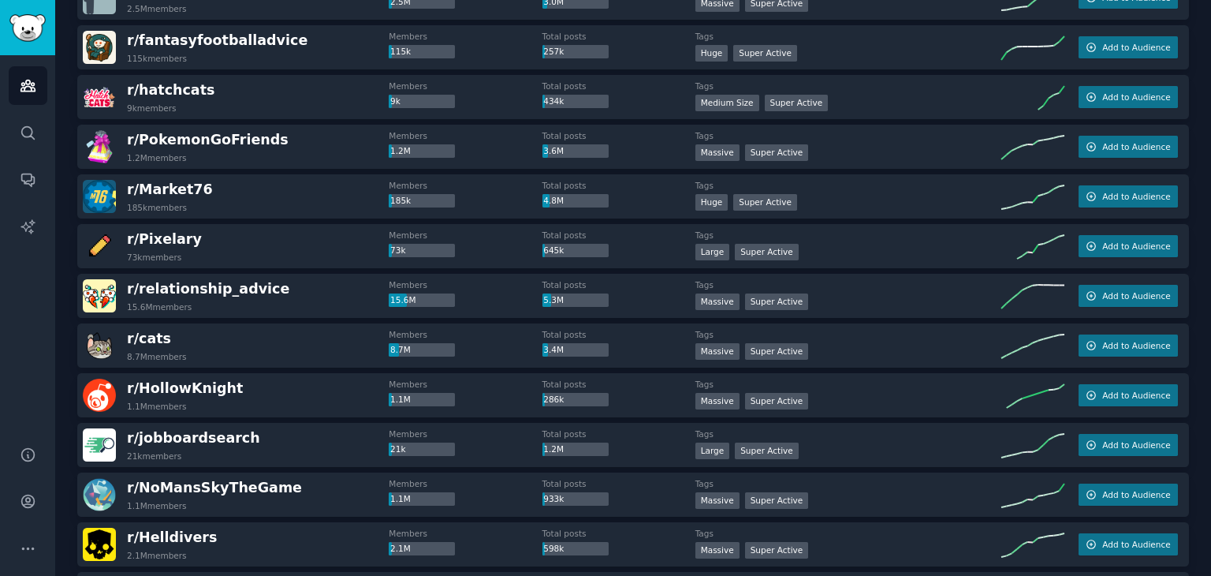
click at [1199, 238] on div "Audiences Info New Saved Curated Trending Top Subreddits Top Subreddits Largest…" at bounding box center [633, 339] width 1156 height 2756
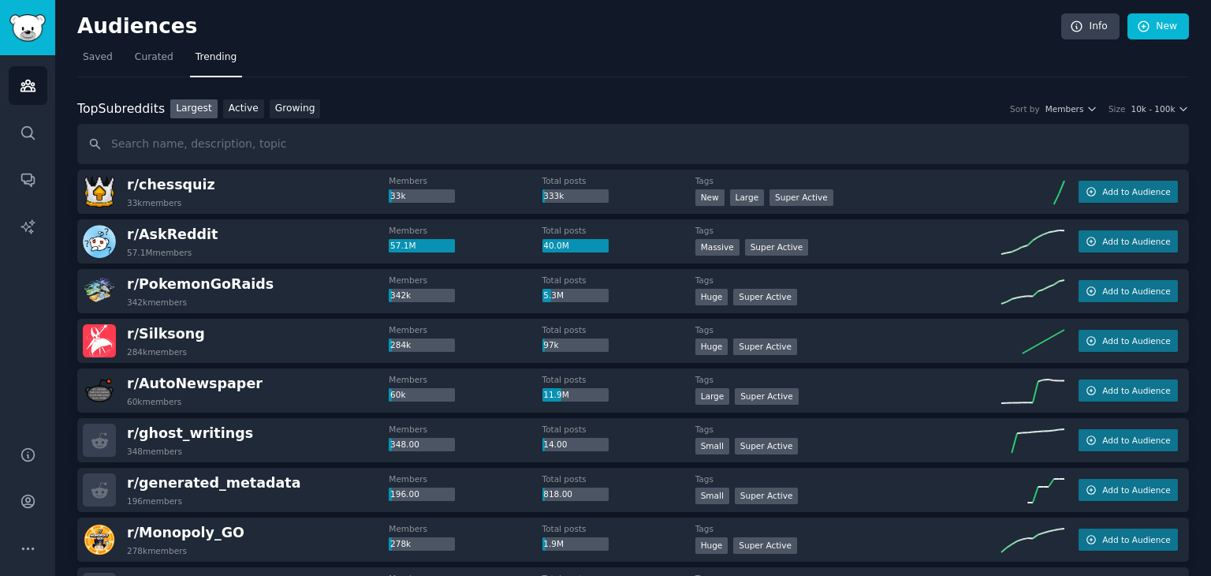
scroll to position [0, 0]
click at [494, 140] on input "text" at bounding box center [633, 145] width 1112 height 40
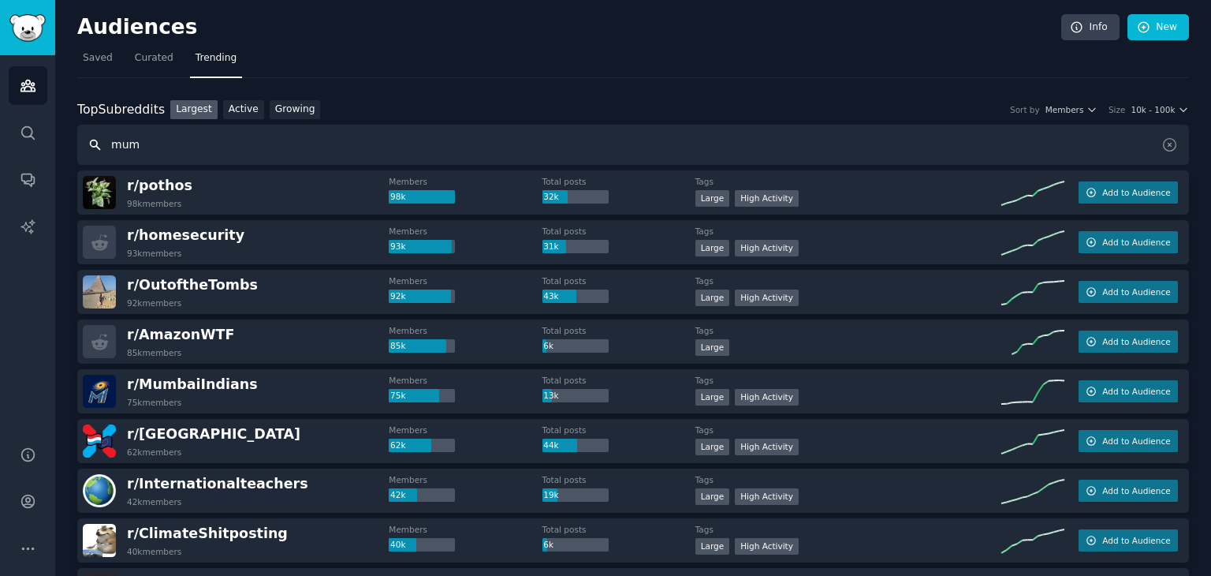
click at [350, 149] on input "mum" at bounding box center [633, 145] width 1112 height 40
click at [282, 109] on link "Growing" at bounding box center [295, 110] width 51 height 20
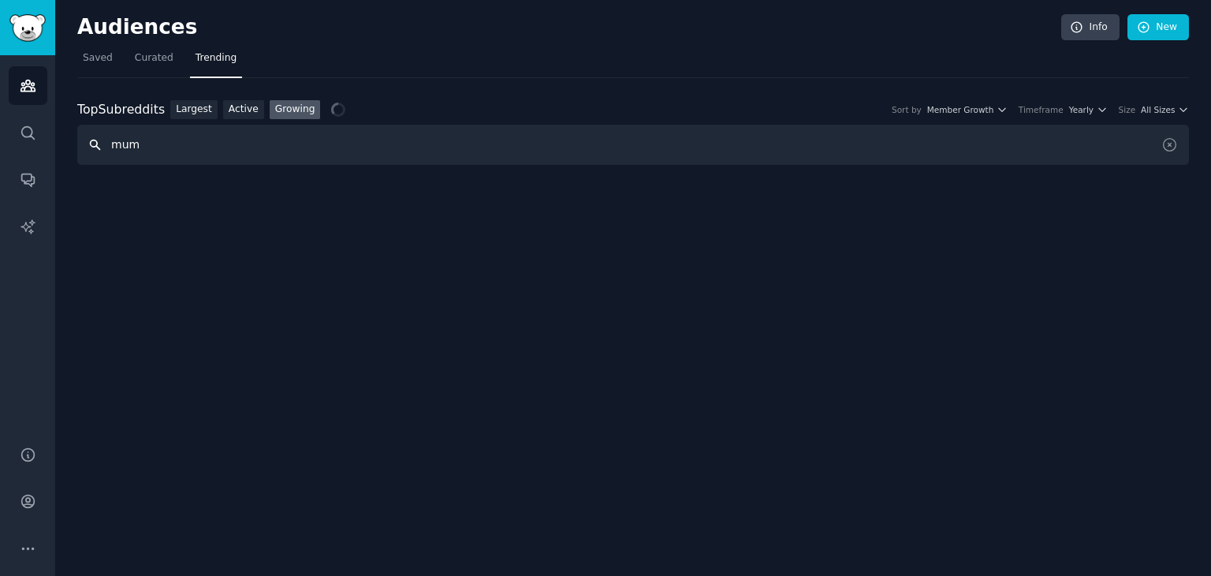
click at [263, 131] on input "mum" at bounding box center [633, 145] width 1112 height 40
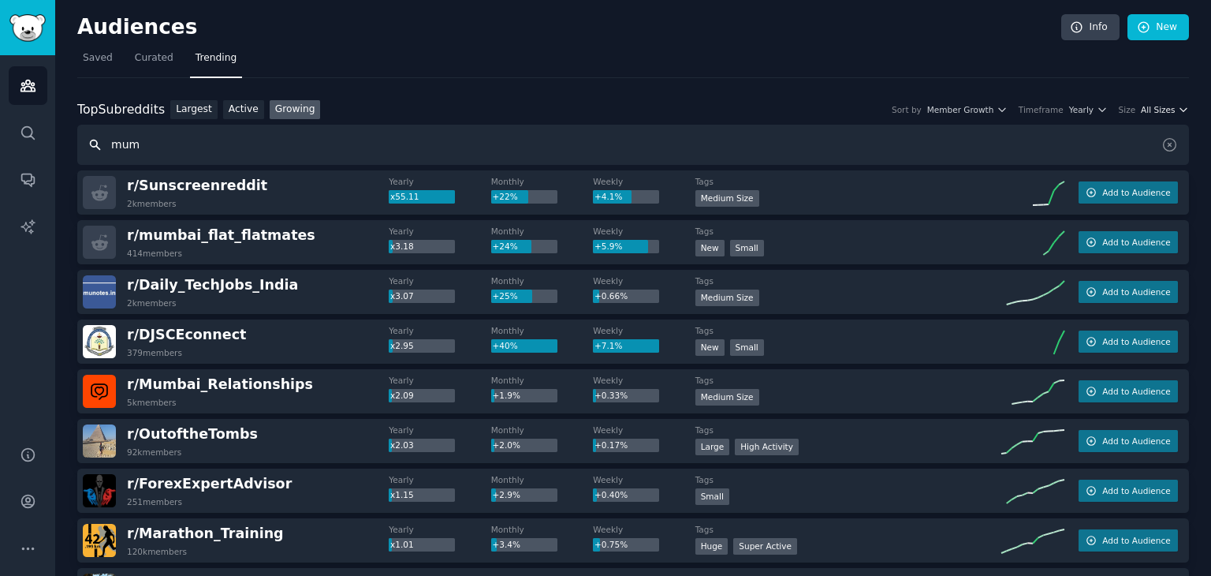
click at [1172, 104] on button "All Sizes" at bounding box center [1165, 109] width 48 height 11
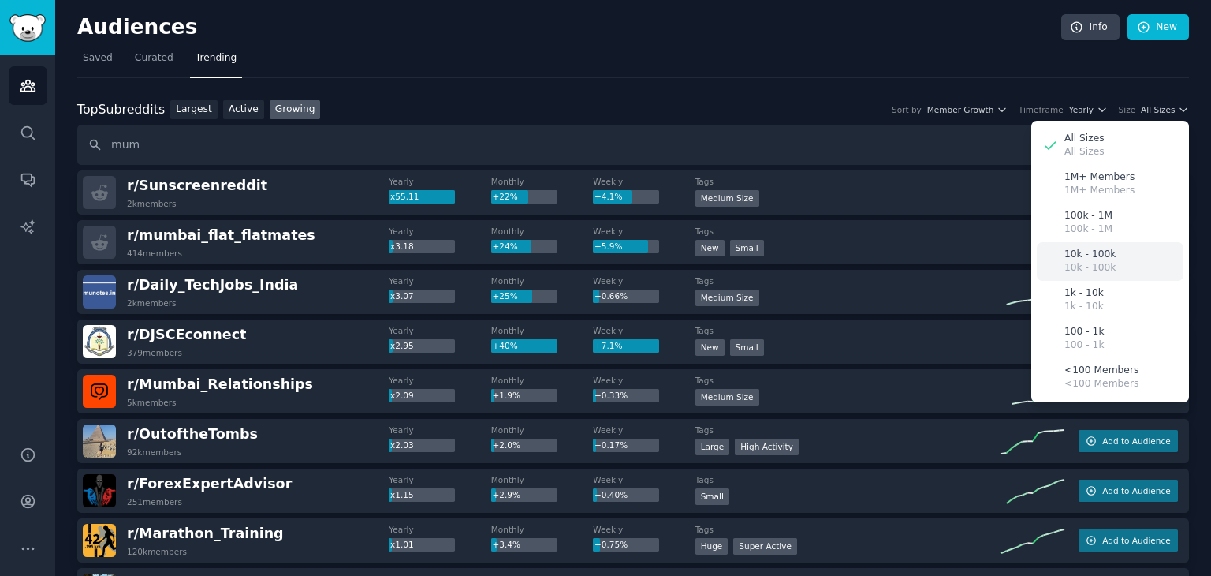
click at [1120, 266] on div "10k - 100k 10k - 100k" at bounding box center [1110, 261] width 147 height 39
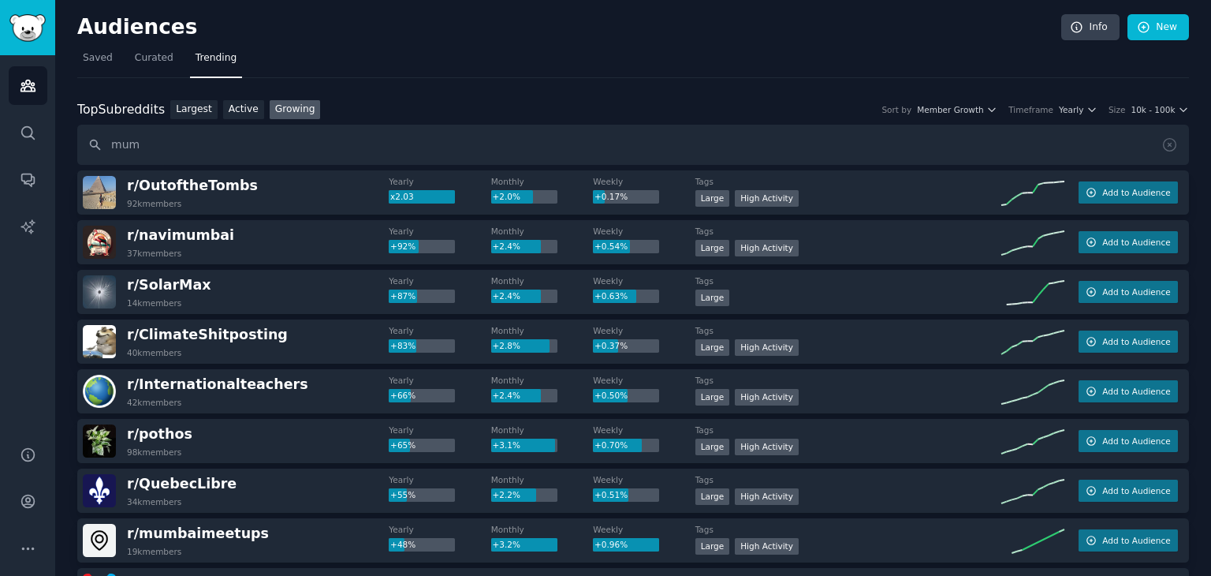
drag, startPoint x: 1210, startPoint y: 194, endPoint x: 1210, endPoint y: 205, distance: 11.0
click at [1210, 205] on main "Audiences Info New Saved Curated Trending Top Subreddits Top Subreddits Largest…" at bounding box center [633, 288] width 1156 height 576
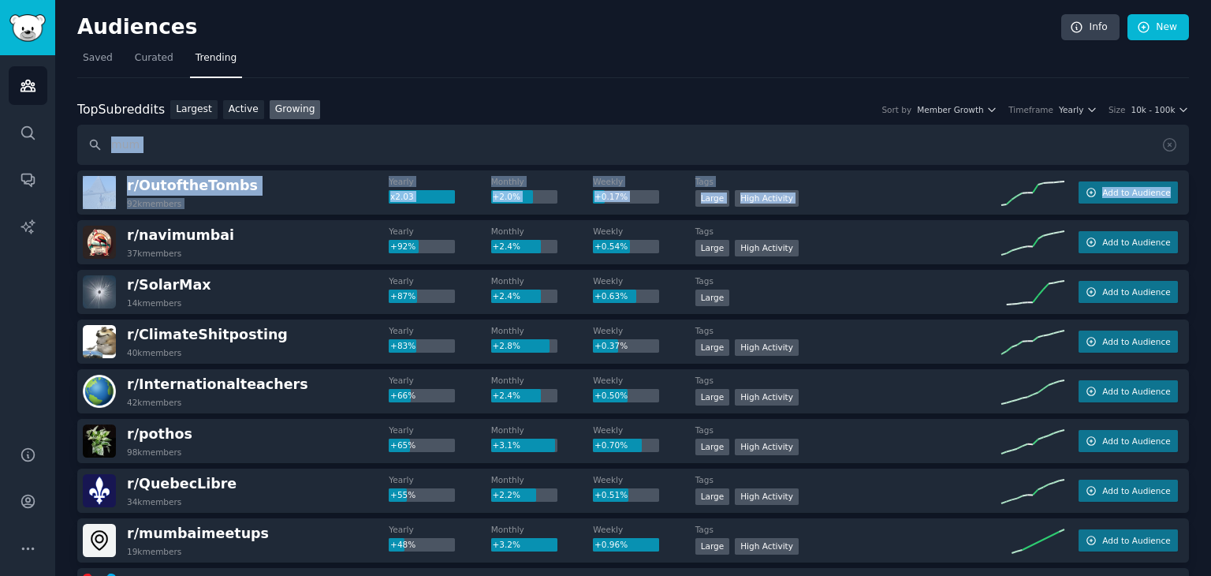
drag, startPoint x: 1206, startPoint y: 152, endPoint x: 1200, endPoint y: 189, distance: 37.6
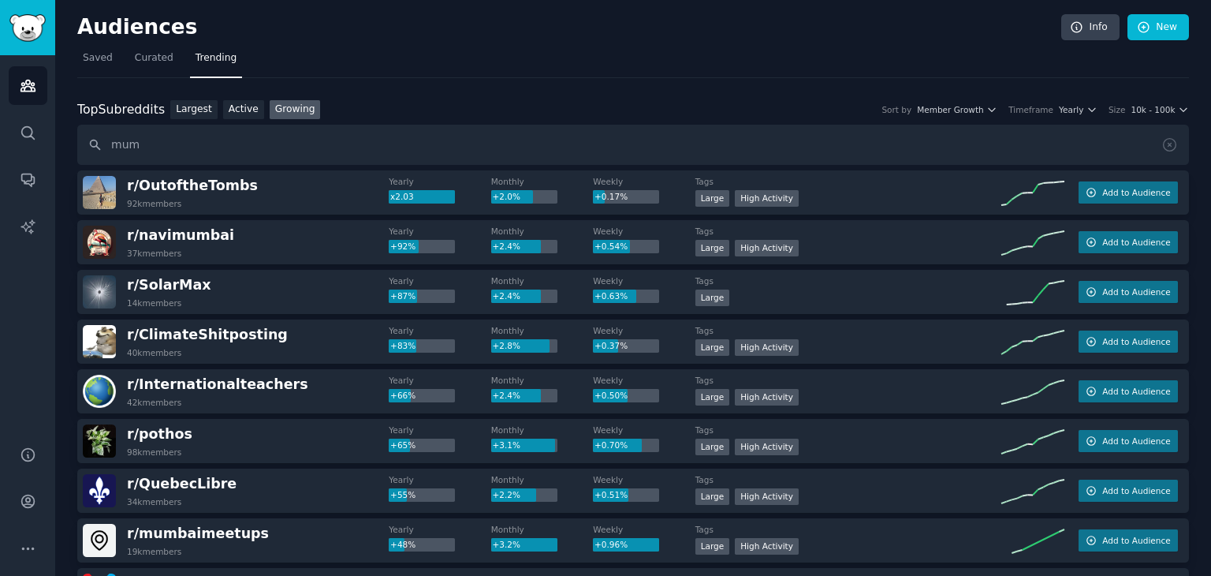
click at [918, 56] on nav "Saved Curated Trending" at bounding box center [633, 62] width 1112 height 32
click at [187, 162] on input "mum" at bounding box center [633, 145] width 1112 height 40
type input "mums"
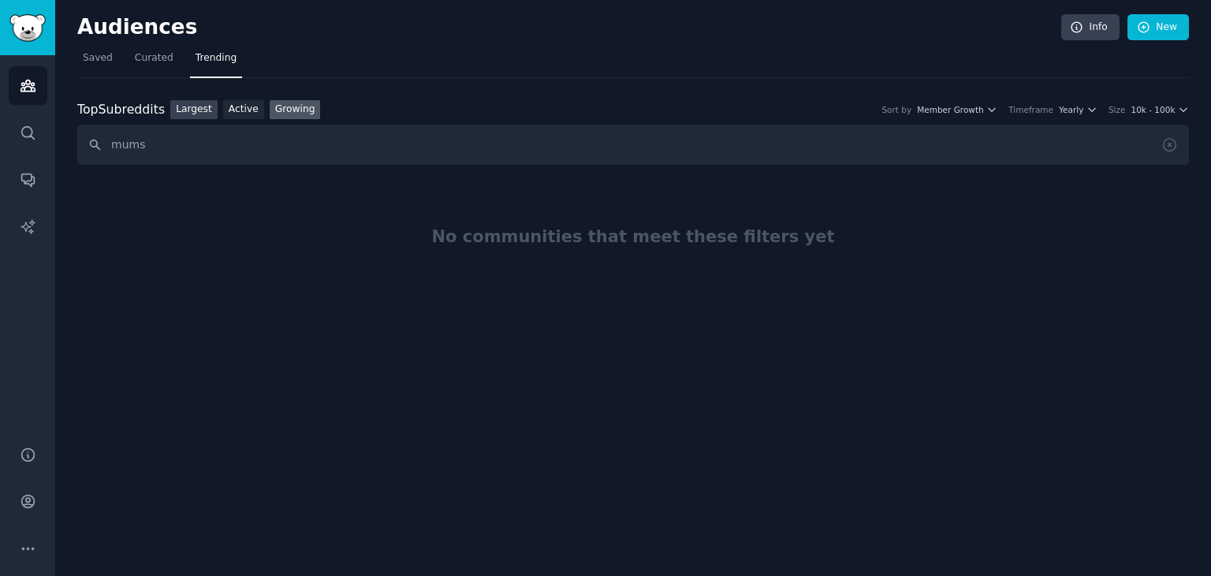
click at [181, 109] on link "Largest" at bounding box center [193, 110] width 47 height 20
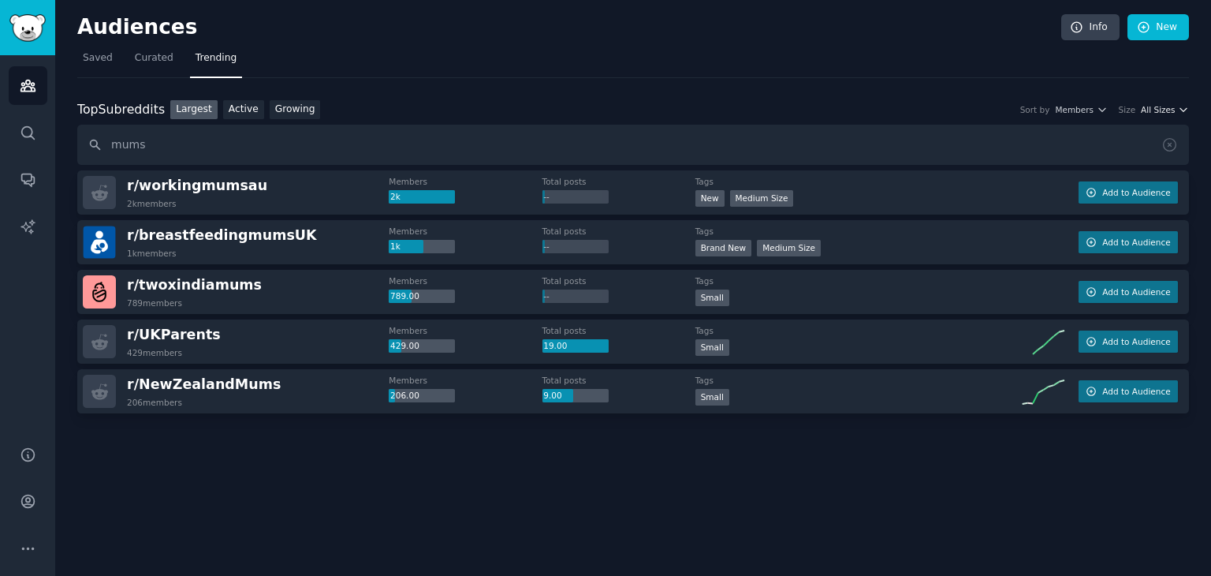
click at [1161, 104] on span "All Sizes" at bounding box center [1158, 109] width 34 height 11
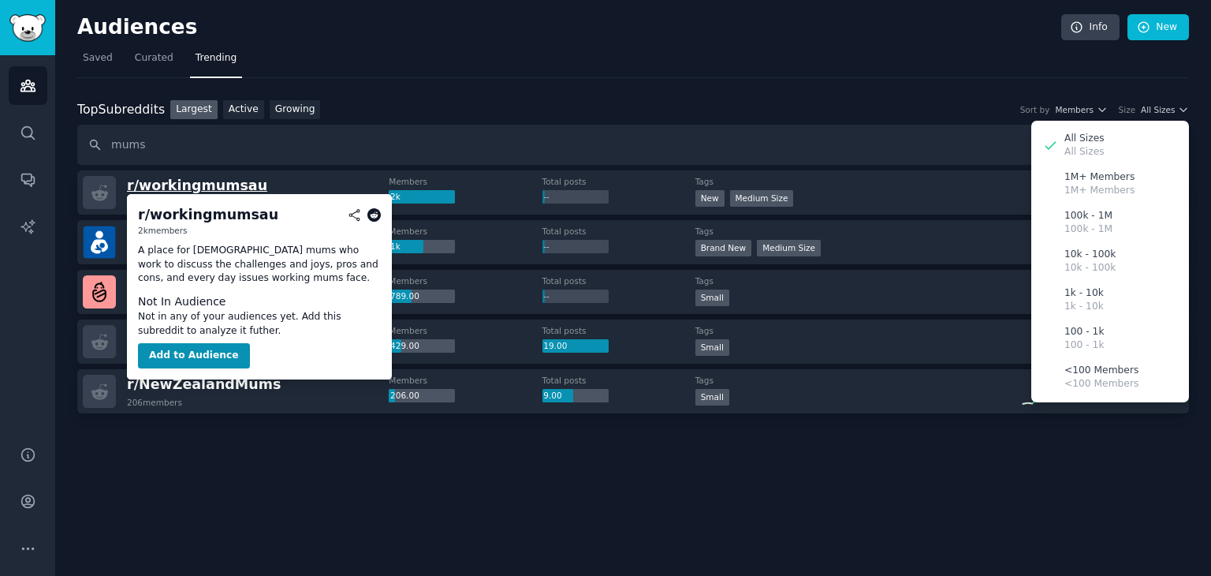
click at [242, 184] on span "r/ workingmumsau" at bounding box center [197, 185] width 140 height 16
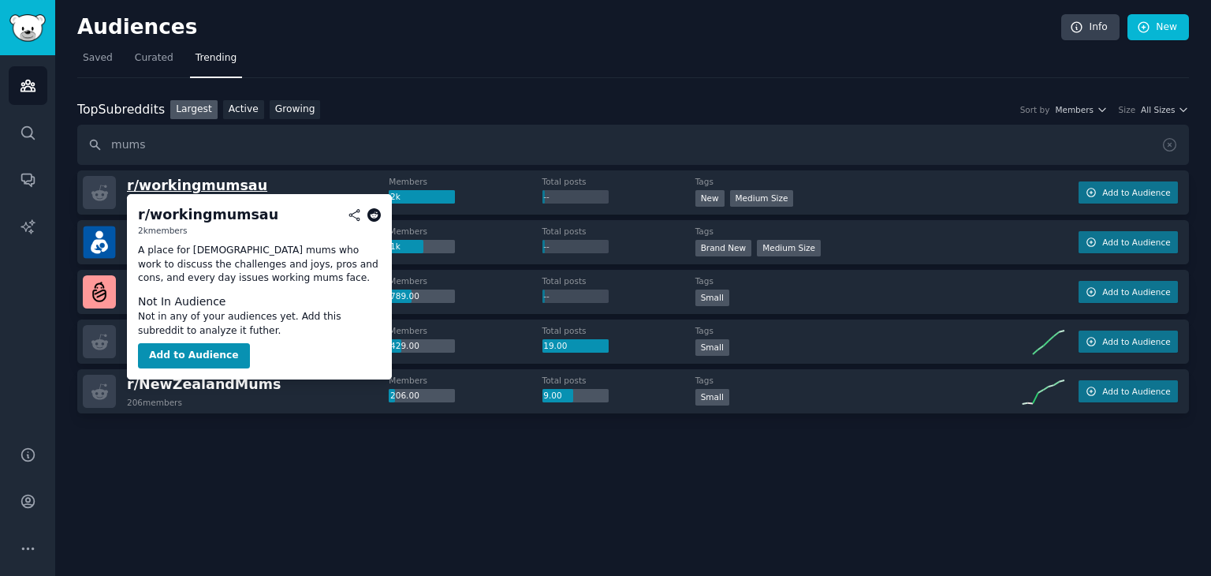
click at [175, 186] on span "r/ workingmumsau" at bounding box center [197, 185] width 140 height 16
click at [201, 352] on button "Add to Audience" at bounding box center [194, 355] width 112 height 25
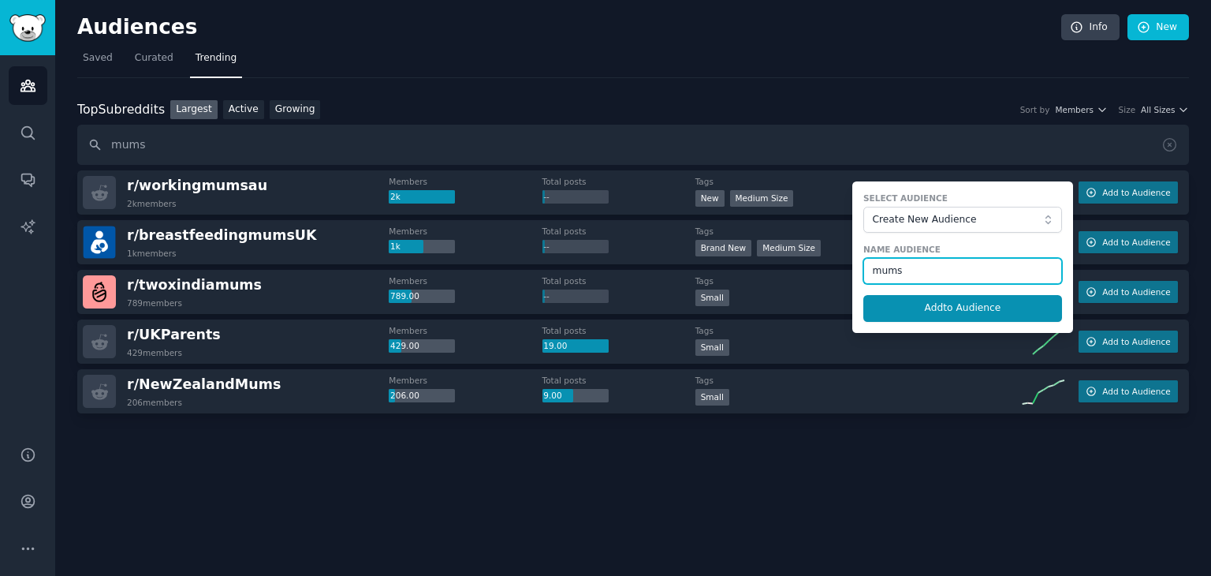
type input "mums"
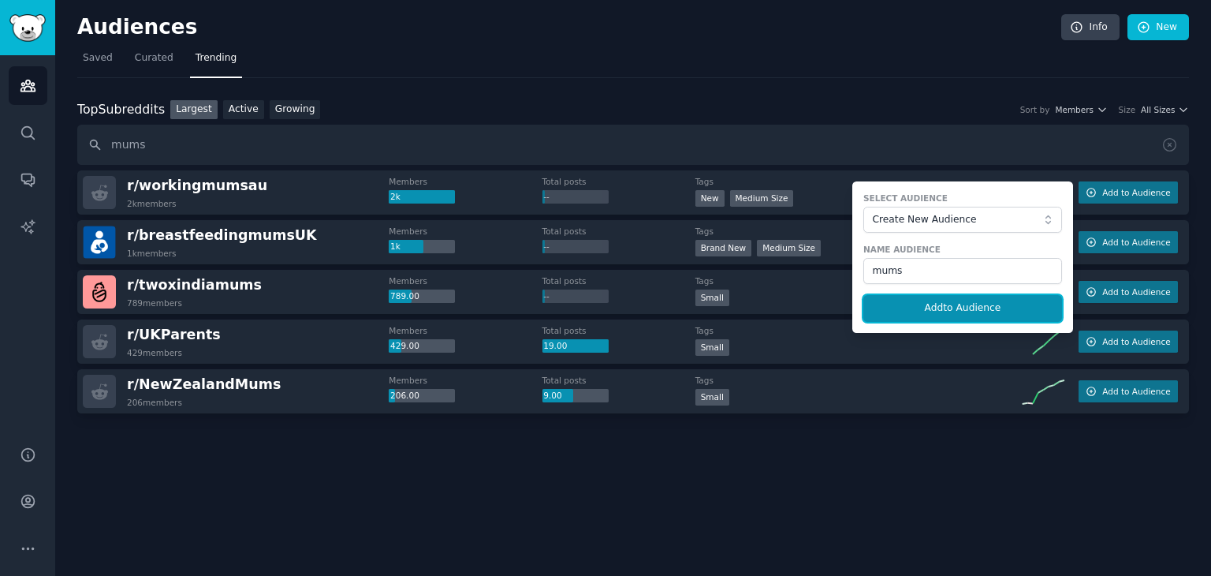
click at [963, 306] on button "Add to Audience" at bounding box center [962, 308] width 199 height 27
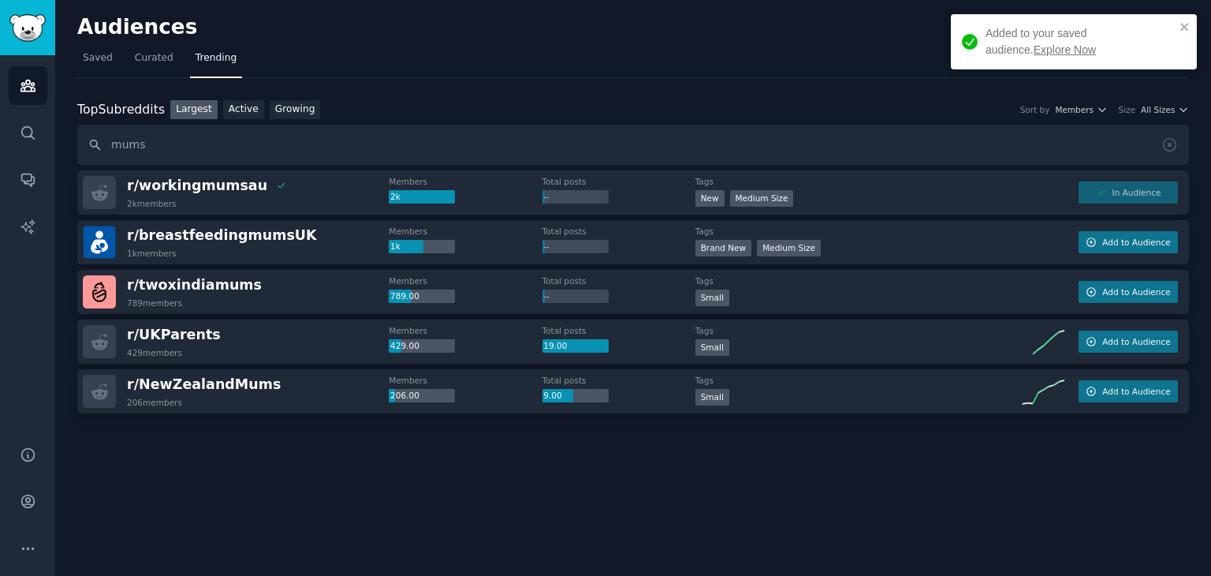
click at [1039, 48] on link "Explore Now" at bounding box center [1065, 49] width 62 height 13
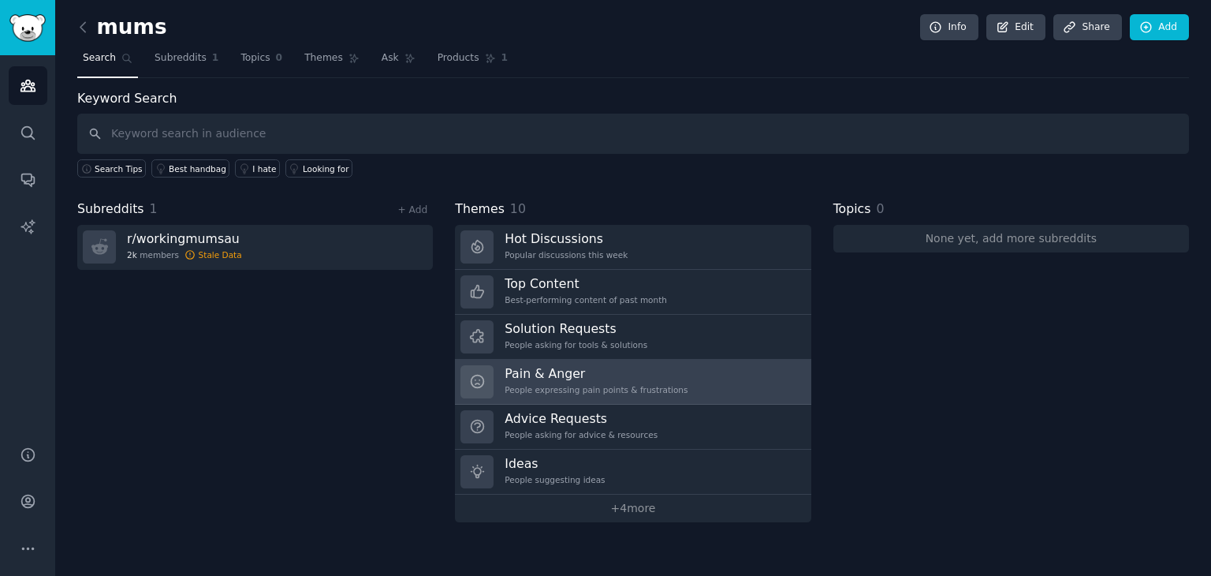
click at [555, 386] on div "People expressing pain points & frustrations" at bounding box center [596, 389] width 183 height 11
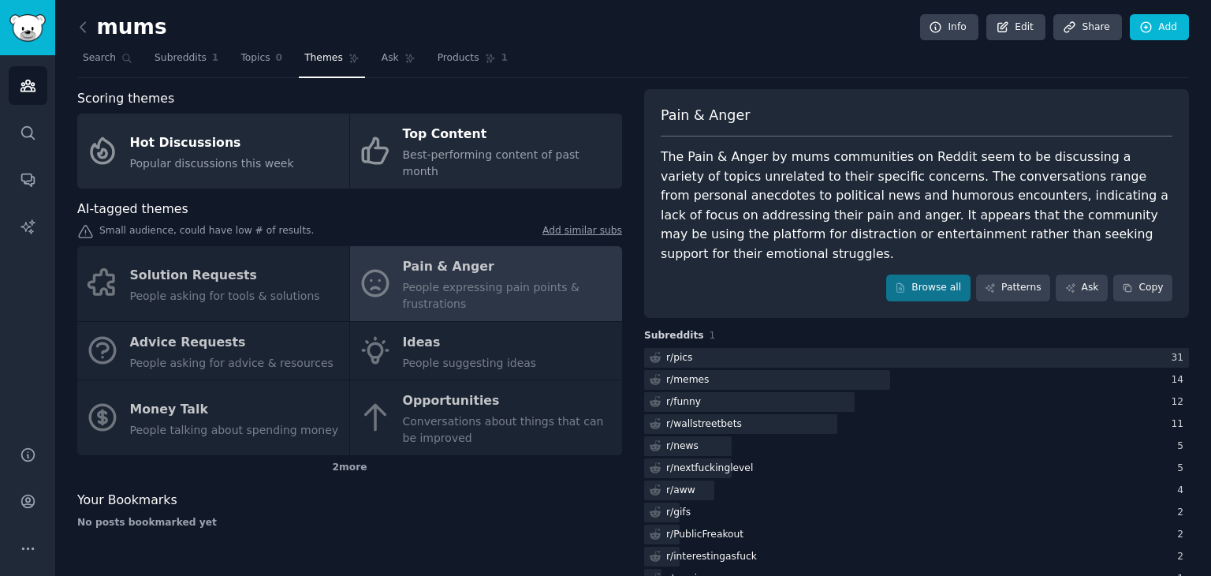
click at [1167, 197] on div "The Pain & Anger by mums communities on Reddit seem to be discussing a variety …" at bounding box center [917, 205] width 512 height 116
click at [336, 455] on div "2 more" at bounding box center [349, 467] width 545 height 25
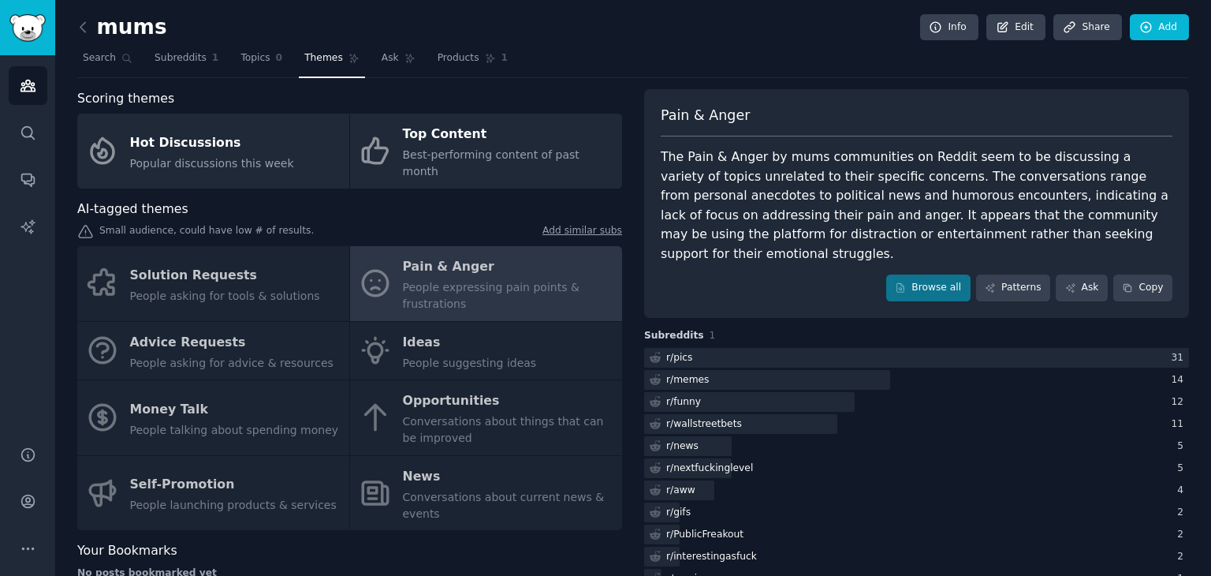
click at [192, 325] on div "Solution Requests People asking for tools & solutions Pain & Anger People expre…" at bounding box center [349, 388] width 545 height 284
click at [184, 351] on div "Solution Requests People asking for tools & solutions Pain & Anger People expre…" at bounding box center [349, 388] width 545 height 284
click at [75, 310] on div "mums Info Edit Share Add Search Subreddits 1 Topics 0 Themes Ask Products 1 Sco…" at bounding box center [633, 416] width 1156 height 833
click at [84, 24] on icon at bounding box center [83, 27] width 17 height 17
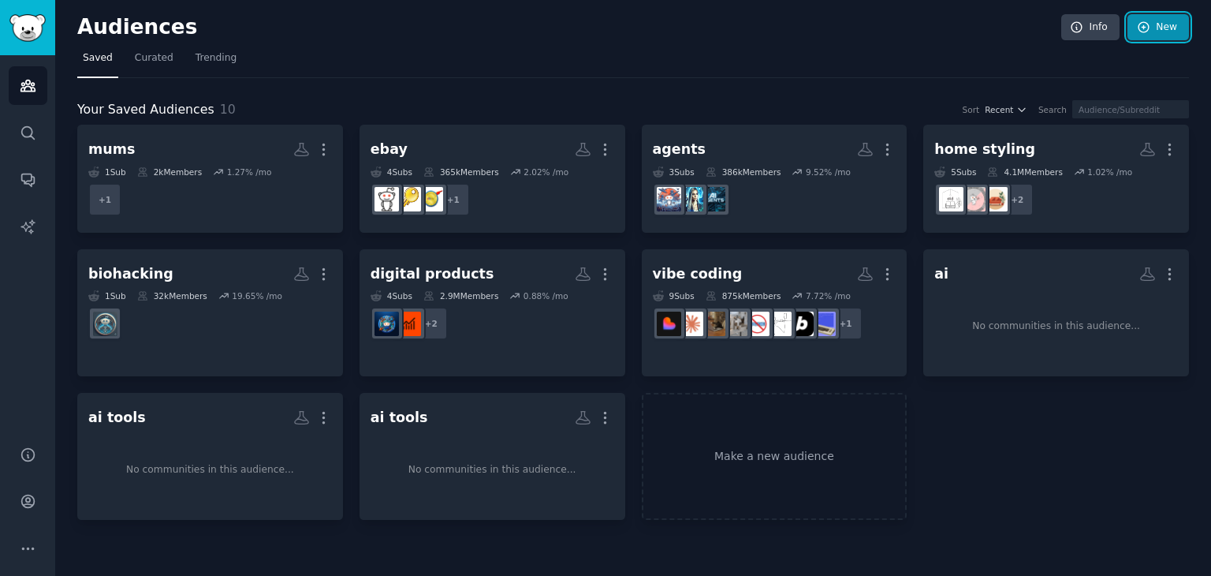
click at [1167, 32] on link "New" at bounding box center [1157, 27] width 61 height 27
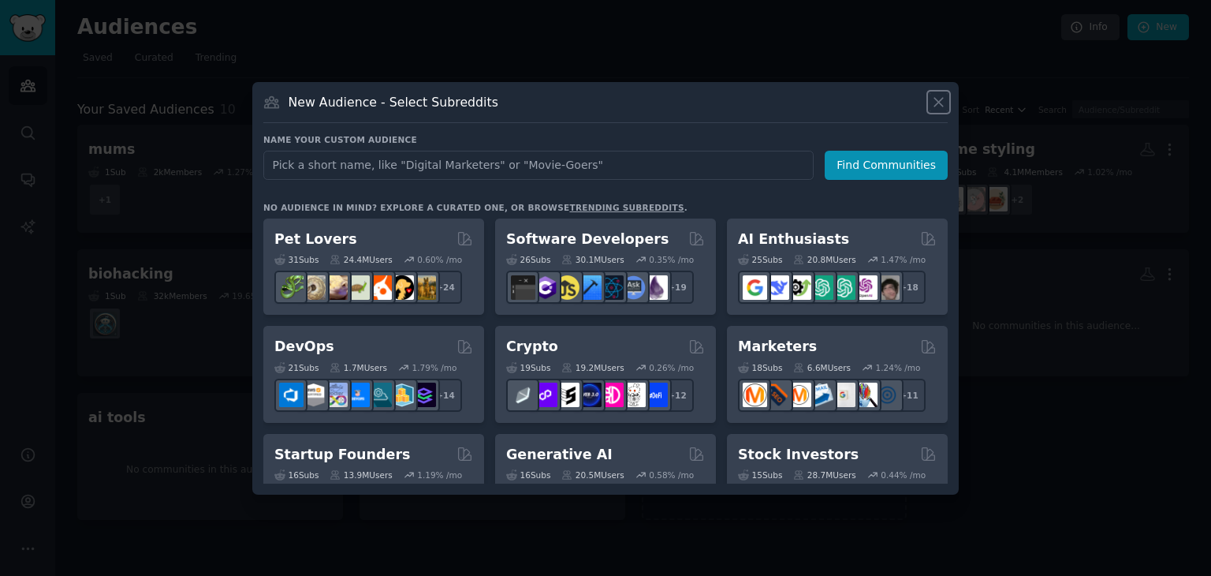
click at [938, 101] on icon at bounding box center [938, 102] width 9 height 9
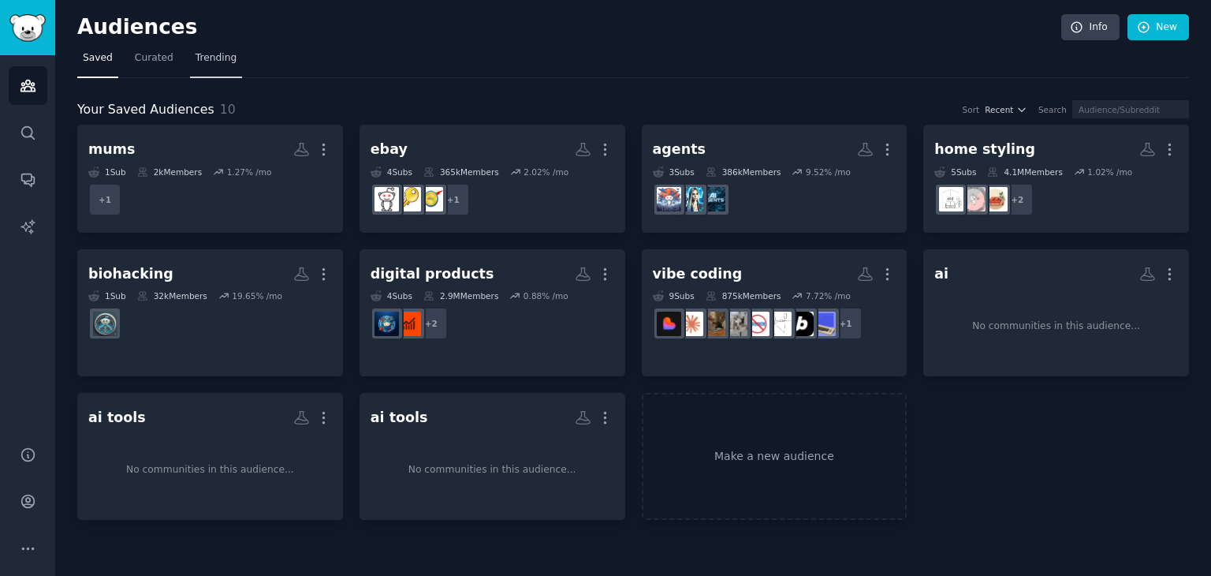
click at [222, 56] on span "Trending" at bounding box center [216, 58] width 41 height 14
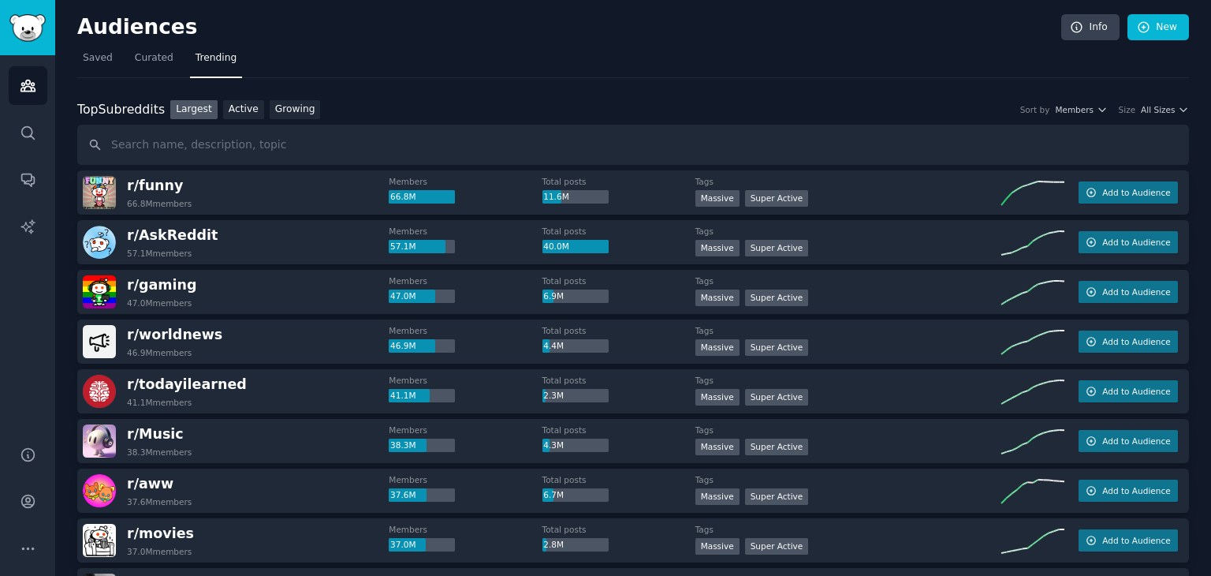
click at [211, 132] on input "text" at bounding box center [633, 145] width 1112 height 40
type input "s"
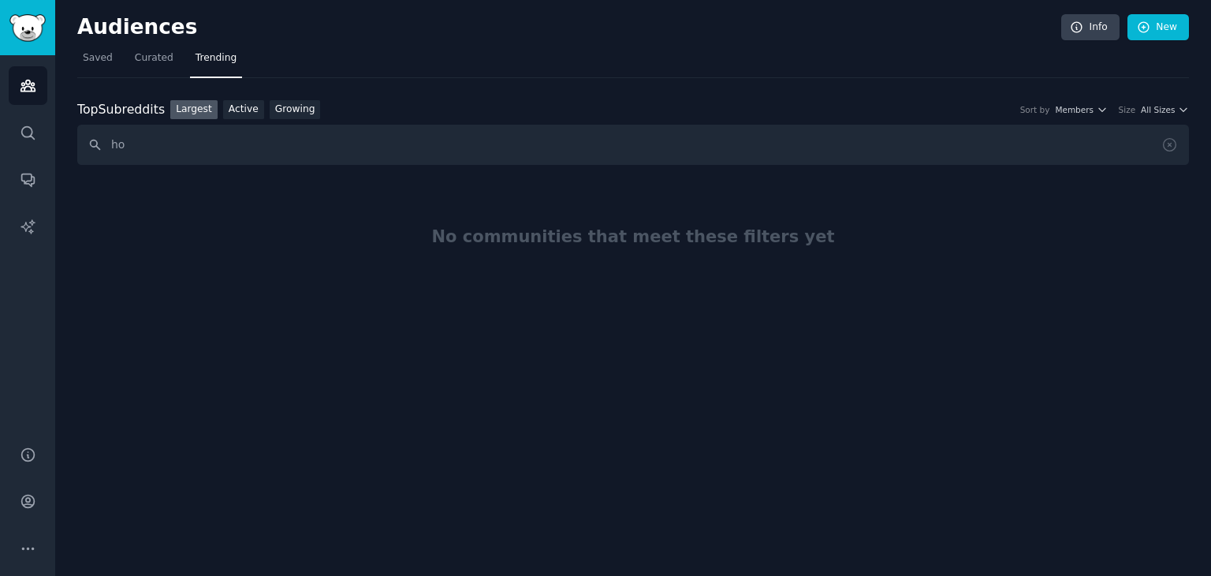
type input "h"
type input "salon"
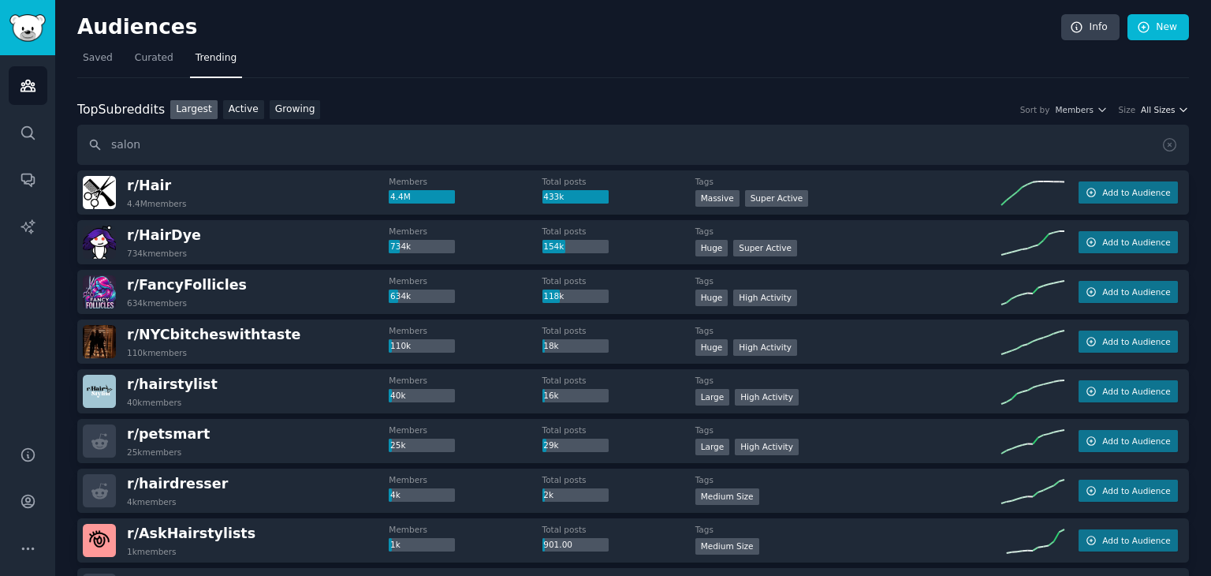
click at [1178, 107] on icon "button" at bounding box center [1183, 109] width 11 height 11
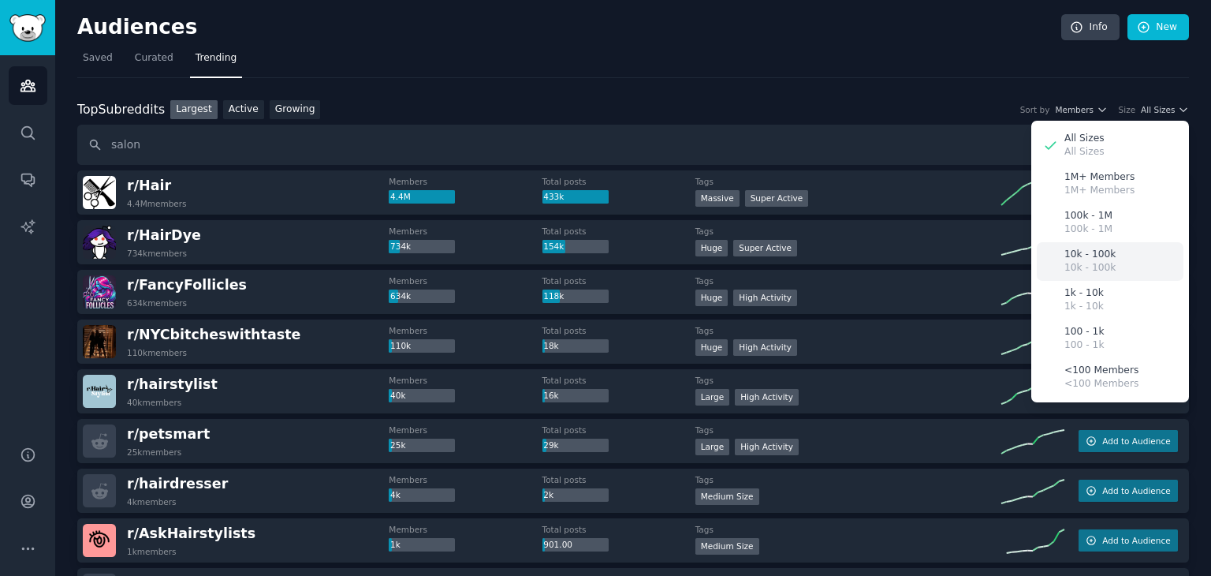
click at [1086, 261] on p "10k - 100k" at bounding box center [1089, 268] width 51 height 14
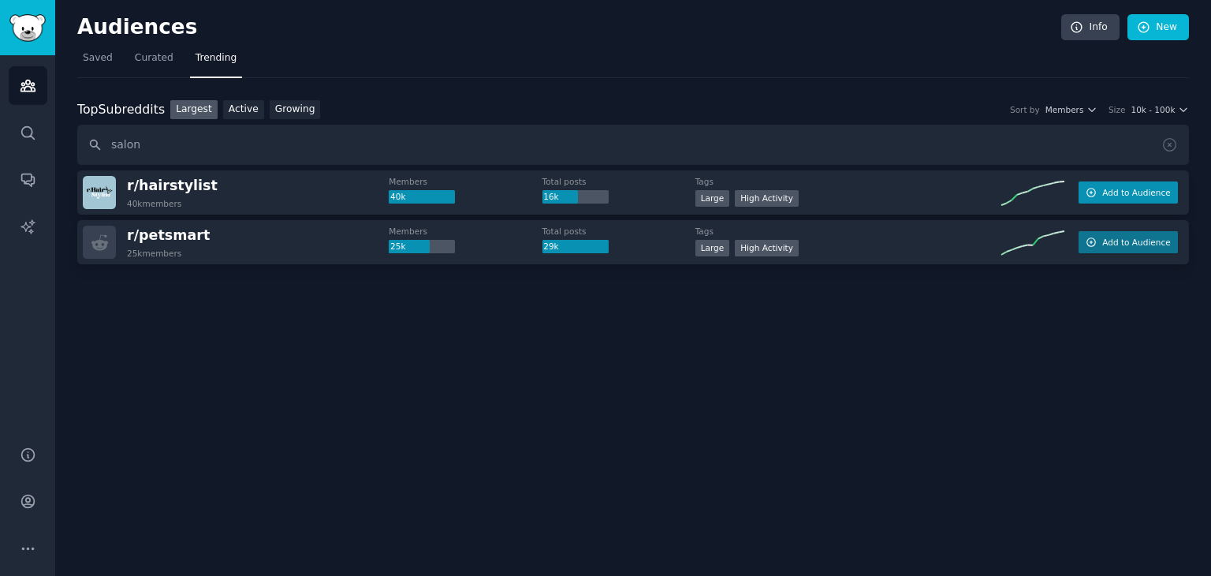
click at [1120, 190] on span "Add to Audience" at bounding box center [1136, 192] width 68 height 11
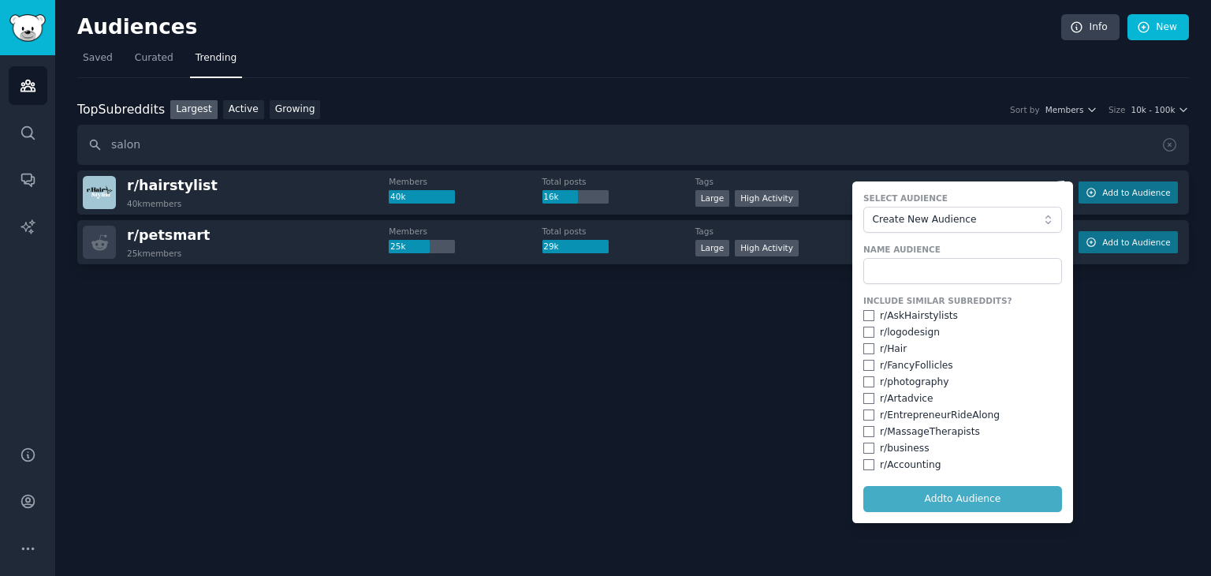
click at [930, 502] on form "Select Audience Create New Audience Name Audience Include Similar Subreddits? r…" at bounding box center [962, 351] width 221 height 341
click at [943, 266] on input "text" at bounding box center [962, 271] width 199 height 27
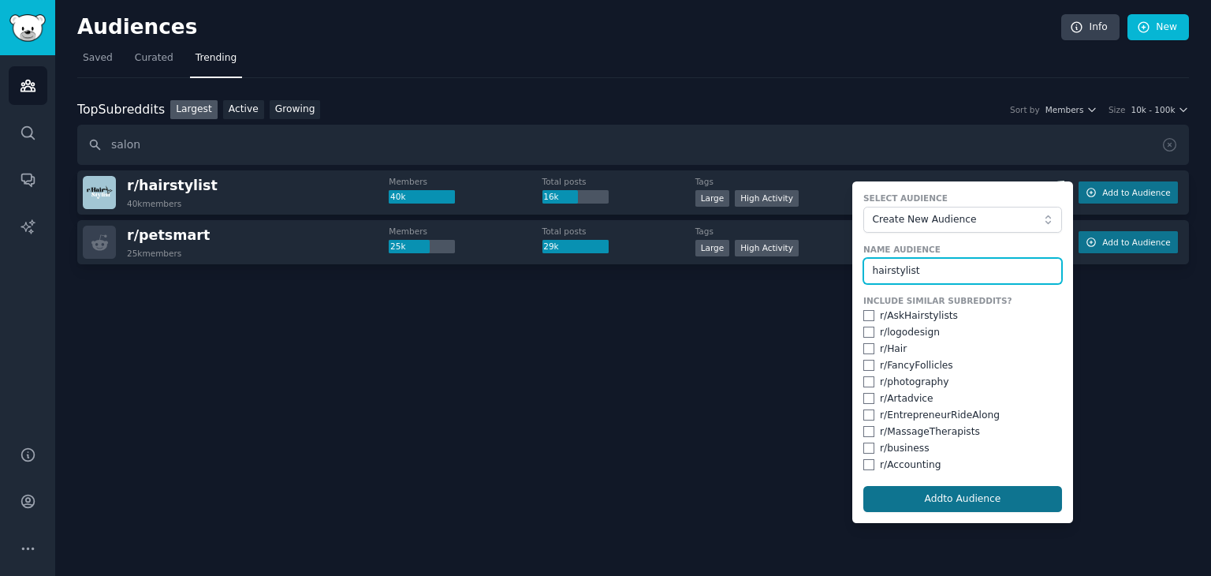
type input "hairstylist"
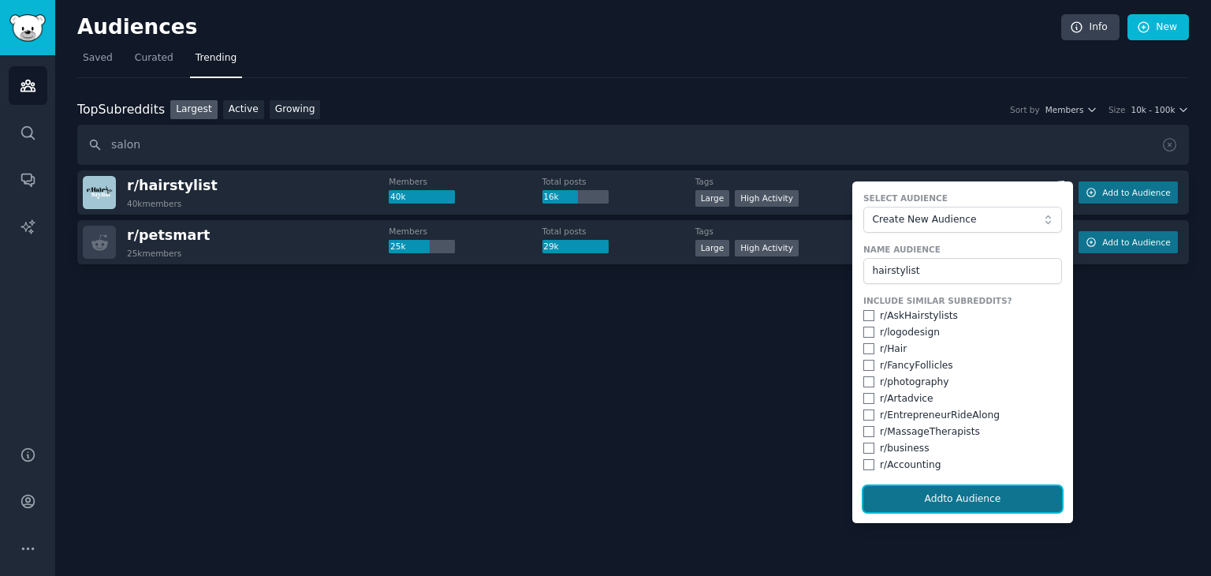
click at [937, 493] on button "Add to Audience" at bounding box center [962, 499] width 199 height 27
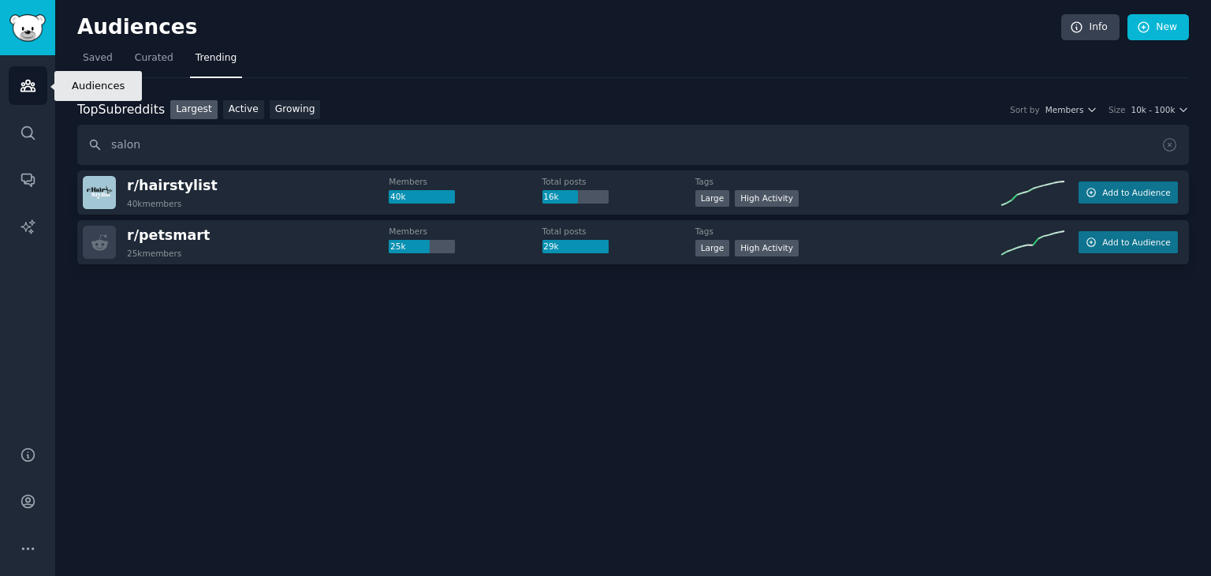
click at [22, 85] on icon "Sidebar" at bounding box center [27, 85] width 14 height 11
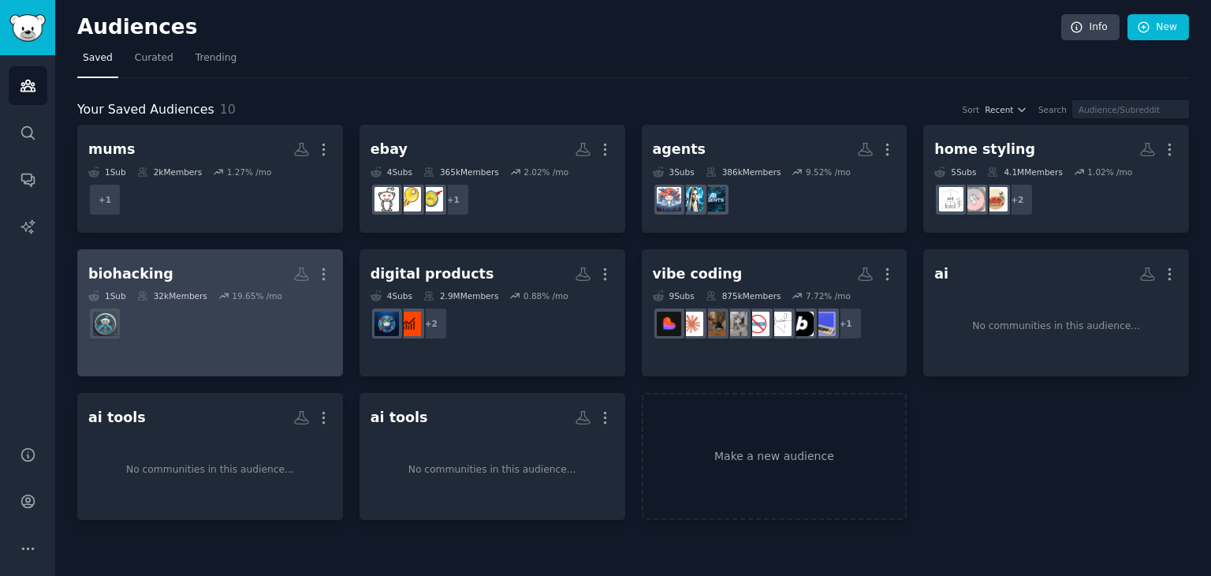
click at [331, 269] on link "biohacking More 1 Sub 32k Members 19.65 % /mo" at bounding box center [210, 312] width 266 height 127
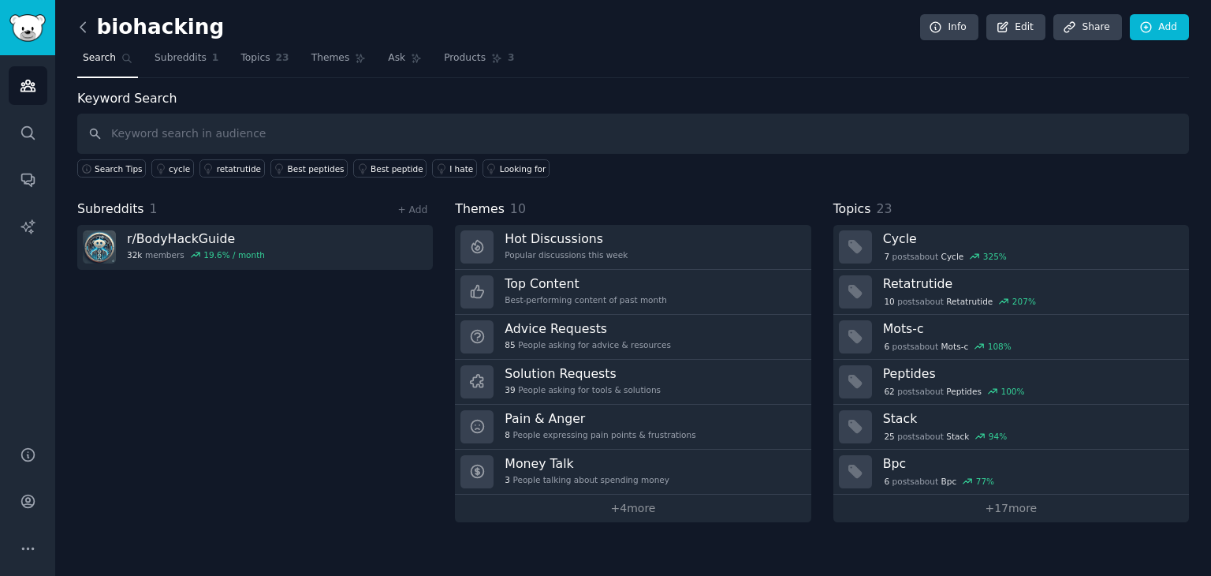
click at [83, 26] on icon at bounding box center [83, 27] width 17 height 17
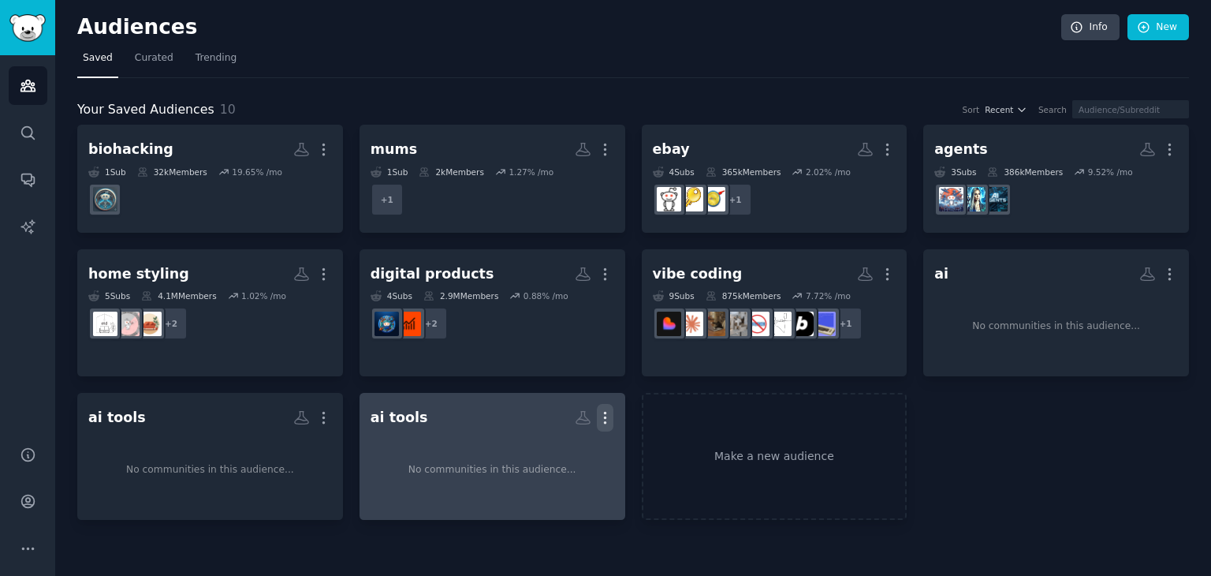
click at [606, 417] on icon "button" at bounding box center [605, 417] width 17 height 17
click at [562, 449] on p "Delete" at bounding box center [562, 450] width 36 height 17
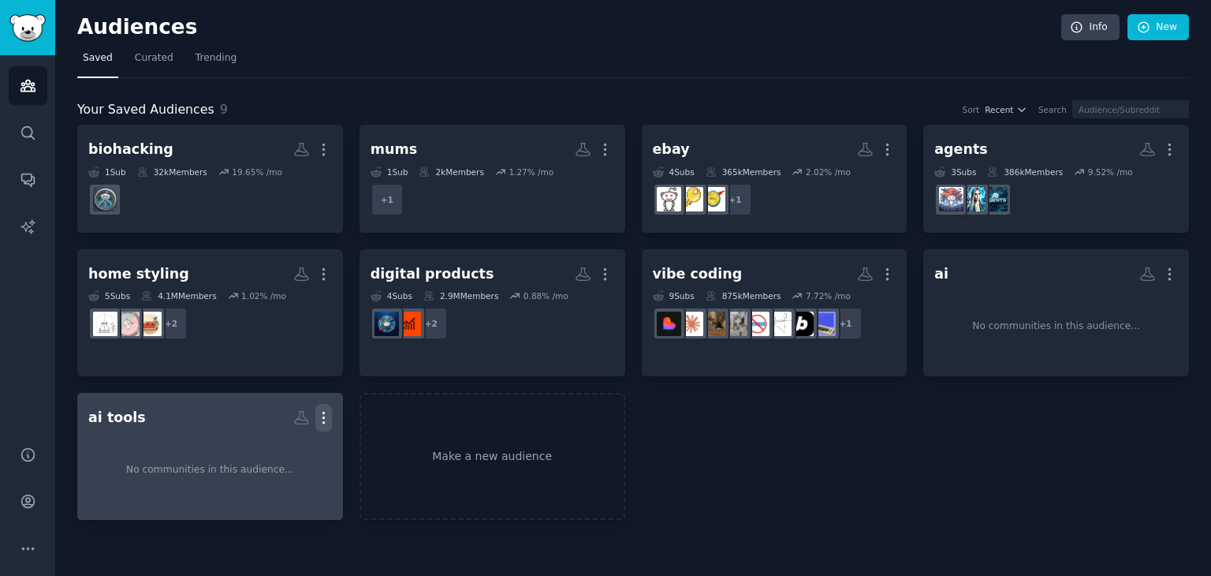
click at [325, 412] on icon "button" at bounding box center [323, 417] width 17 height 17
click at [290, 439] on div "Delete" at bounding box center [269, 450] width 75 height 33
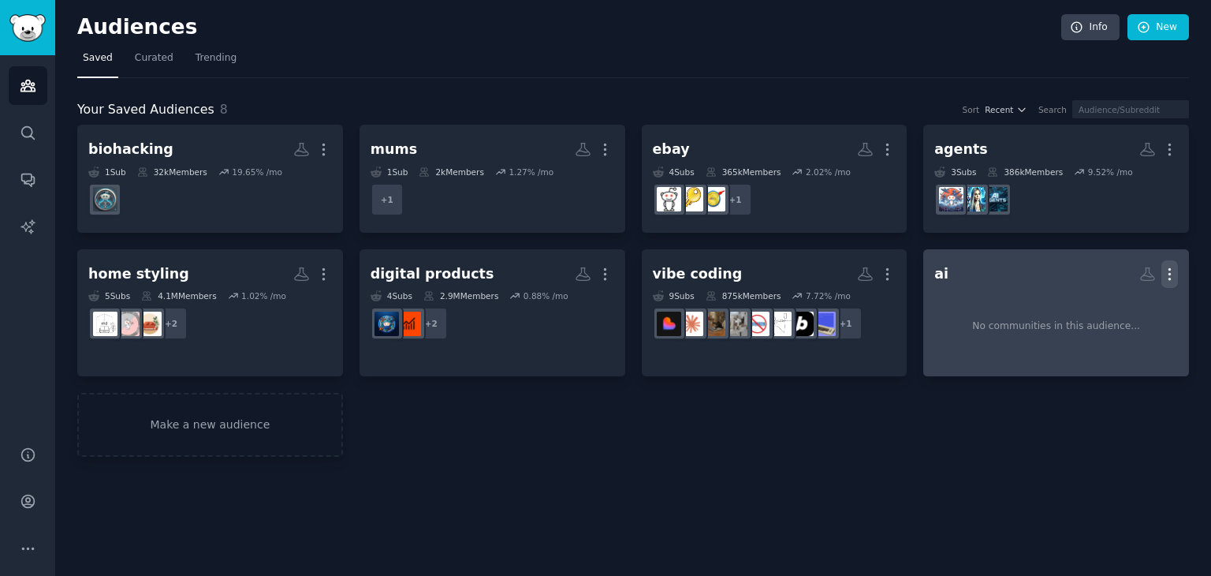
click at [1167, 269] on icon "button" at bounding box center [1169, 274] width 17 height 17
click at [1132, 296] on div "Delete" at bounding box center [1116, 306] width 75 height 33
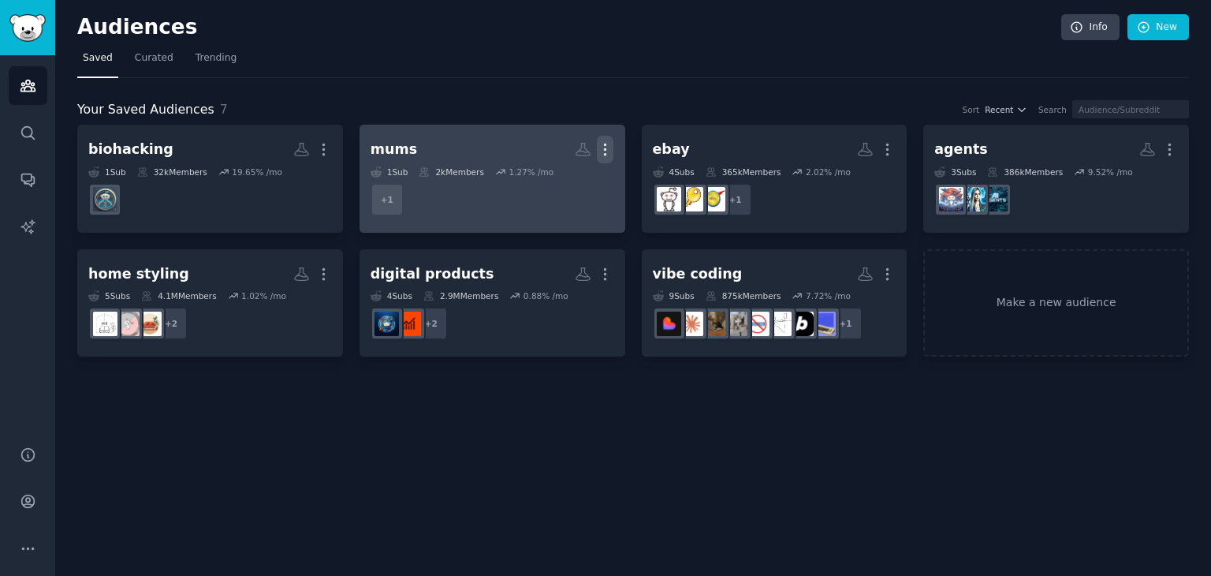
click at [608, 155] on icon "button" at bounding box center [605, 149] width 17 height 17
click at [553, 187] on p "Delete" at bounding box center [562, 182] width 36 height 17
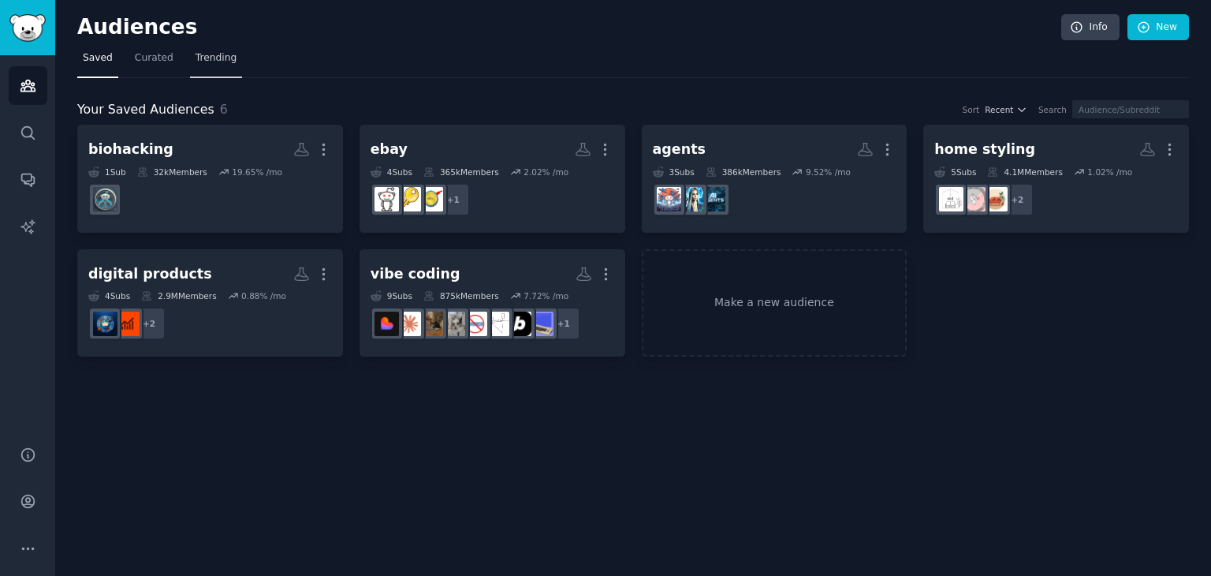
click at [230, 53] on link "Trending" at bounding box center [216, 62] width 52 height 32
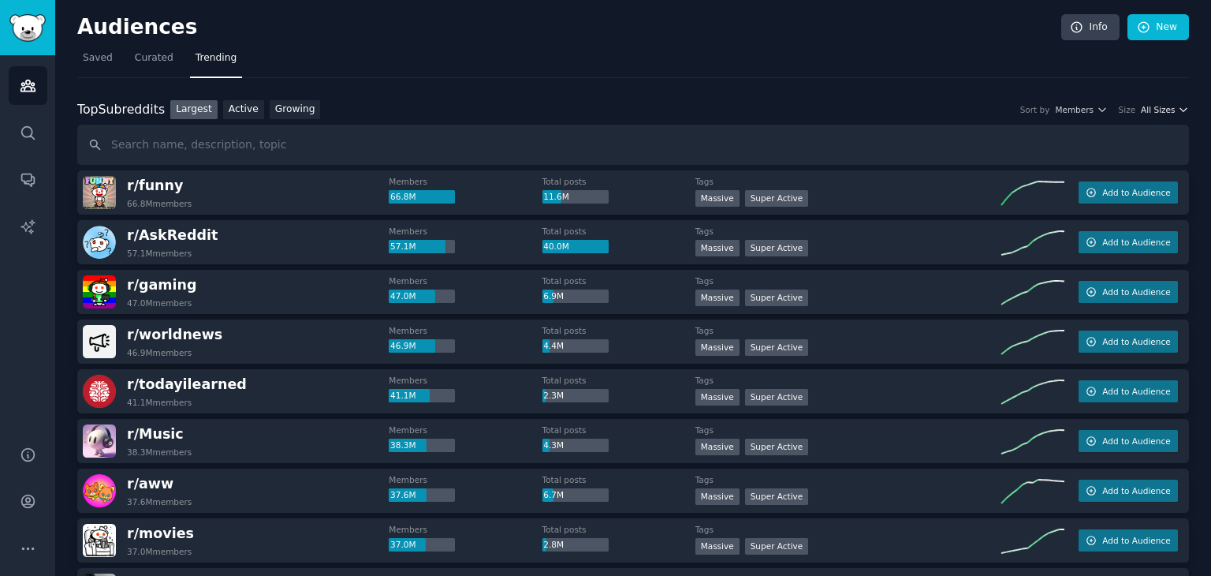
click at [1168, 110] on span "All Sizes" at bounding box center [1158, 109] width 34 height 11
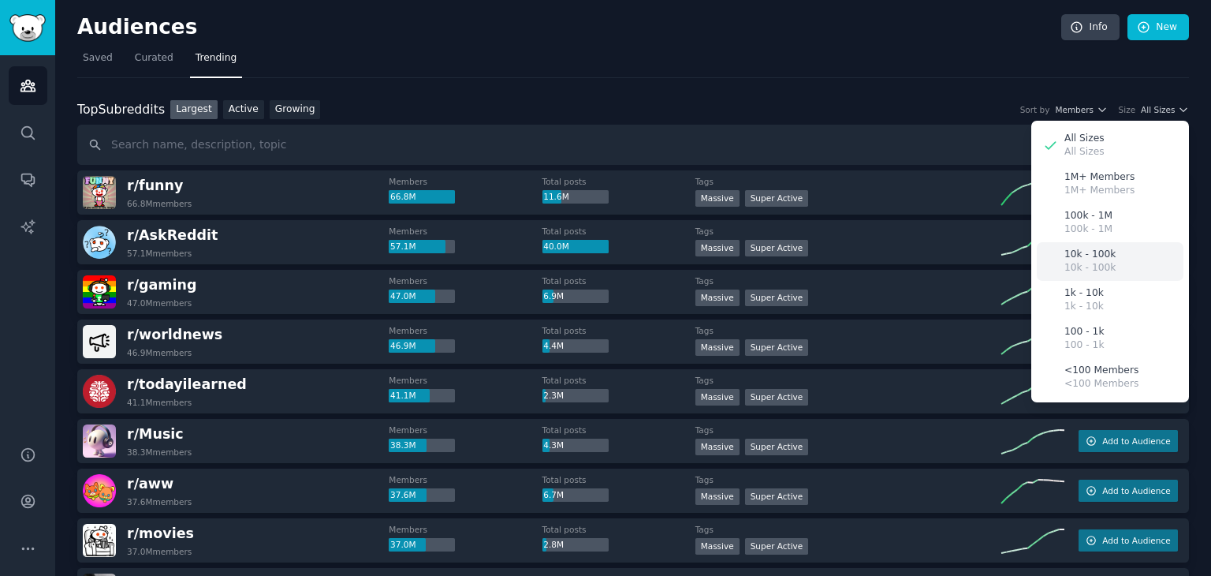
click at [1086, 248] on p "10k - 100k" at bounding box center [1089, 255] width 51 height 14
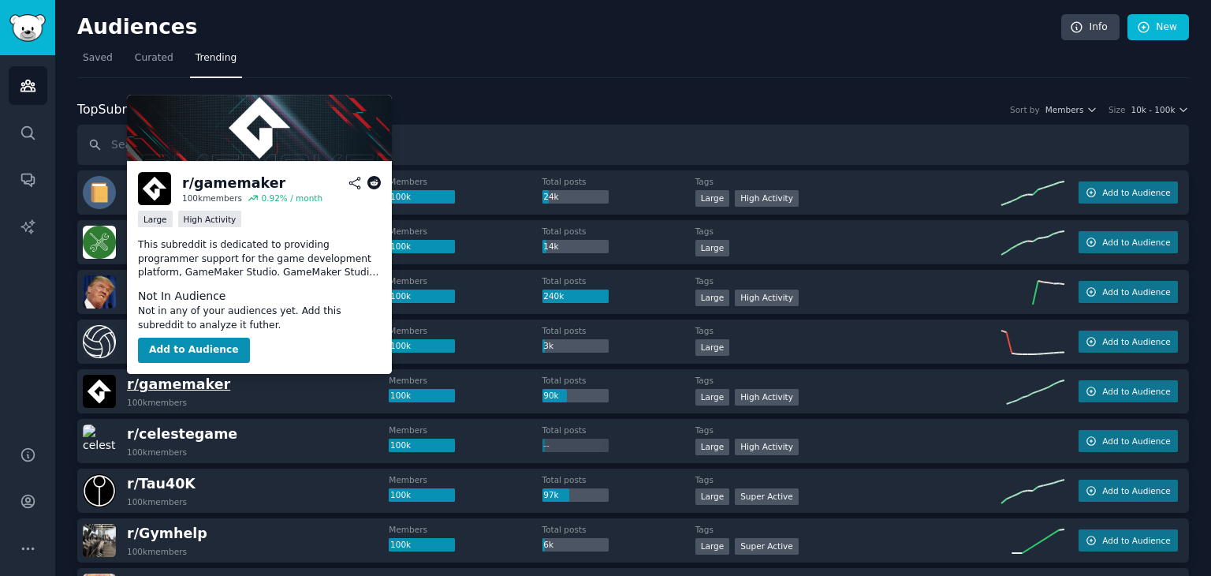
click at [157, 386] on span "r/ gamemaker" at bounding box center [178, 384] width 103 height 16
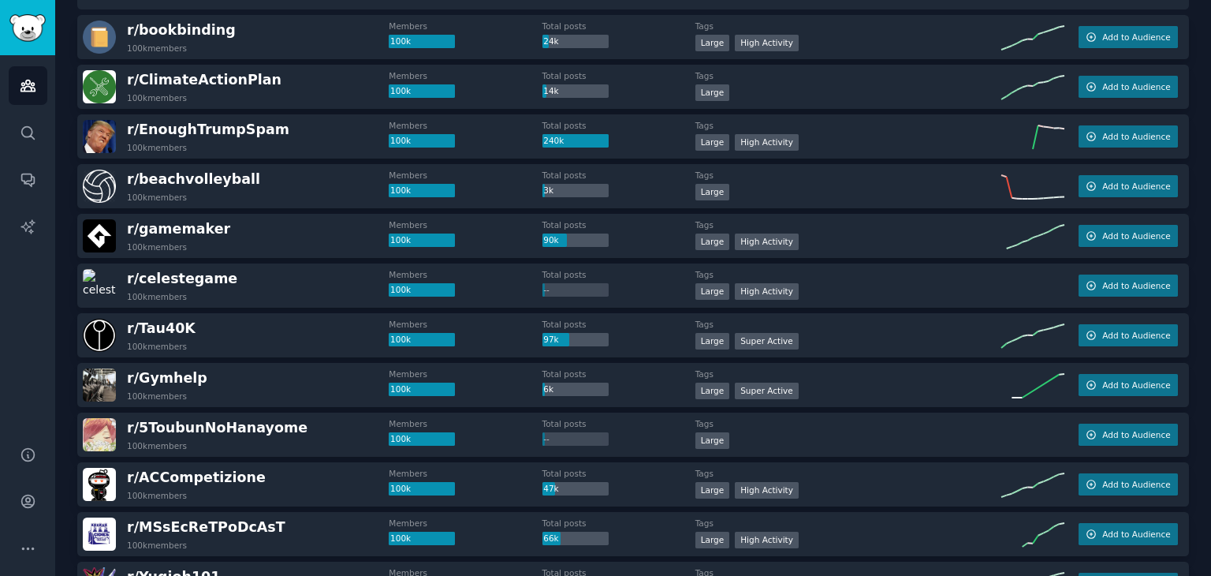
scroll to position [158, 0]
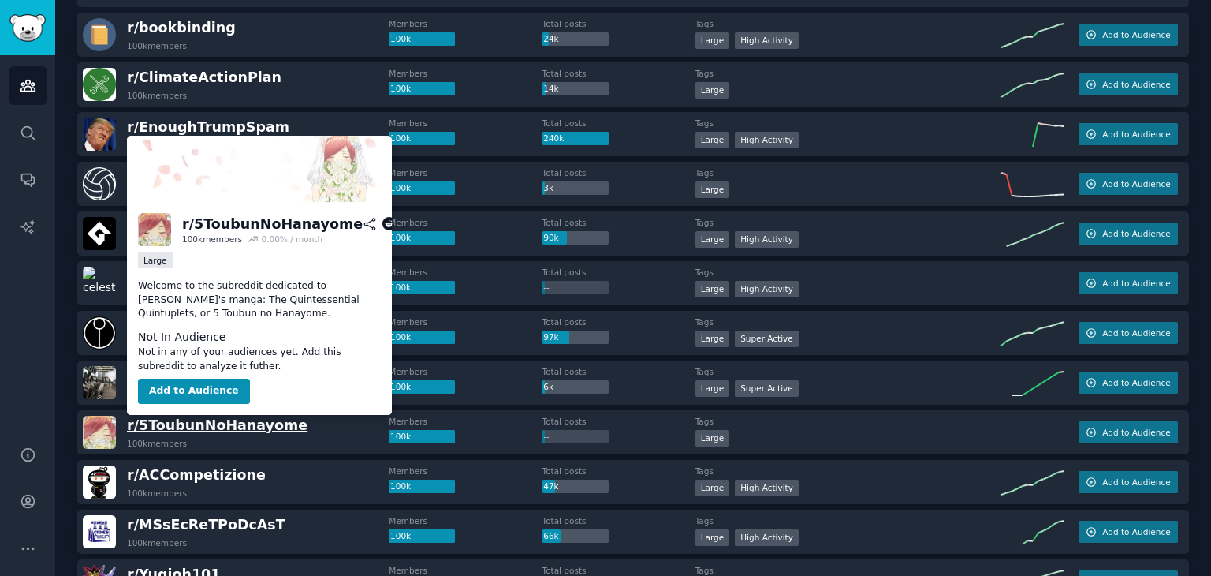
click at [196, 422] on span "r/ 5ToubunNoHanayome" at bounding box center [217, 425] width 181 height 16
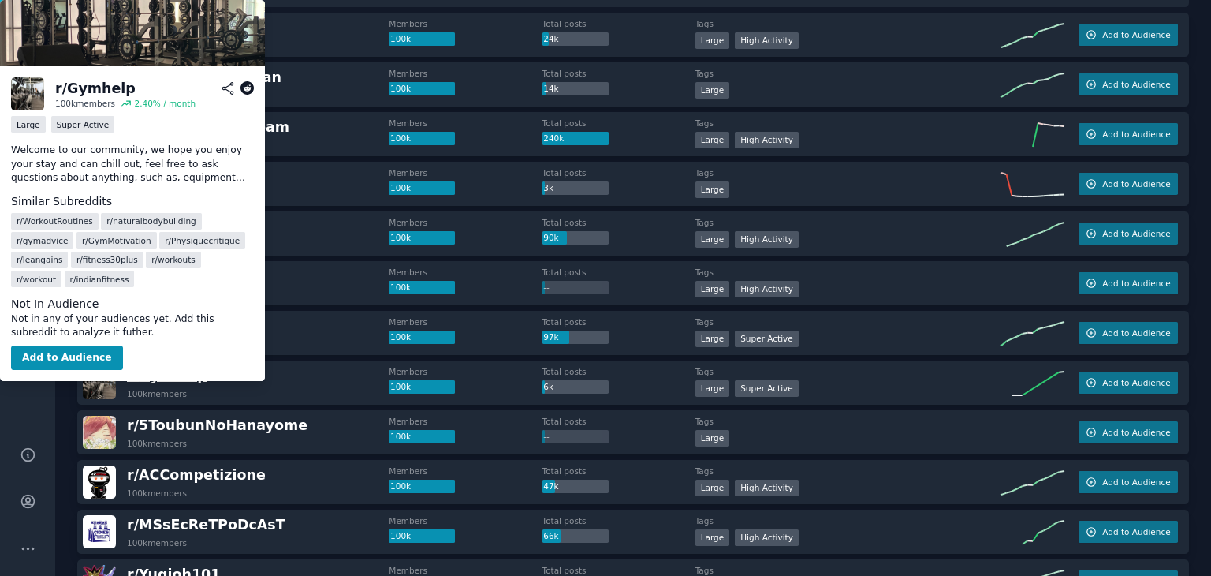
click at [155, 367] on span "r/ Gymhelp" at bounding box center [167, 375] width 80 height 16
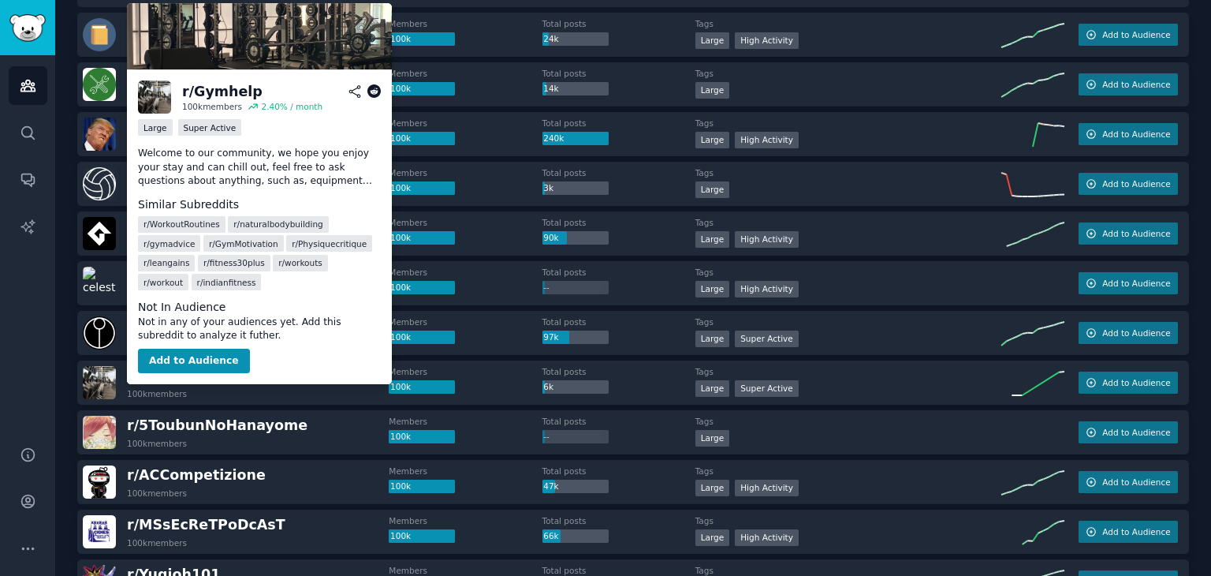
click at [141, 375] on span "r/ Gymhelp" at bounding box center [167, 375] width 80 height 16
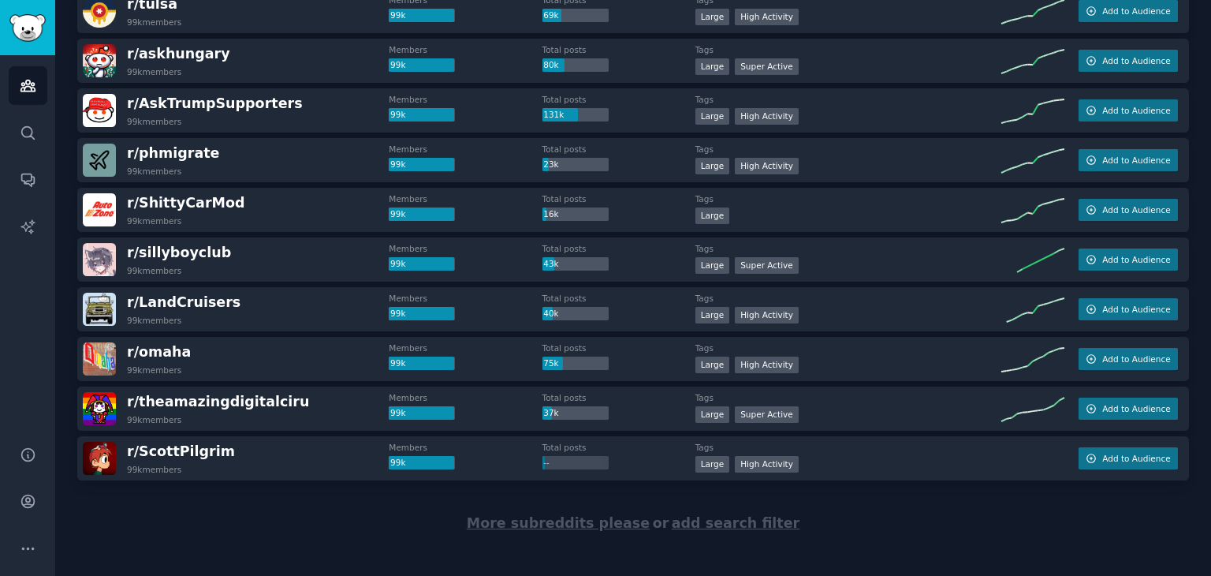
scroll to position [2179, 0]
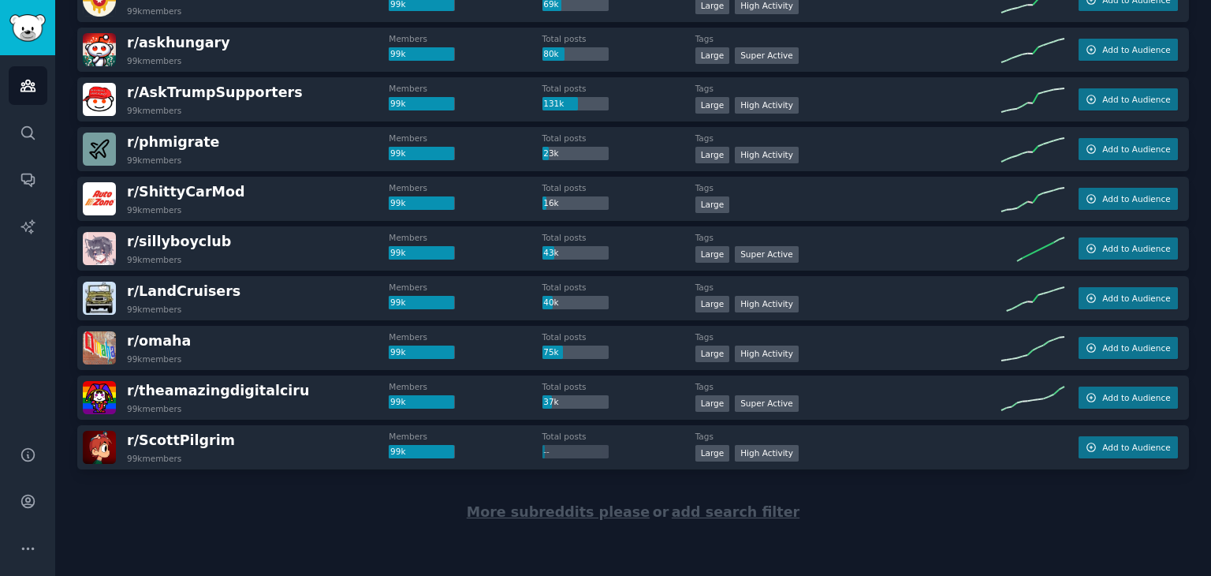
click at [632, 511] on span "More subreddits please" at bounding box center [558, 512] width 183 height 16
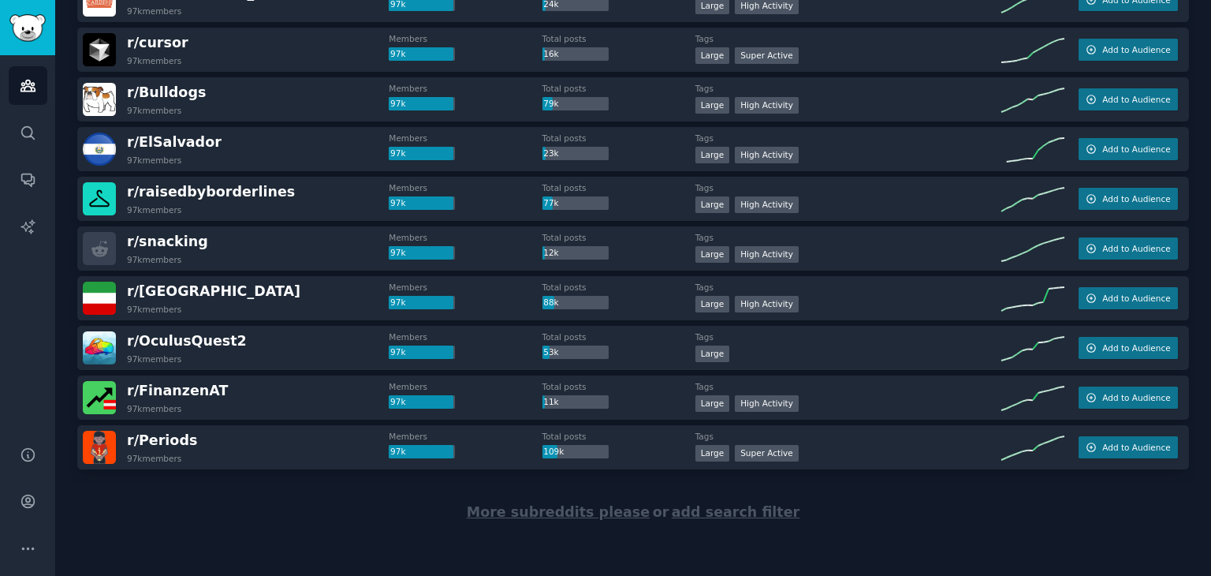
scroll to position [4631, 0]
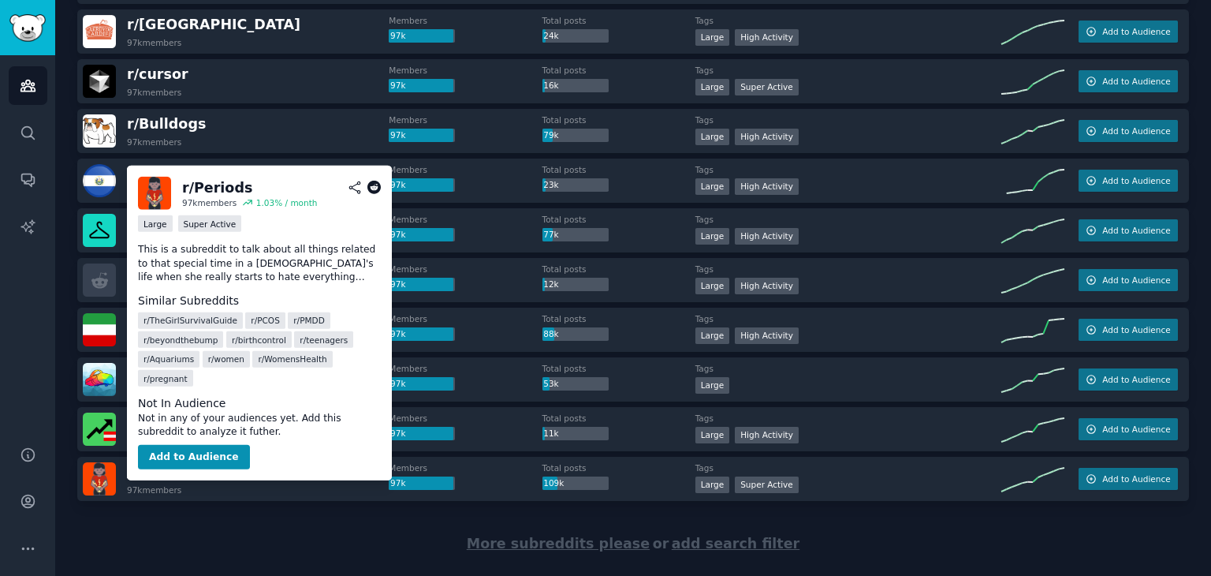
click at [171, 464] on span "r/ Periods" at bounding box center [162, 472] width 70 height 16
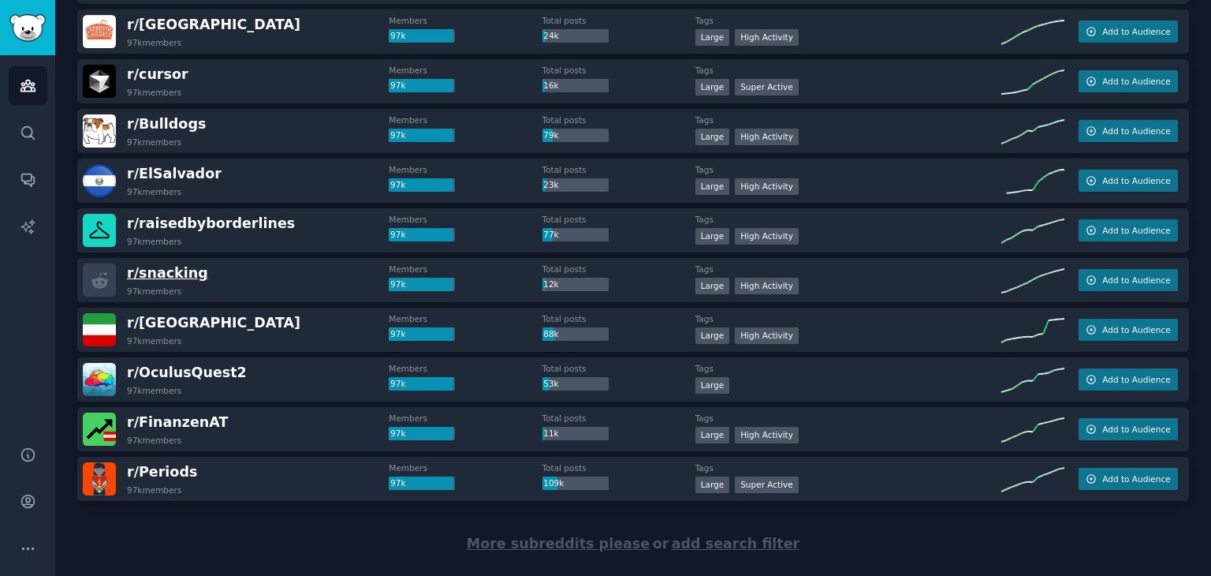
click at [158, 270] on span "r/ snacking" at bounding box center [167, 273] width 81 height 16
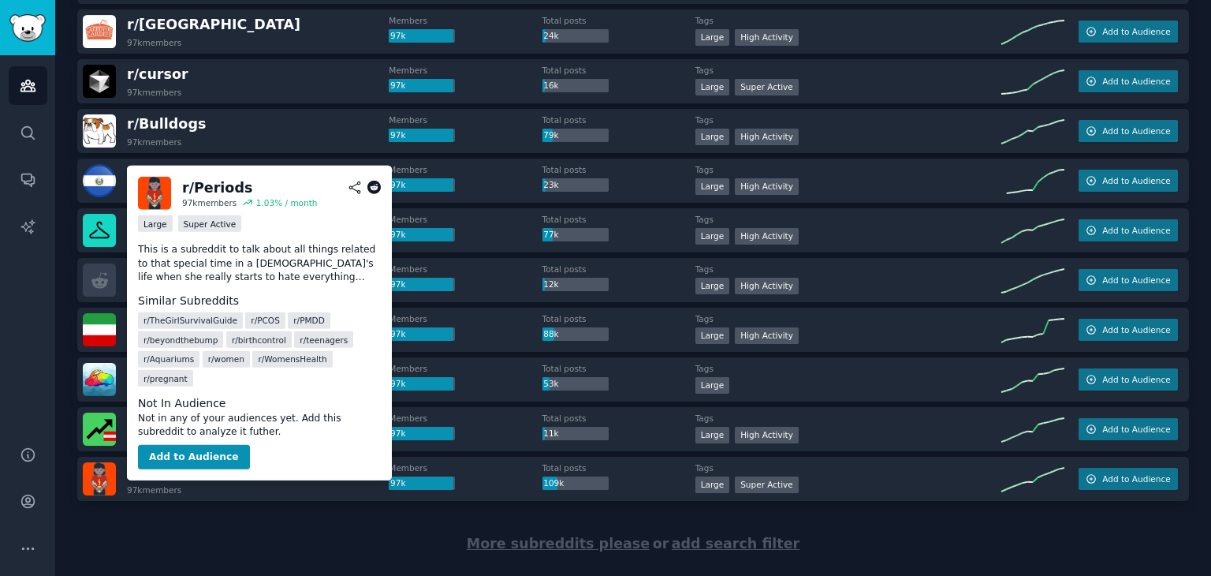
click at [148, 470] on span "r/ Periods" at bounding box center [162, 472] width 70 height 16
click at [175, 444] on button "Add to Audience" at bounding box center [194, 456] width 112 height 25
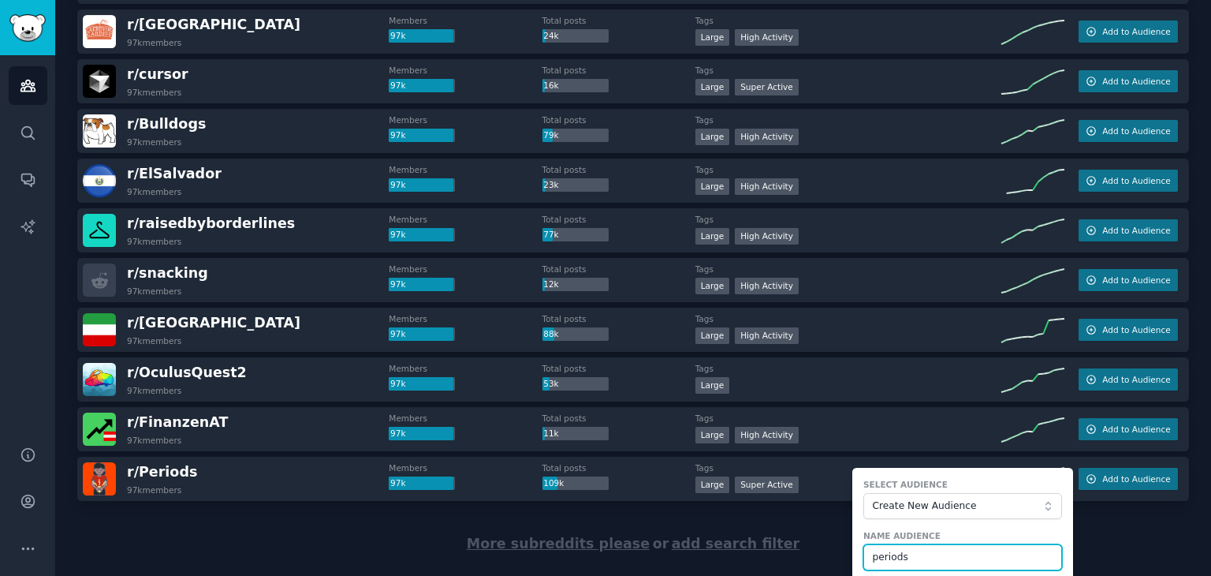
type input "periods"
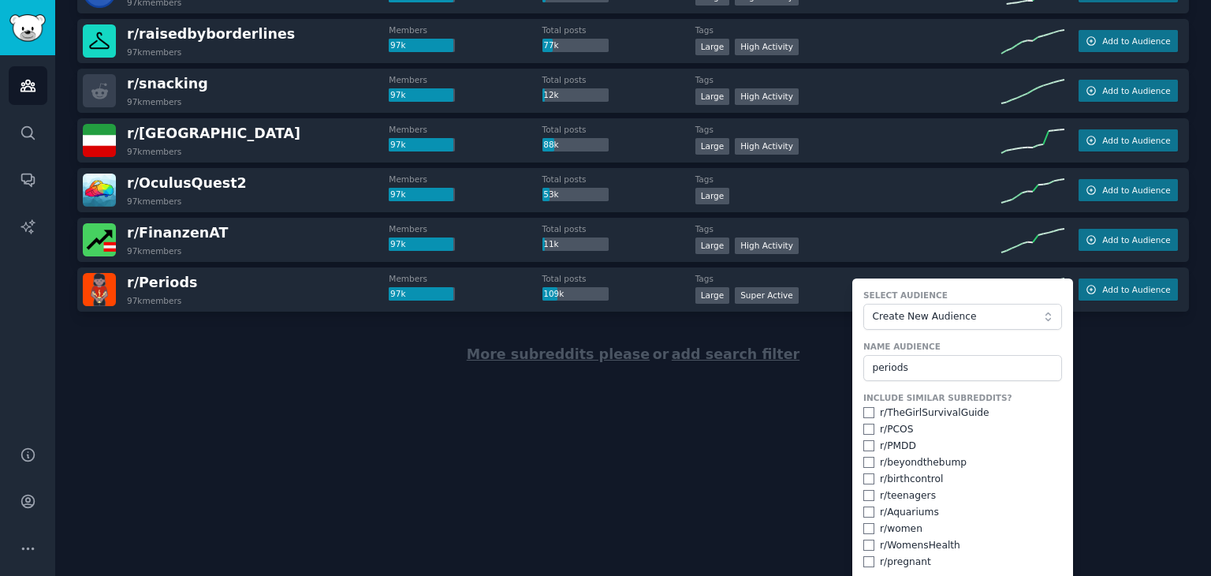
scroll to position [4852, 0]
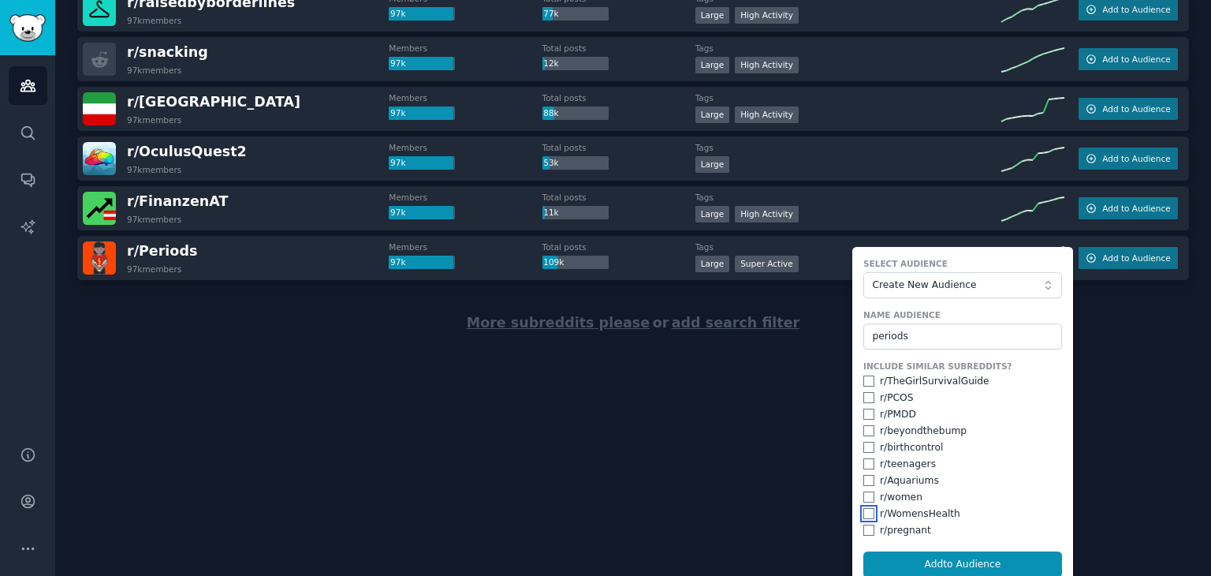
click at [866, 512] on input "checkbox" at bounding box center [868, 513] width 11 height 11
checkbox input "true"
click at [866, 378] on input "checkbox" at bounding box center [868, 380] width 11 height 11
click at [918, 557] on button "Add to Audience" at bounding box center [962, 564] width 199 height 27
checkbox input "false"
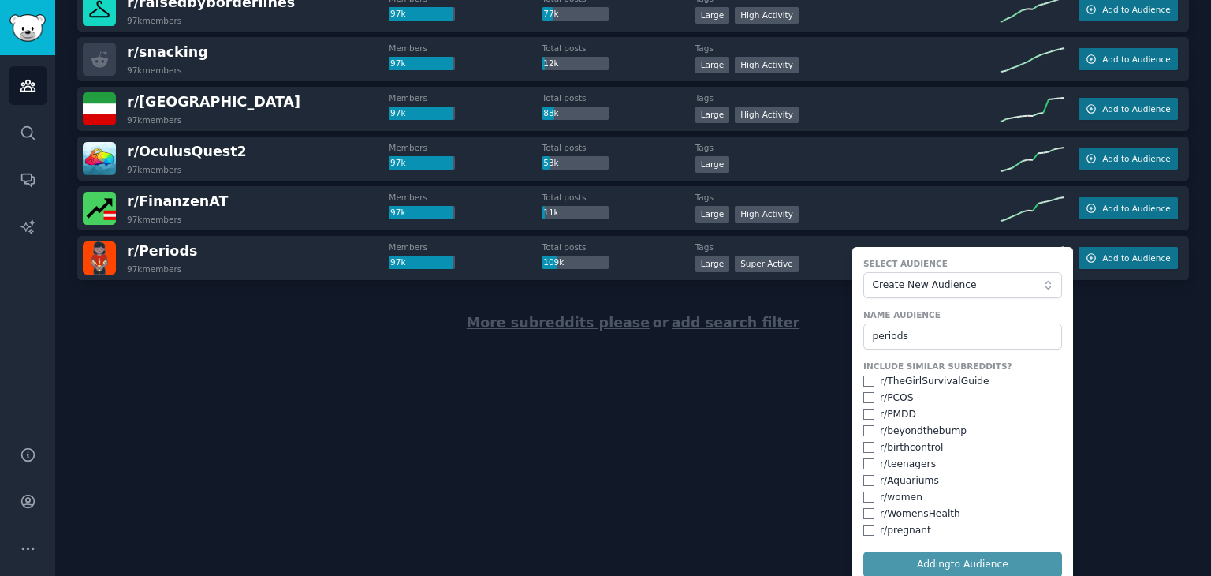
checkbox input "false"
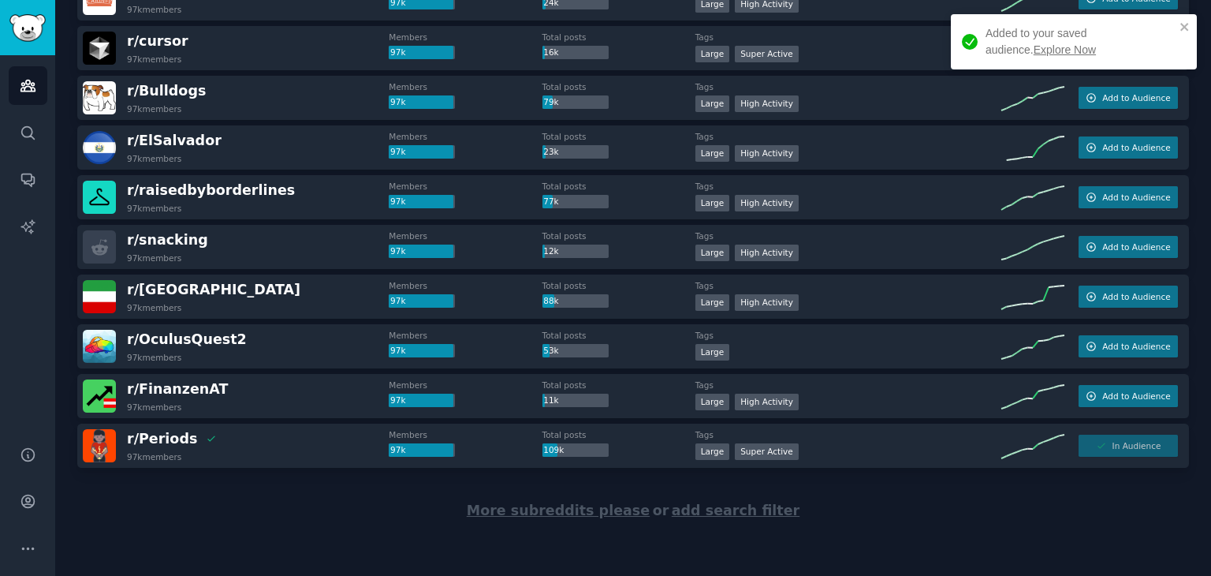
scroll to position [4663, 0]
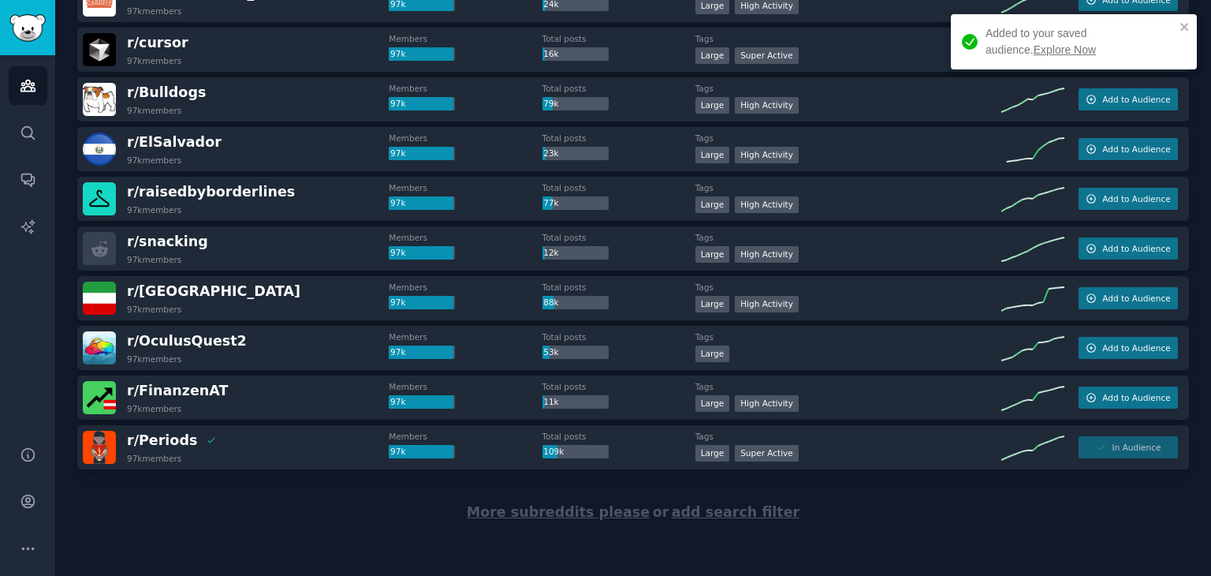
click at [599, 505] on span "More subreddits please" at bounding box center [558, 512] width 183 height 16
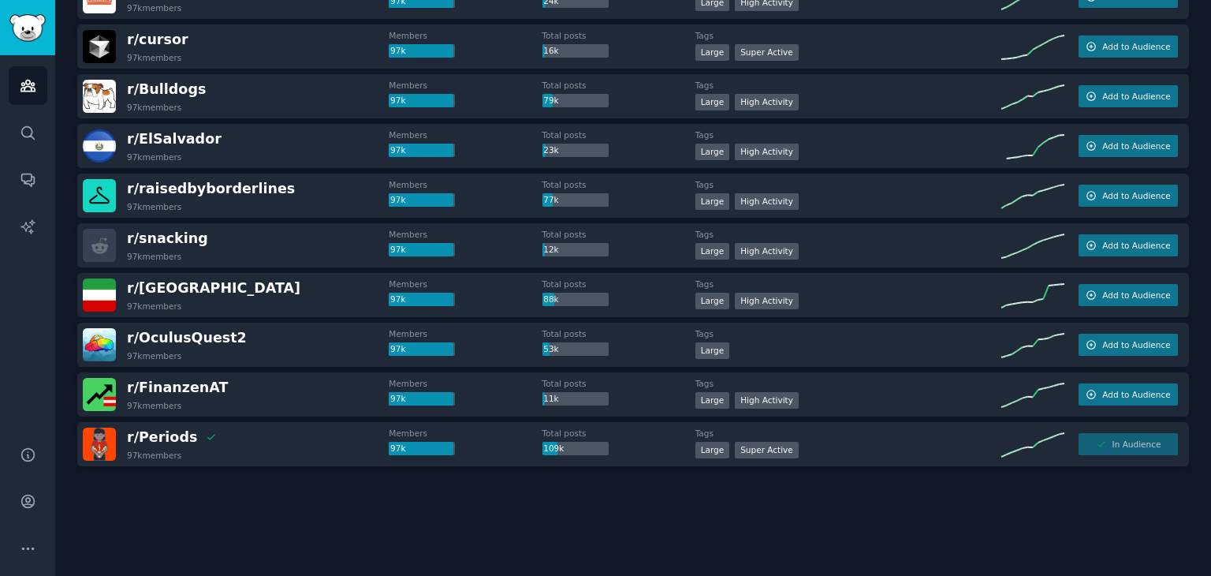
click at [509, 532] on div at bounding box center [633, 510] width 1112 height 88
click at [312, 492] on div at bounding box center [633, 510] width 1112 height 88
click at [309, 514] on div at bounding box center [633, 510] width 1112 height 88
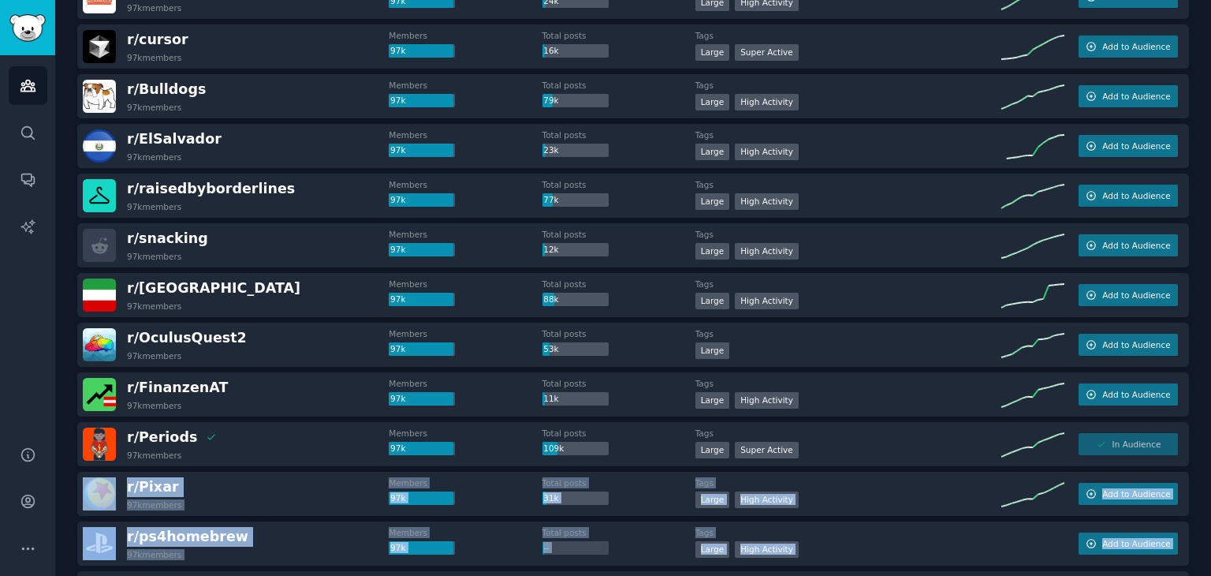
scroll to position [4852, 0]
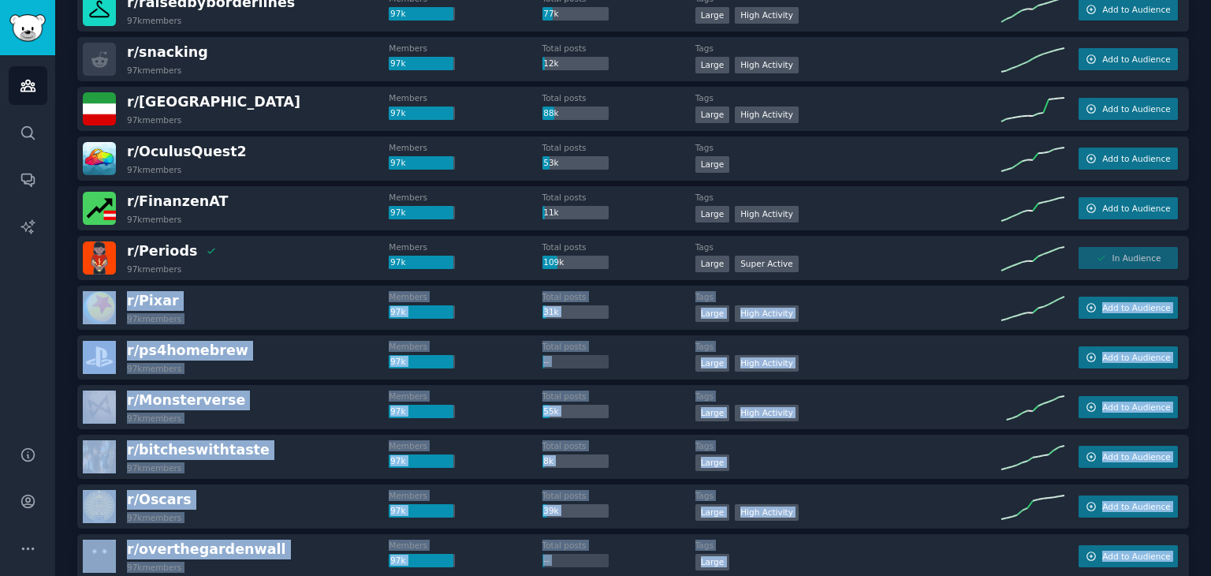
drag, startPoint x: 309, startPoint y: 514, endPoint x: 1205, endPoint y: 253, distance: 932.9
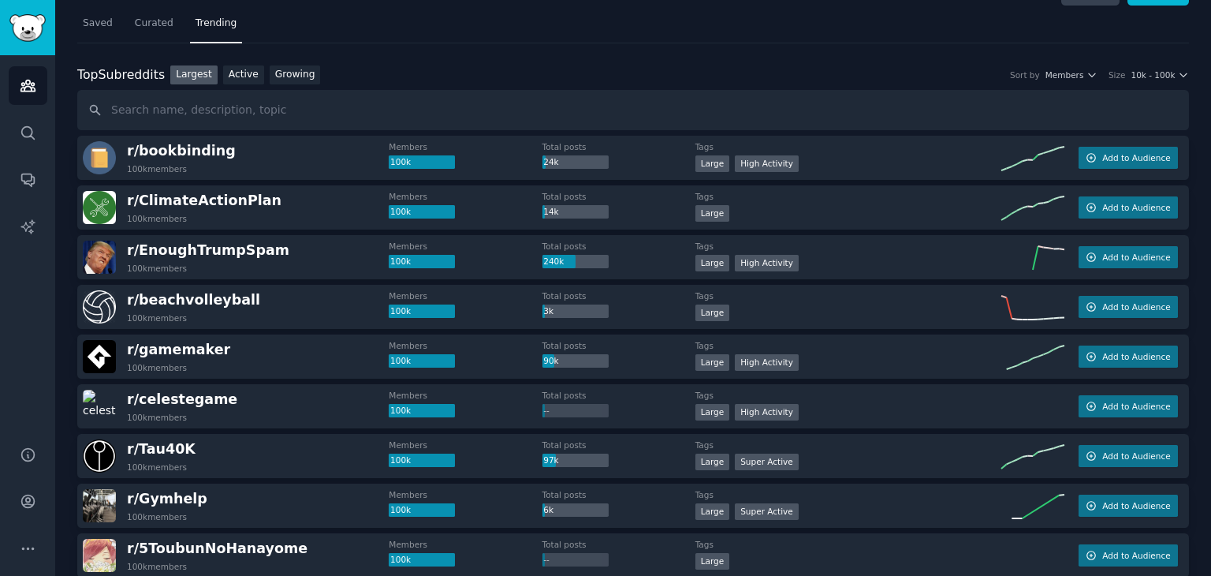
scroll to position [0, 0]
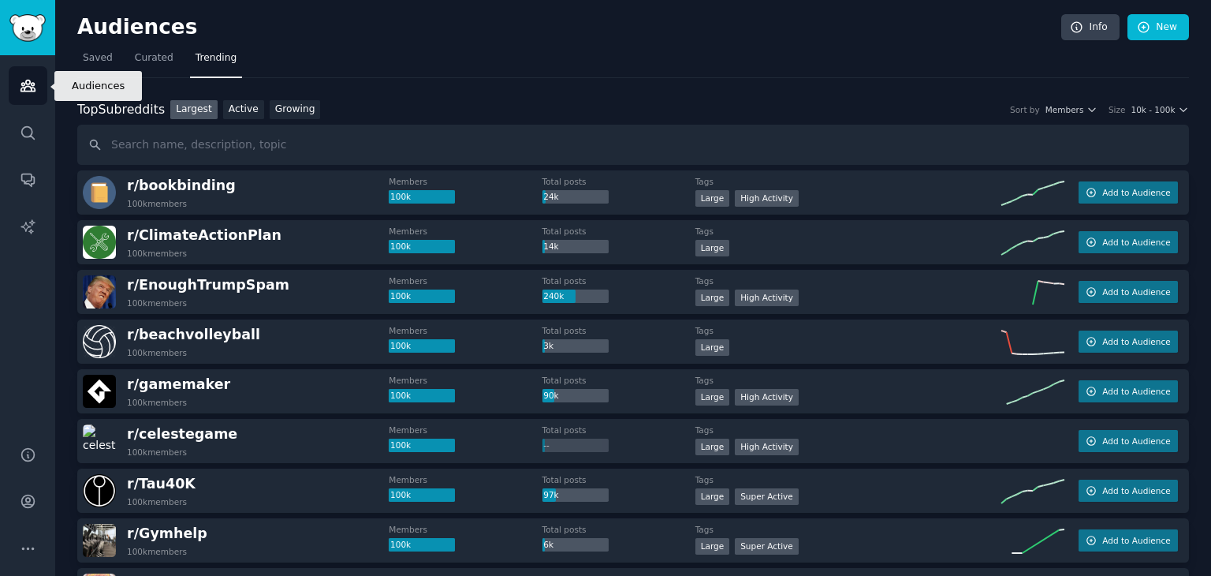
click at [25, 83] on icon "Sidebar" at bounding box center [27, 85] width 14 height 11
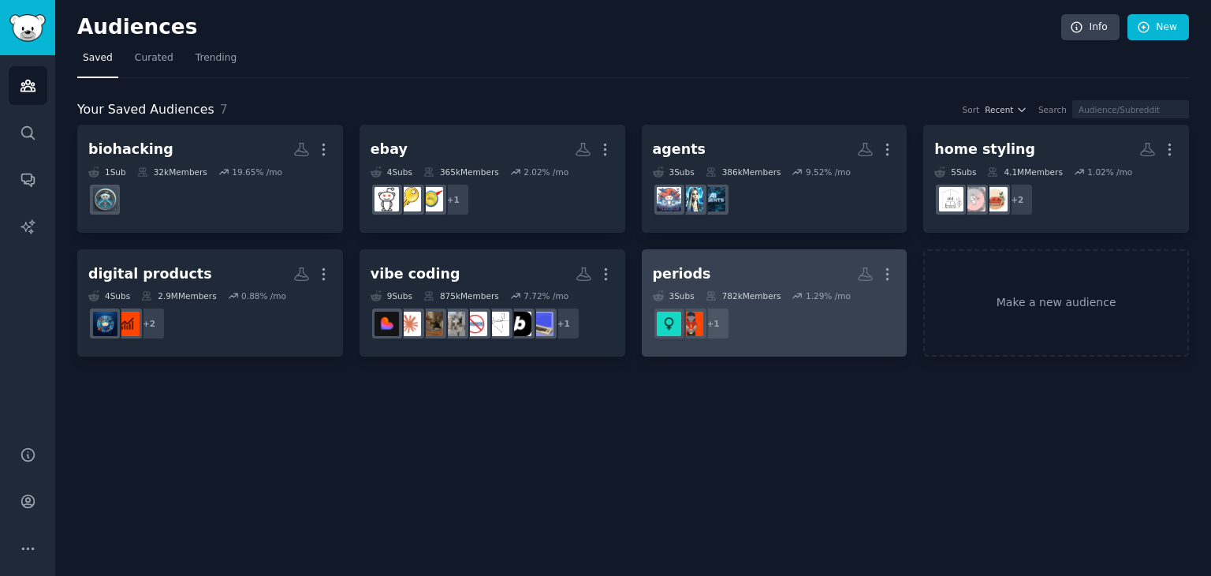
click at [757, 270] on h2 "periods More" at bounding box center [775, 274] width 244 height 28
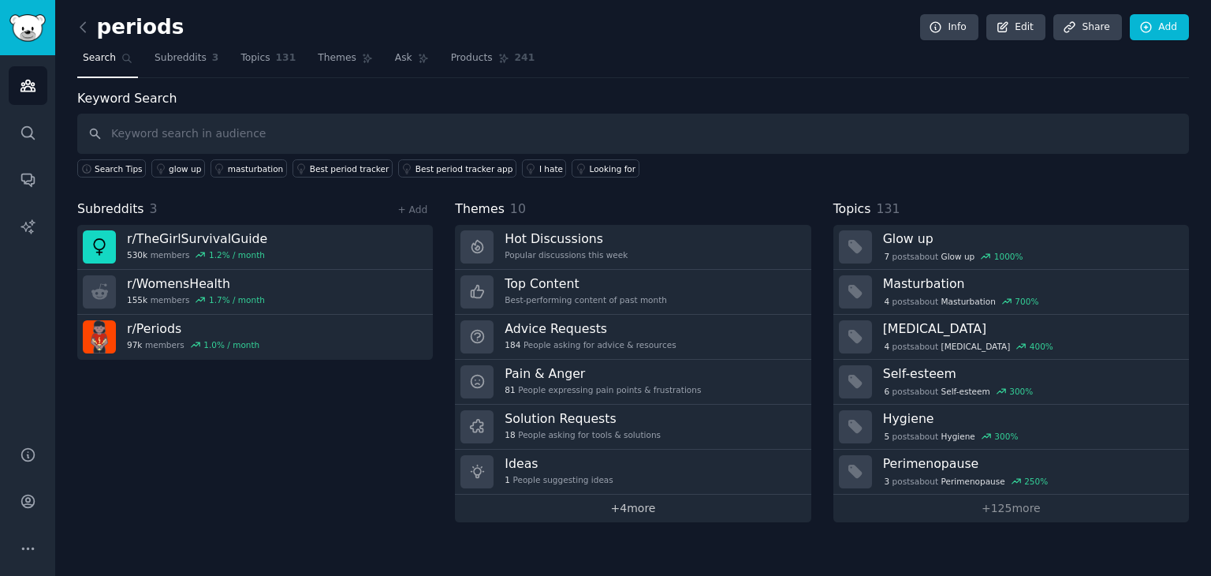
click at [627, 508] on link "+ 4 more" at bounding box center [633, 508] width 356 height 28
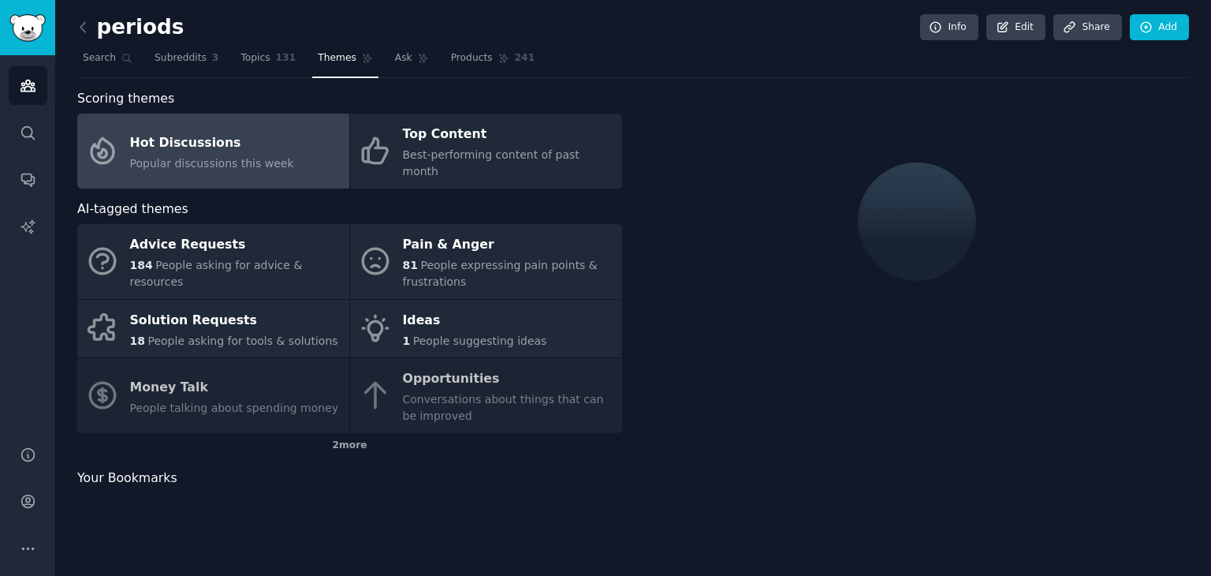
click at [609, 371] on div "Advice Requests 184 People asking for advice & resources Pain & Anger 81 People…" at bounding box center [349, 328] width 545 height 209
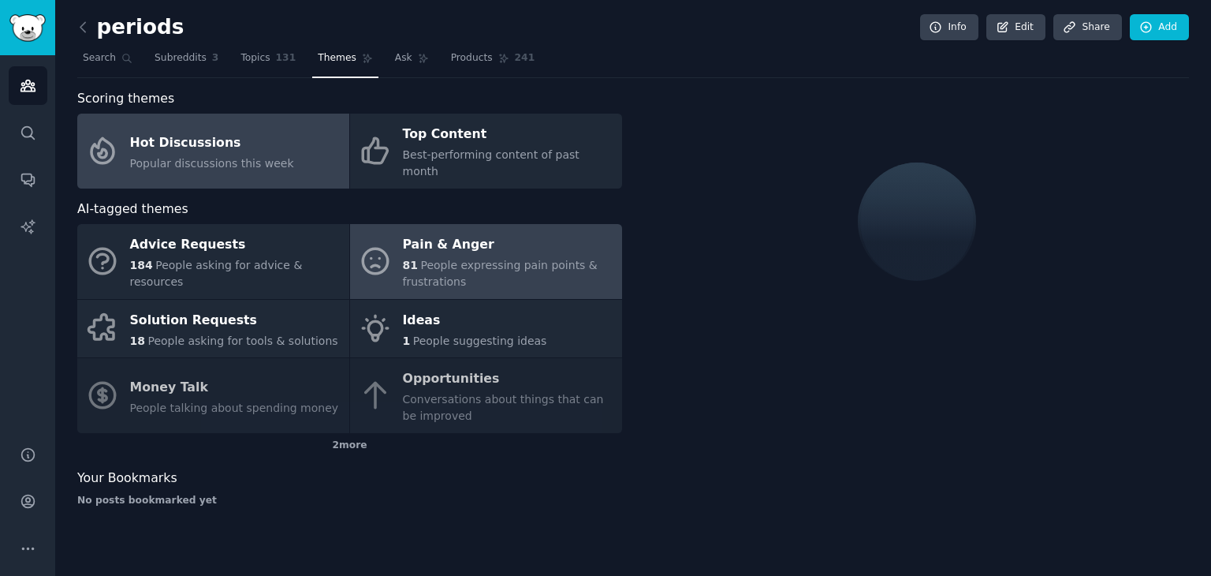
click at [434, 259] on span "People expressing pain points & frustrations" at bounding box center [500, 273] width 195 height 29
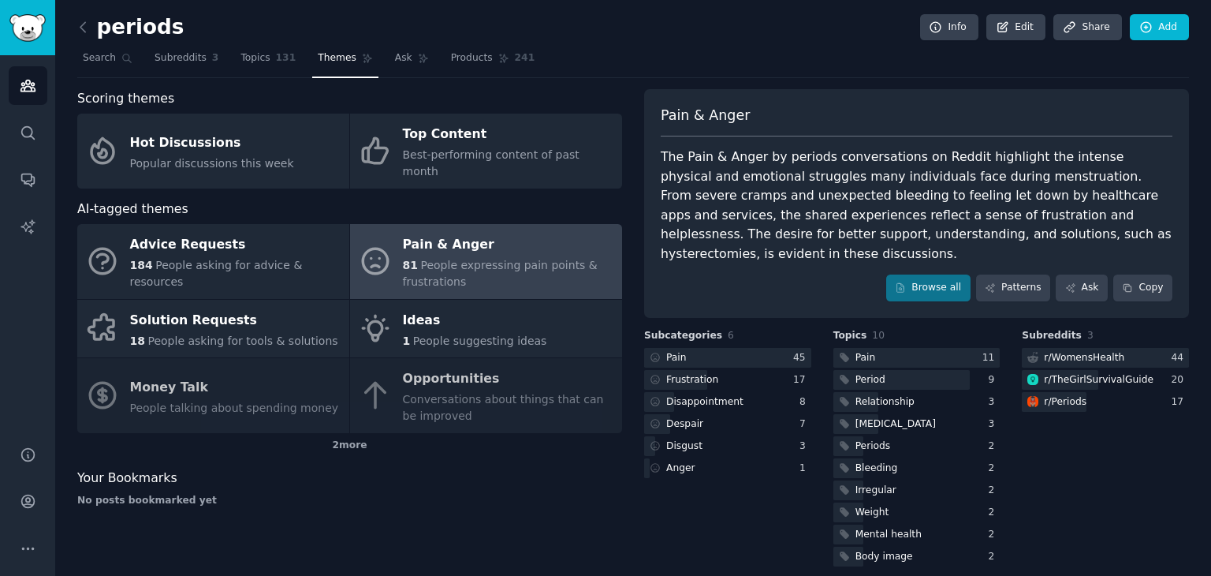
click at [678, 329] on div "Subcategories 6 Pain 45 Frustration 17 Disappointment 8 Despair 7 Disgust 3 Ang…" at bounding box center [727, 449] width 167 height 240
click at [669, 351] on div "Pain" at bounding box center [676, 358] width 20 height 14
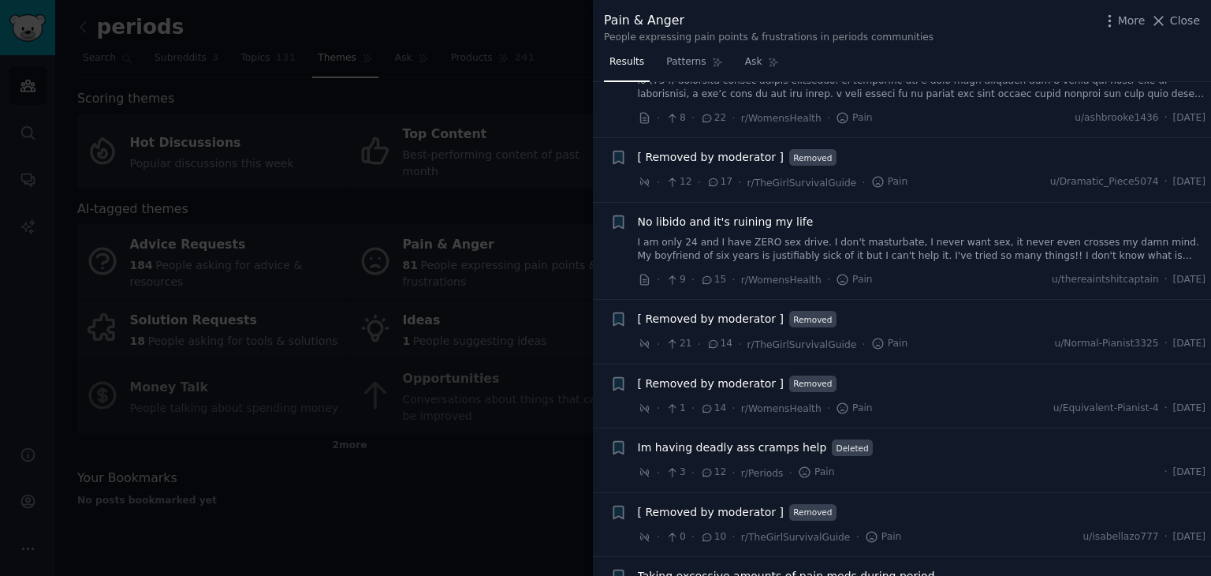
scroll to position [330, 0]
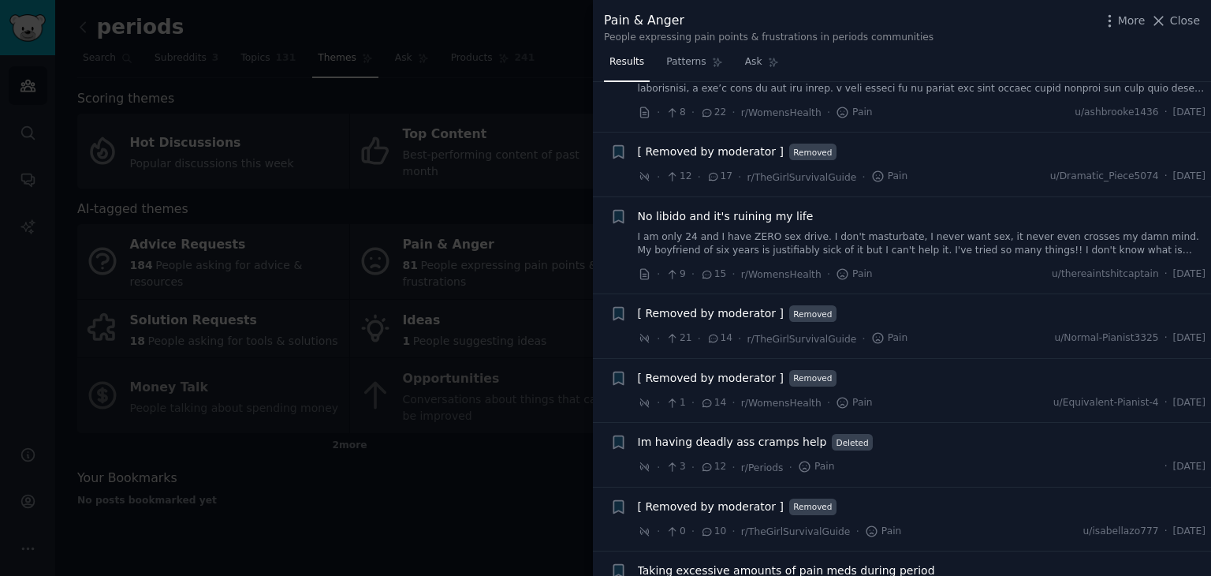
click at [914, 259] on div "No libido and it's ruining my life I am only 24 and I have ZERO sex drive. I do…" at bounding box center [922, 245] width 568 height 75
click at [904, 240] on link "I am only 24 and I have ZERO sex drive. I don't masturbate, I never want sex, i…" at bounding box center [922, 244] width 568 height 28
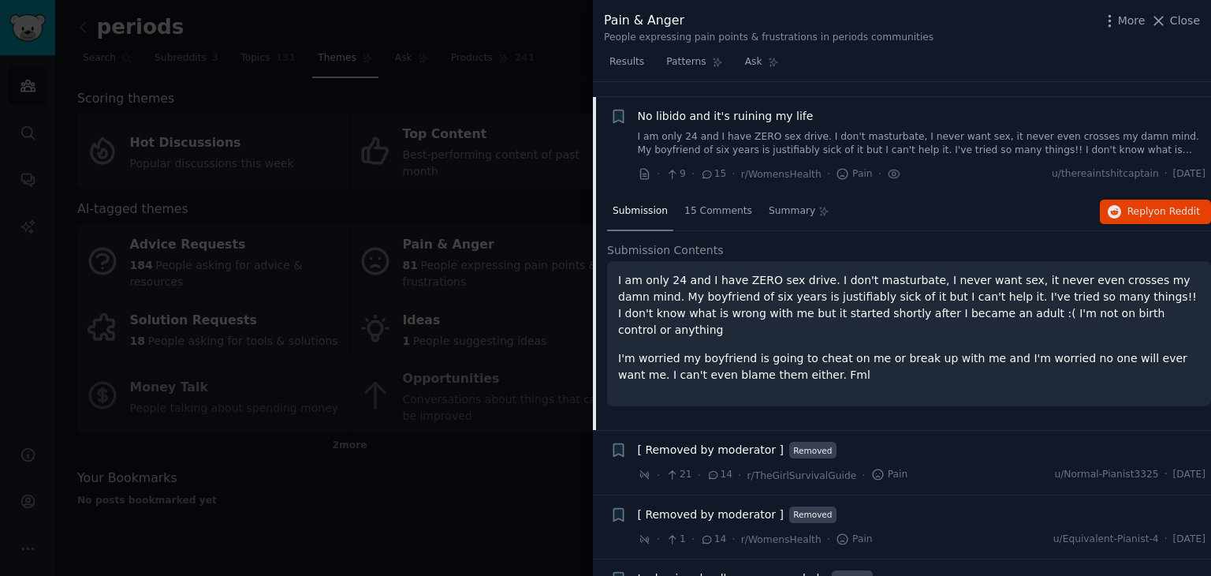
scroll to position [445, 0]
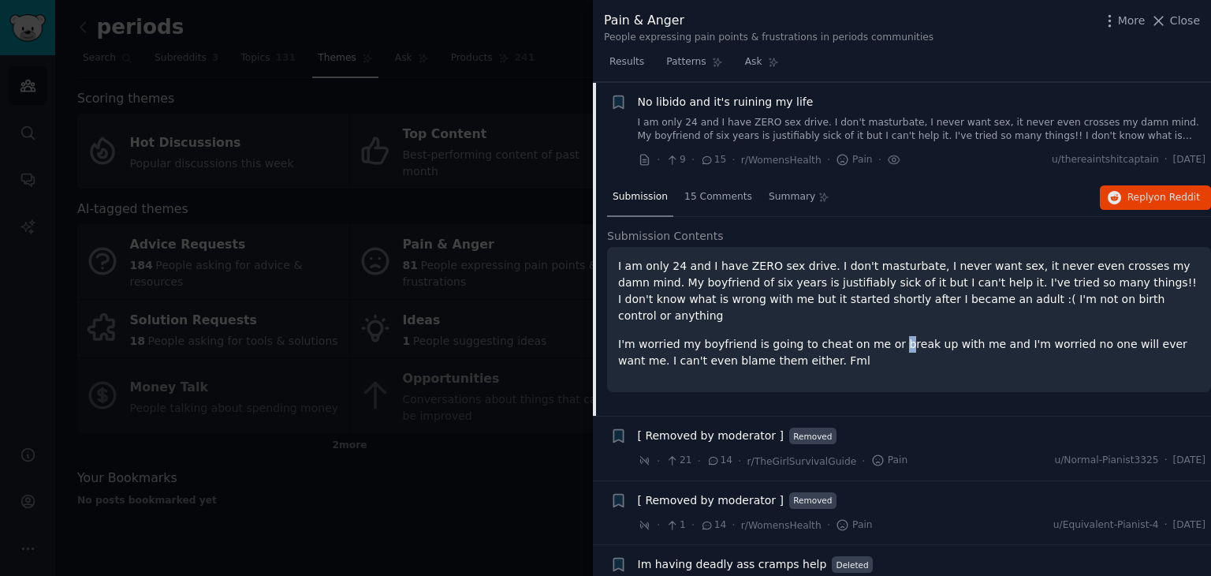
drag, startPoint x: 880, startPoint y: 307, endPoint x: 875, endPoint y: 330, distance: 23.3
click at [875, 330] on div "I am only 24 and I have ZERO sex drive. I don't masturbate, I never want sex, i…" at bounding box center [909, 313] width 582 height 111
click at [875, 336] on p "I'm worried my boyfriend is going to cheat on me or break up with me and I'm wo…" at bounding box center [909, 352] width 582 height 33
click at [680, 308] on div "I am only 24 and I have ZERO sex drive. I don't masturbate, I never want sex, i…" at bounding box center [909, 313] width 582 height 111
click at [725, 199] on span "15 Comments" at bounding box center [718, 197] width 68 height 14
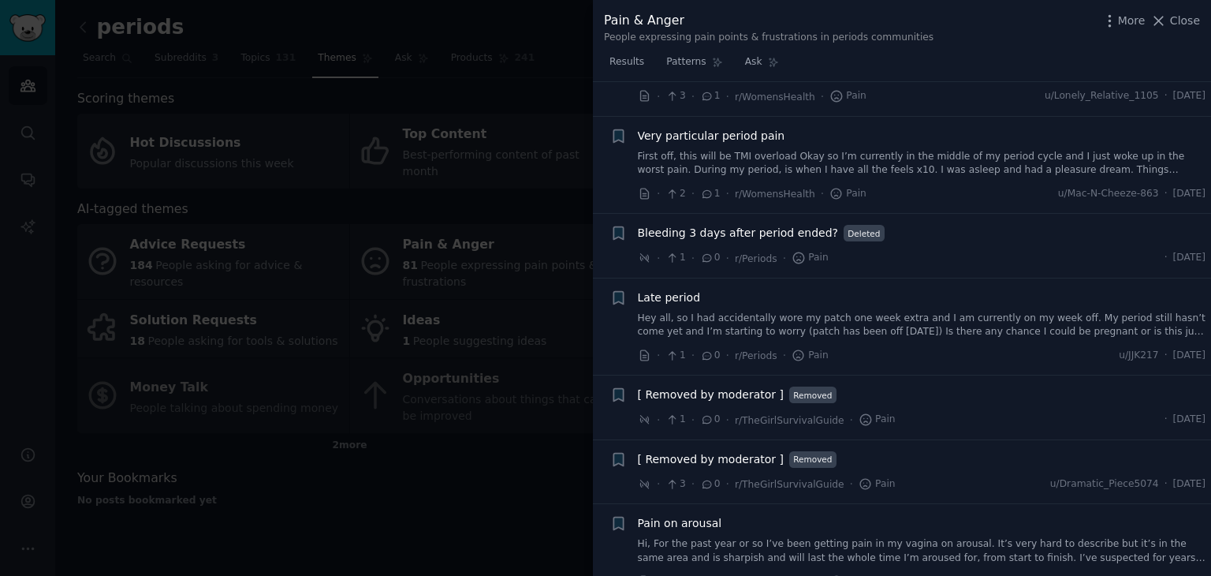
scroll to position [2905, 0]
click at [420, 464] on div at bounding box center [605, 288] width 1211 height 576
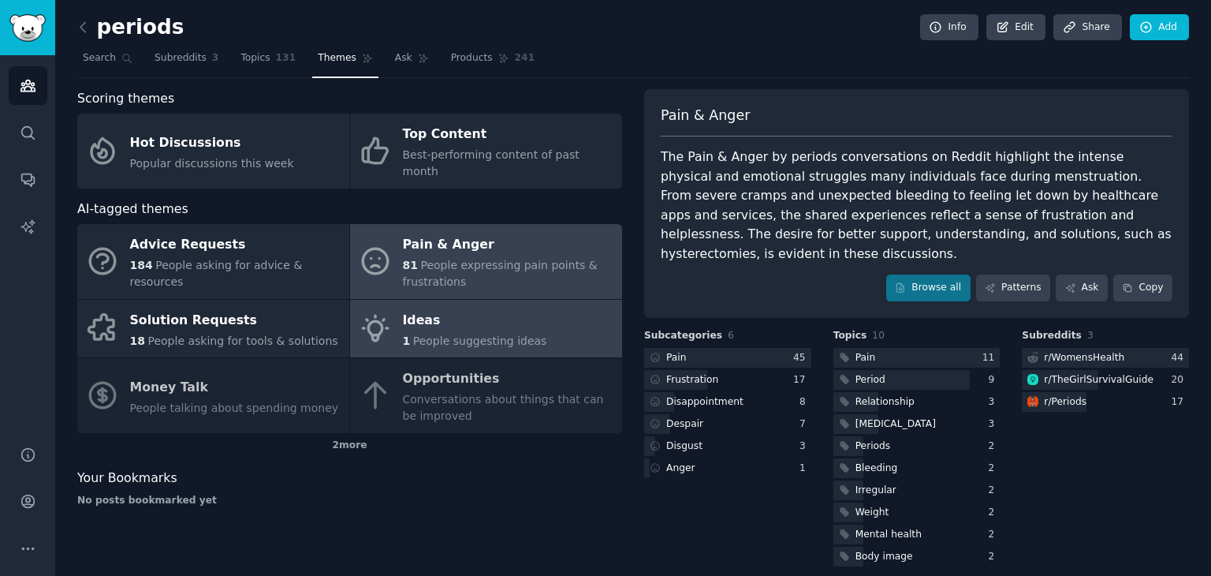
click at [425, 334] on span "People suggesting ideas" at bounding box center [480, 340] width 134 height 13
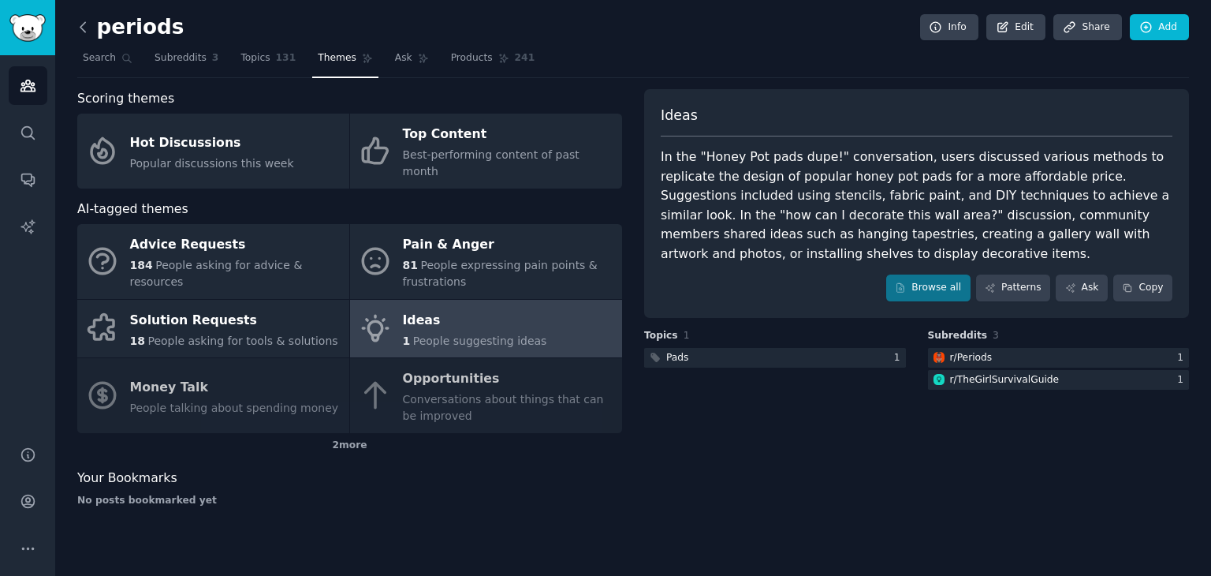
click at [79, 29] on icon at bounding box center [83, 27] width 17 height 17
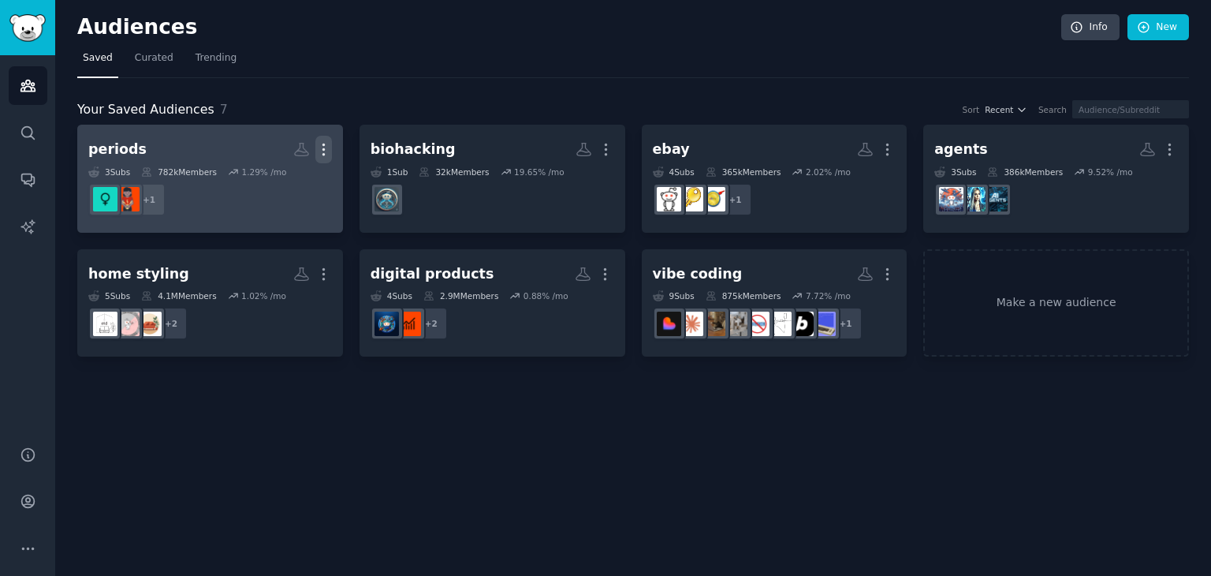
click at [318, 153] on icon "button" at bounding box center [323, 149] width 17 height 17
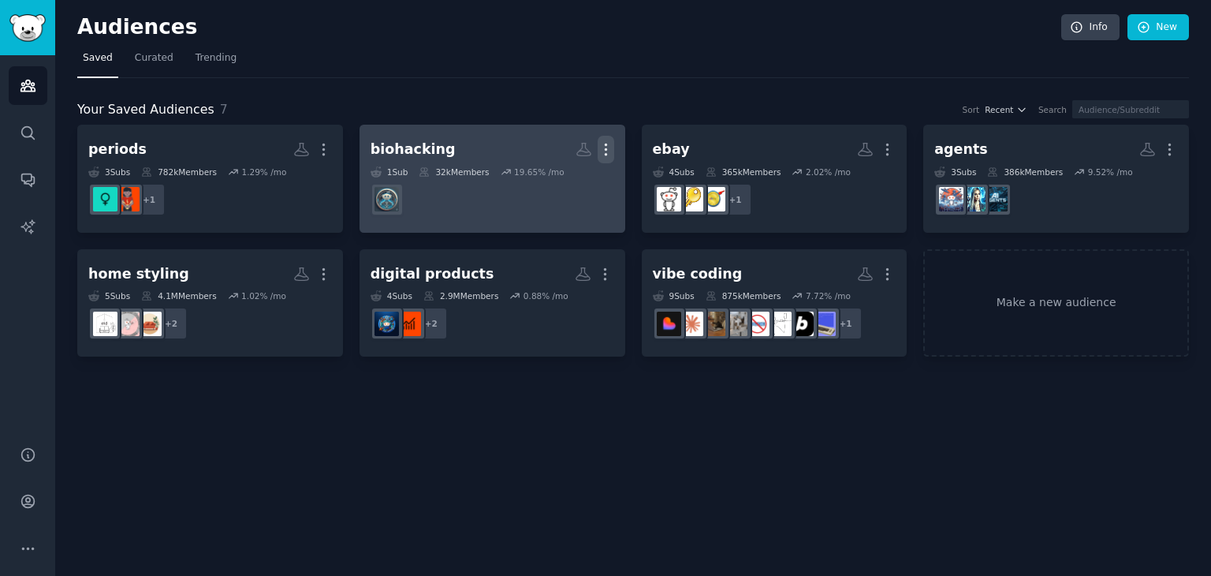
click at [608, 143] on icon "button" at bounding box center [606, 149] width 17 height 17
click at [576, 193] on div "Delete" at bounding box center [551, 182] width 75 height 33
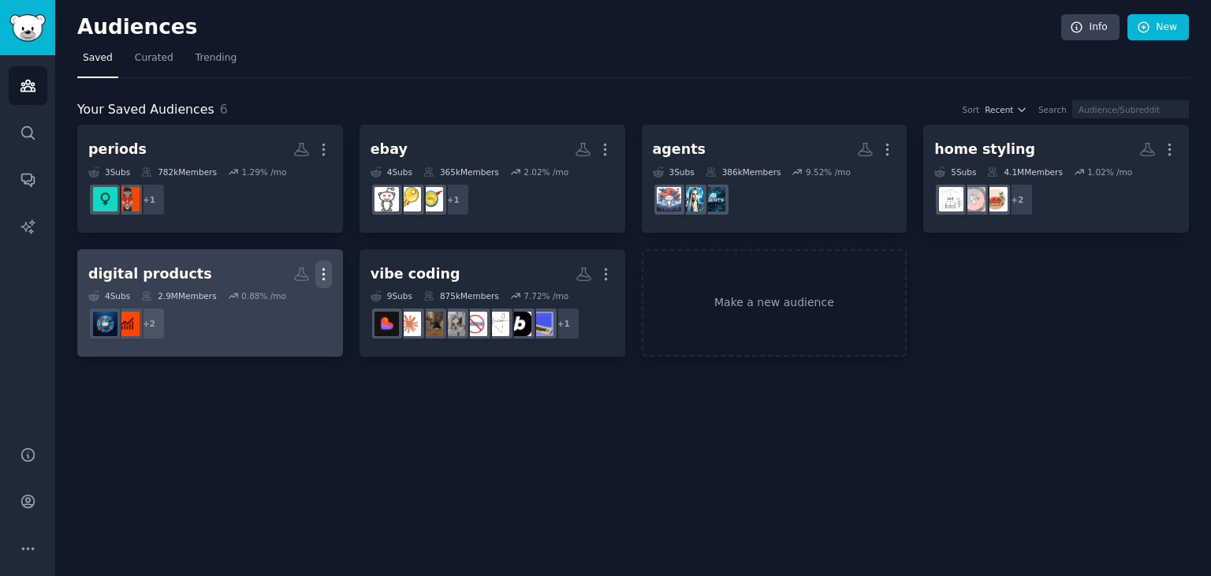
click at [330, 271] on icon "button" at bounding box center [323, 274] width 17 height 17
click at [301, 303] on div "Delete" at bounding box center [269, 306] width 75 height 33
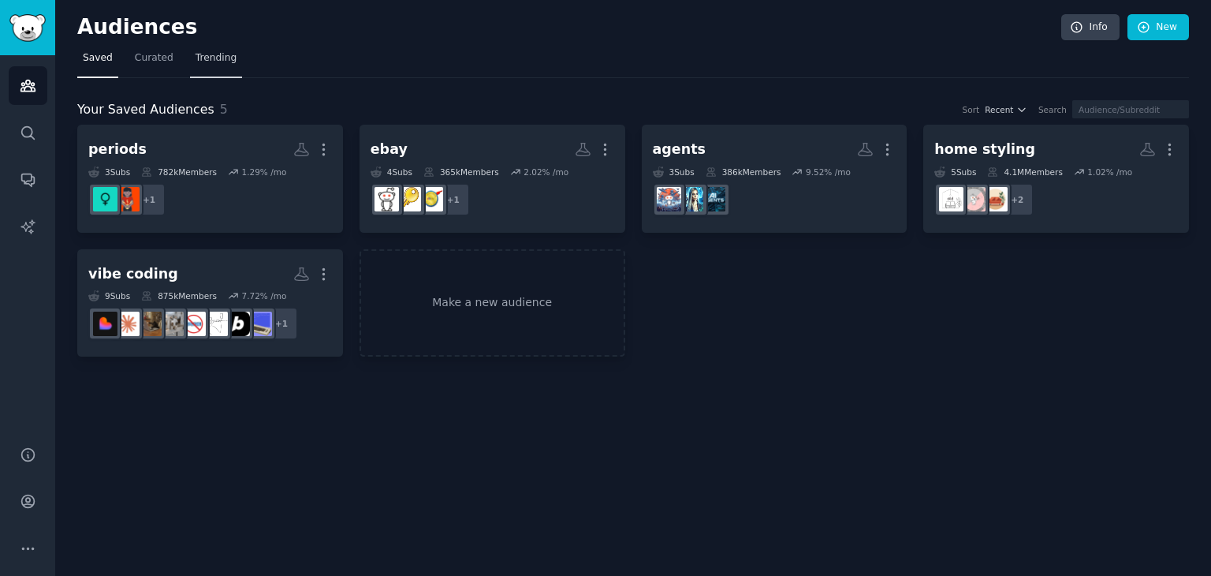
click at [196, 58] on span "Trending" at bounding box center [216, 58] width 41 height 14
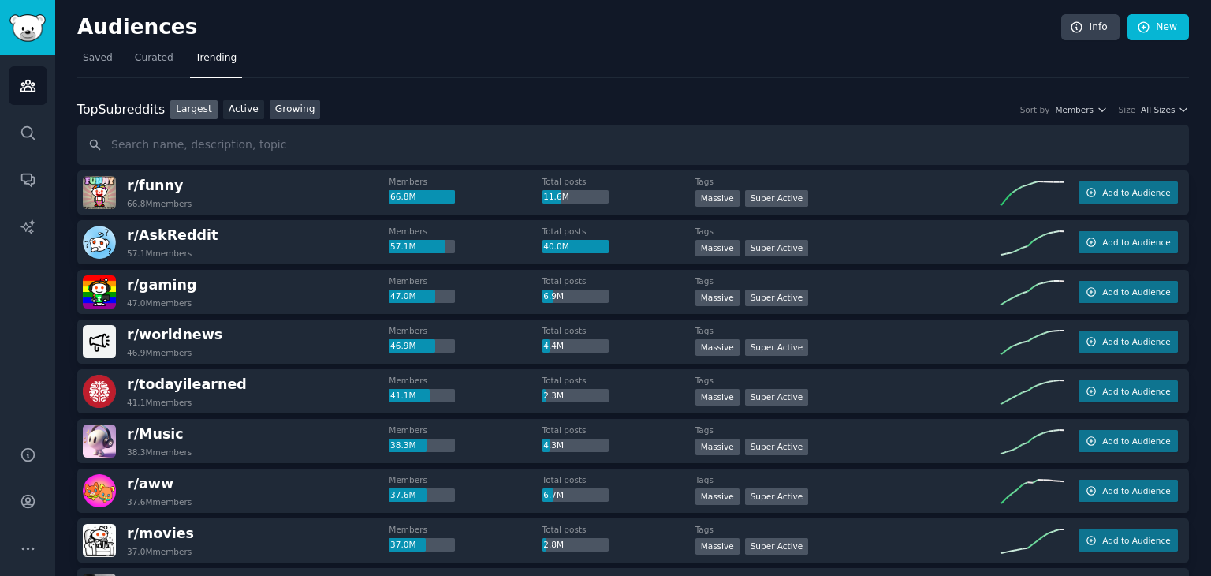
click at [289, 100] on link "Growing" at bounding box center [295, 110] width 51 height 20
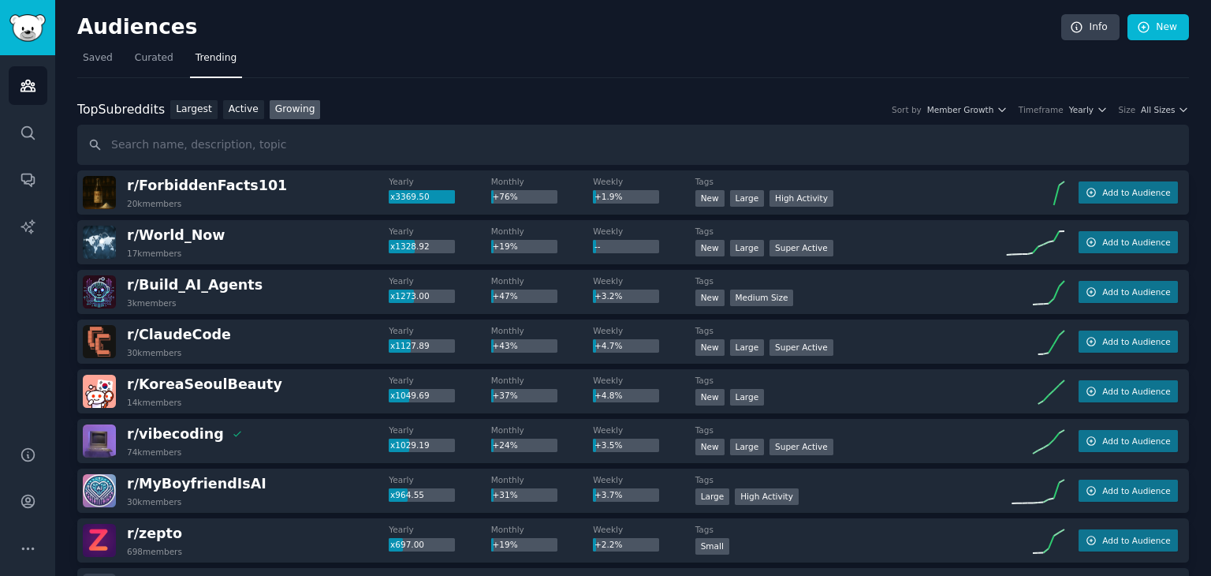
click at [999, 101] on div "Top Subreddits Top Subreddits Largest Active Growing Sort by Member Growth Time…" at bounding box center [633, 110] width 1112 height 20
click at [978, 111] on span "Member Growth" at bounding box center [960, 109] width 67 height 11
click at [1164, 104] on span "All Sizes" at bounding box center [1158, 109] width 34 height 11
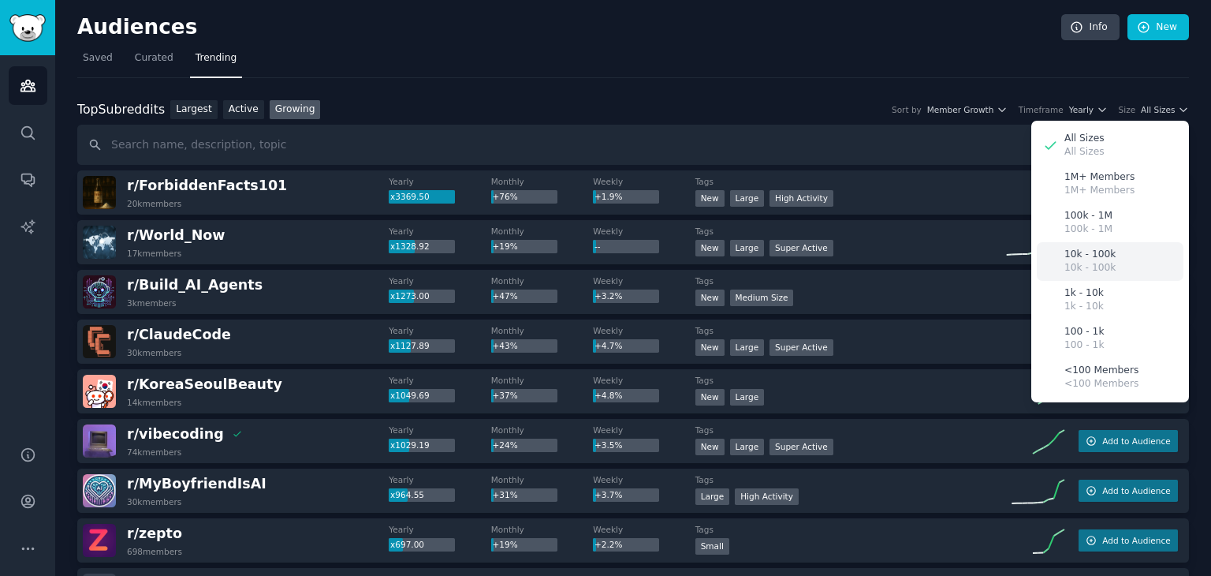
click at [1088, 263] on p "10k - 100k" at bounding box center [1089, 268] width 51 height 14
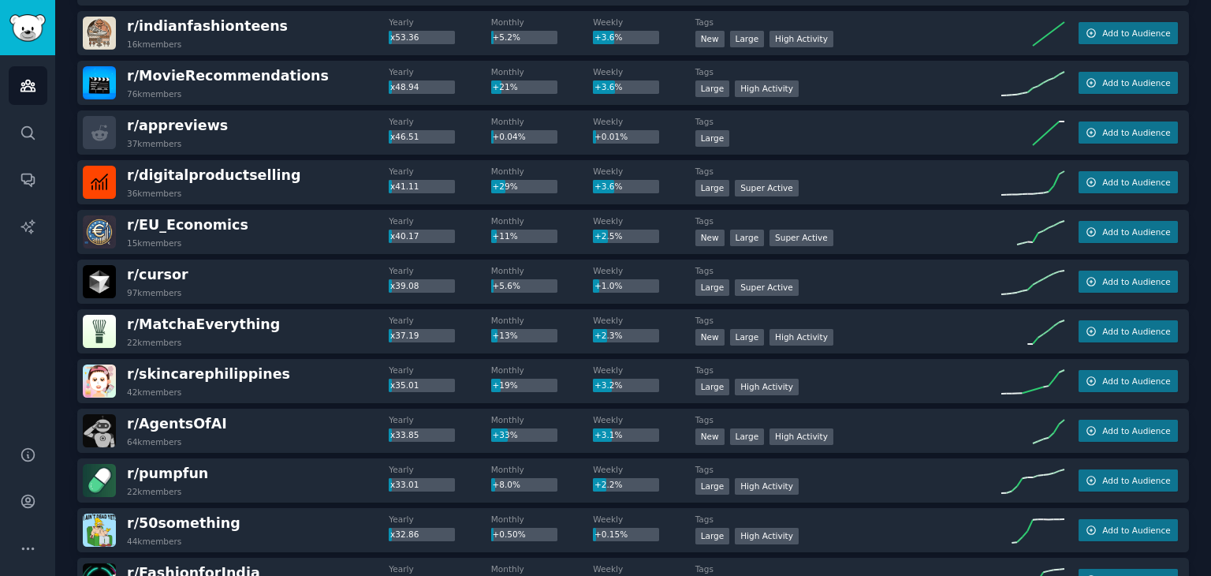
scroll to position [2179, 0]
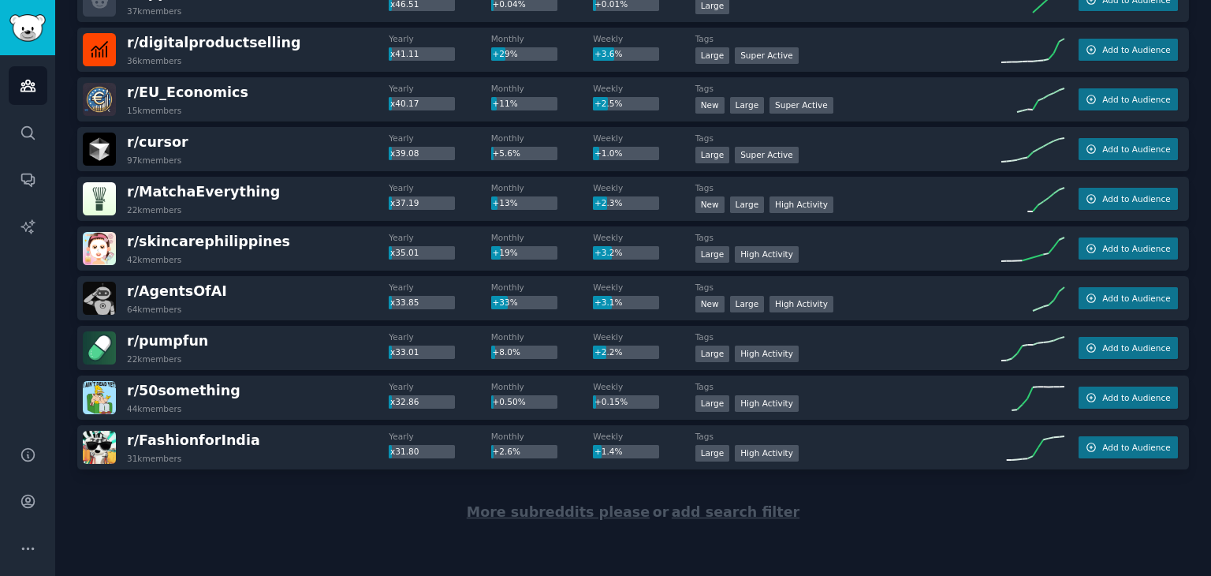
click at [579, 506] on span "More subreddits please" at bounding box center [558, 512] width 183 height 16
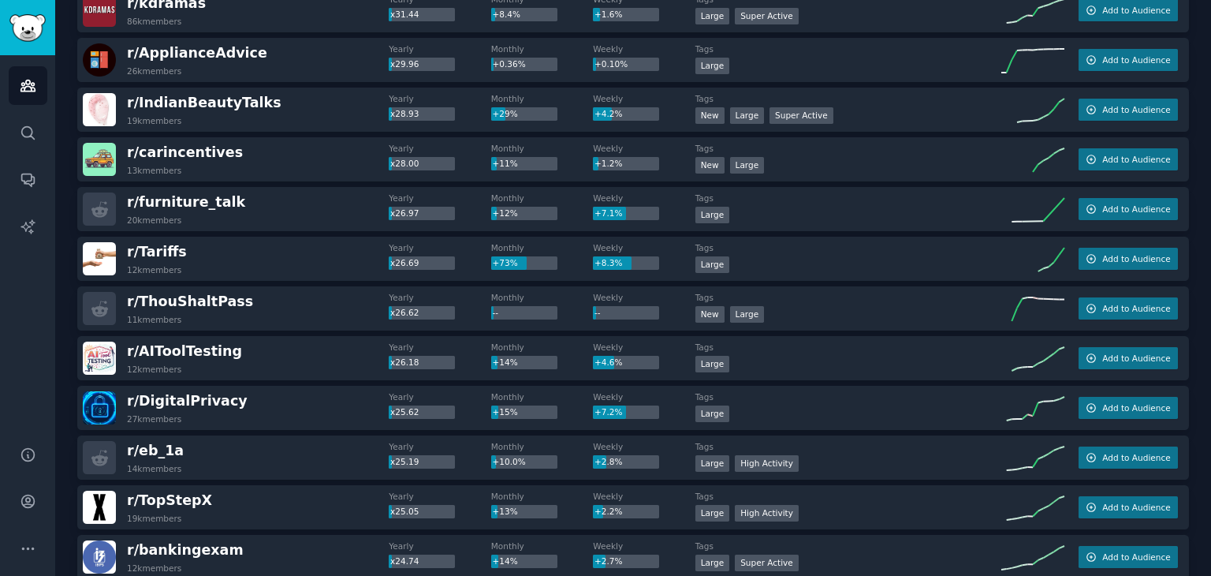
scroll to position [2684, 0]
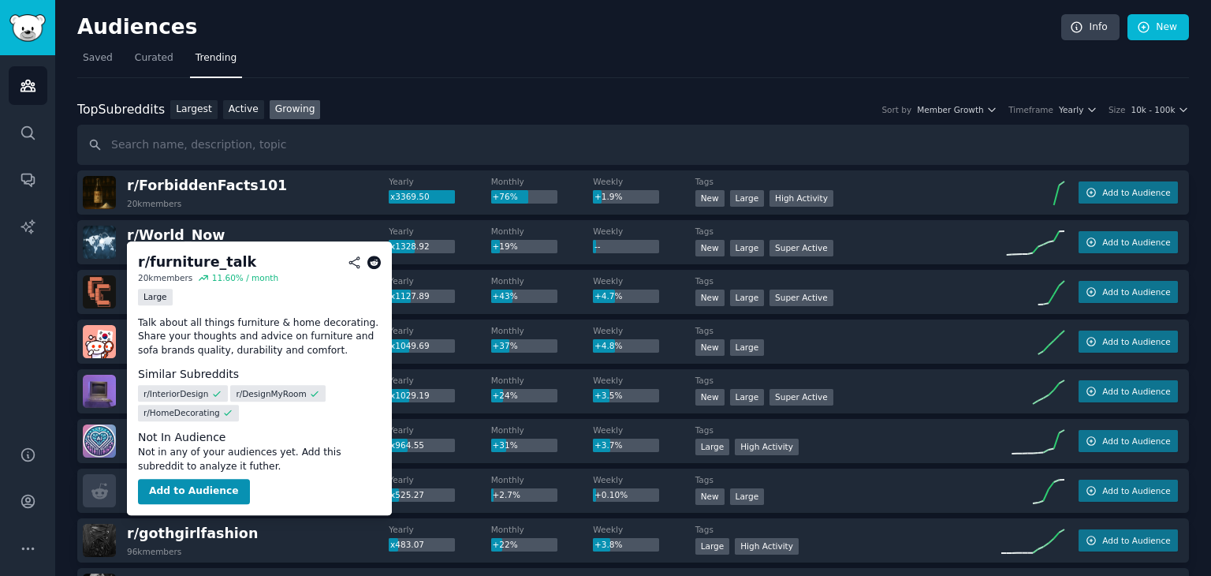
scroll to position [2684, 0]
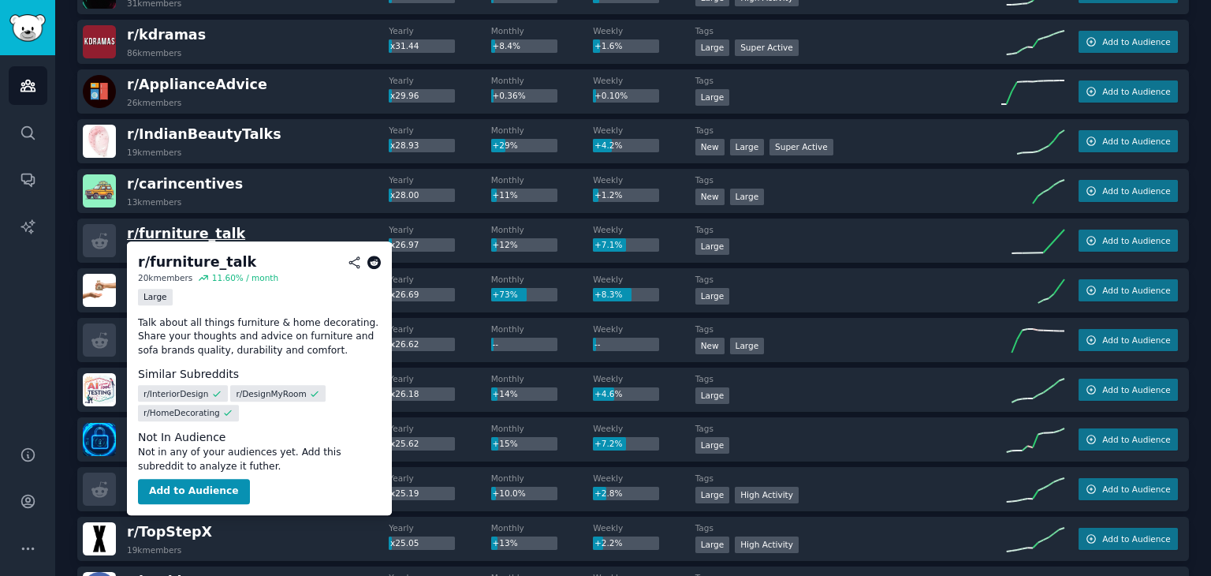
drag, startPoint x: 0, startPoint y: 0, endPoint x: 199, endPoint y: 234, distance: 307.1
click at [199, 234] on span "r/ furniture_talk" at bounding box center [186, 233] width 118 height 16
click at [212, 480] on button "Add to Audience" at bounding box center [194, 491] width 112 height 25
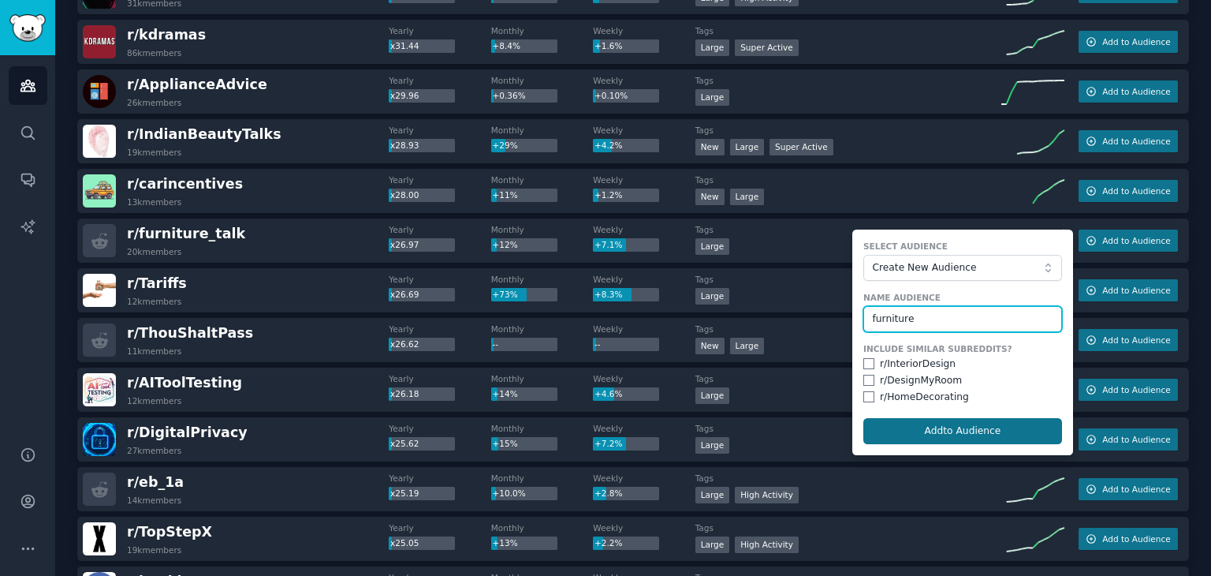
type input "furniture"
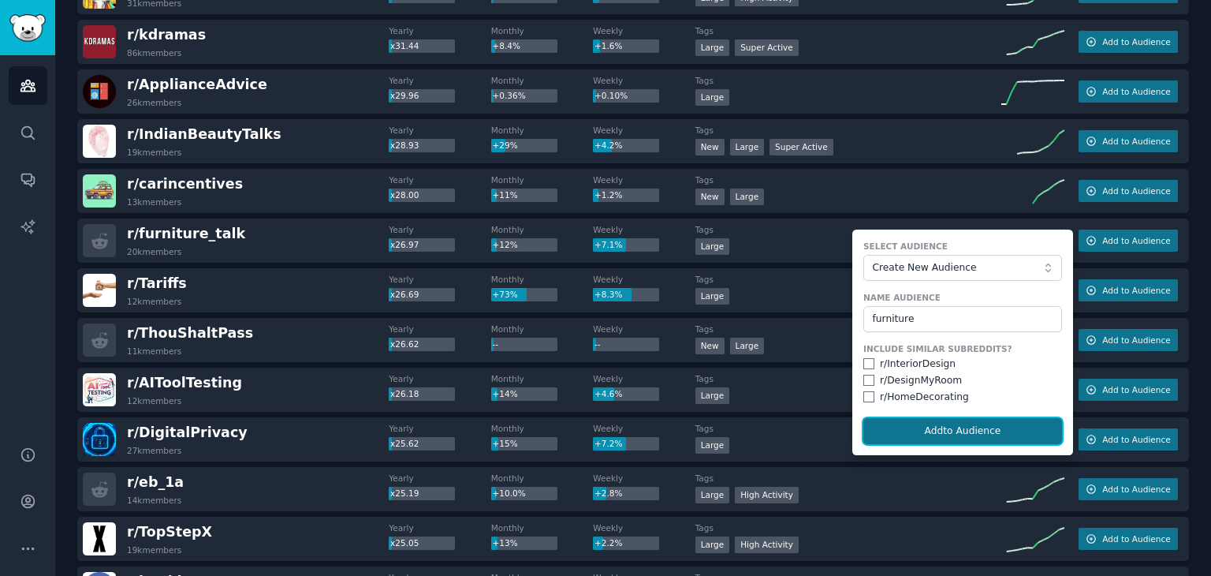
click at [1016, 435] on button "Add to Audience" at bounding box center [962, 431] width 199 height 27
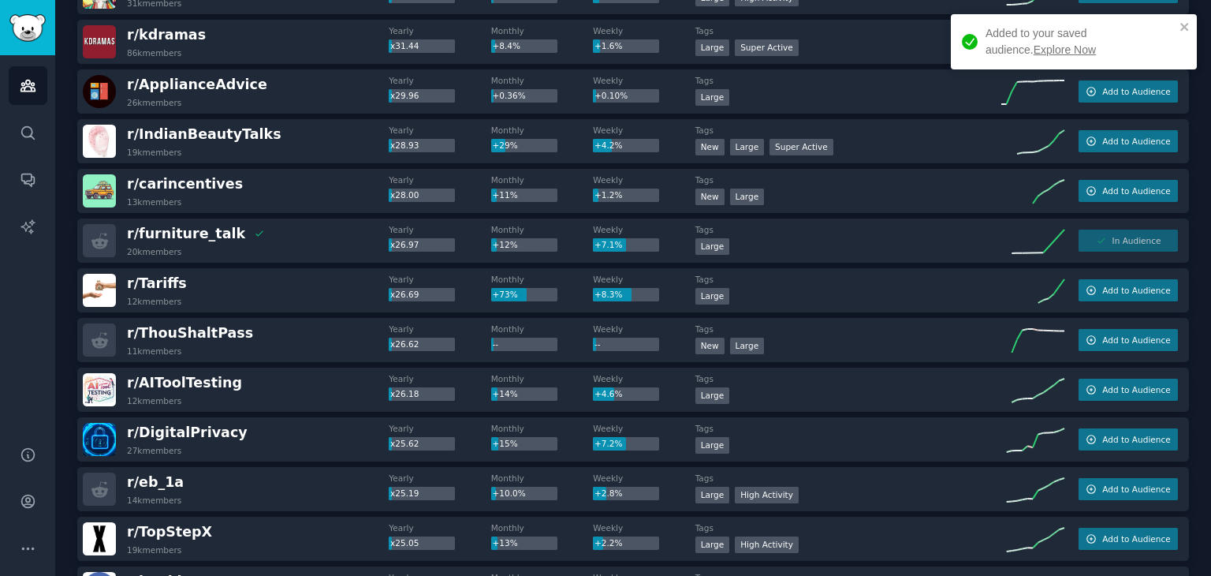
click at [1034, 50] on link "Explore Now" at bounding box center [1065, 49] width 62 height 13
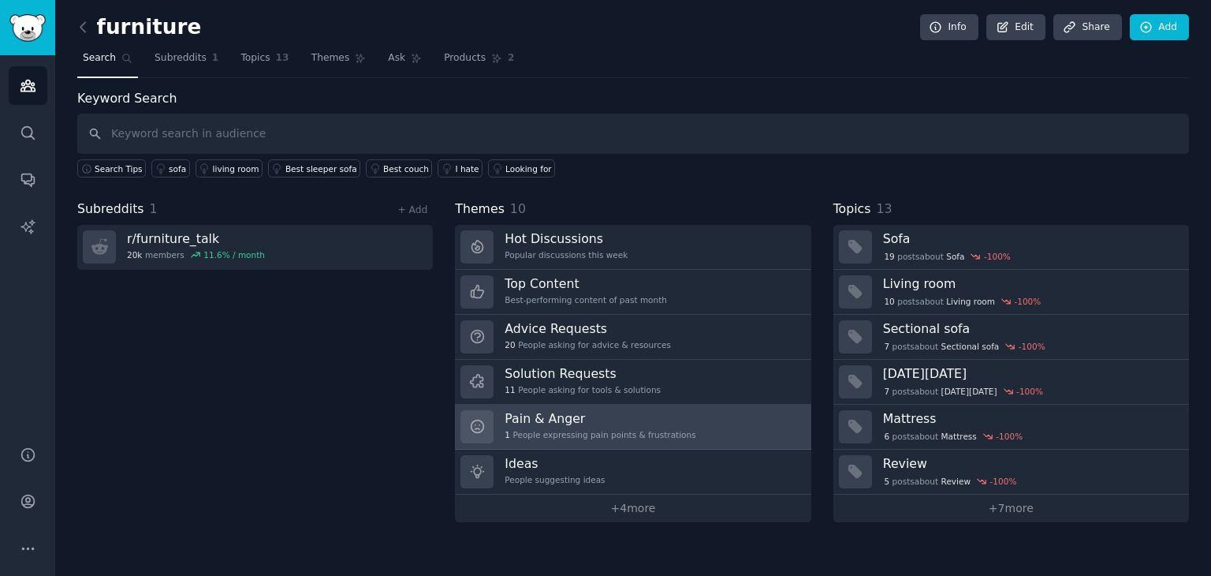
click at [516, 419] on h3 "Pain & Anger" at bounding box center [600, 418] width 191 height 17
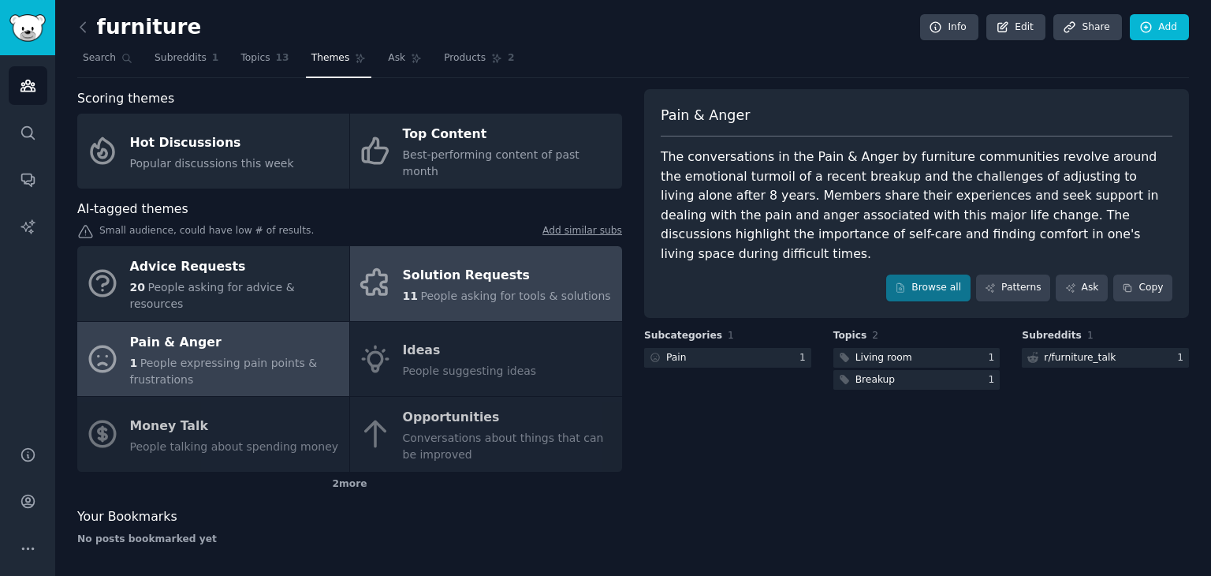
click at [448, 263] on div "Solution Requests" at bounding box center [507, 275] width 208 height 25
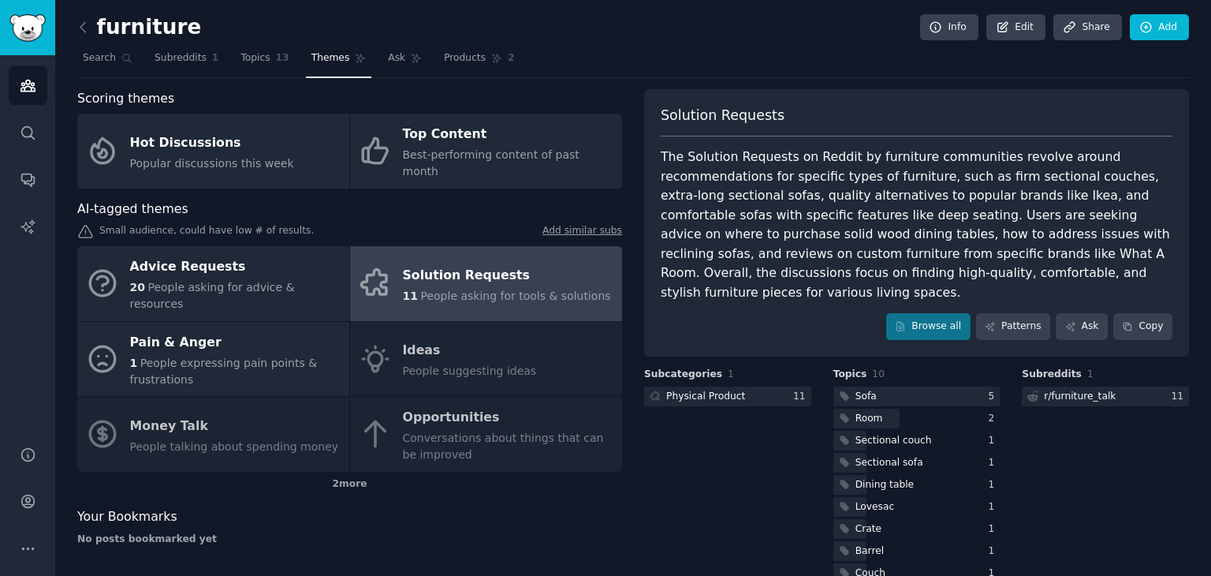
drag, startPoint x: 1210, startPoint y: 95, endPoint x: 1208, endPoint y: 104, distance: 9.0
click at [1208, 104] on main "furniture Info Edit Share Add Search Subreddits 1 Topics 13 Themes Ask Products…" at bounding box center [633, 288] width 1156 height 576
click at [718, 389] on div "Physical Product" at bounding box center [705, 396] width 79 height 14
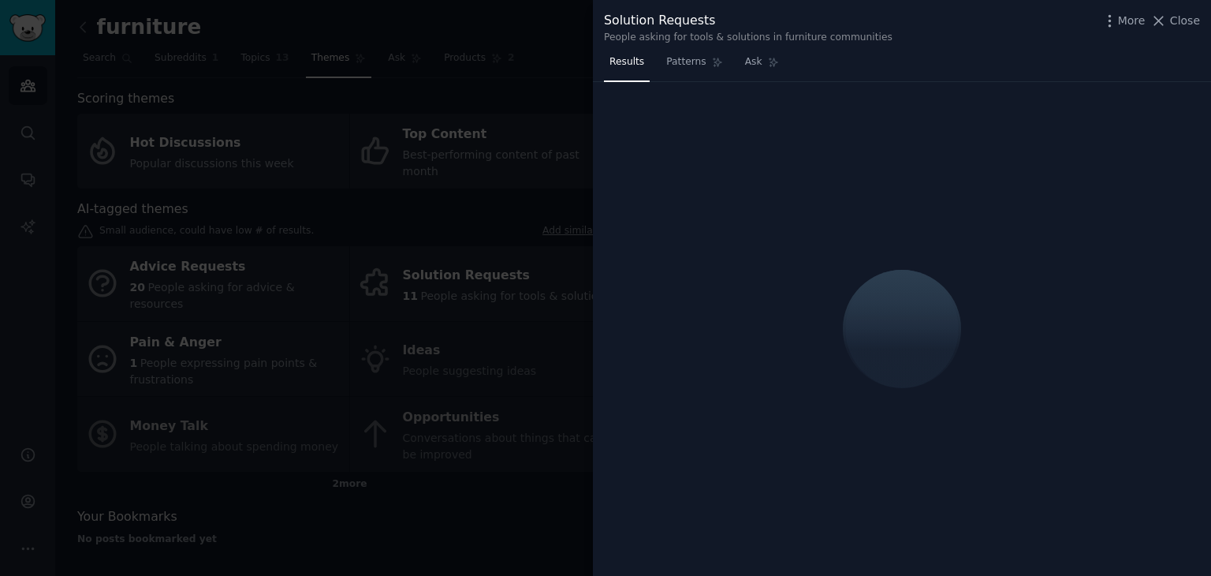
click at [718, 381] on div at bounding box center [902, 329] width 618 height 494
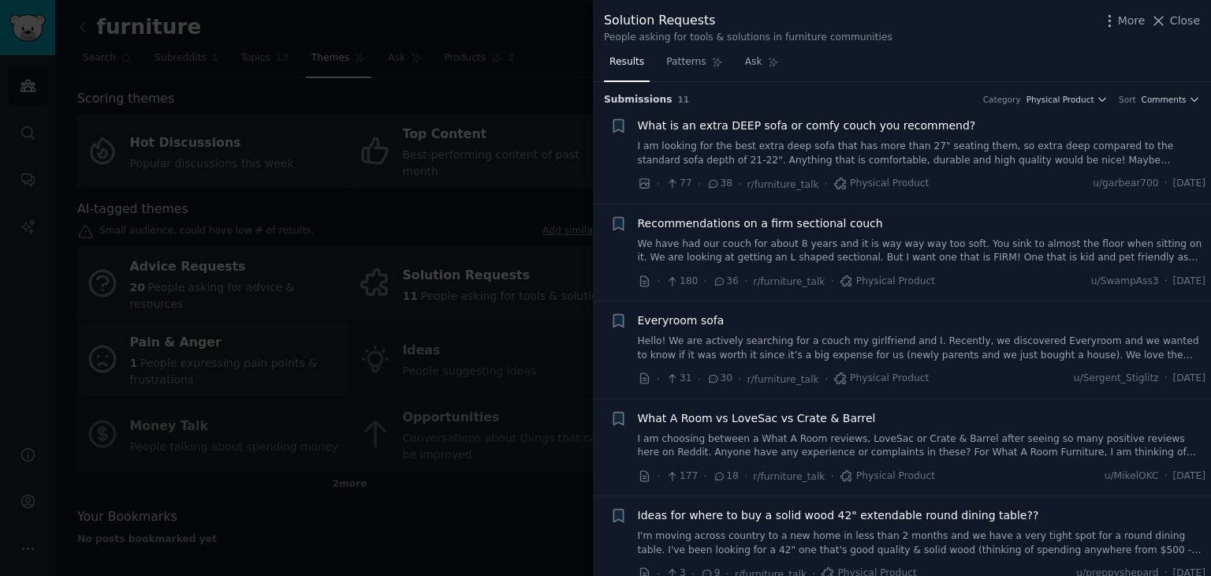
click at [486, 338] on div at bounding box center [605, 288] width 1211 height 576
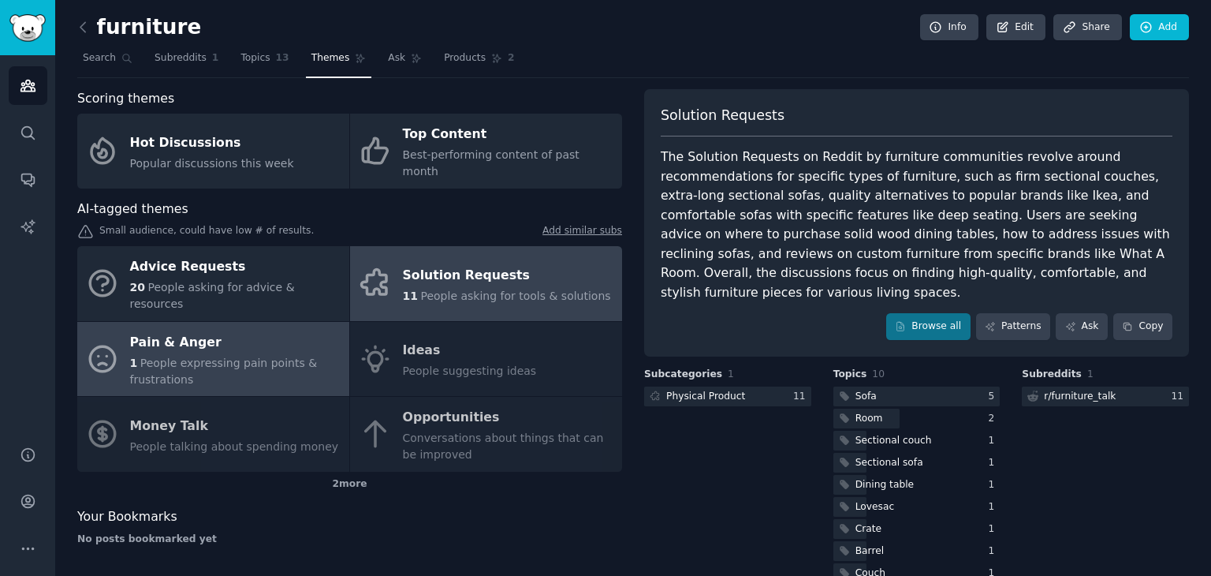
click at [238, 330] on div "Pain & Anger" at bounding box center [235, 342] width 211 height 25
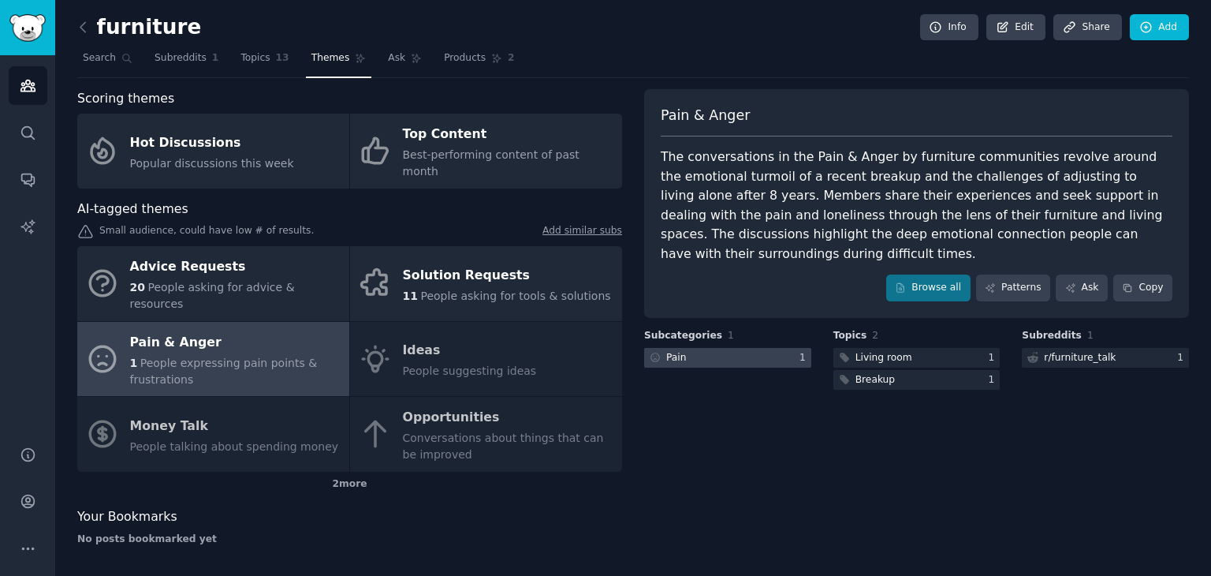
click at [684, 348] on div "Pain" at bounding box center [666, 358] width 45 height 20
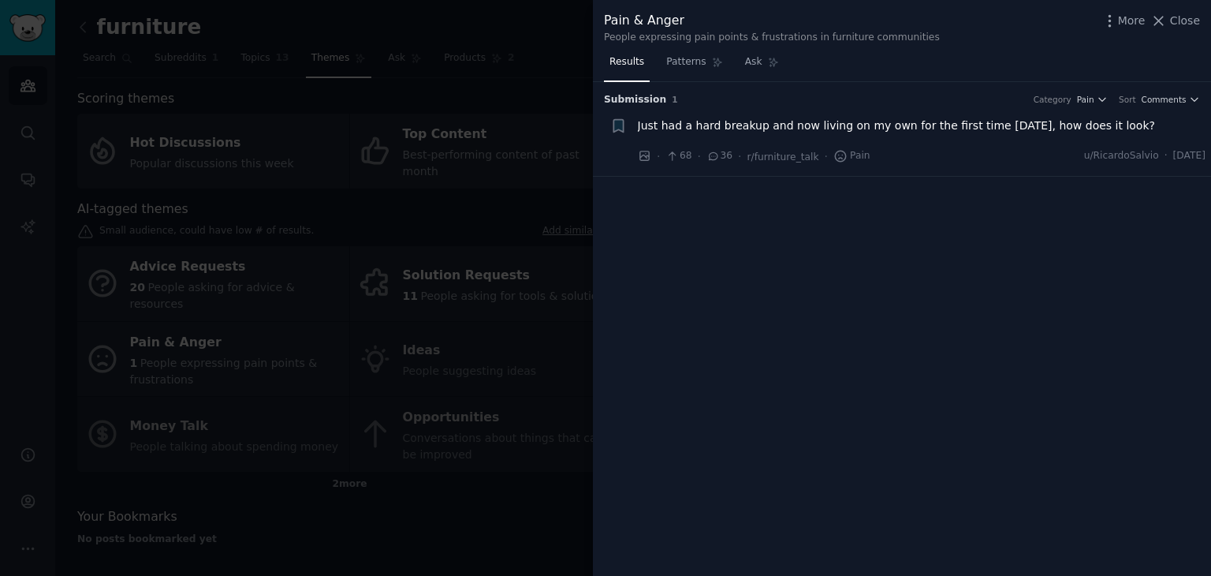
click at [861, 117] on span "Just had a hard breakup and now living on my own for the first time in 8 years,…" at bounding box center [896, 125] width 517 height 17
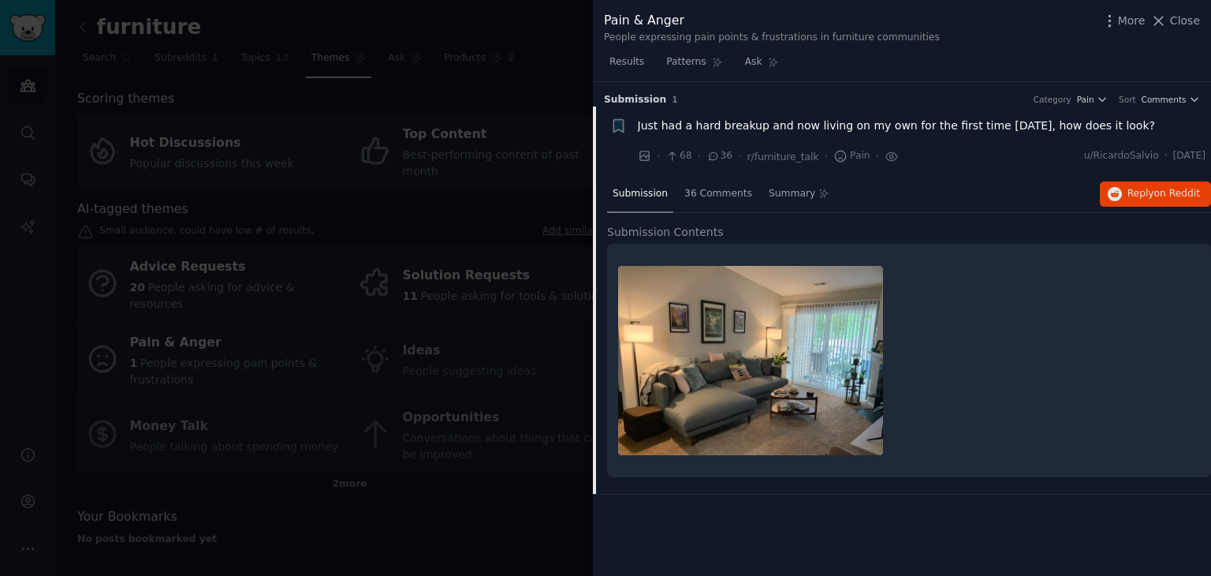
click at [1010, 379] on div at bounding box center [909, 361] width 582 height 212
click at [1191, 21] on span "Close" at bounding box center [1185, 21] width 30 height 17
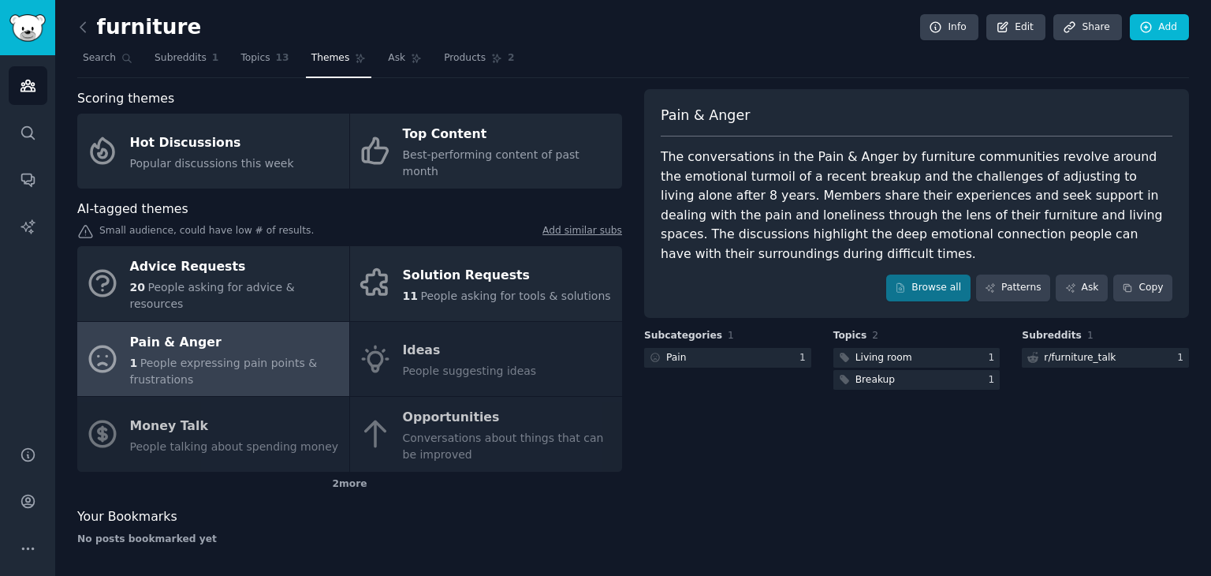
click at [514, 532] on div "No posts bookmarked yet" at bounding box center [349, 539] width 545 height 14
click at [343, 471] on div "2 more" at bounding box center [349, 483] width 545 height 25
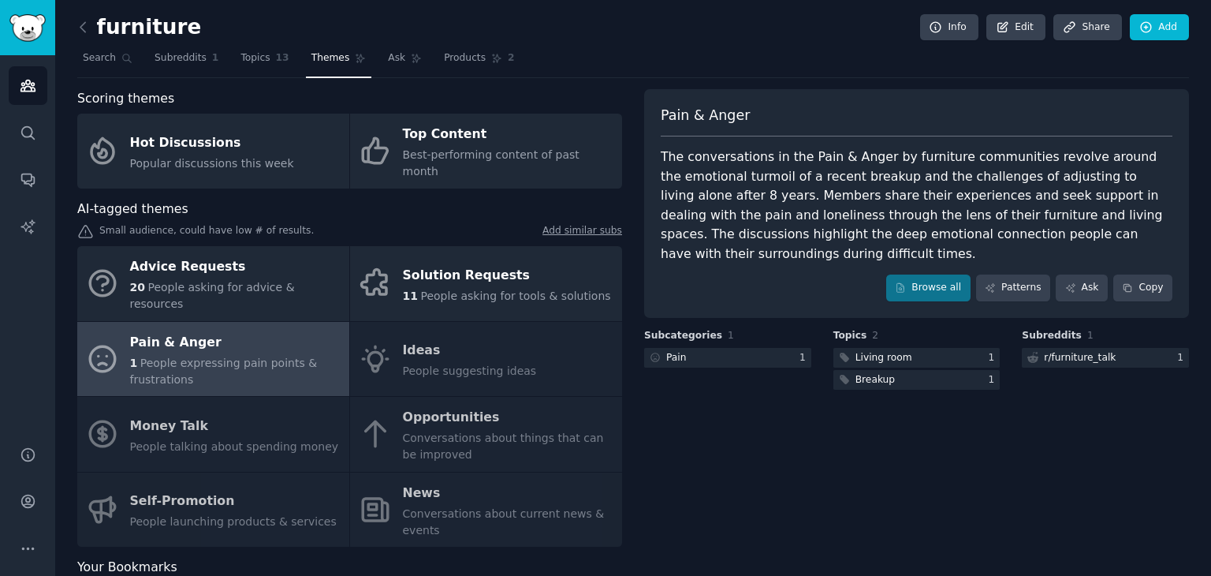
click at [820, 428] on div "Pain & Anger The conversations in the Pain & Anger by furniture communities rev…" at bounding box center [916, 348] width 545 height 519
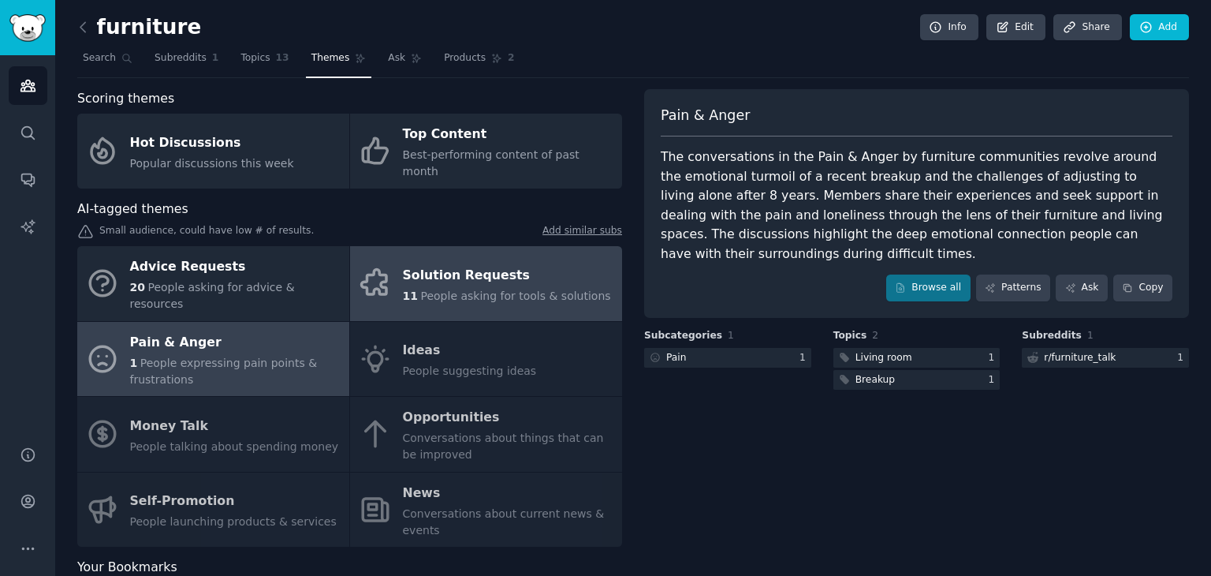
click at [427, 263] on div "Solution Requests" at bounding box center [507, 275] width 208 height 25
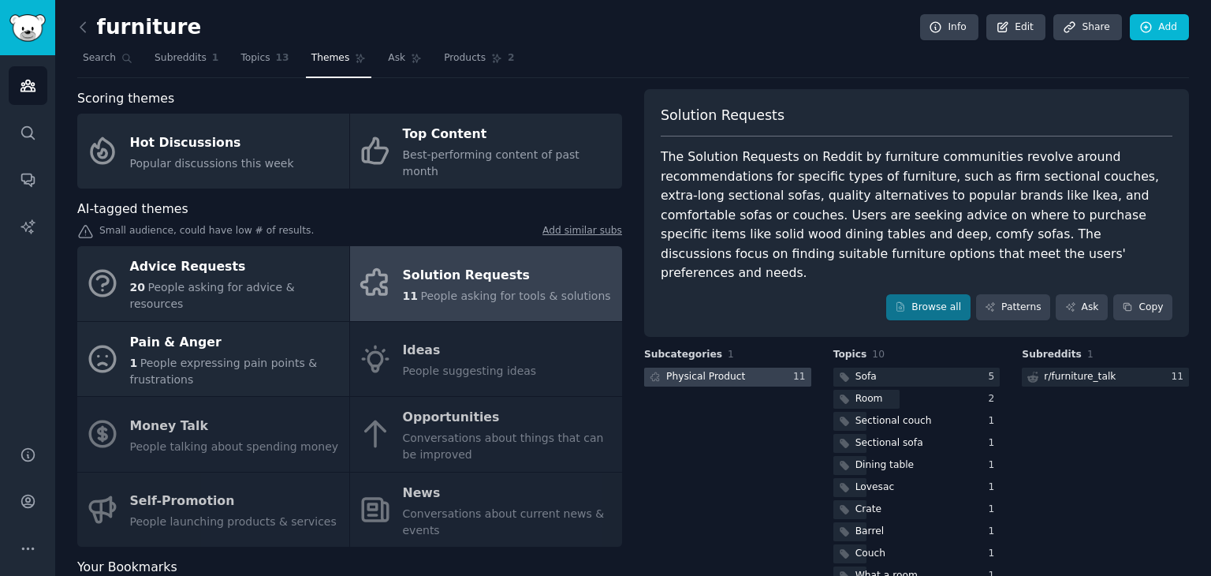
click at [706, 370] on div "Physical Product" at bounding box center [705, 377] width 79 height 14
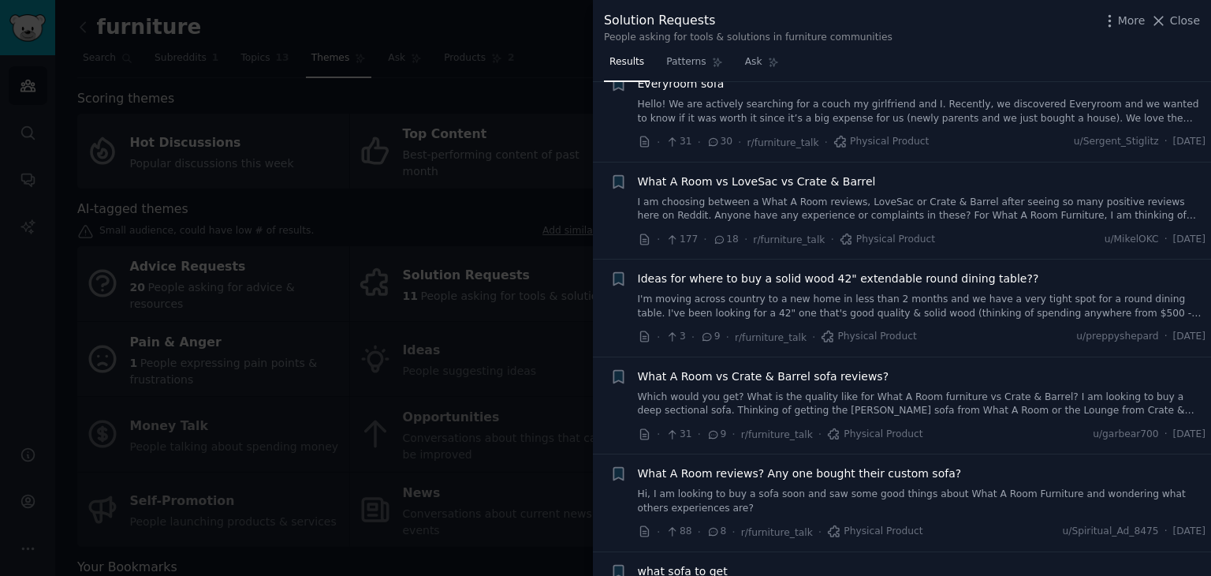
scroll to position [181, 0]
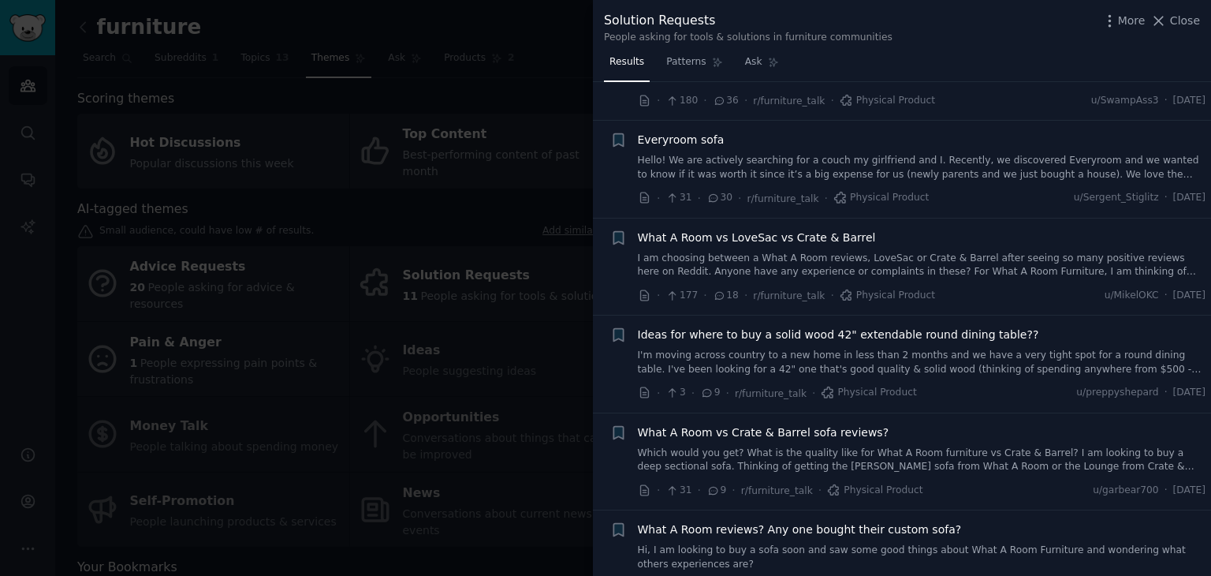
drag, startPoint x: 1205, startPoint y: 178, endPoint x: 1210, endPoint y: 203, distance: 25.1
click at [1210, 203] on div "Submission s 11 Category Physical Product Sort Comments + What is an extra DEEP…" at bounding box center [902, 329] width 618 height 494
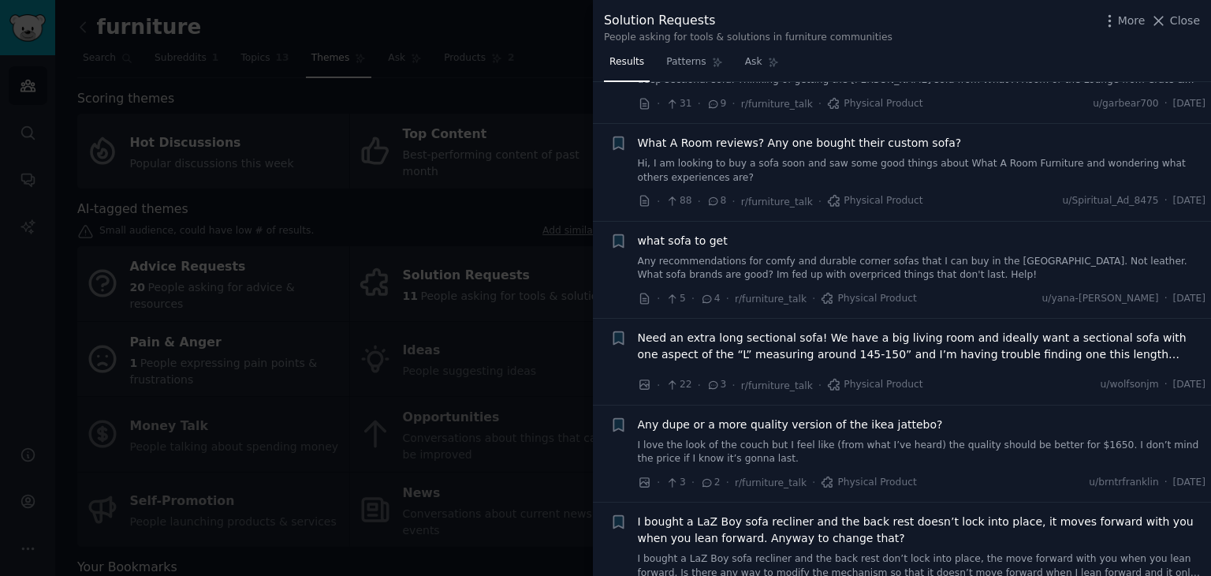
scroll to position [568, 0]
click at [788, 266] on link "Any recommendations for comfy and durable corner sofas that I can buy in the uk…" at bounding box center [922, 268] width 568 height 28
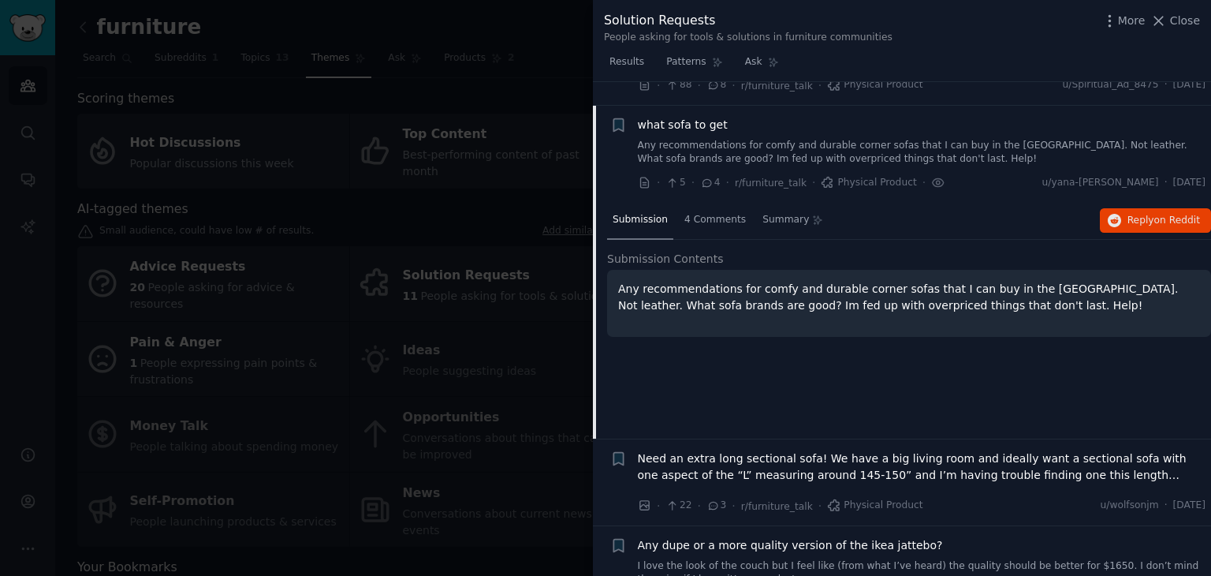
scroll to position [705, 0]
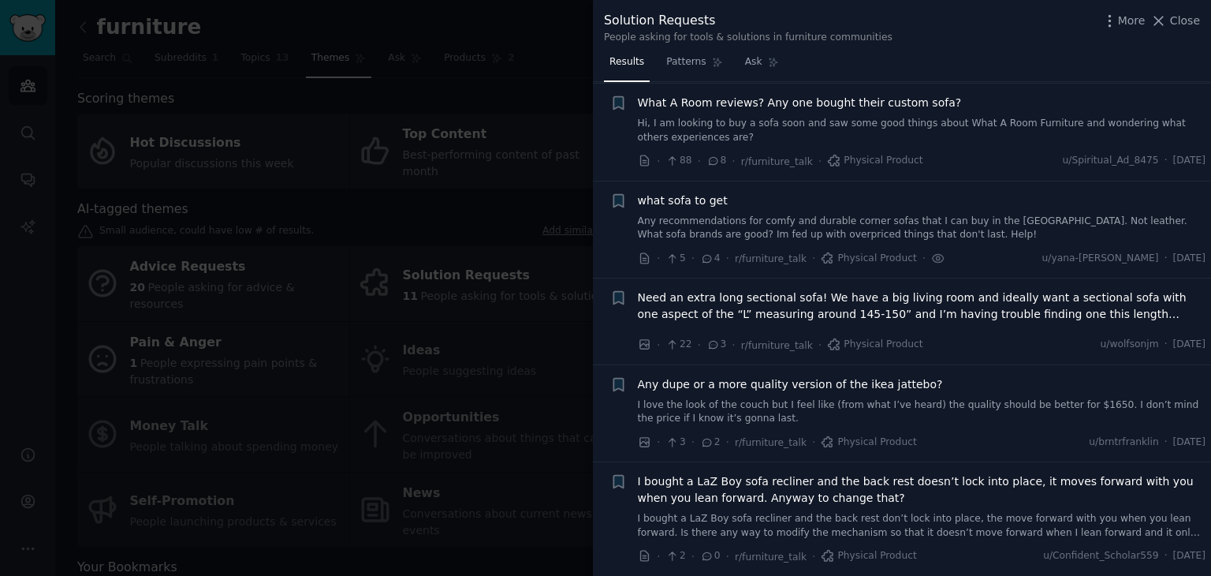
scroll to position [606, 0]
click at [1202, 80] on div "Results Patterns Ask" at bounding box center [902, 66] width 618 height 32
click at [612, 427] on div "+" at bounding box center [618, 415] width 17 height 75
click at [599, 426] on li "+ Any dupe or a more quality version of the ikea jattebo? I love the look of th…" at bounding box center [902, 415] width 618 height 97
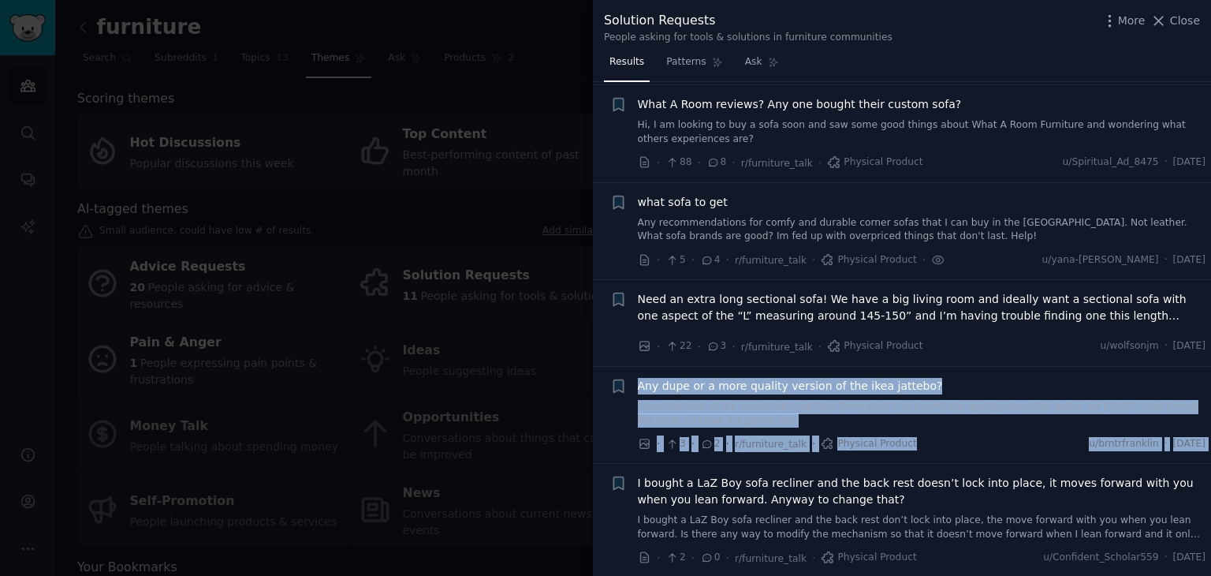
drag, startPoint x: 598, startPoint y: 423, endPoint x: 612, endPoint y: 461, distance: 40.4
click at [612, 461] on ul "+ What is an extra DEEP sofa or comfy couch you recommend? I am looking for the…" at bounding box center [902, 39] width 618 height 1077
click at [1199, 17] on span "Close" at bounding box center [1185, 21] width 30 height 17
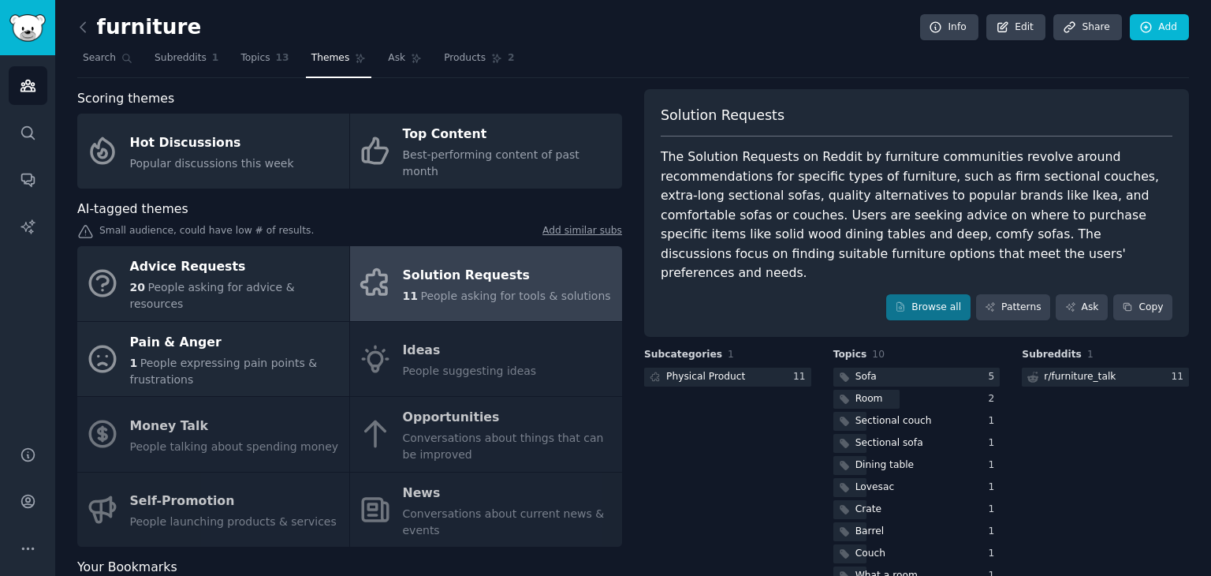
click at [391, 557] on div "Your Bookmarks" at bounding box center [349, 567] width 545 height 20
click at [85, 25] on icon at bounding box center [83, 27] width 17 height 17
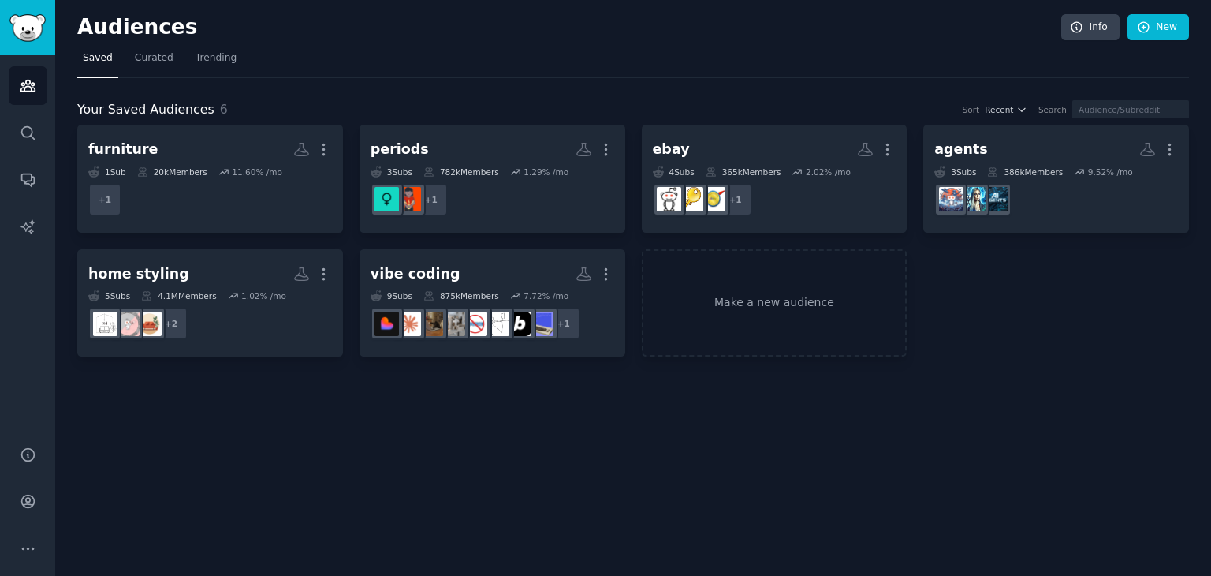
click at [531, 438] on div "Audiences Info New Saved Curated Trending Your Saved Audiences 6 Sort Recent Se…" at bounding box center [633, 288] width 1156 height 576
